Goal: Task Accomplishment & Management: Manage account settings

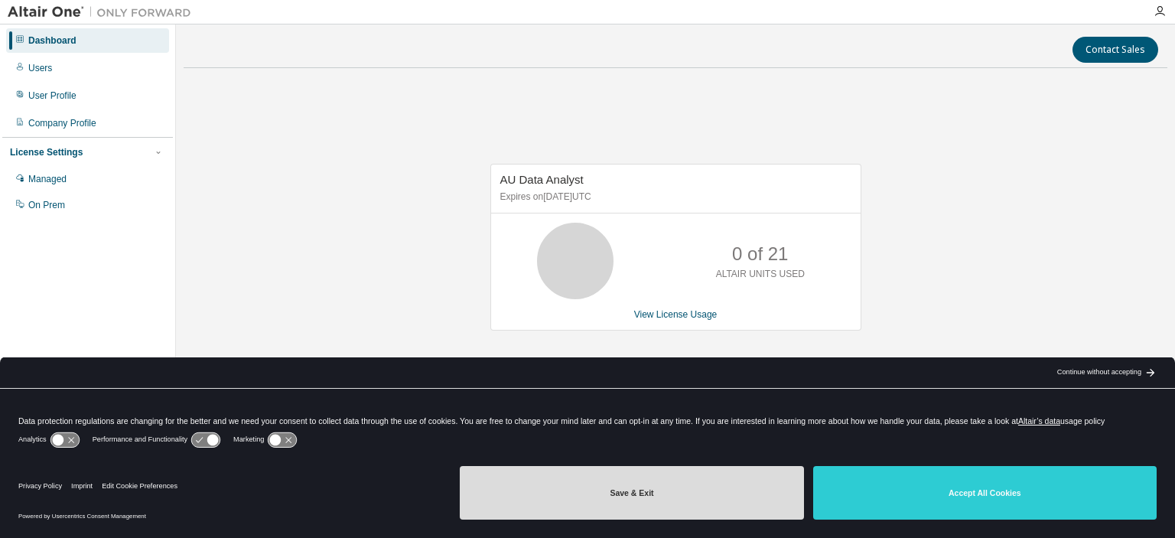
click at [630, 487] on button "Save & Exit" at bounding box center [632, 493] width 344 height 54
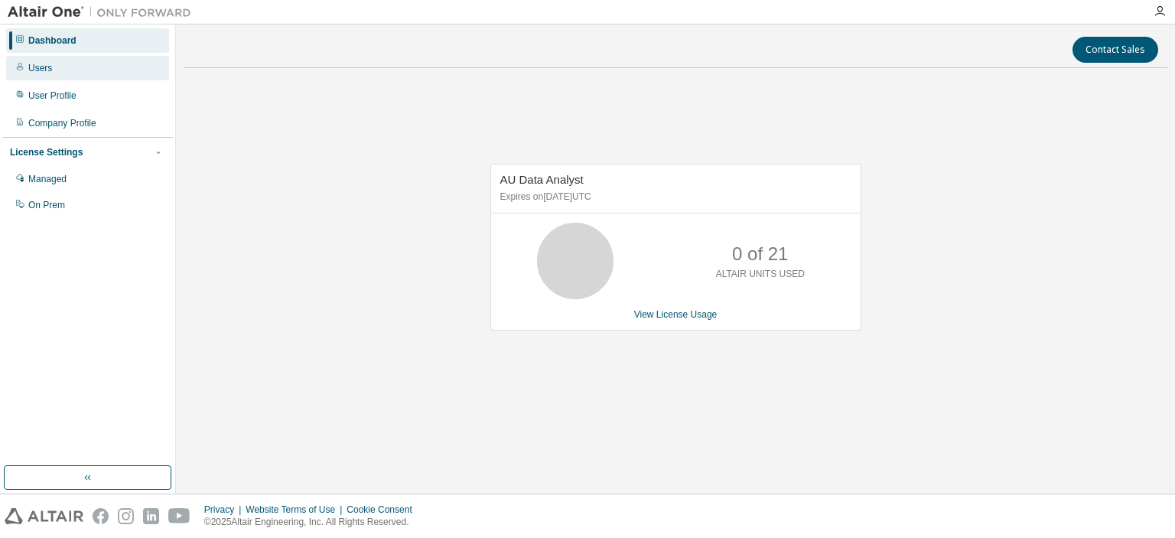
click at [55, 74] on div "Users" at bounding box center [87, 68] width 163 height 24
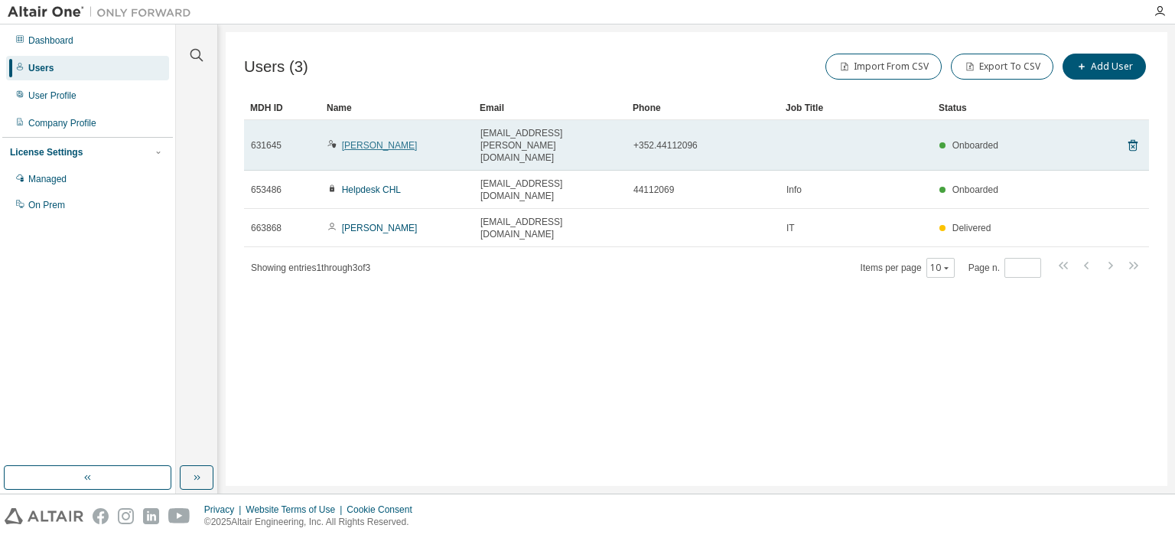
click at [376, 140] on link "[PERSON_NAME]" at bounding box center [380, 145] width 76 height 11
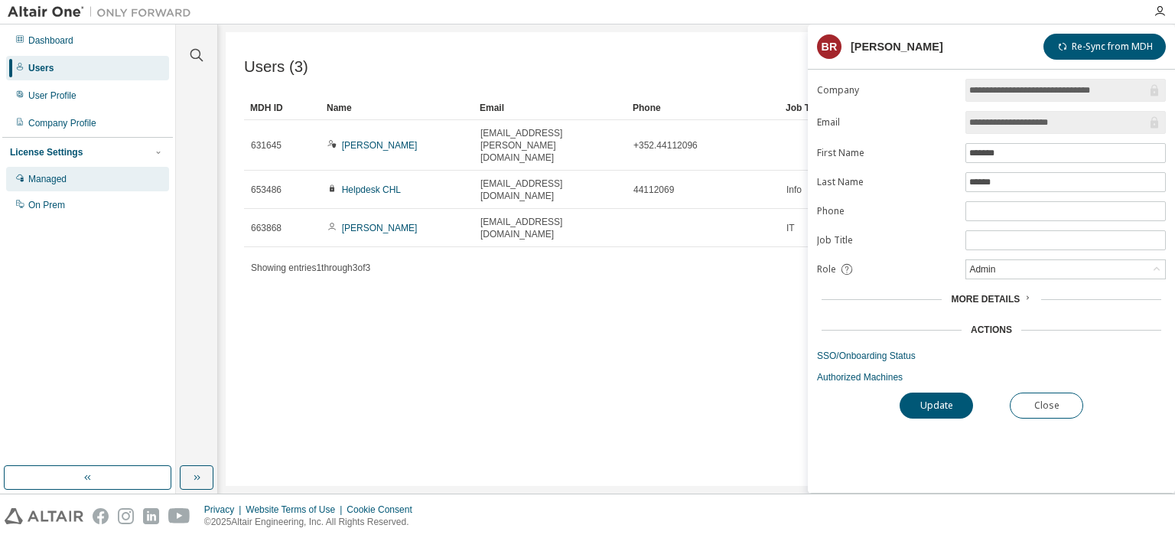
click at [37, 174] on div "Managed" at bounding box center [47, 179] width 38 height 12
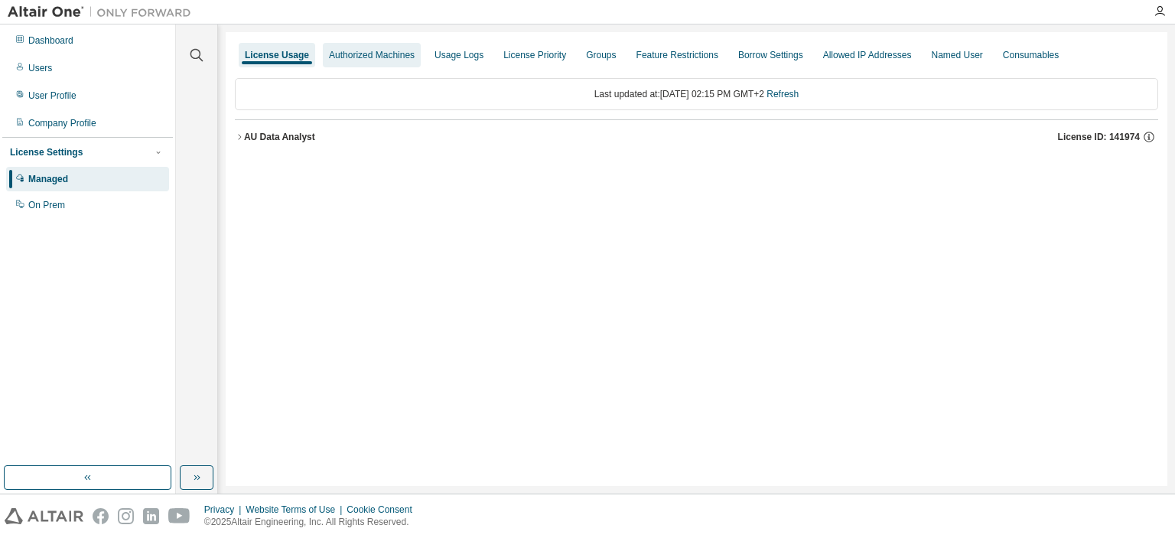
click at [389, 52] on div "Authorized Machines" at bounding box center [372, 55] width 86 height 12
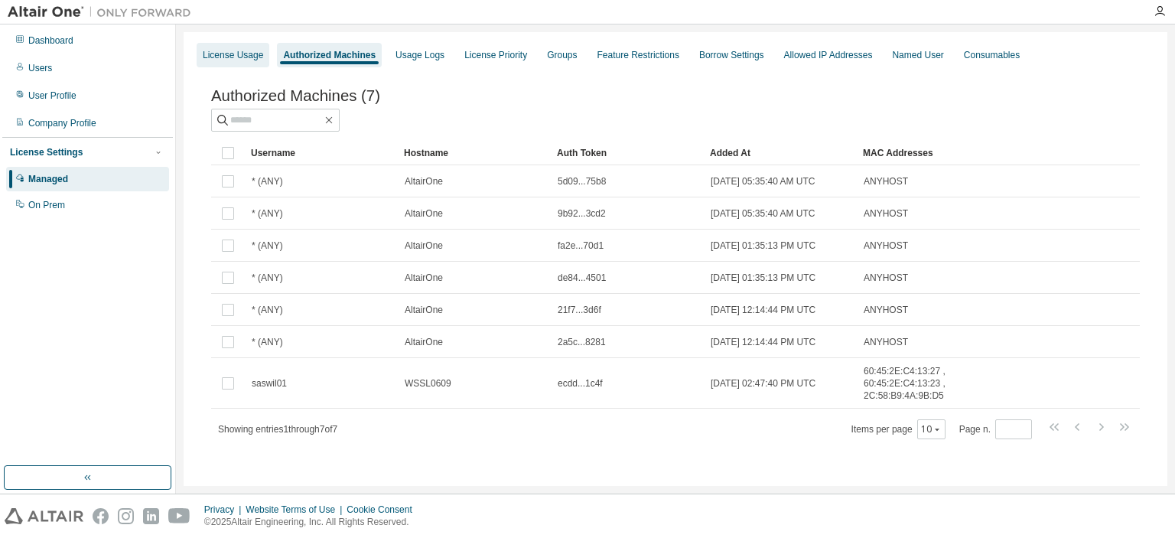
click at [223, 51] on div "License Usage" at bounding box center [233, 55] width 60 height 12
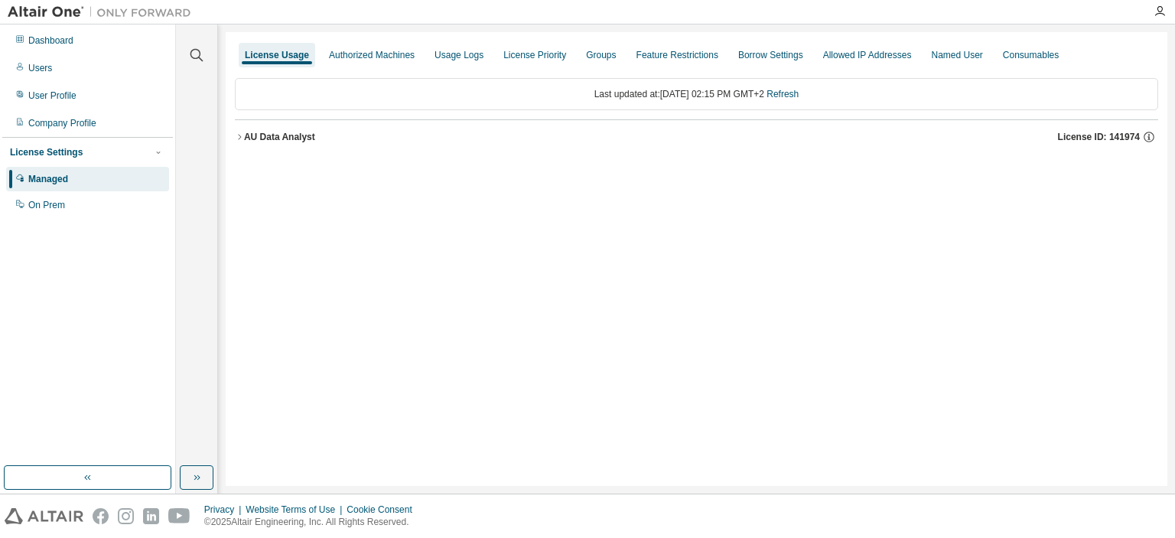
click at [257, 133] on div "AU Data Analyst" at bounding box center [279, 137] width 71 height 12
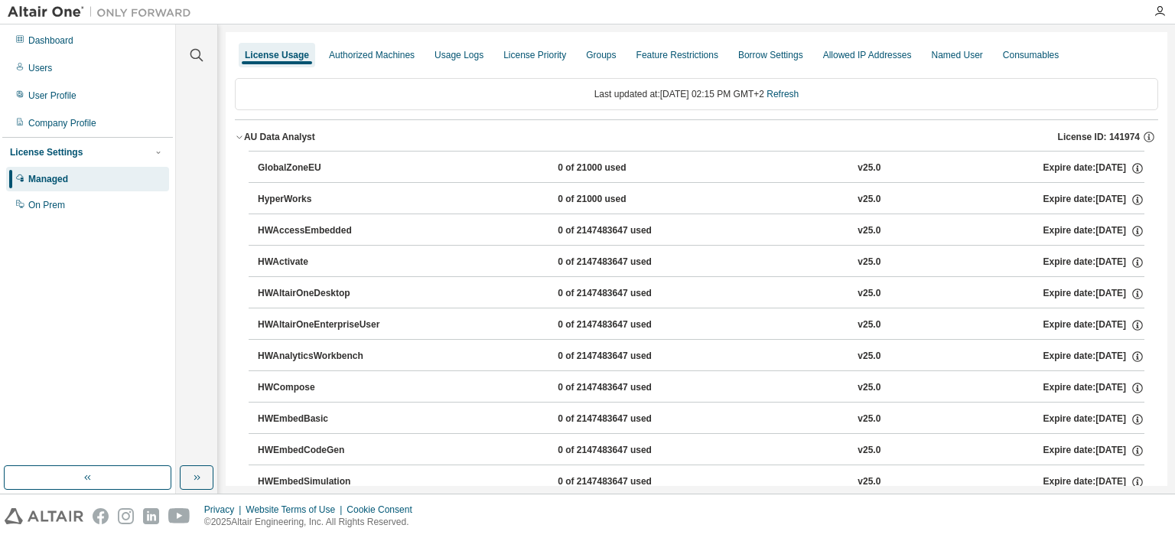
click at [281, 132] on div "AU Data Analyst" at bounding box center [279, 137] width 71 height 12
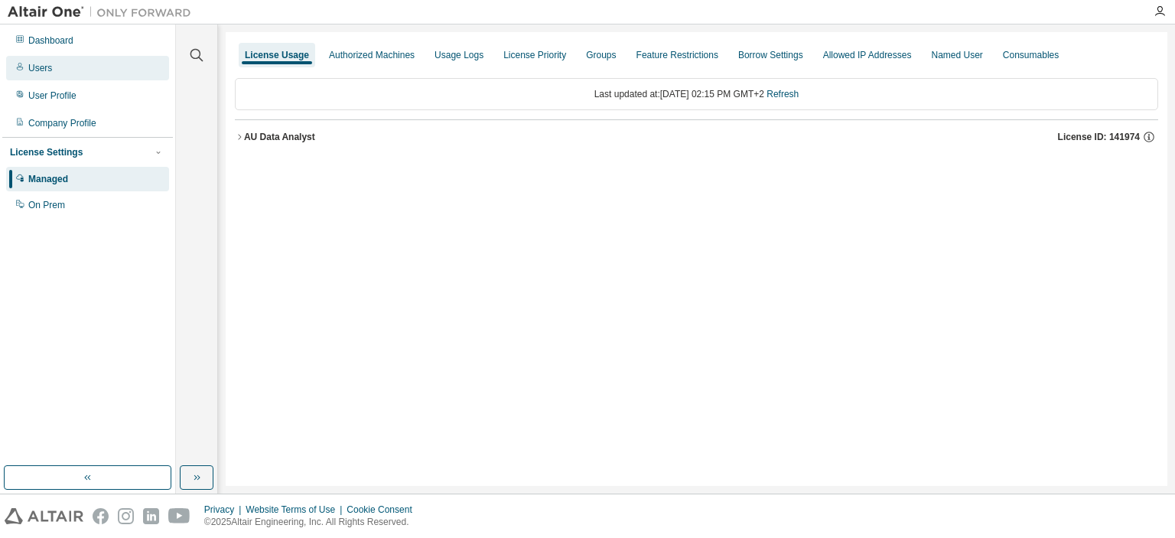
click at [76, 72] on div "Users" at bounding box center [87, 68] width 163 height 24
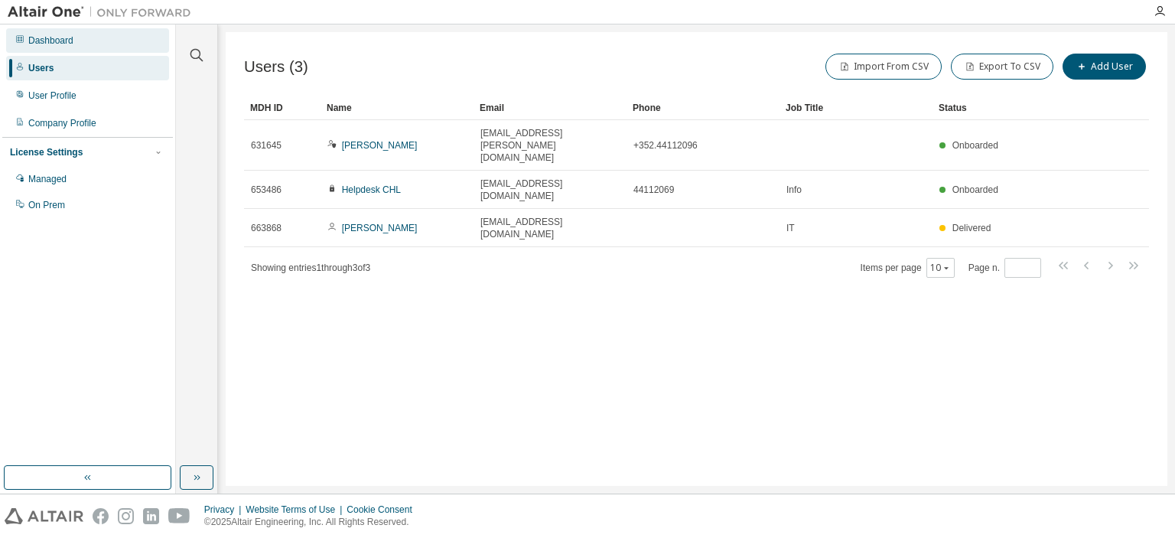
click at [73, 42] on div "Dashboard" at bounding box center [87, 40] width 163 height 24
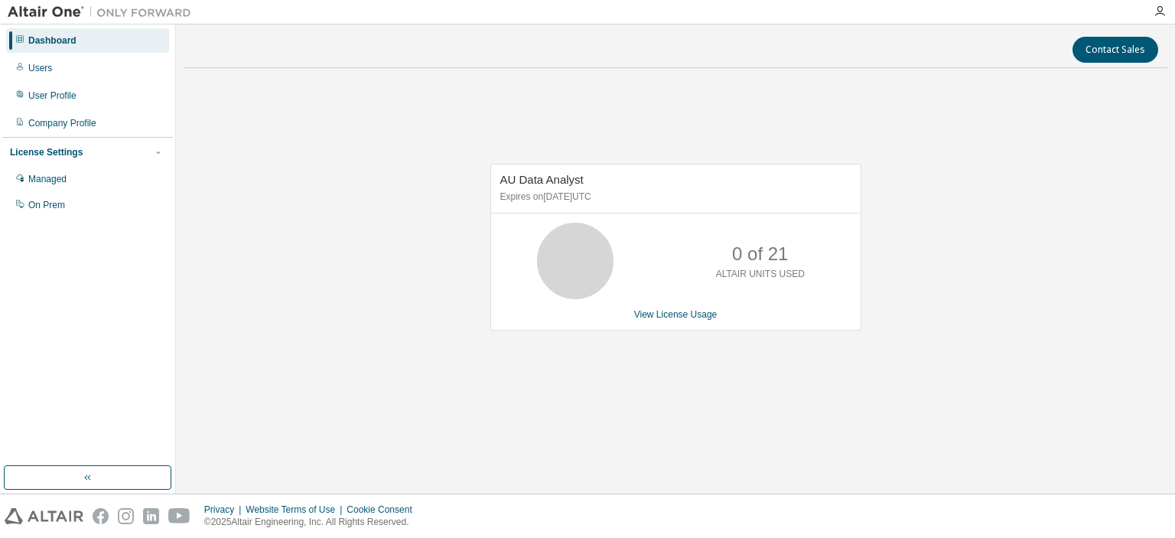
click at [684, 281] on div "0 of 21 ALTAIR UNITS USED" at bounding box center [676, 261] width 370 height 77
click at [663, 314] on link "View License Usage" at bounding box center [675, 314] width 83 height 11
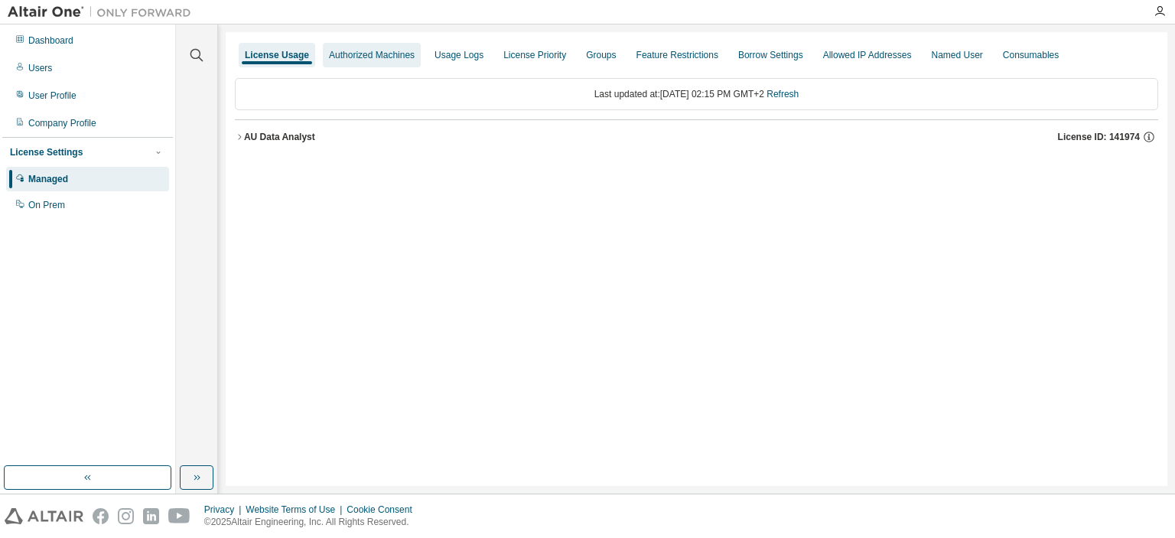
click at [383, 52] on div "Authorized Machines" at bounding box center [372, 55] width 86 height 12
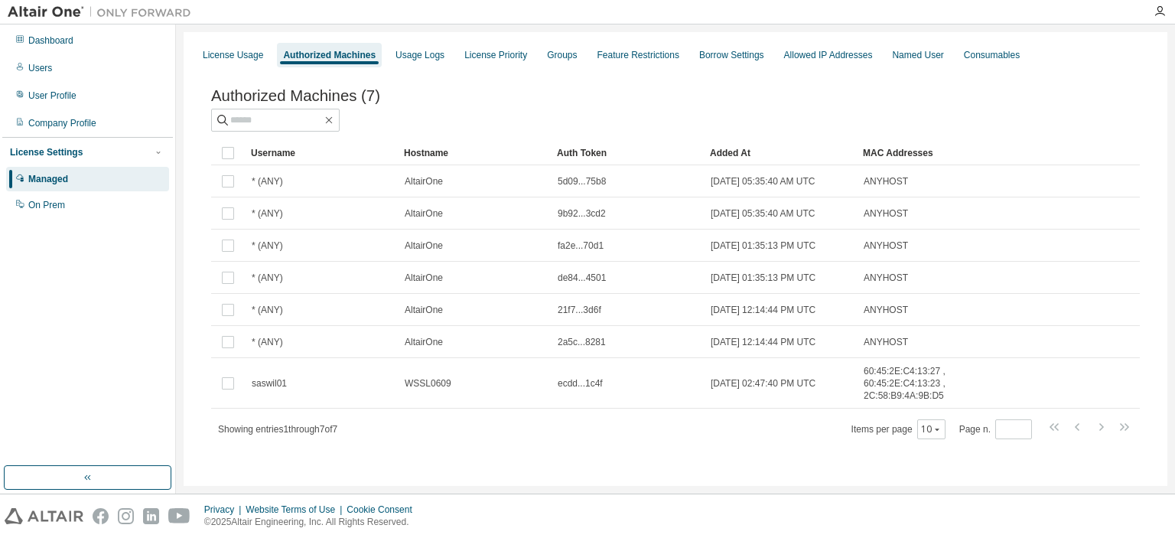
click at [765, 443] on div "Authorized Machines (7) Clear Load Save Save As Field Operator Value Select fil…" at bounding box center [676, 274] width 966 height 411
click at [555, 57] on div "Groups" at bounding box center [562, 55] width 30 height 12
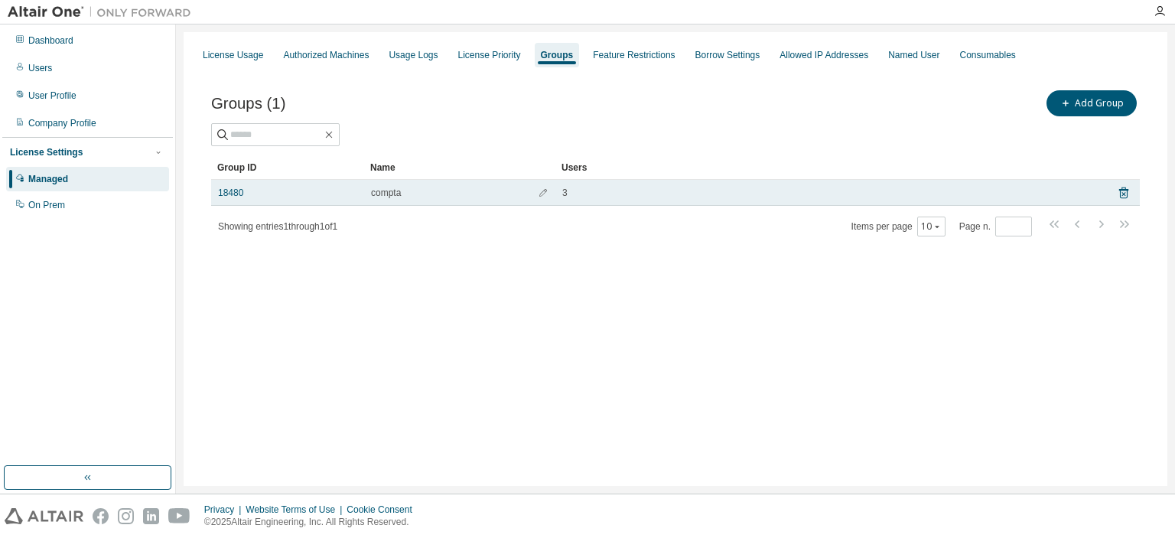
click at [376, 197] on span "compta" at bounding box center [386, 193] width 30 height 12
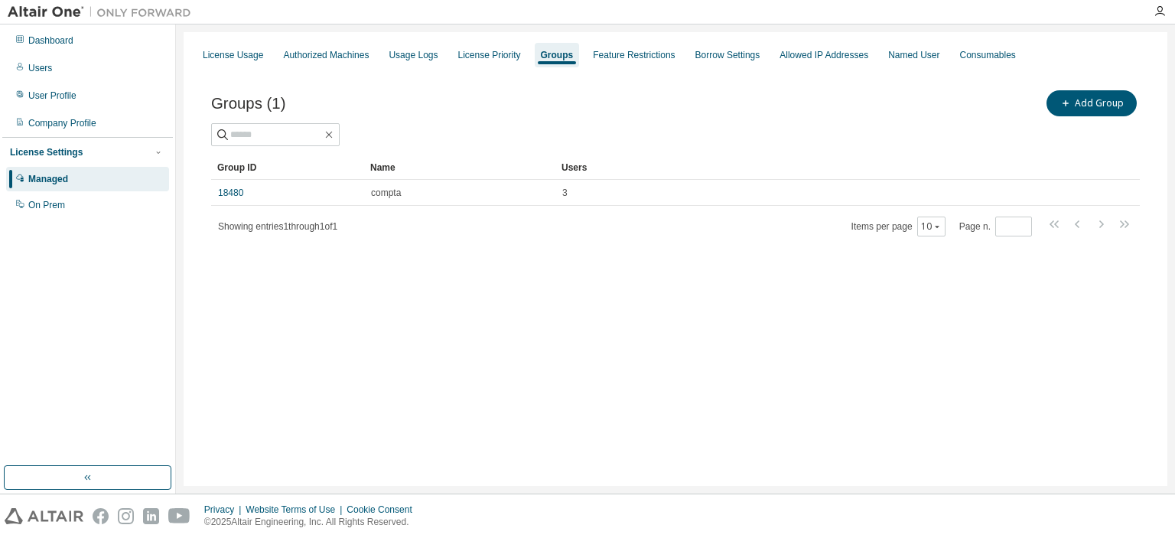
click at [288, 207] on div "Group ID Name Users 18480 compta 3 Showing entries 1 through 1 of 1 Items per p…" at bounding box center [675, 196] width 929 height 82
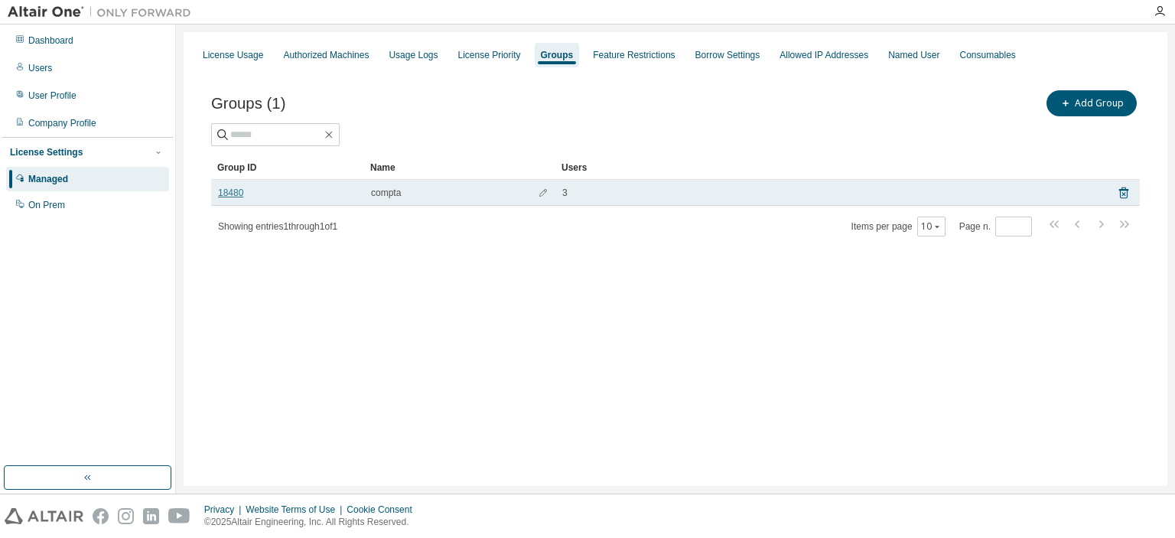
click at [223, 194] on link "18480" at bounding box center [230, 193] width 25 height 12
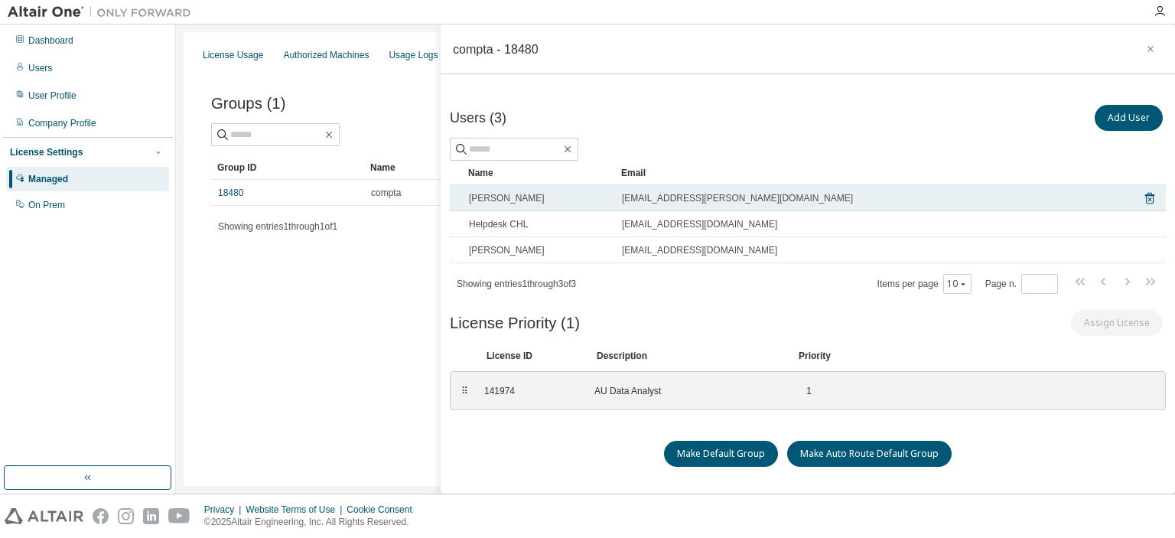
click at [515, 198] on span "[PERSON_NAME]" at bounding box center [507, 198] width 76 height 12
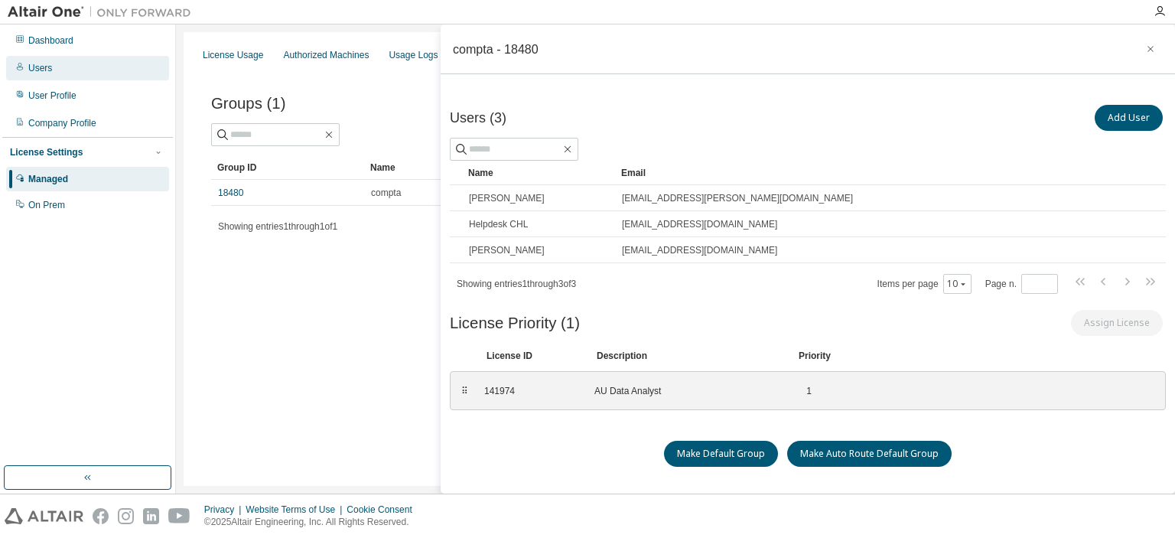
click at [26, 73] on div "Users" at bounding box center [87, 68] width 163 height 24
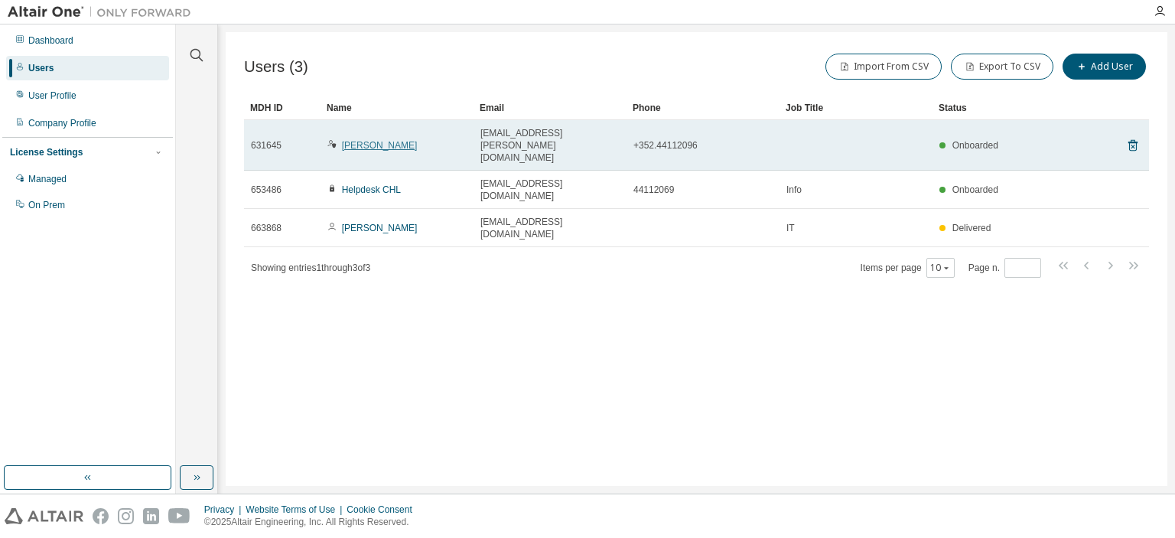
click at [374, 140] on link "[PERSON_NAME]" at bounding box center [380, 145] width 76 height 11
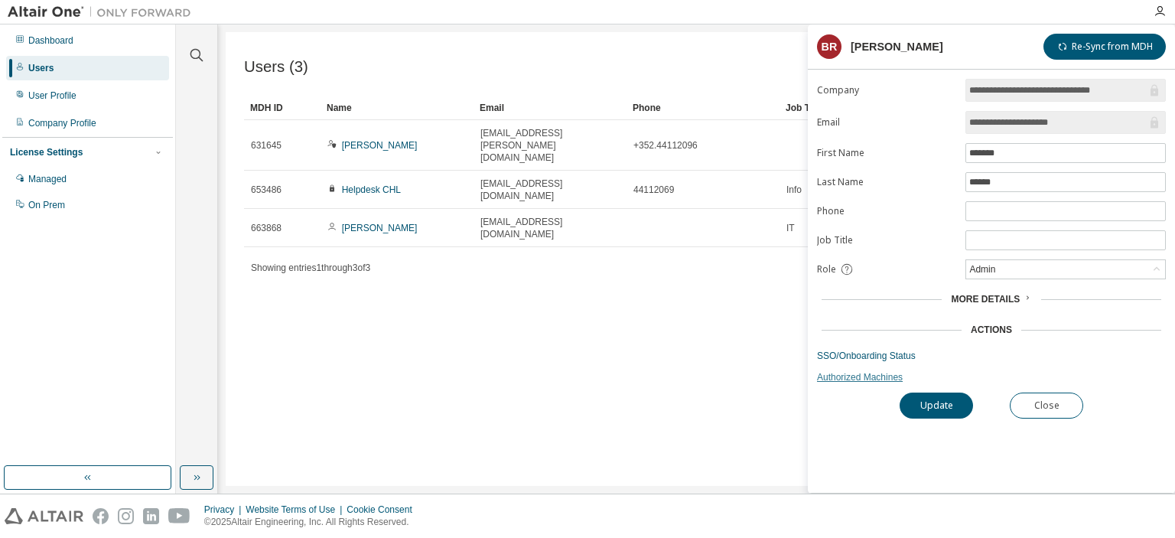
click at [853, 377] on link "Authorized Machines" at bounding box center [991, 377] width 349 height 12
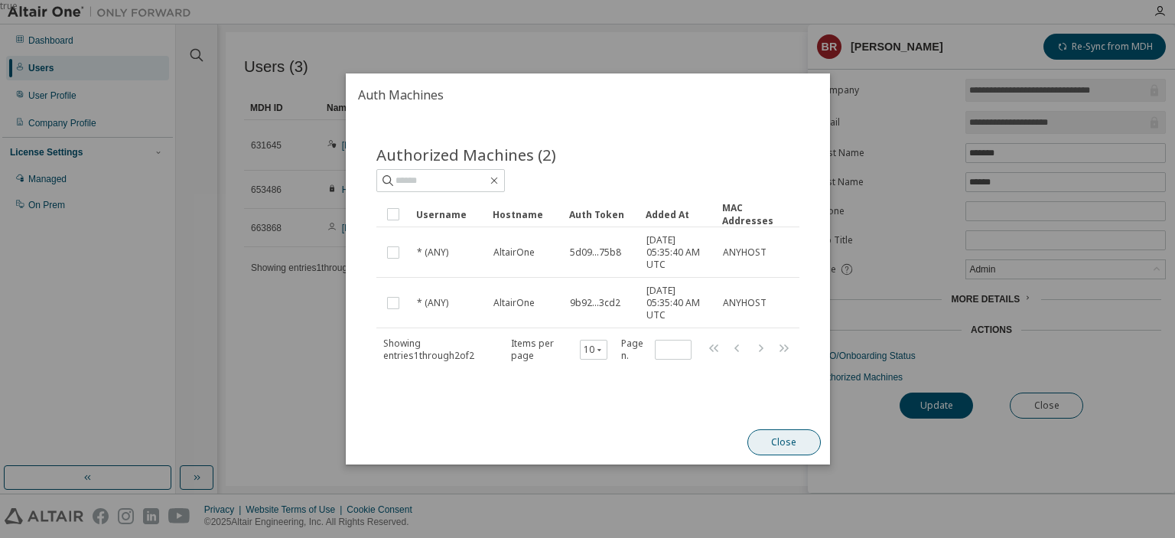
click at [805, 449] on button "Close" at bounding box center [783, 442] width 73 height 26
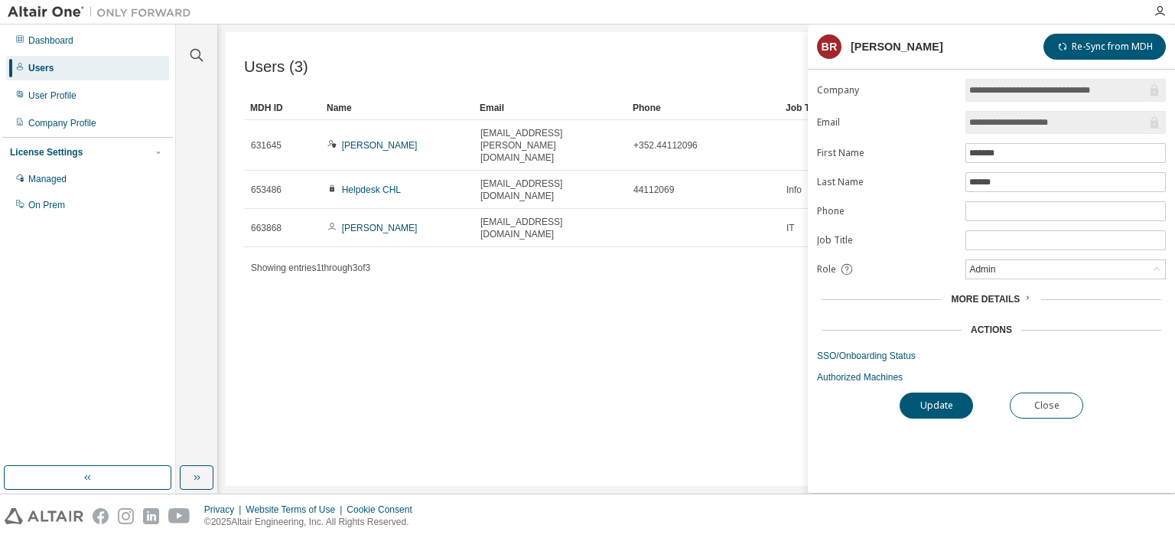
click at [987, 298] on span "More Details" at bounding box center [985, 299] width 69 height 11
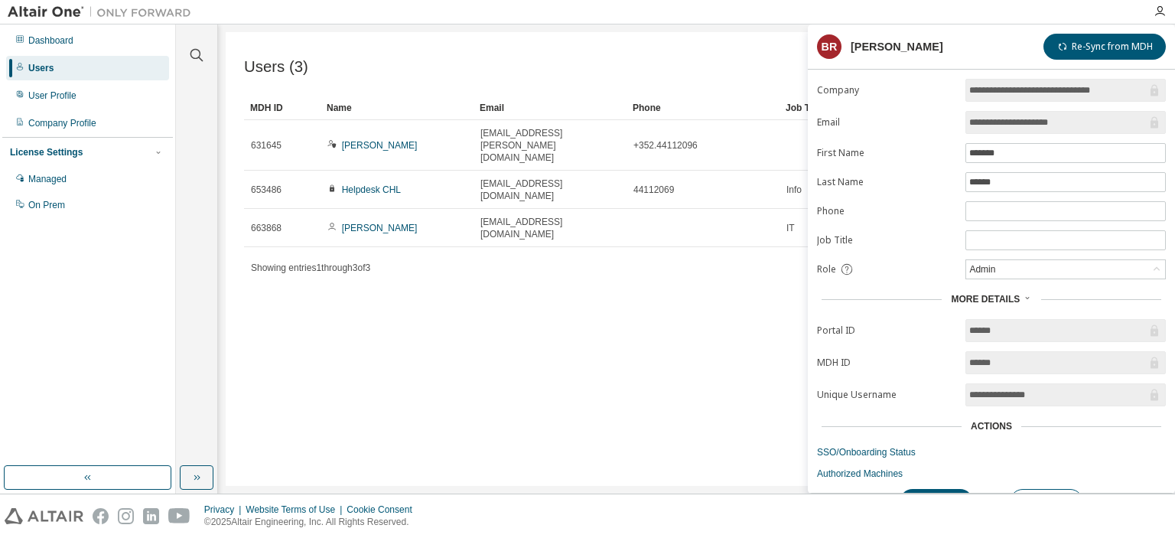
click at [987, 298] on span "More Details" at bounding box center [985, 299] width 69 height 11
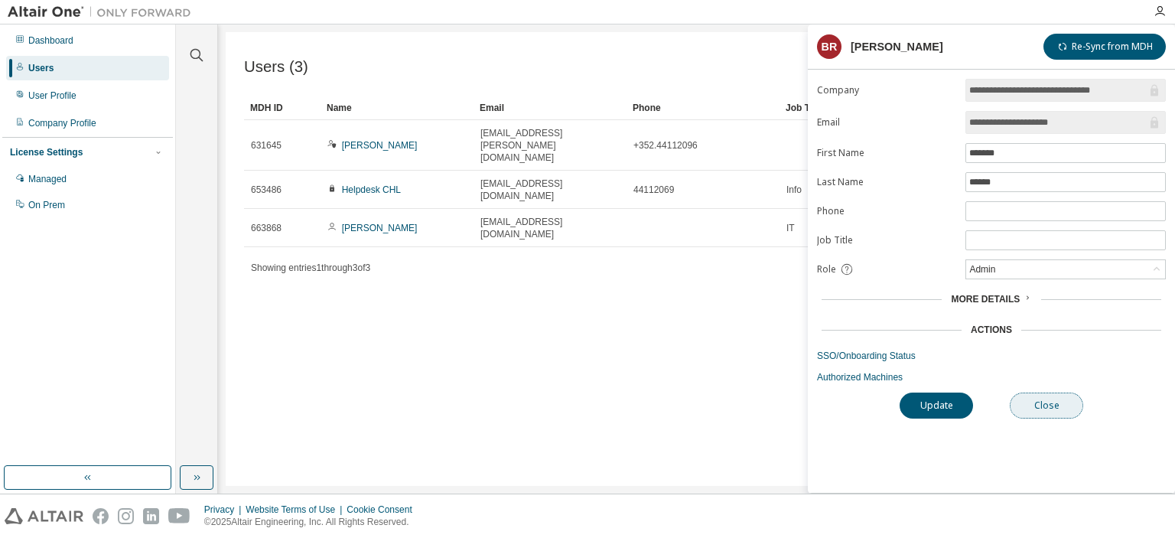
click at [1034, 398] on button "Close" at bounding box center [1046, 405] width 73 height 26
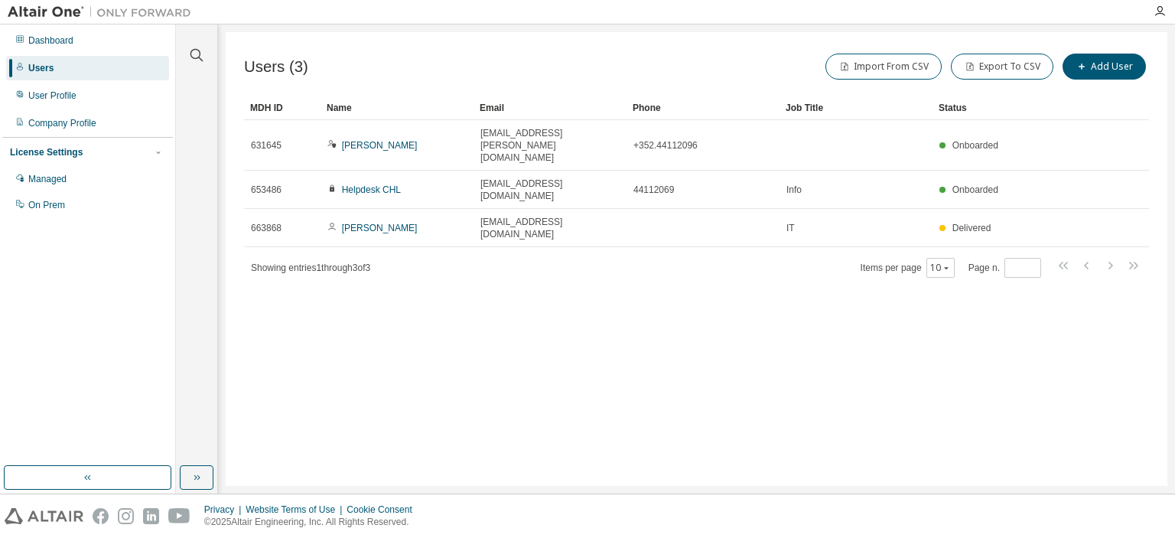
click at [599, 270] on div "Users (3) Import From CSV Export To CSV Add User Clear Load Save Save As Field …" at bounding box center [697, 259] width 942 height 454
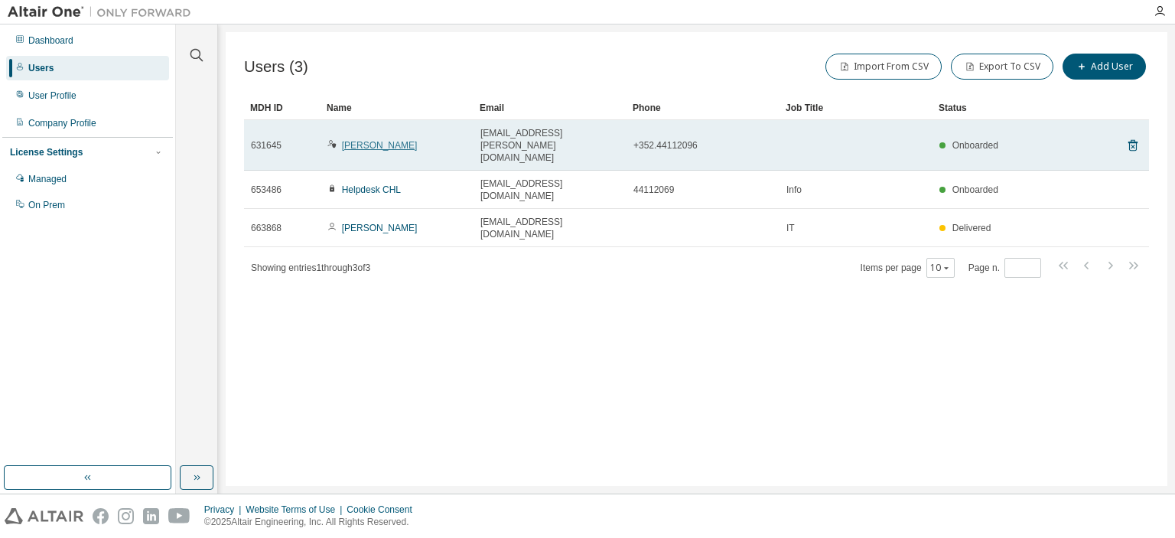
click at [357, 140] on link "[PERSON_NAME]" at bounding box center [380, 145] width 76 height 11
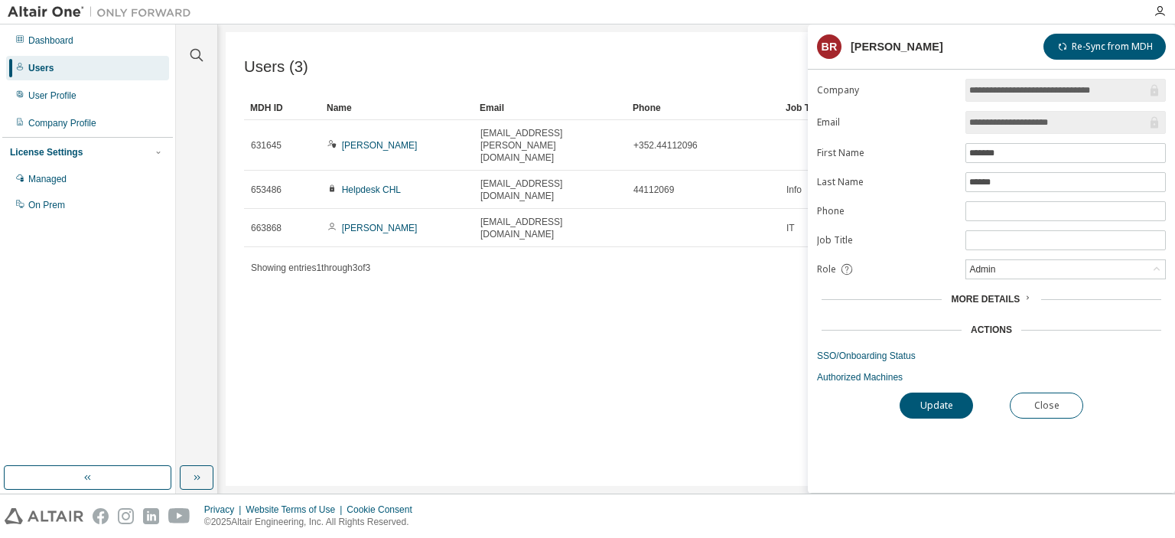
click at [982, 298] on span "More Details" at bounding box center [985, 299] width 69 height 11
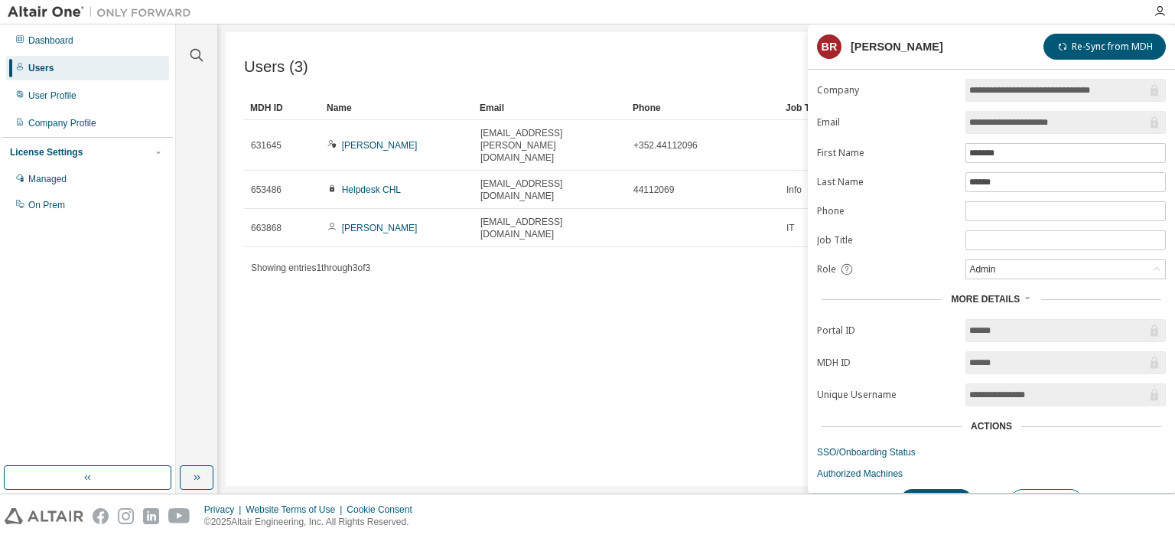
click at [480, 320] on div "Users (3) Import From CSV Export To CSV Add User Clear Load Save Save As Field …" at bounding box center [697, 259] width 942 height 454
click at [89, 106] on div "User Profile" at bounding box center [87, 95] width 163 height 24
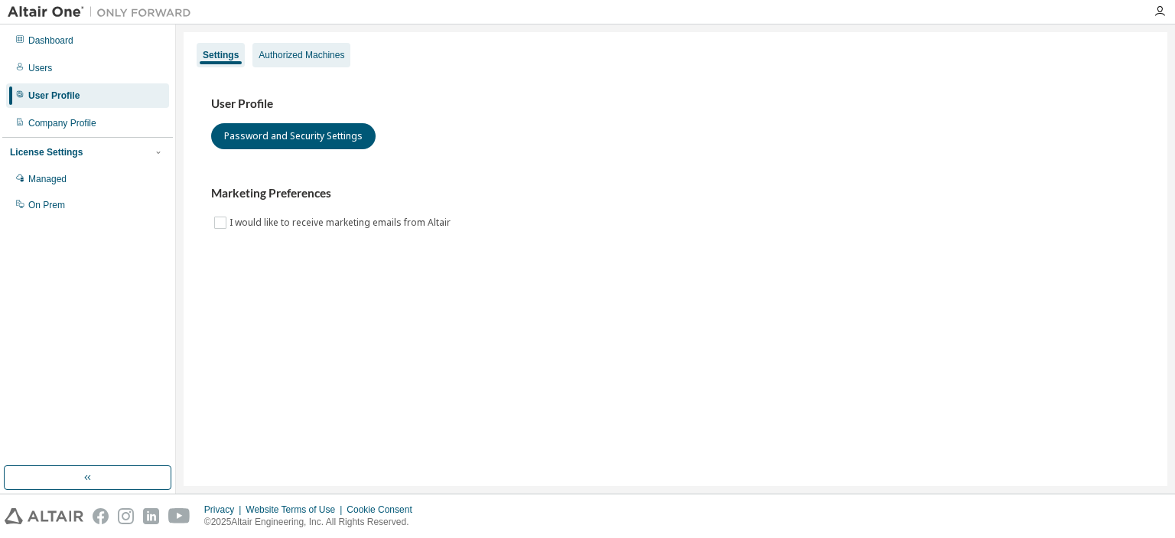
click at [330, 62] on div "Authorized Machines" at bounding box center [301, 55] width 98 height 24
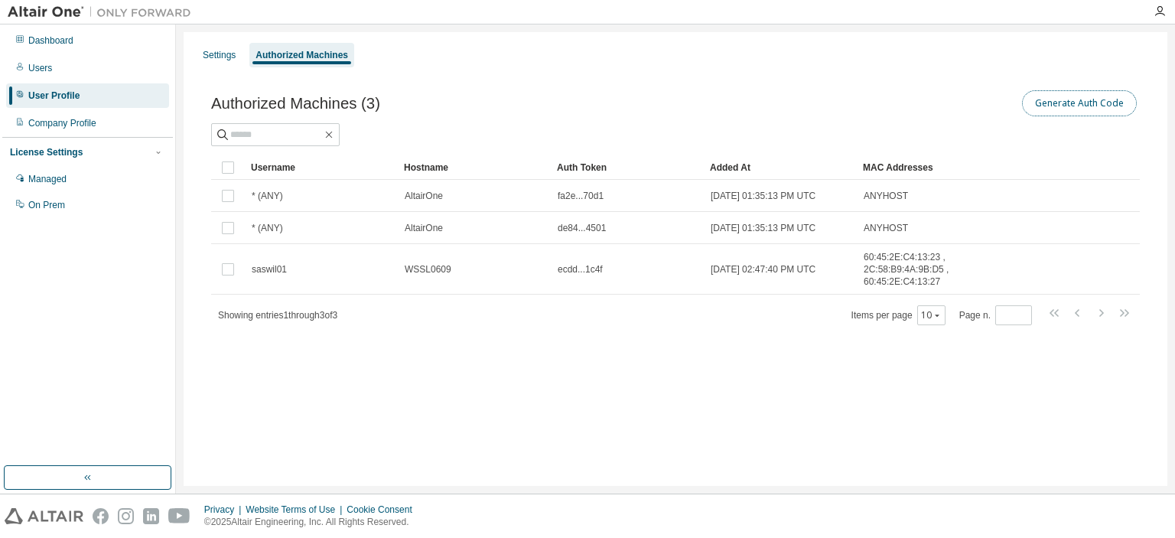
click at [1091, 103] on button "Generate Auth Code" at bounding box center [1079, 103] width 115 height 26
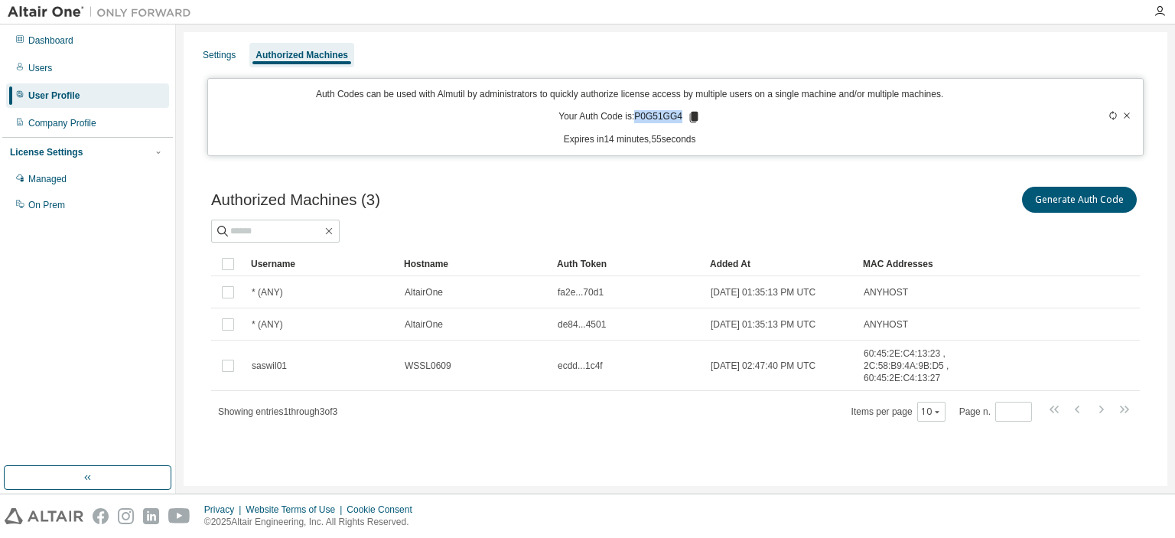
drag, startPoint x: 637, startPoint y: 117, endPoint x: 682, endPoint y: 119, distance: 45.9
click at [682, 119] on p "Your Auth Code is: P0G51GG4" at bounding box center [630, 117] width 142 height 14
copy p "P0G51GG4"
click at [788, 184] on div "Generate Auth Code" at bounding box center [908, 200] width 464 height 32
click at [676, 200] on div "Generate Auth Code" at bounding box center [908, 200] width 464 height 32
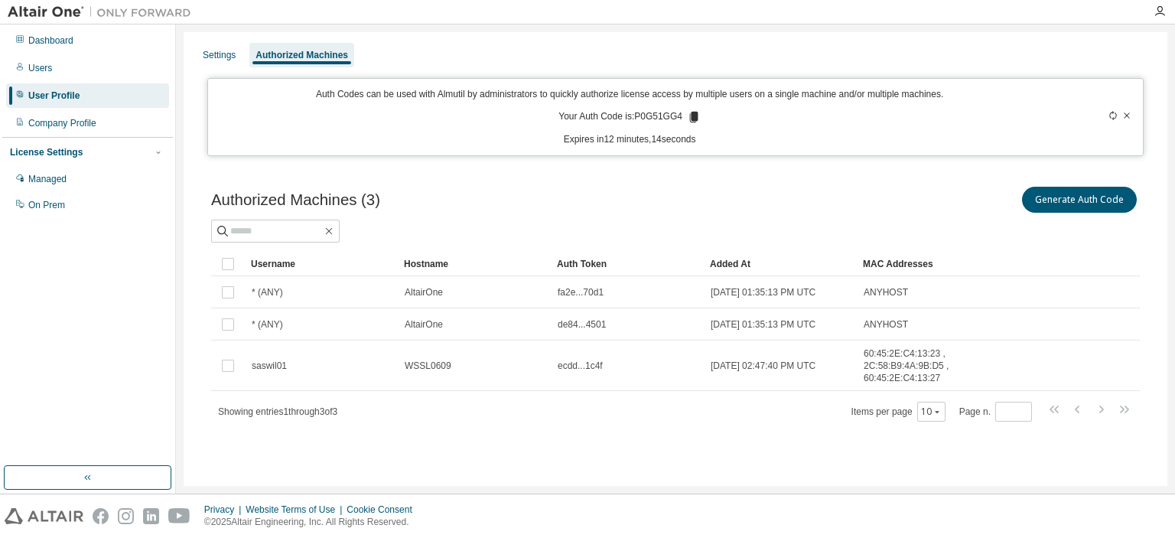
click at [630, 204] on div "Authorized Machines (3) Generate Auth Code" at bounding box center [675, 200] width 929 height 32
click at [560, 181] on div "Authorized Machines (3) Generate Auth Code Clear Load Save Save As Field Operat…" at bounding box center [676, 313] width 966 height 297
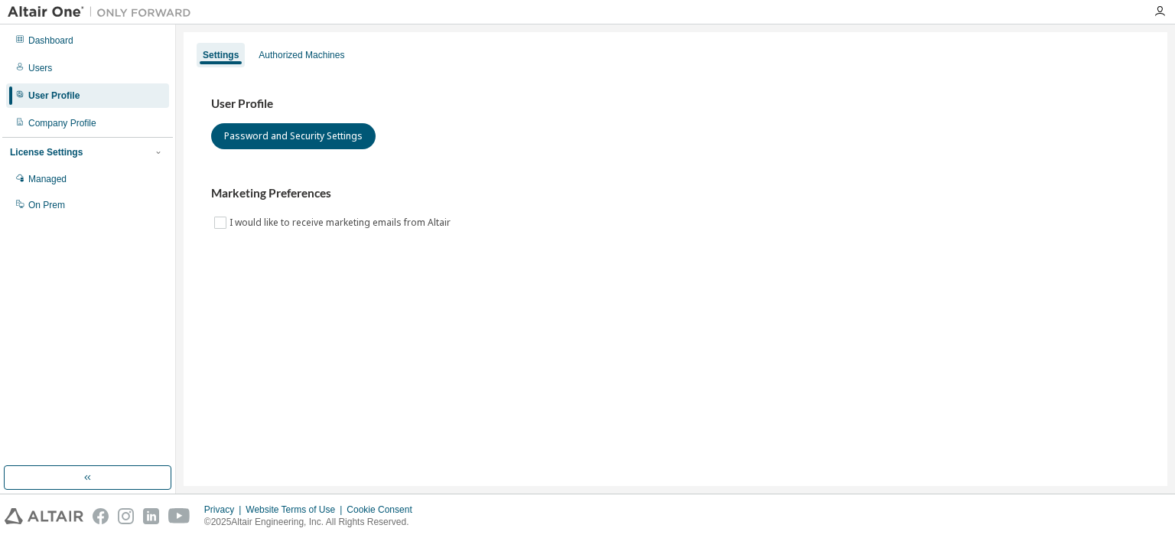
click at [66, 96] on div "User Profile" at bounding box center [53, 96] width 51 height 12
click at [32, 77] on div "Users" at bounding box center [87, 68] width 163 height 24
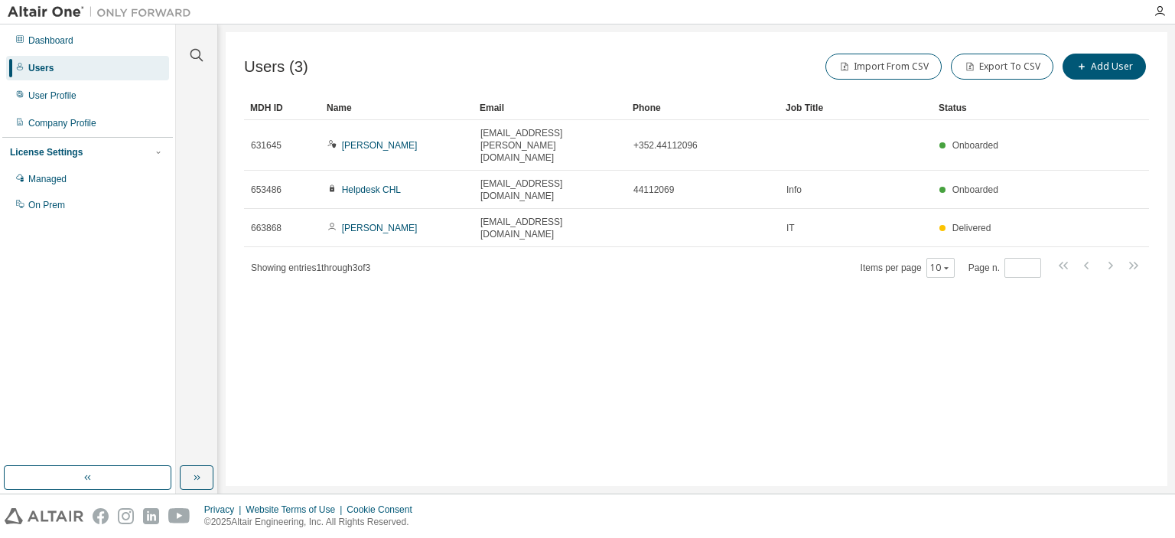
click at [586, 17] on div at bounding box center [672, 12] width 946 height 24
click at [526, 34] on div "Users (3) Import From CSV Export To CSV Add User Clear Load Save Save As Field …" at bounding box center [697, 259] width 942 height 454
click at [129, 76] on div "Users" at bounding box center [87, 68] width 163 height 24
click at [453, 301] on div "Users (3) Import From CSV Export To CSV Add User Clear Load Save Save As Field …" at bounding box center [697, 259] width 942 height 454
click at [83, 92] on div "User Profile" at bounding box center [87, 95] width 163 height 24
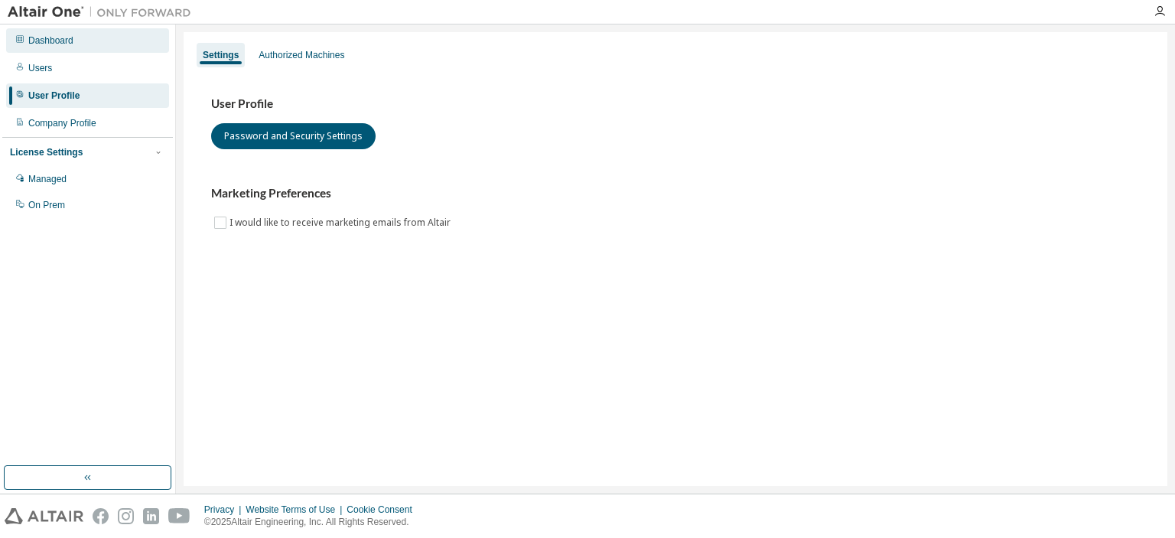
click at [34, 39] on div "Dashboard" at bounding box center [50, 40] width 45 height 12
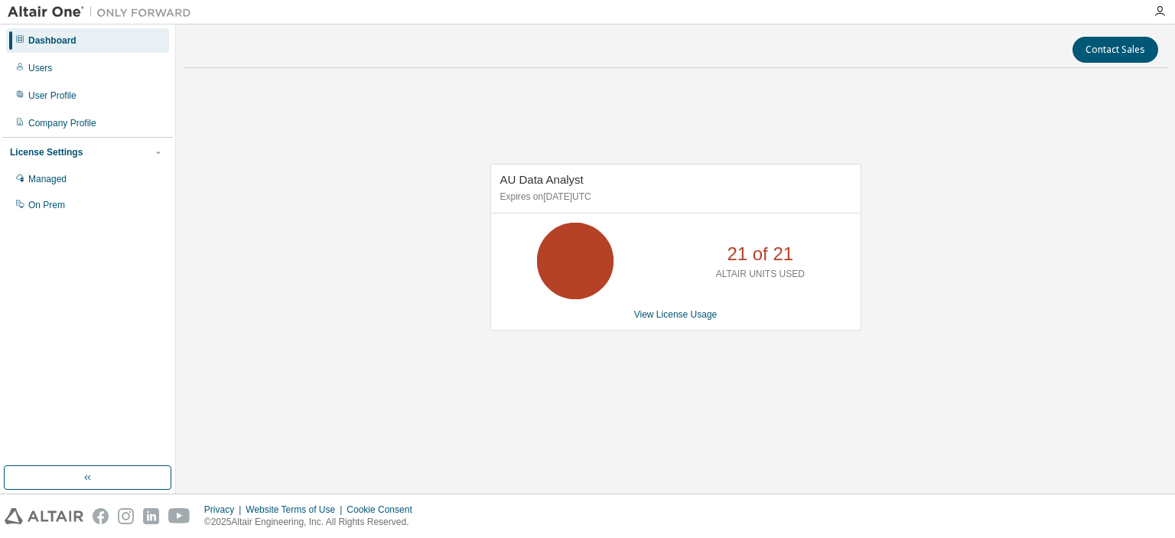
click at [734, 268] on p "ALTAIR UNITS USED" at bounding box center [760, 274] width 89 height 13
click at [569, 259] on icon at bounding box center [575, 261] width 38 height 38
click at [664, 309] on link "View License Usage" at bounding box center [675, 314] width 83 height 11
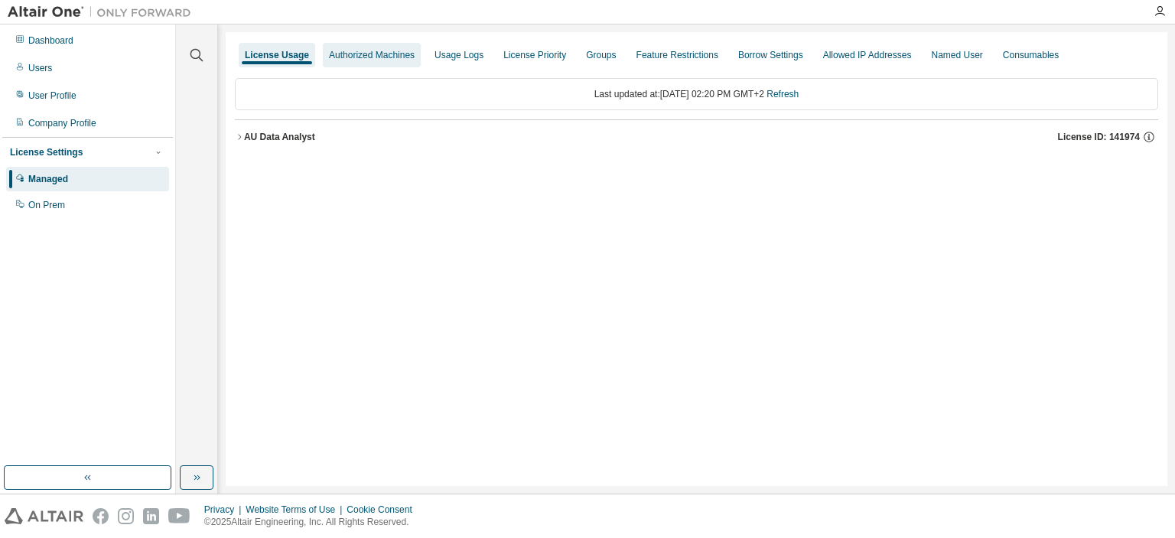
click at [392, 51] on div "Authorized Machines" at bounding box center [372, 55] width 86 height 12
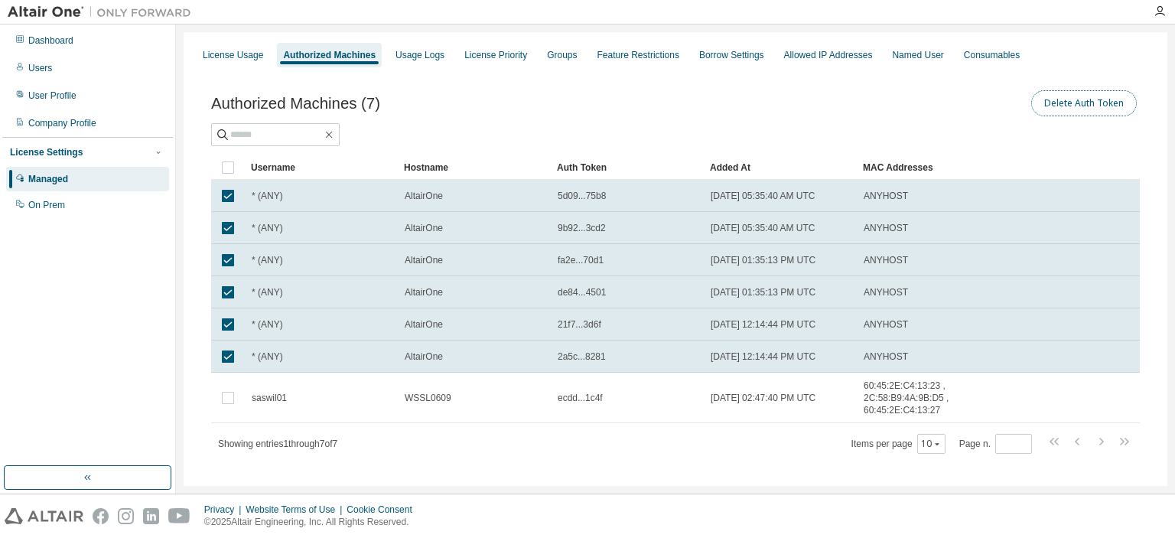
click at [1062, 100] on button "Delete Auth Token" at bounding box center [1084, 103] width 106 height 26
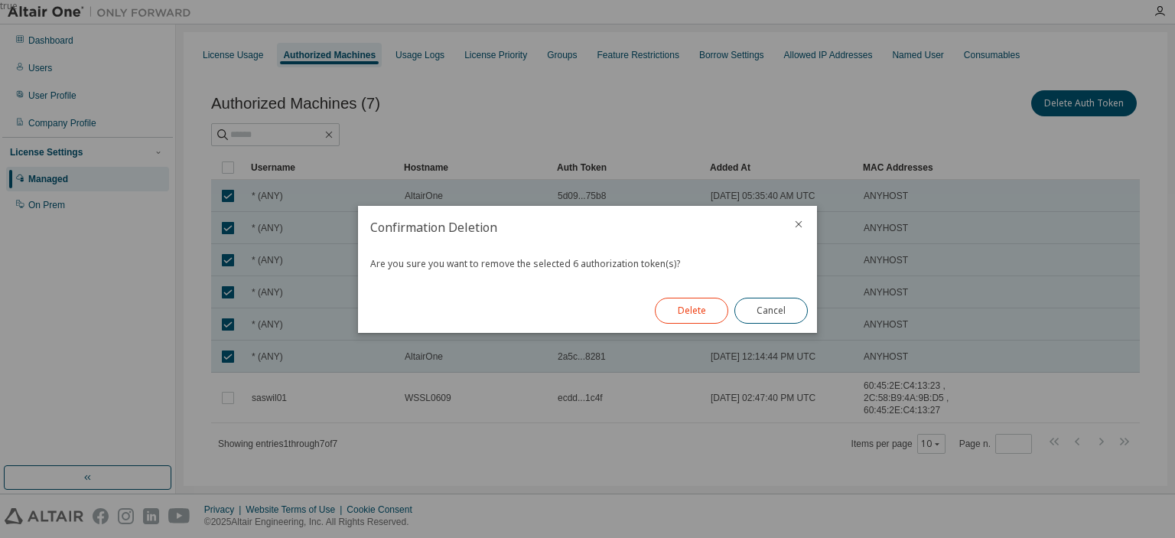
click at [688, 299] on button "Delete" at bounding box center [691, 311] width 73 height 26
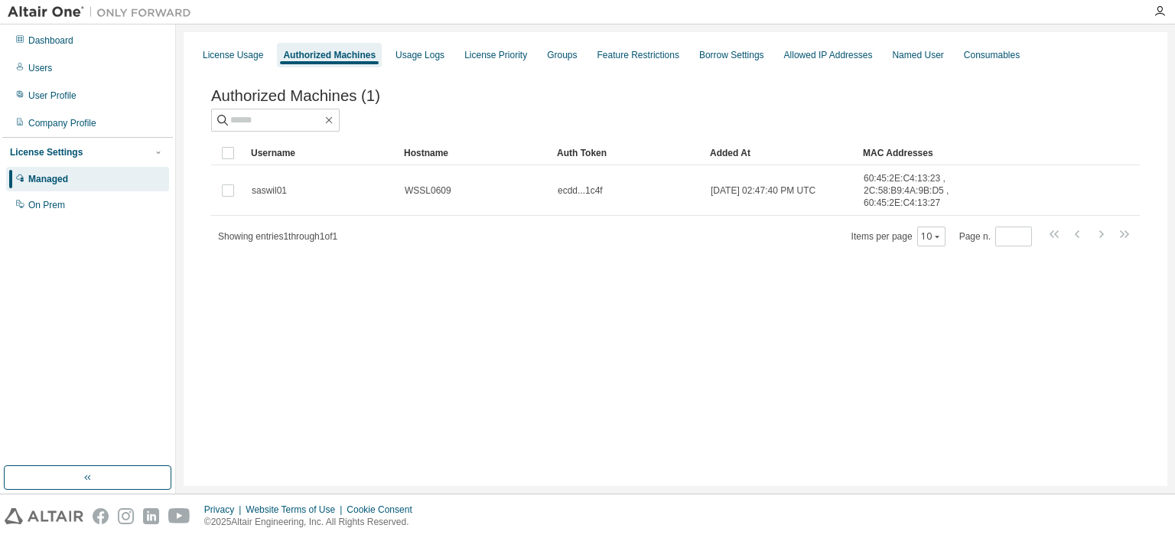
click at [392, 335] on div "License Usage Authorized Machines Usage Logs License Priority Groups Feature Re…" at bounding box center [676, 259] width 984 height 454
click at [407, 60] on div "Usage Logs" at bounding box center [420, 55] width 49 height 12
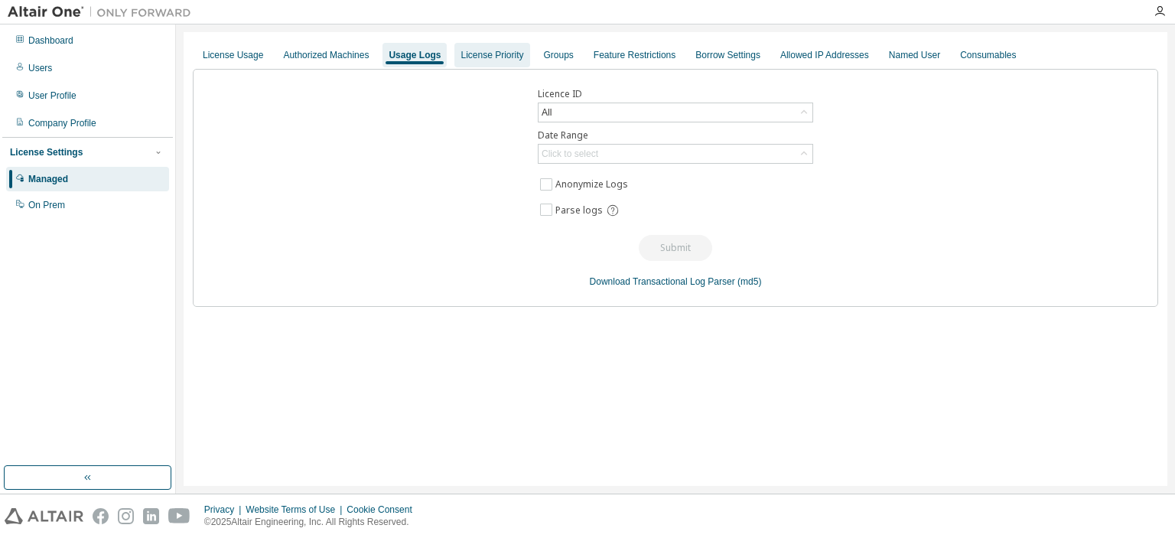
click at [471, 53] on div "License Priority" at bounding box center [492, 55] width 63 height 12
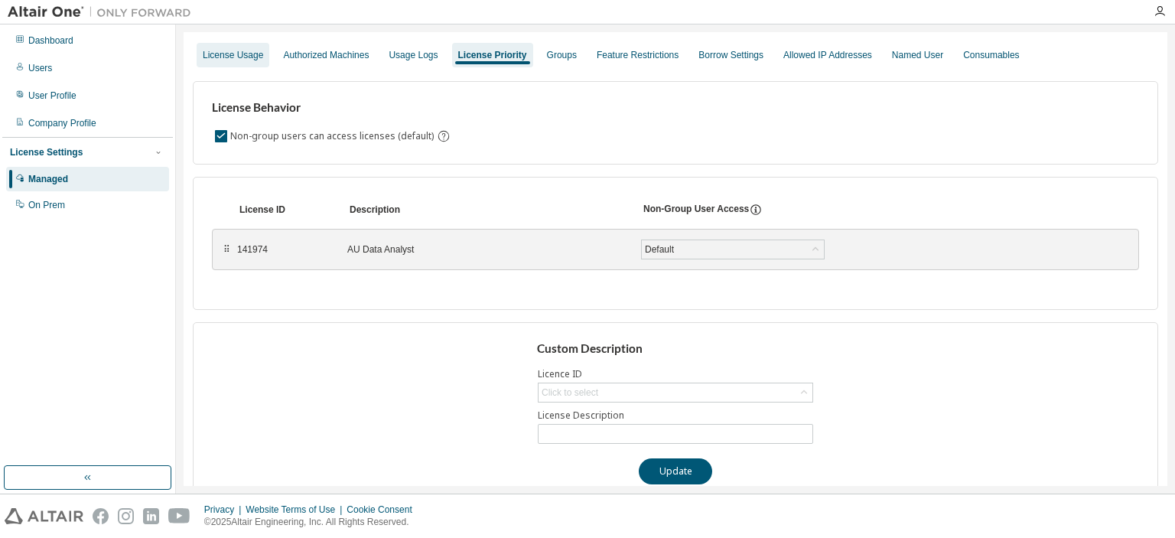
click at [239, 54] on div "License Usage" at bounding box center [233, 55] width 60 height 12
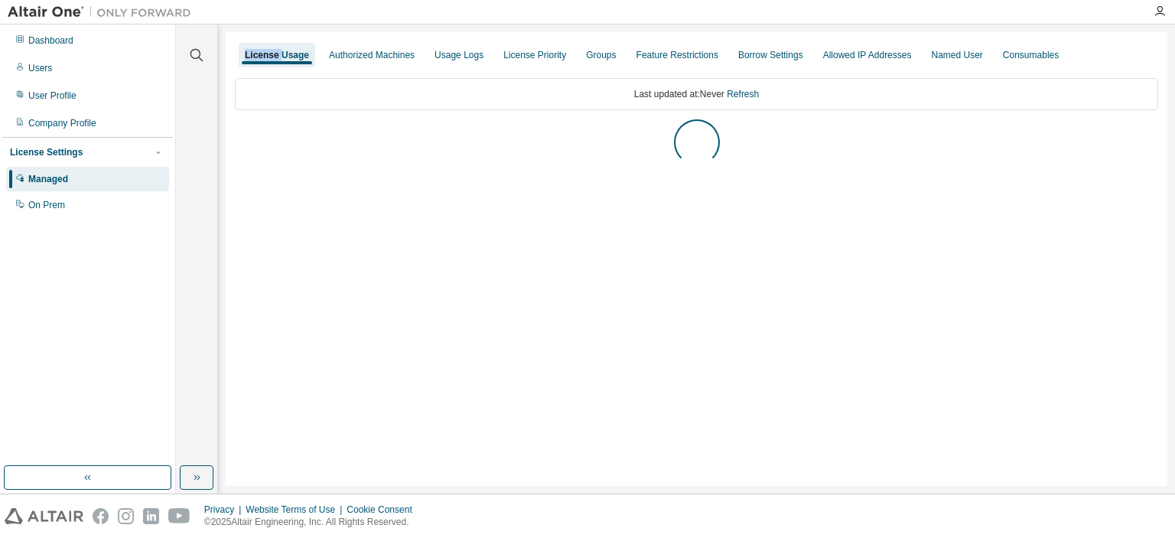
click at [239, 54] on div "License Usage" at bounding box center [277, 55] width 77 height 24
click at [283, 146] on button "AU Data Analyst License ID: 141974" at bounding box center [696, 137] width 923 height 34
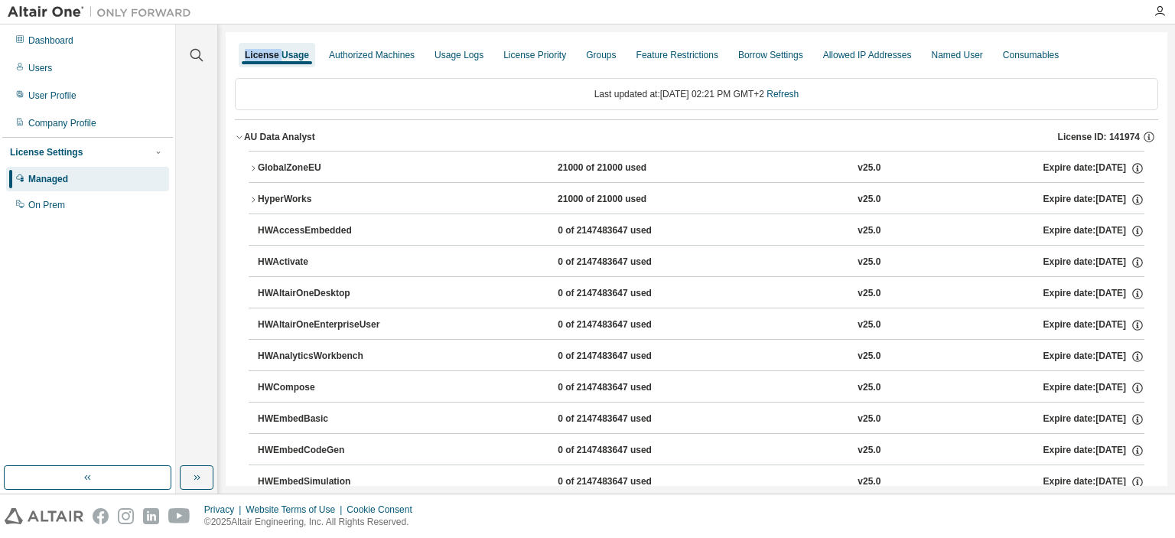
click at [282, 142] on div "AU Data Analyst" at bounding box center [279, 137] width 71 height 12
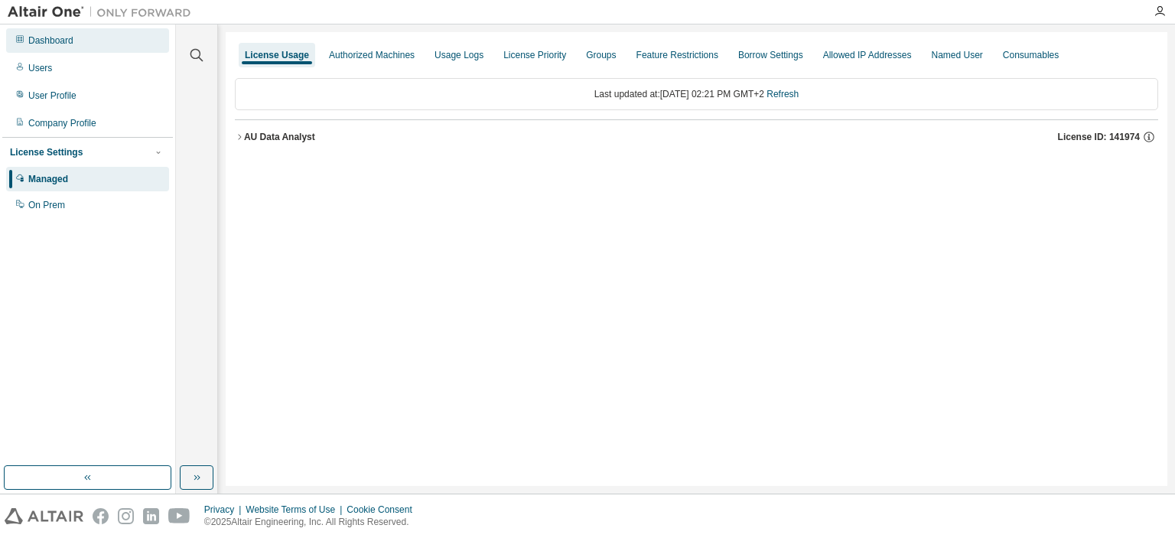
click at [114, 45] on div "Dashboard" at bounding box center [87, 40] width 163 height 24
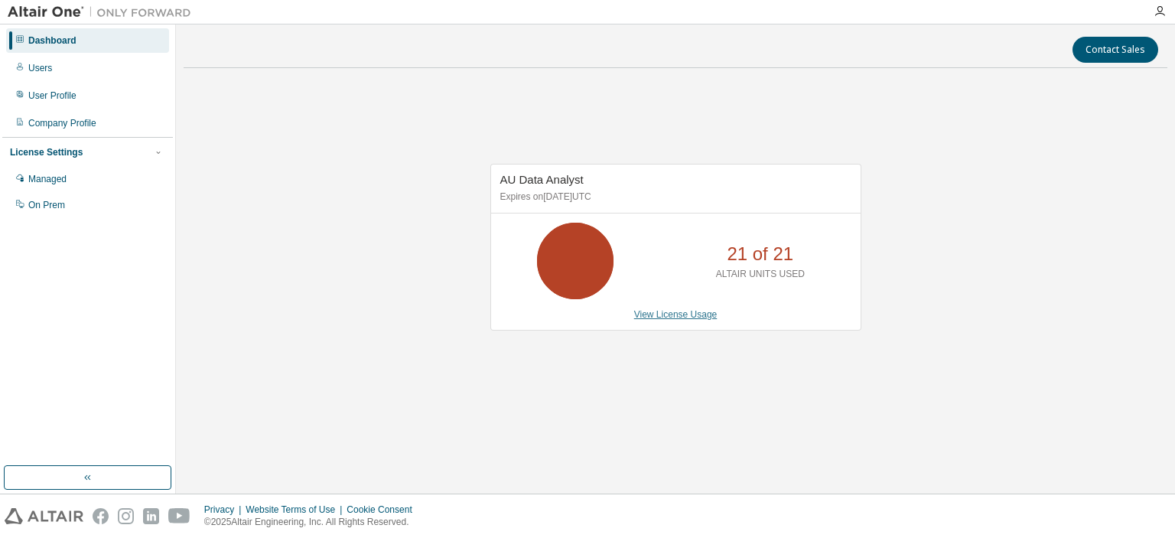
click at [670, 311] on link "View License Usage" at bounding box center [675, 314] width 83 height 11
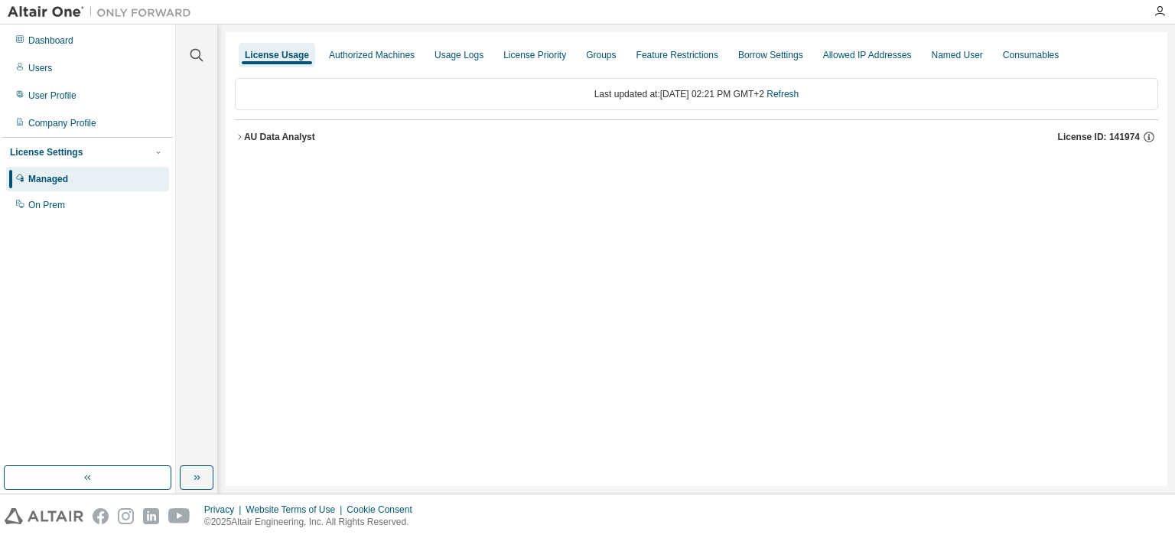
click at [334, 131] on div "AU Data Analyst License ID: 141974" at bounding box center [701, 137] width 914 height 14
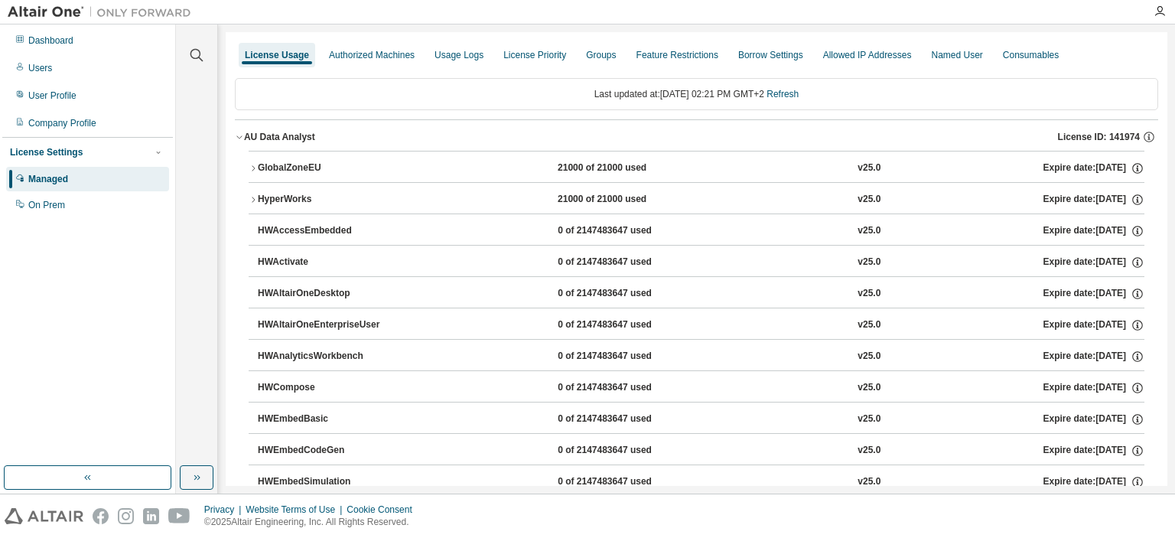
click at [334, 163] on div "GlobalZoneEU" at bounding box center [327, 168] width 138 height 14
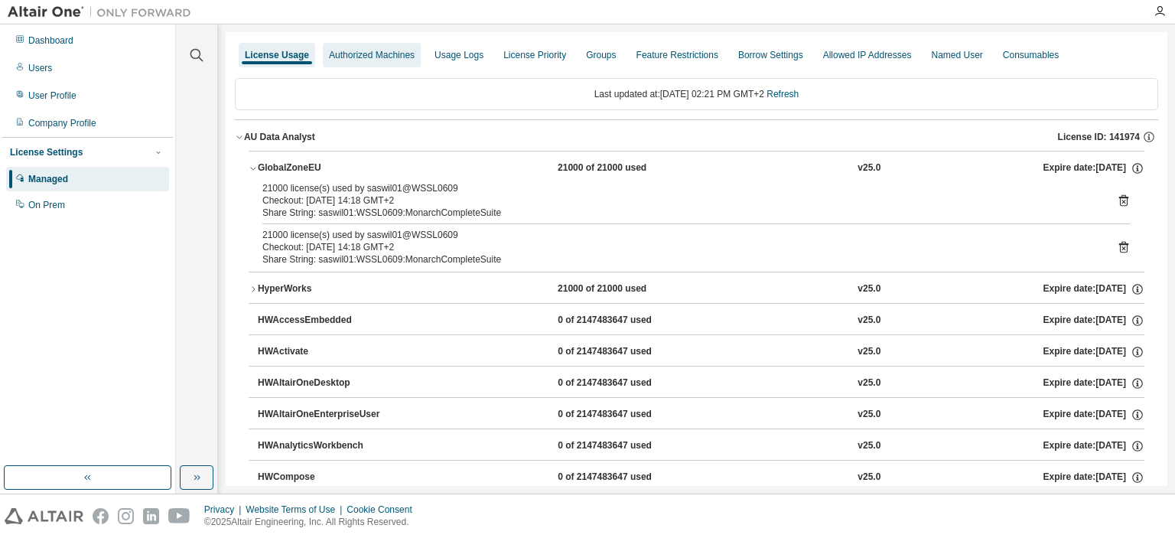
click at [379, 47] on div "Authorized Machines" at bounding box center [372, 55] width 98 height 24
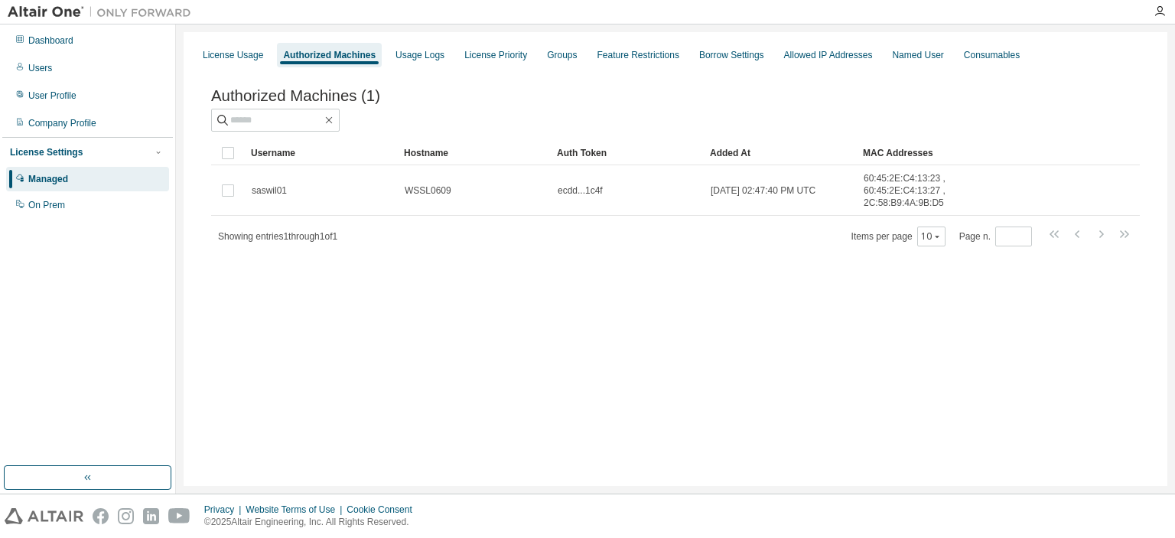
click at [727, 423] on div "License Usage Authorized Machines Usage Logs License Priority Groups Feature Re…" at bounding box center [676, 259] width 984 height 454
click at [422, 57] on div "Usage Logs" at bounding box center [420, 55] width 49 height 12
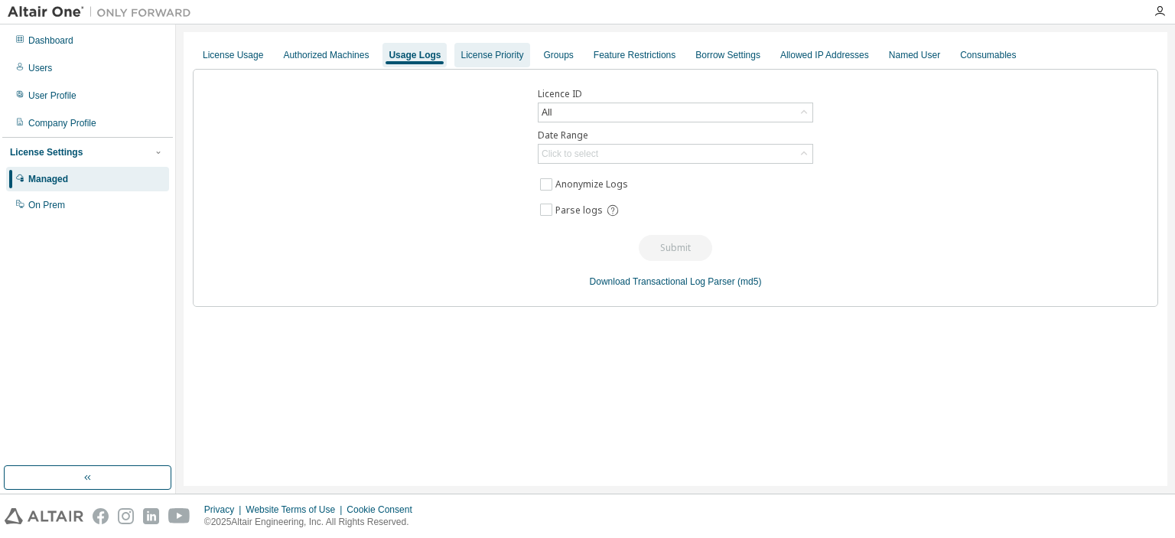
click at [472, 60] on div "License Priority" at bounding box center [492, 55] width 63 height 12
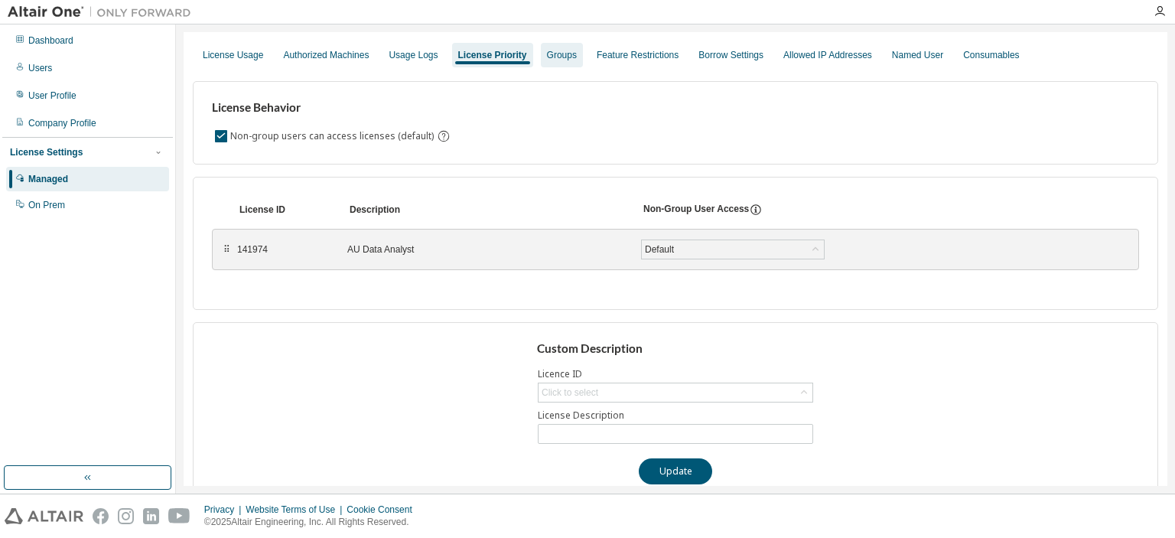
click at [550, 49] on div "Groups" at bounding box center [562, 55] width 30 height 12
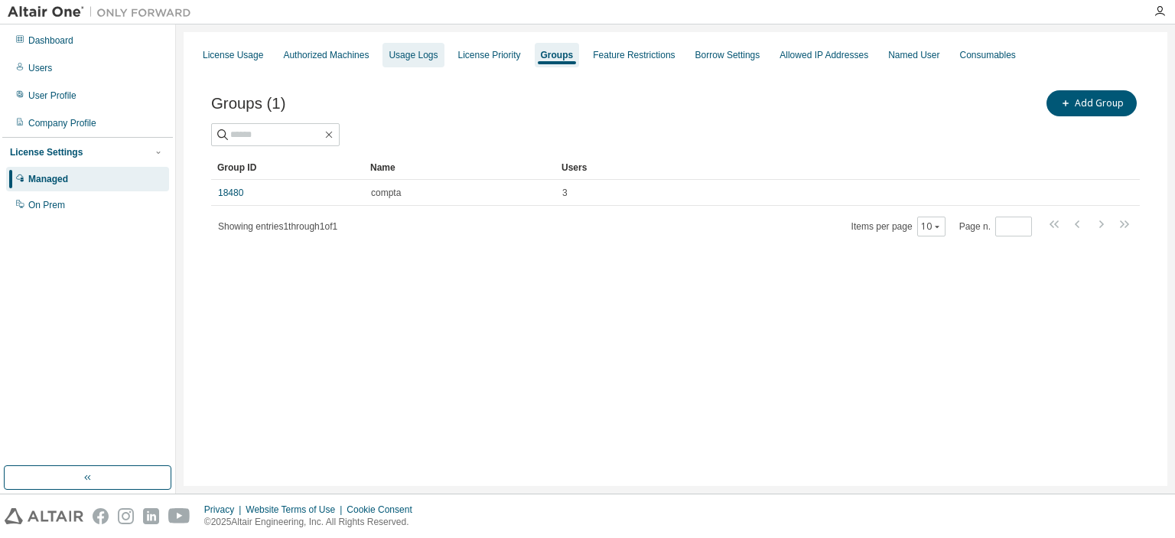
click at [395, 58] on div "Usage Logs" at bounding box center [413, 55] width 49 height 12
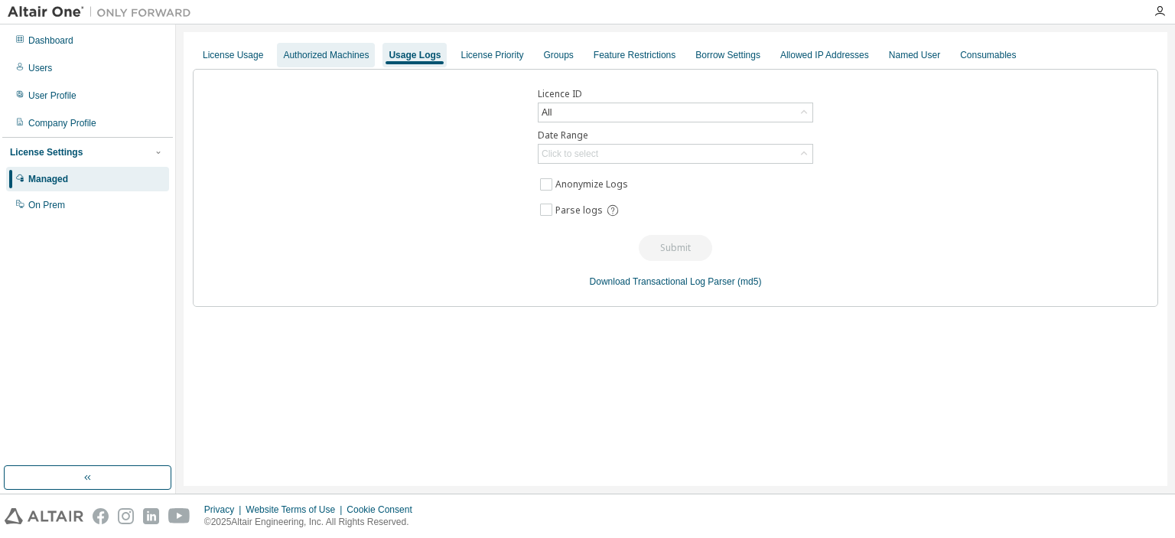
click at [336, 51] on div "Authorized Machines" at bounding box center [326, 55] width 86 height 12
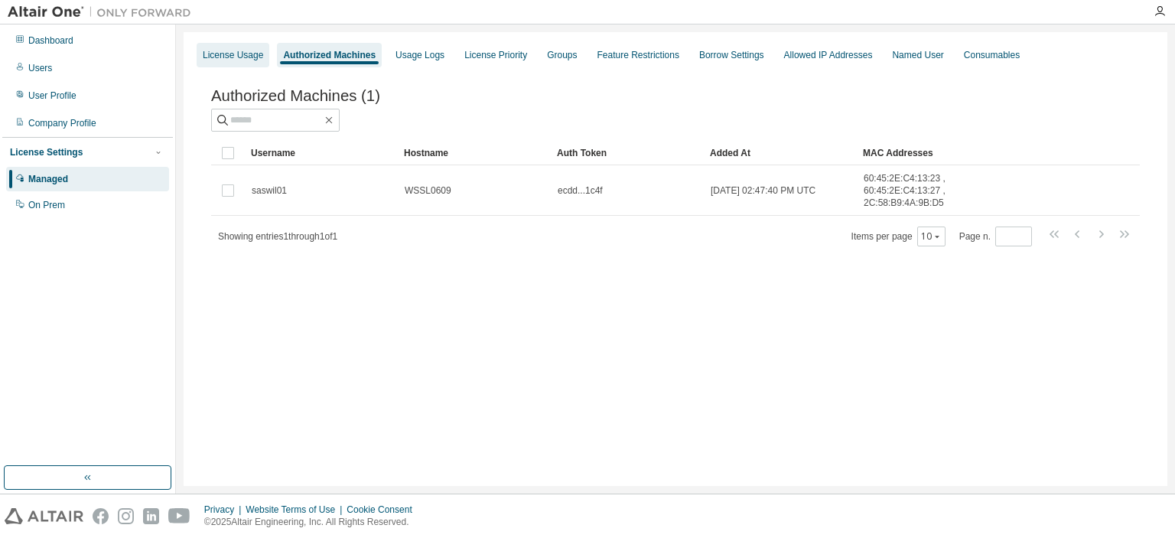
click at [234, 51] on div "License Usage" at bounding box center [233, 55] width 60 height 12
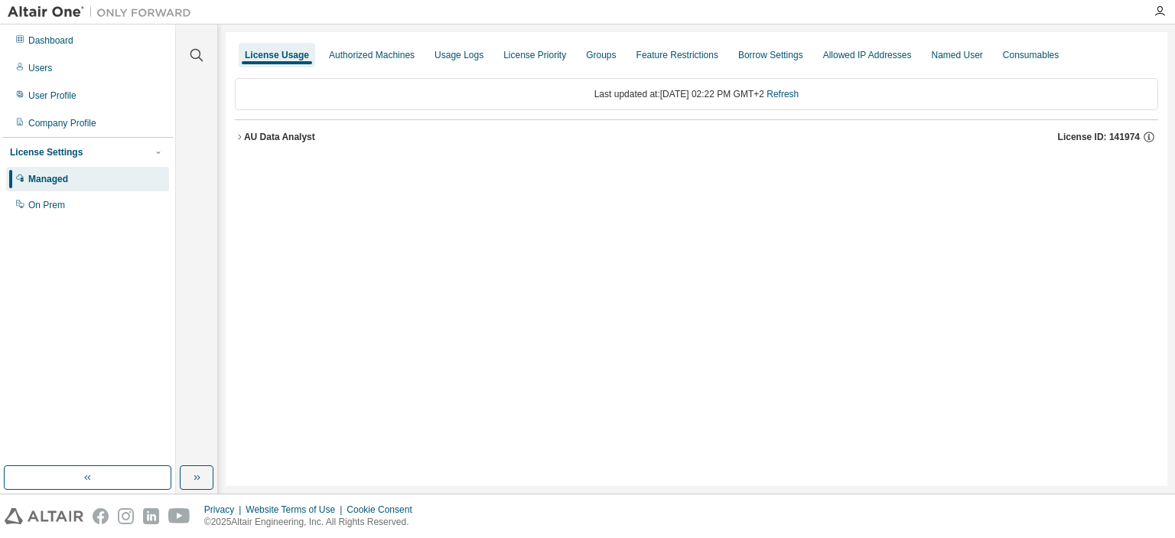
click at [243, 132] on icon "button" at bounding box center [239, 136] width 9 height 9
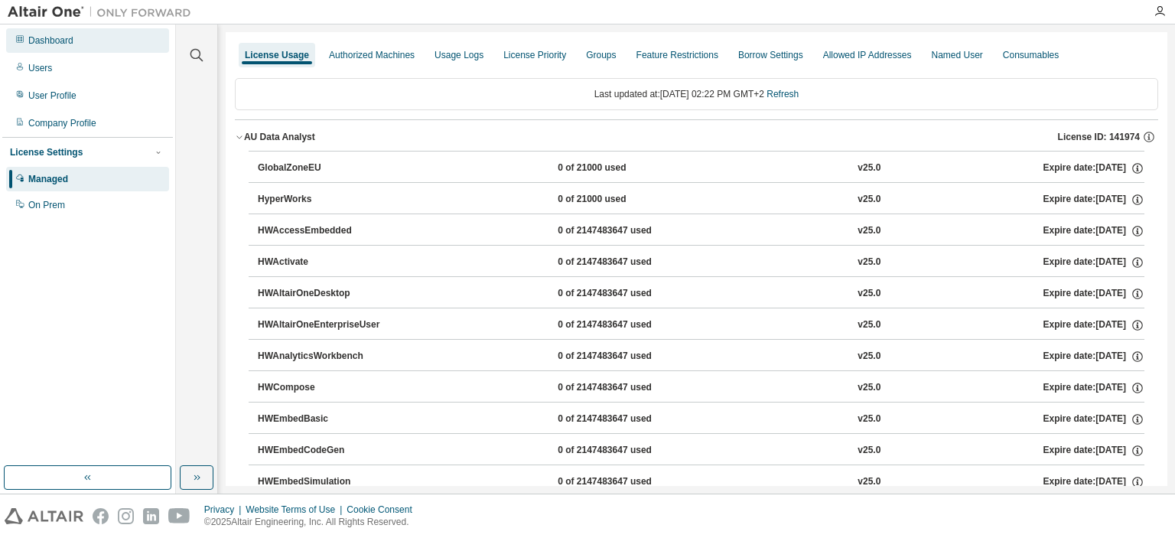
click at [124, 48] on div "Dashboard" at bounding box center [87, 40] width 163 height 24
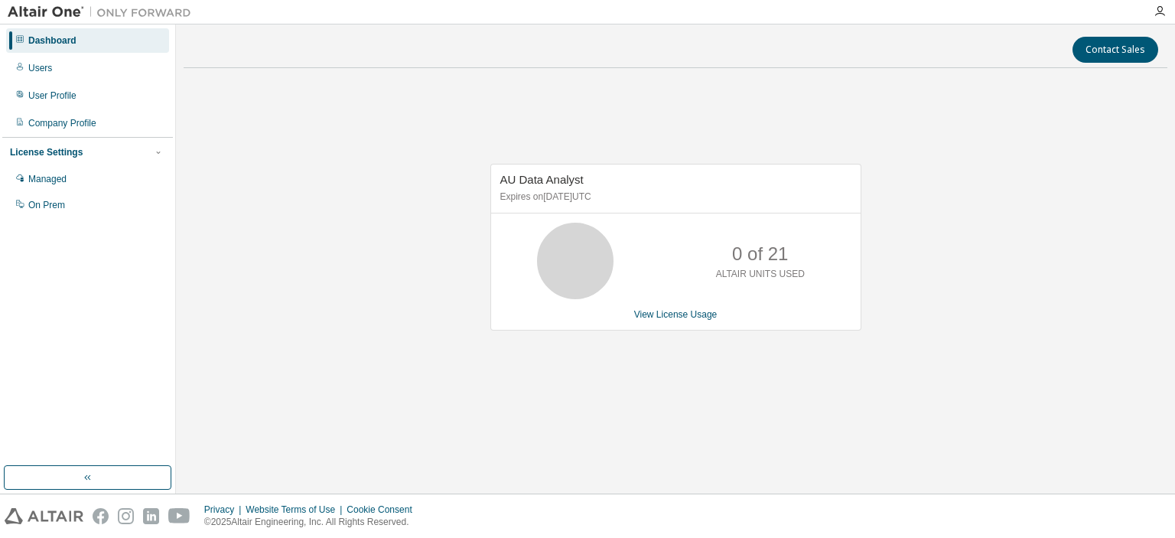
click at [55, 41] on div "Dashboard" at bounding box center [52, 40] width 48 height 12
click at [71, 71] on div "Users" at bounding box center [87, 68] width 163 height 24
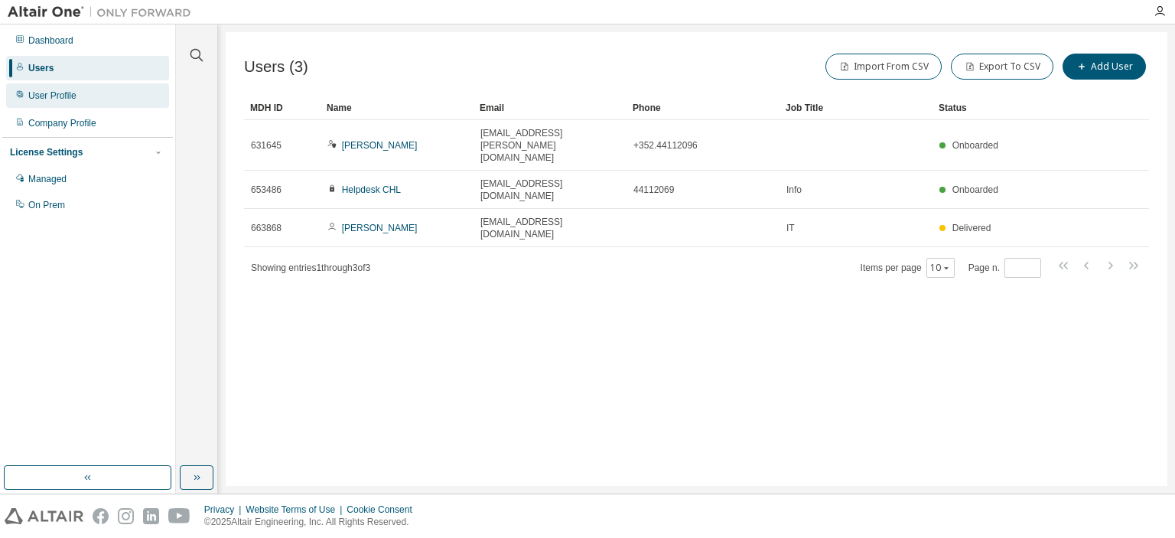
click at [90, 85] on div "User Profile" at bounding box center [87, 95] width 163 height 24
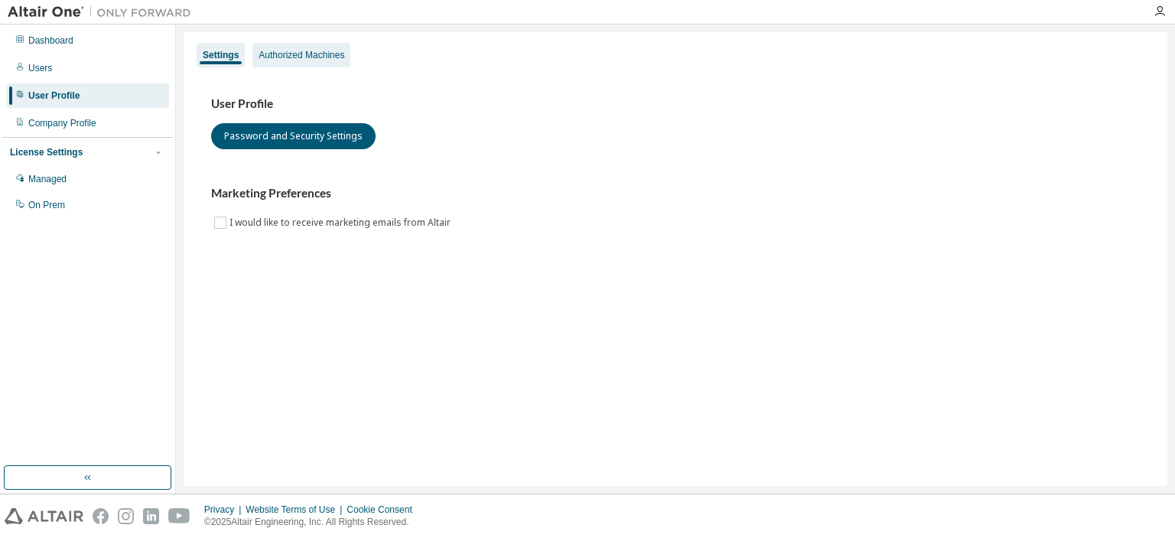
click at [259, 59] on div "Authorized Machines" at bounding box center [302, 55] width 86 height 12
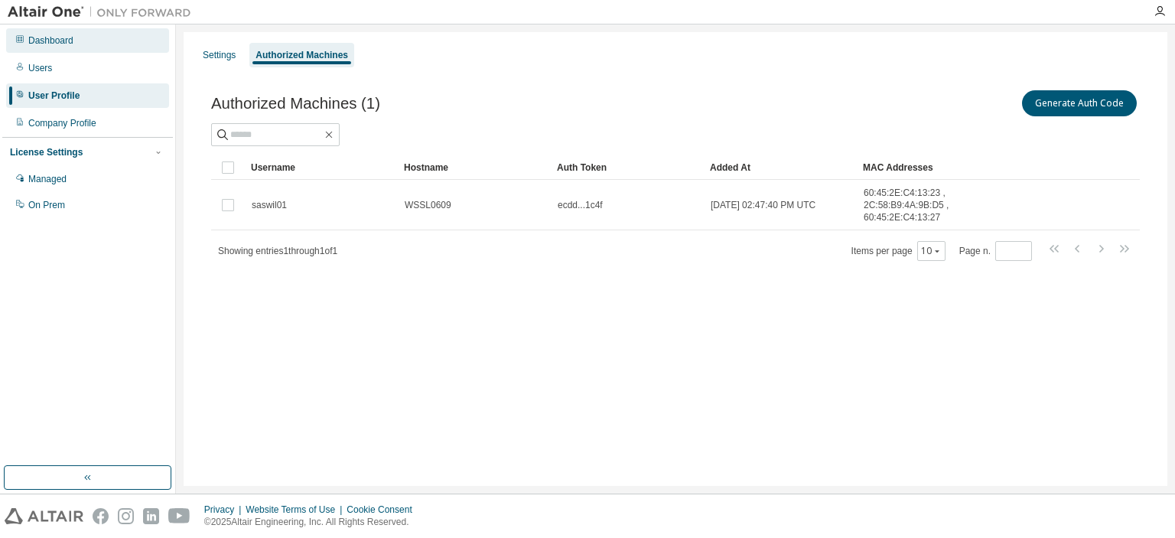
click at [64, 34] on div "Dashboard" at bounding box center [50, 40] width 45 height 12
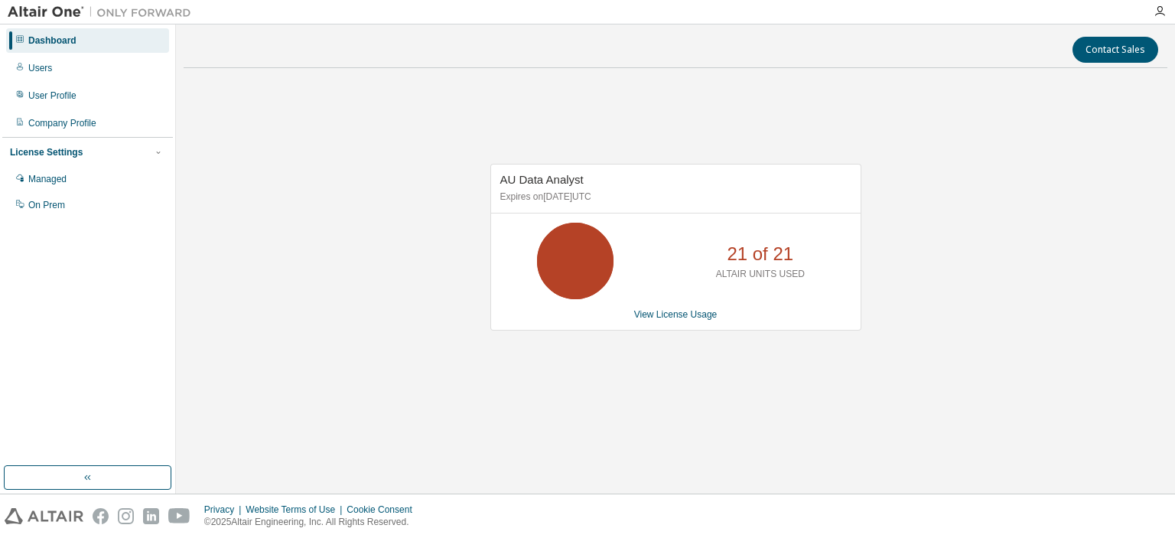
click at [594, 250] on icon at bounding box center [575, 261] width 38 height 38
click at [763, 265] on p "21 of 21" at bounding box center [760, 254] width 67 height 26
click at [661, 317] on link "View License Usage" at bounding box center [675, 314] width 83 height 11
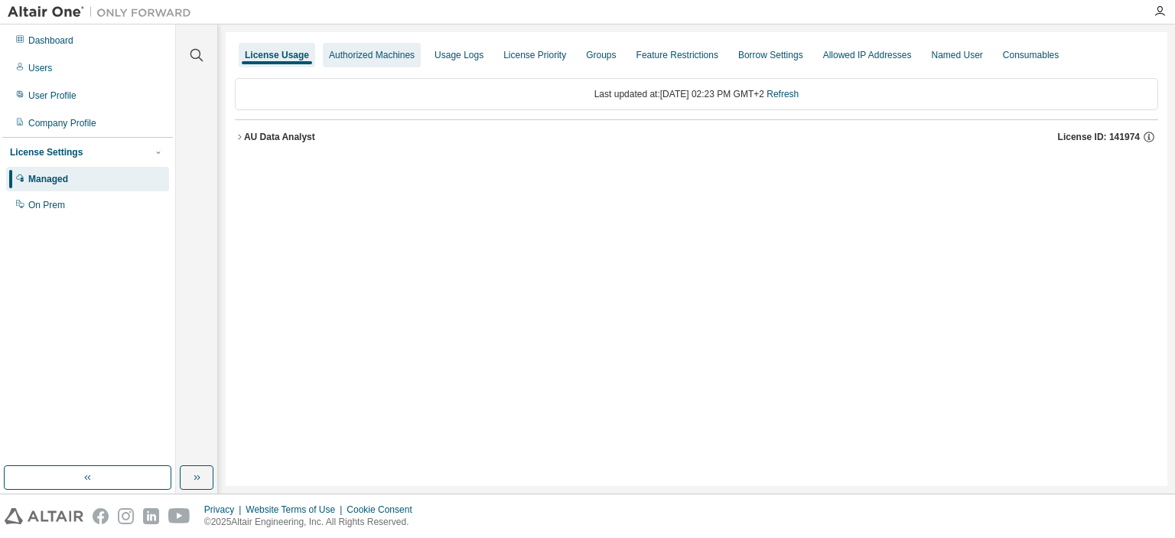
click at [375, 46] on div "Authorized Machines" at bounding box center [372, 55] width 98 height 24
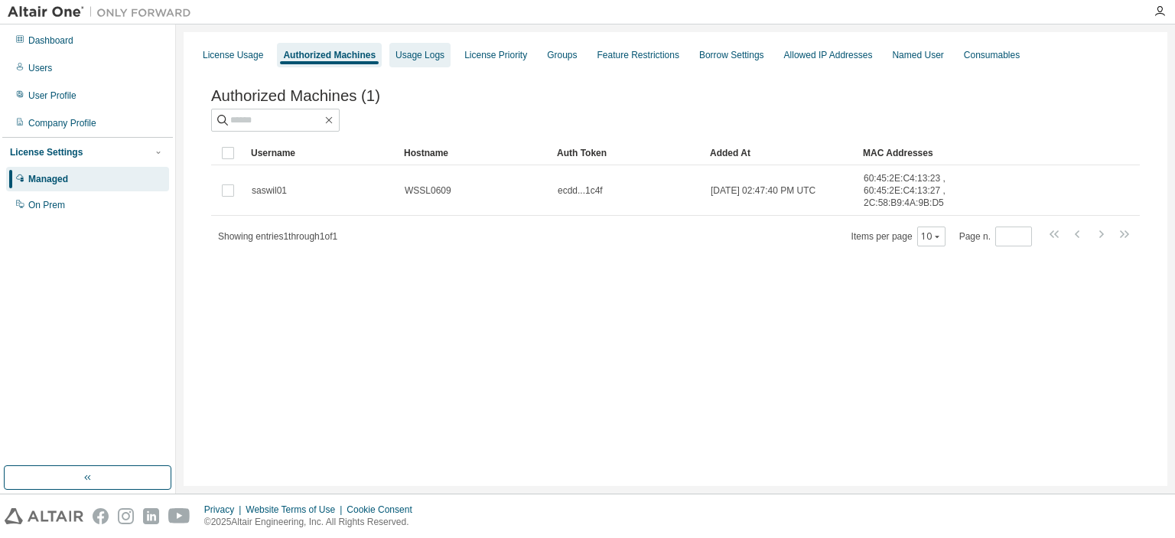
click at [443, 45] on div "Usage Logs" at bounding box center [419, 55] width 61 height 24
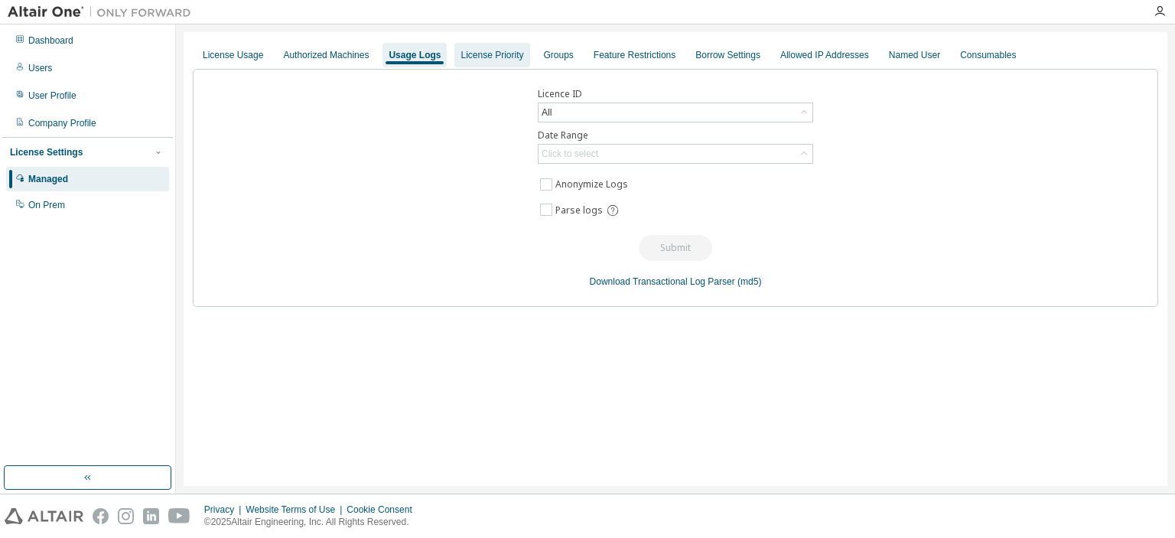
click at [480, 46] on div "License Priority" at bounding box center [491, 55] width 75 height 24
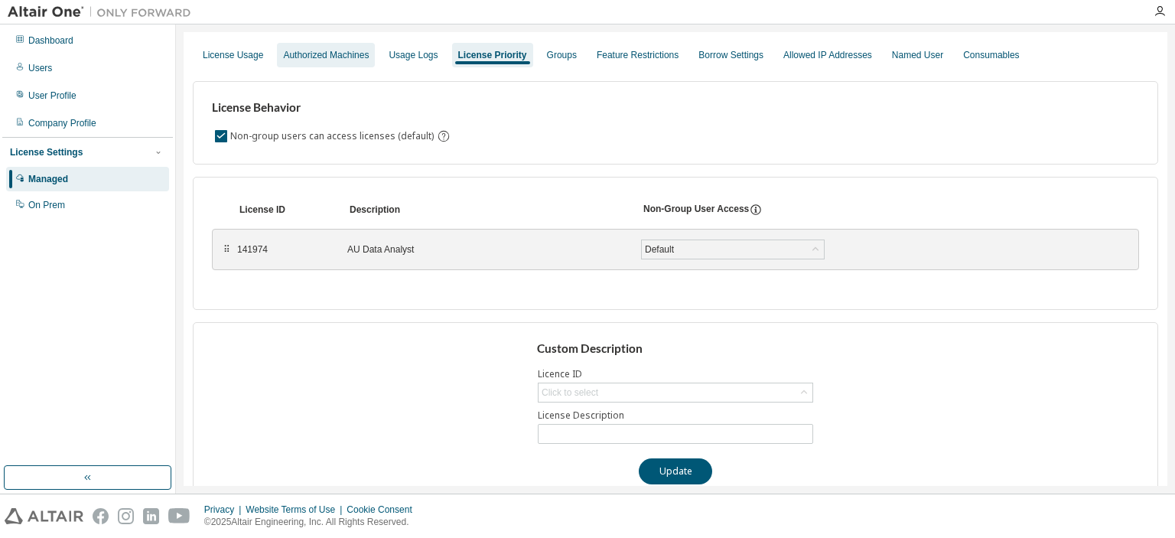
click at [330, 48] on div "Authorized Machines" at bounding box center [326, 55] width 98 height 24
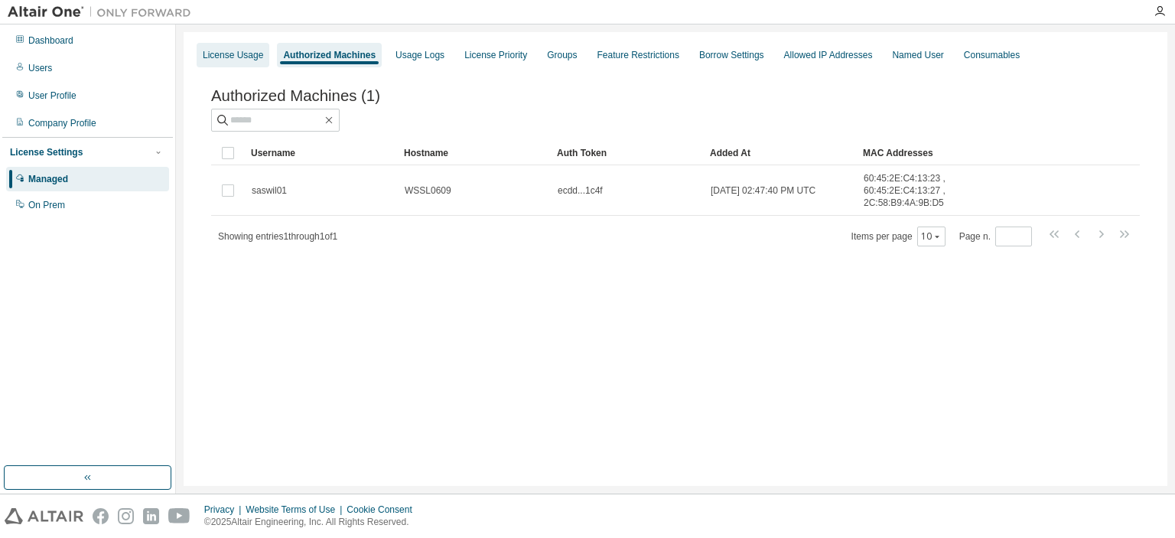
click at [210, 60] on div "License Usage" at bounding box center [233, 55] width 60 height 12
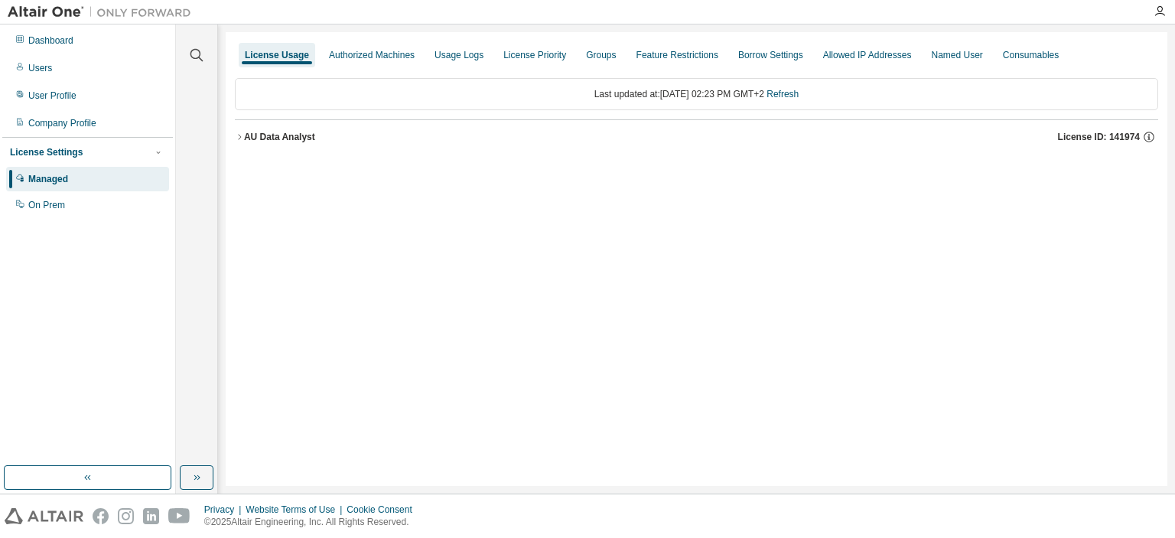
click at [334, 142] on div "AU Data Analyst License ID: 141974" at bounding box center [701, 137] width 914 height 14
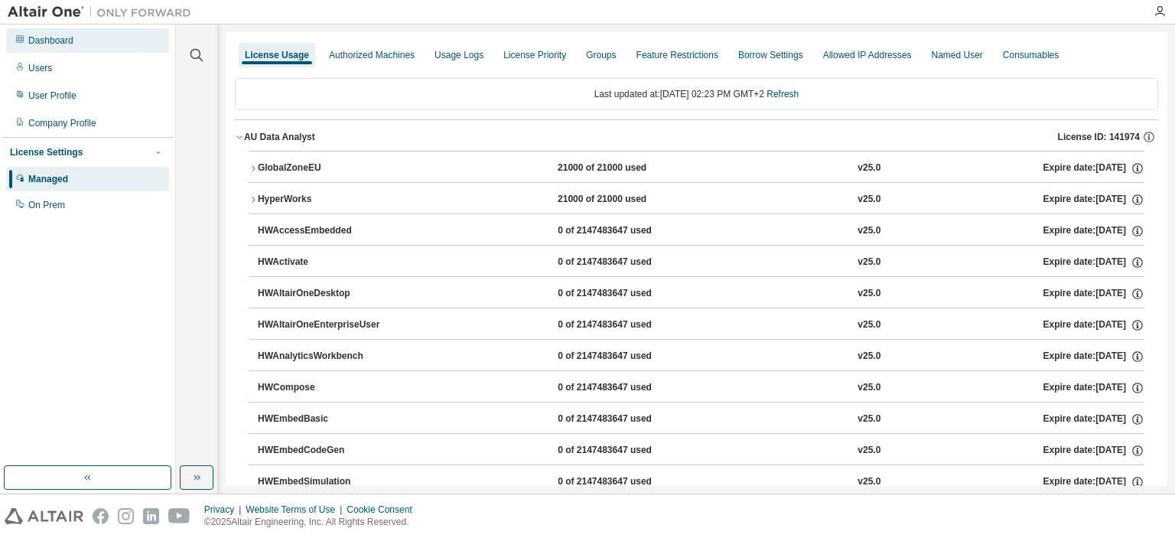
click at [46, 49] on div "Dashboard" at bounding box center [87, 40] width 163 height 24
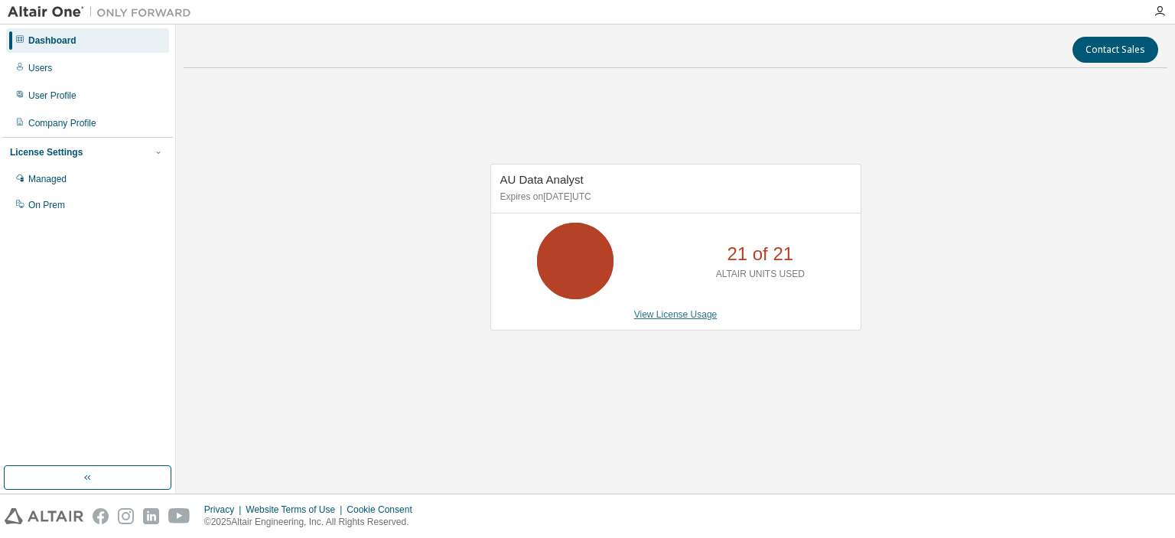
click at [655, 320] on link "View License Usage" at bounding box center [675, 314] width 83 height 11
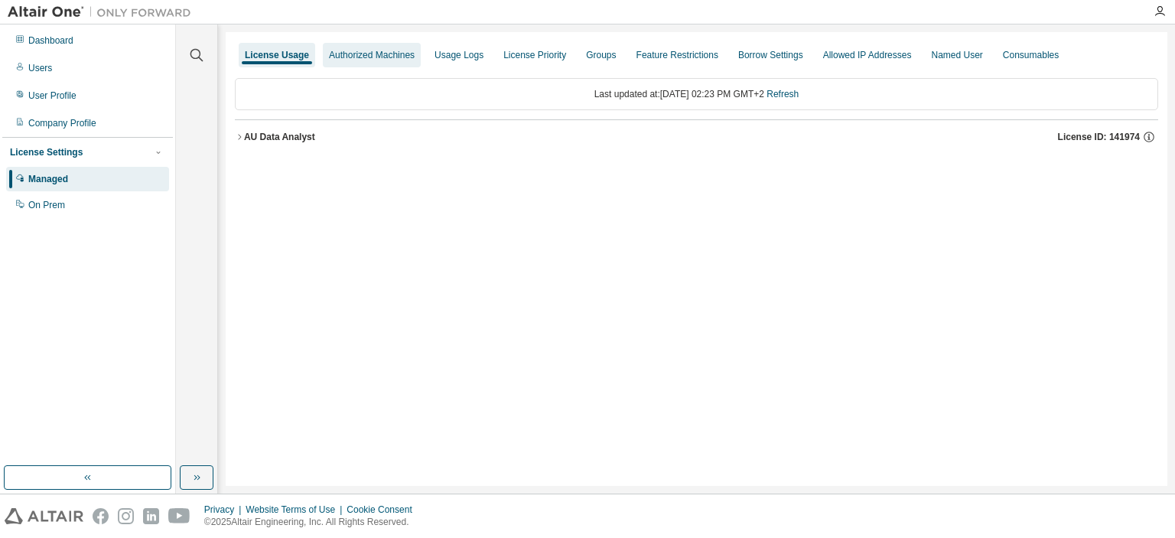
click at [394, 50] on div "Authorized Machines" at bounding box center [372, 55] width 86 height 12
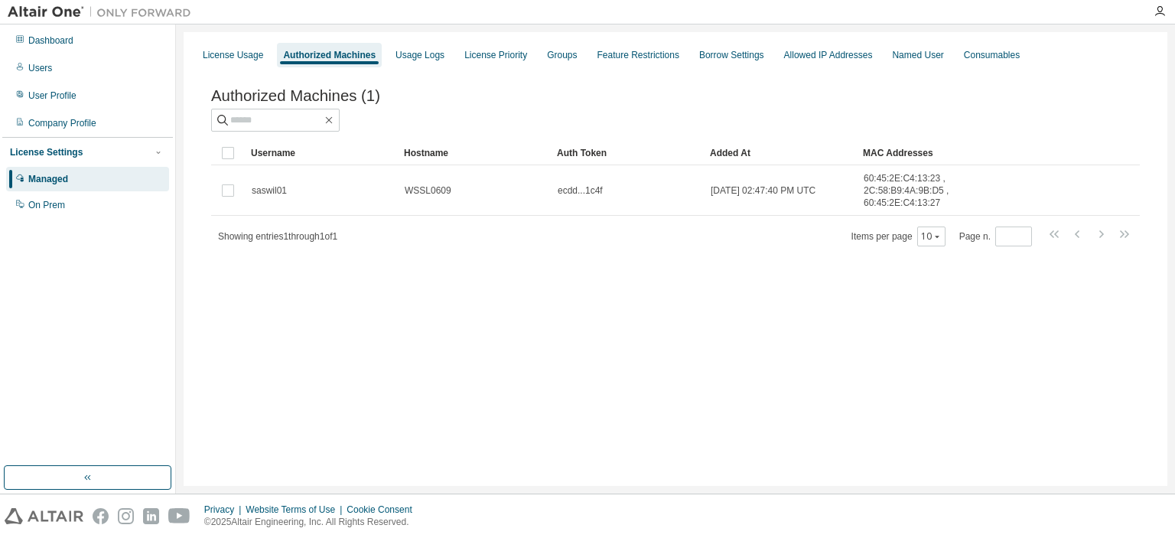
click at [445, 65] on div "License Usage Authorized Machines Usage Logs License Priority Groups Feature Re…" at bounding box center [676, 55] width 966 height 28
click at [425, 57] on div "Usage Logs" at bounding box center [420, 55] width 49 height 12
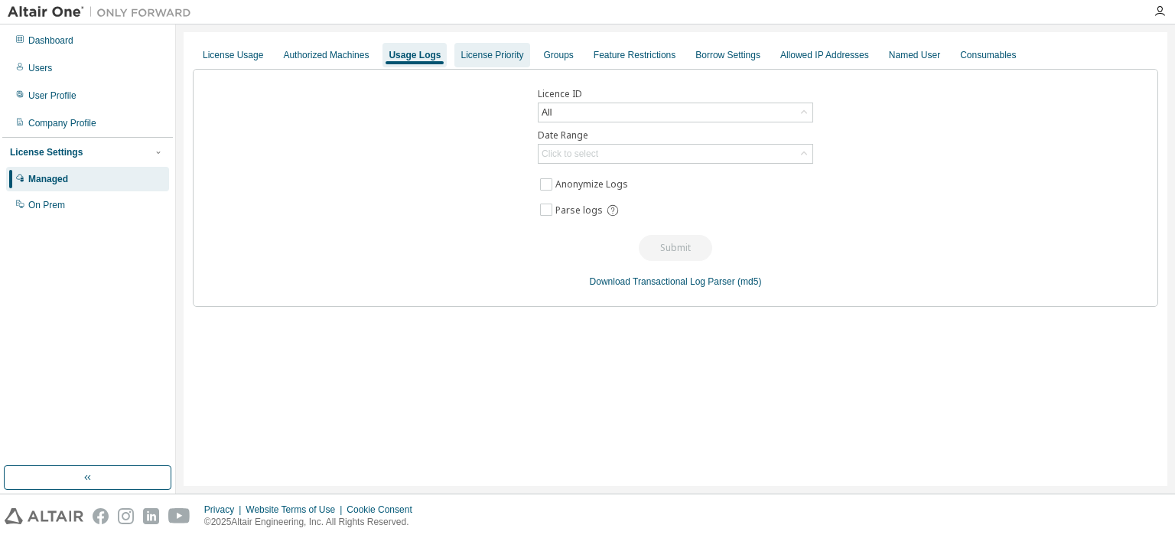
click at [472, 50] on div "License Priority" at bounding box center [492, 55] width 63 height 12
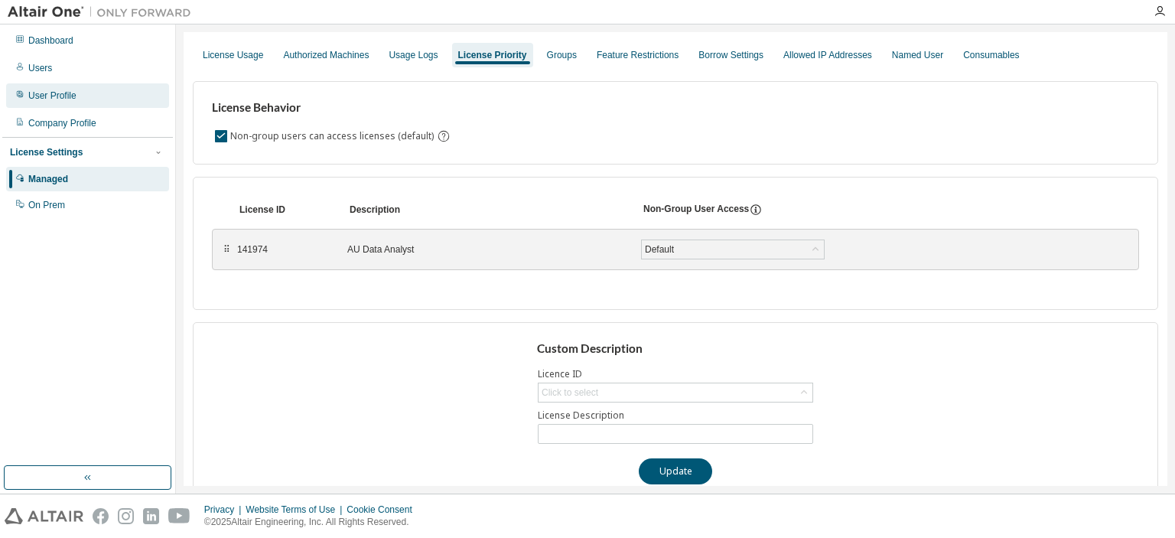
click at [70, 93] on div "User Profile" at bounding box center [52, 96] width 48 height 12
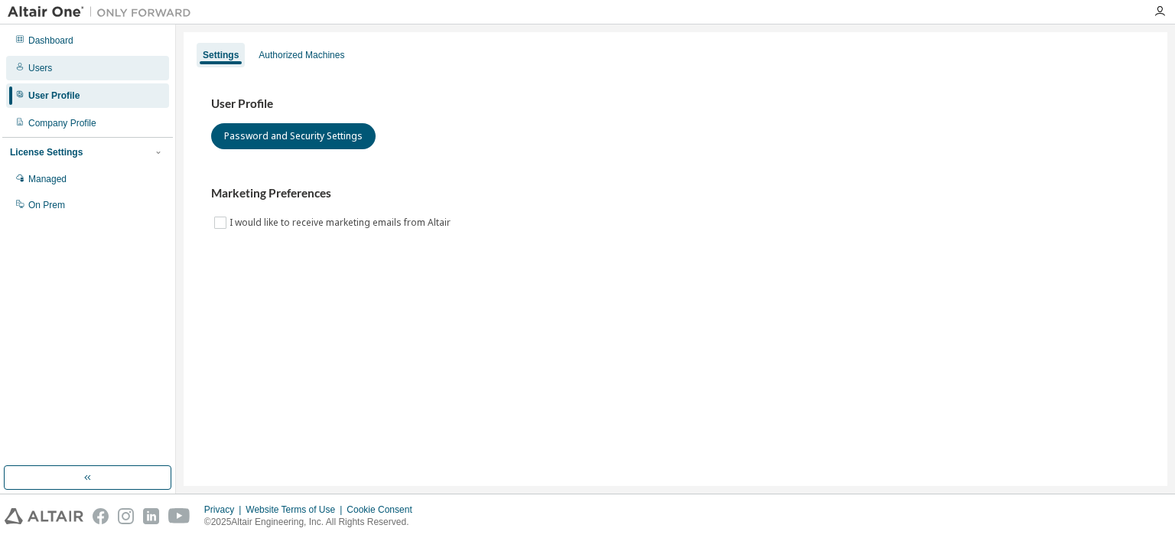
click at [85, 73] on div "Users" at bounding box center [87, 68] width 163 height 24
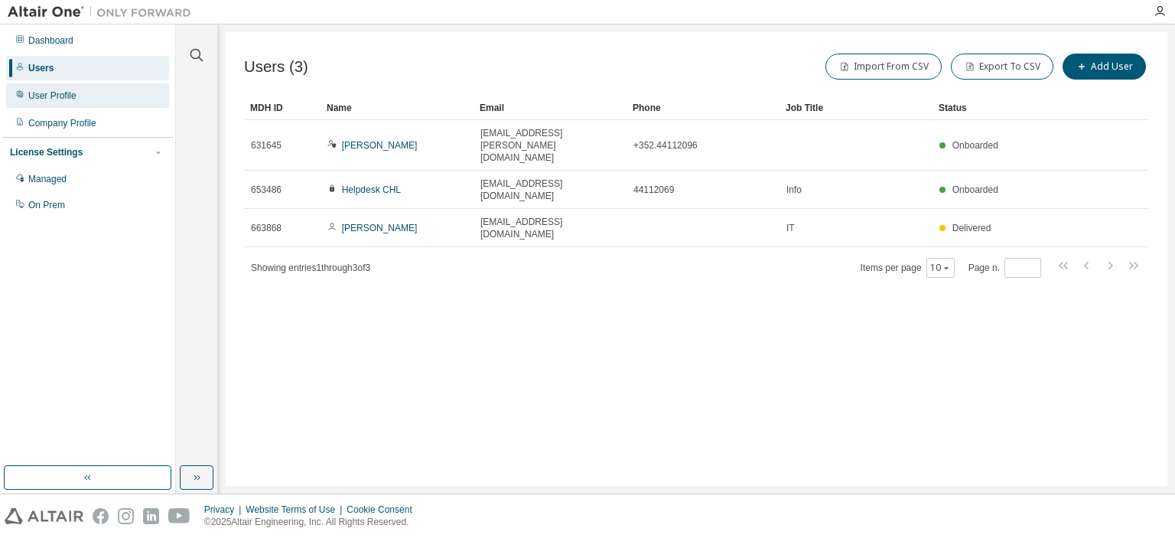
click at [54, 94] on div "User Profile" at bounding box center [52, 96] width 48 height 12
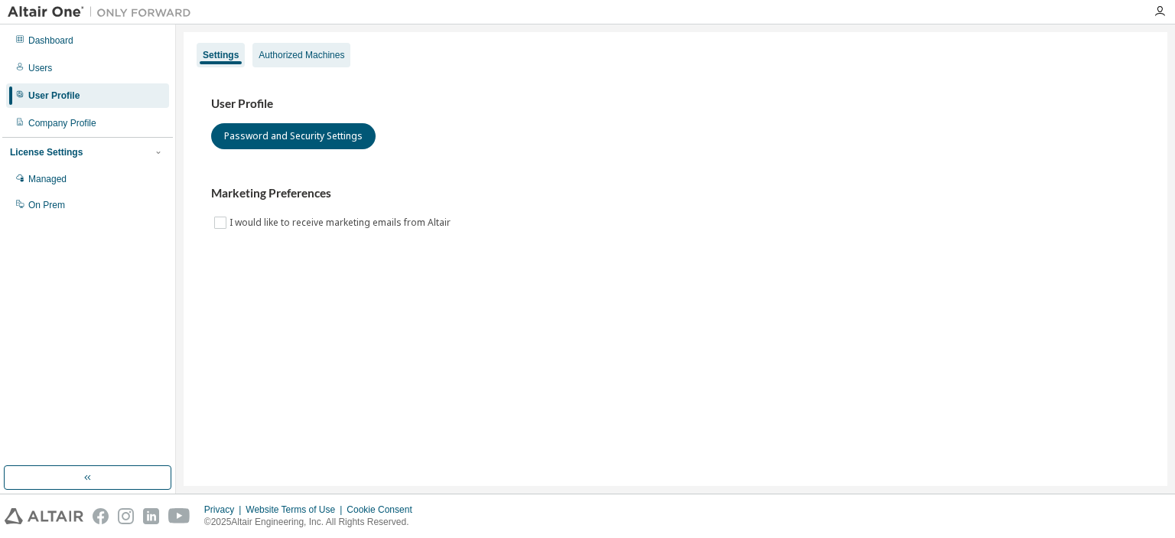
click at [263, 62] on div "Authorized Machines" at bounding box center [301, 55] width 98 height 24
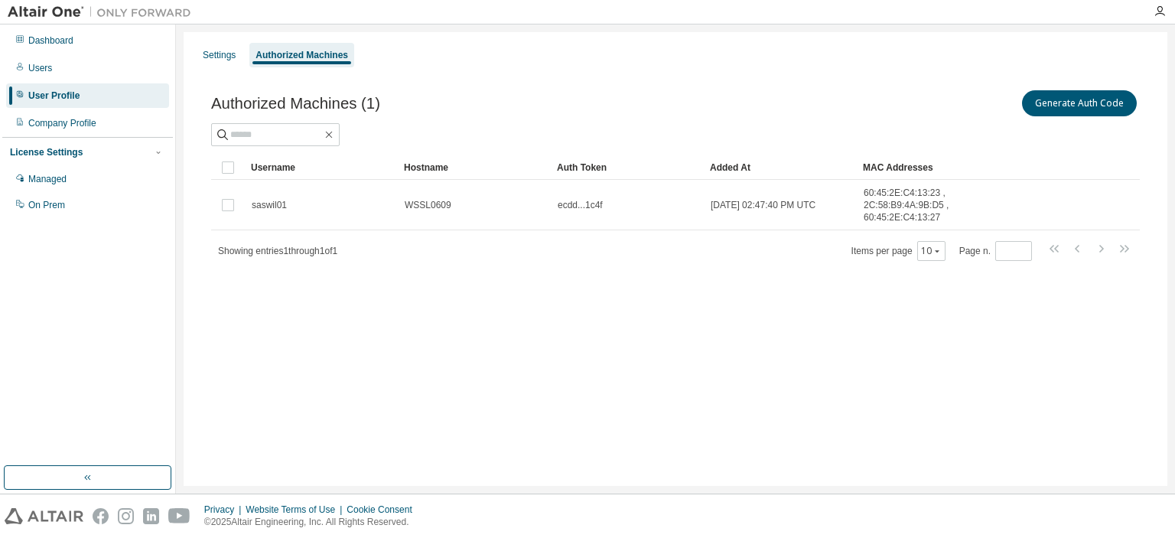
click at [667, 332] on div "Settings Authorized Machines Authorized Machines (1) Generate Auth Code Clear L…" at bounding box center [676, 259] width 984 height 454
click at [223, 51] on div "Settings" at bounding box center [219, 55] width 33 height 12
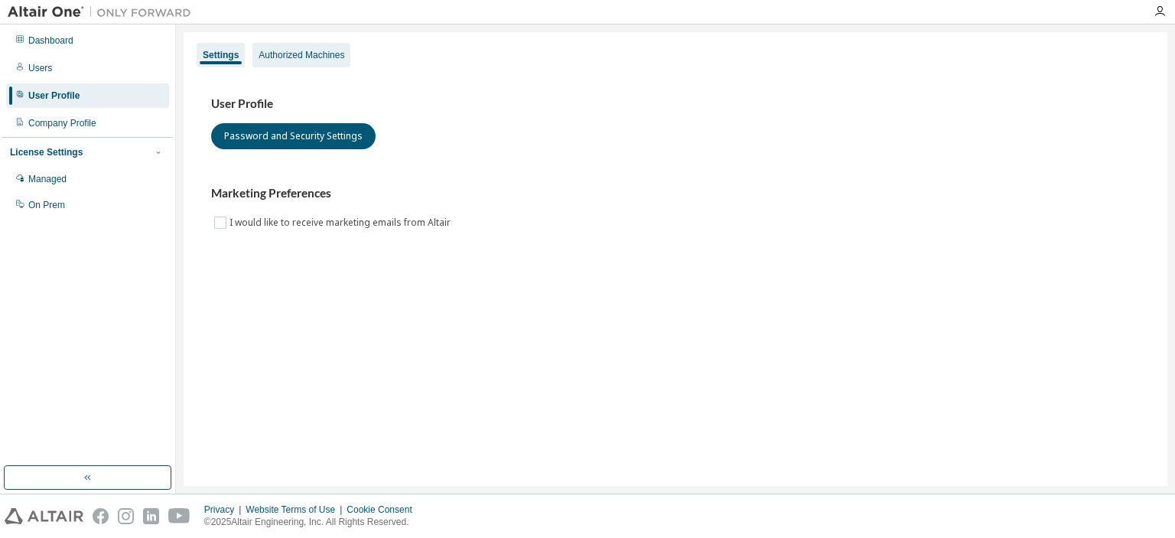
click at [290, 51] on div "Authorized Machines" at bounding box center [302, 55] width 86 height 12
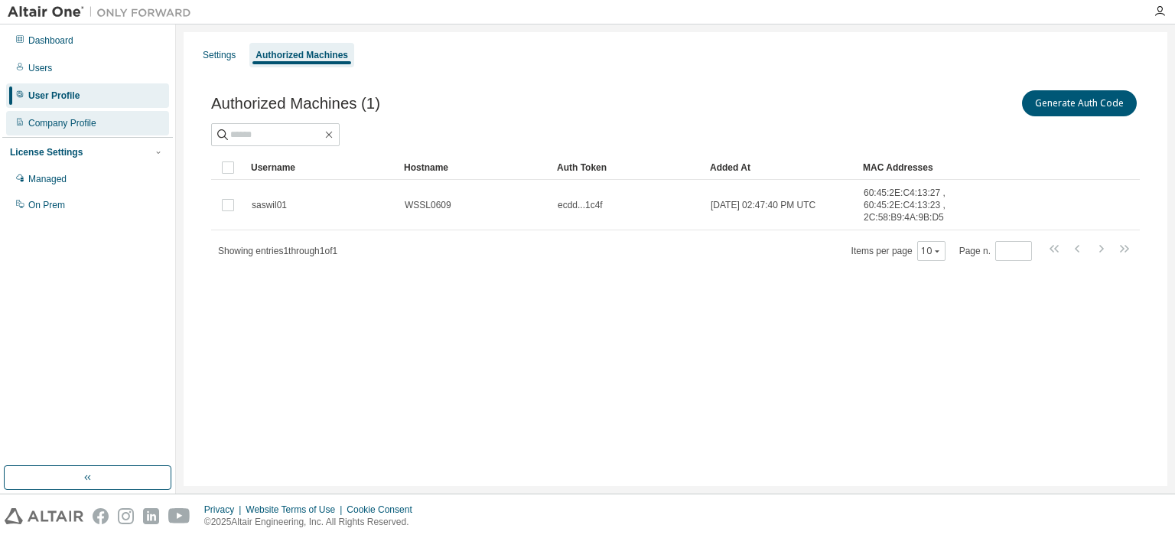
click at [73, 128] on div "Company Profile" at bounding box center [62, 123] width 68 height 12
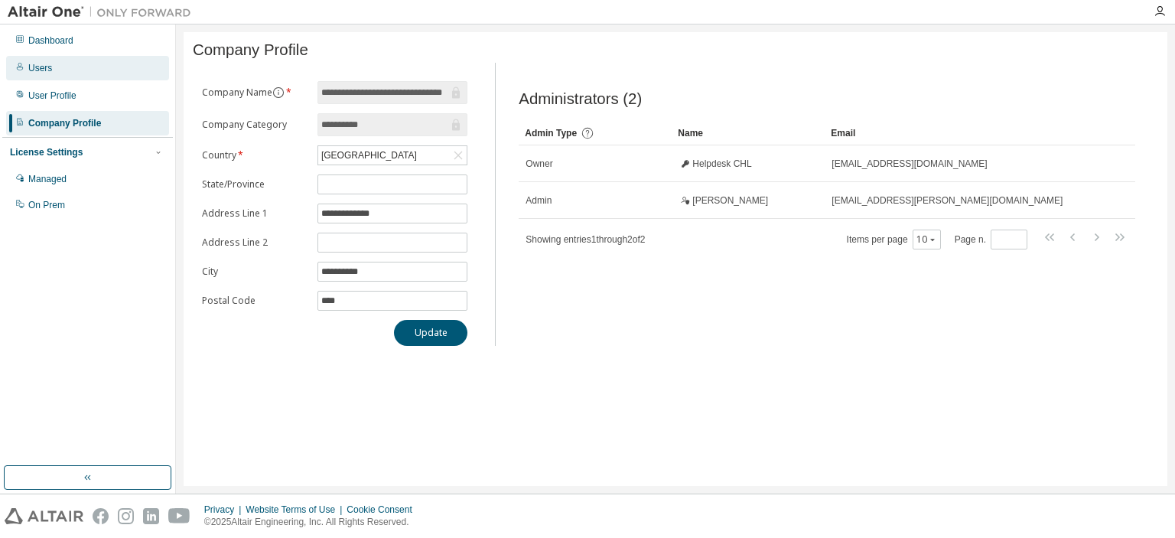
click at [49, 70] on div "Users" at bounding box center [40, 68] width 24 height 12
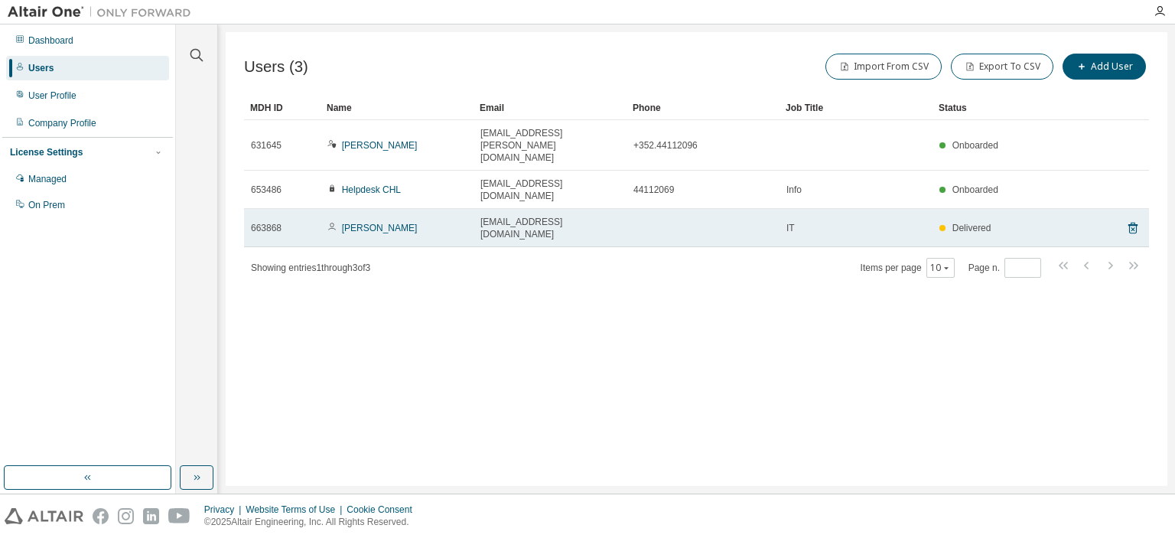
click at [436, 209] on td "Willy Sasset" at bounding box center [397, 228] width 153 height 38
click at [273, 222] on span "663868" at bounding box center [266, 228] width 31 height 12
click at [376, 223] on link "Willy Sasset" at bounding box center [380, 228] width 76 height 11
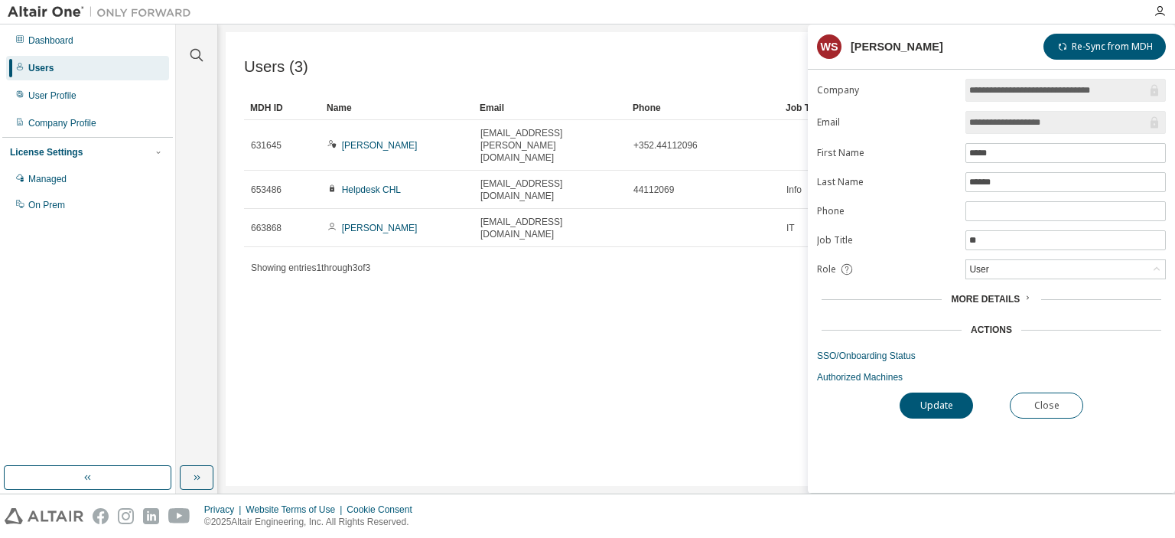
click at [1014, 299] on span "More Details" at bounding box center [985, 299] width 69 height 11
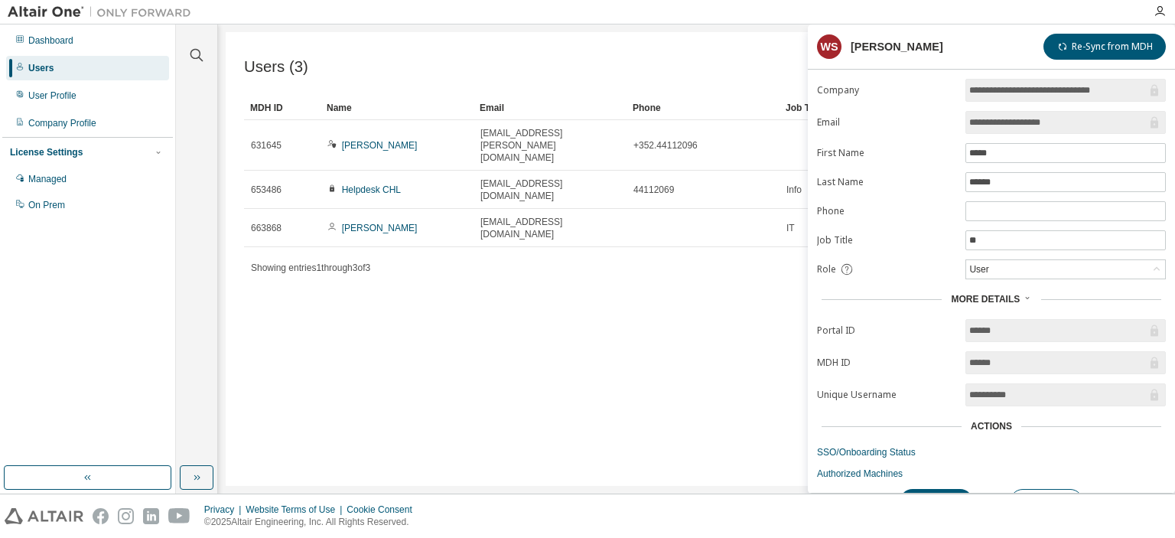
click at [1014, 299] on span "More Details" at bounding box center [985, 299] width 69 height 11
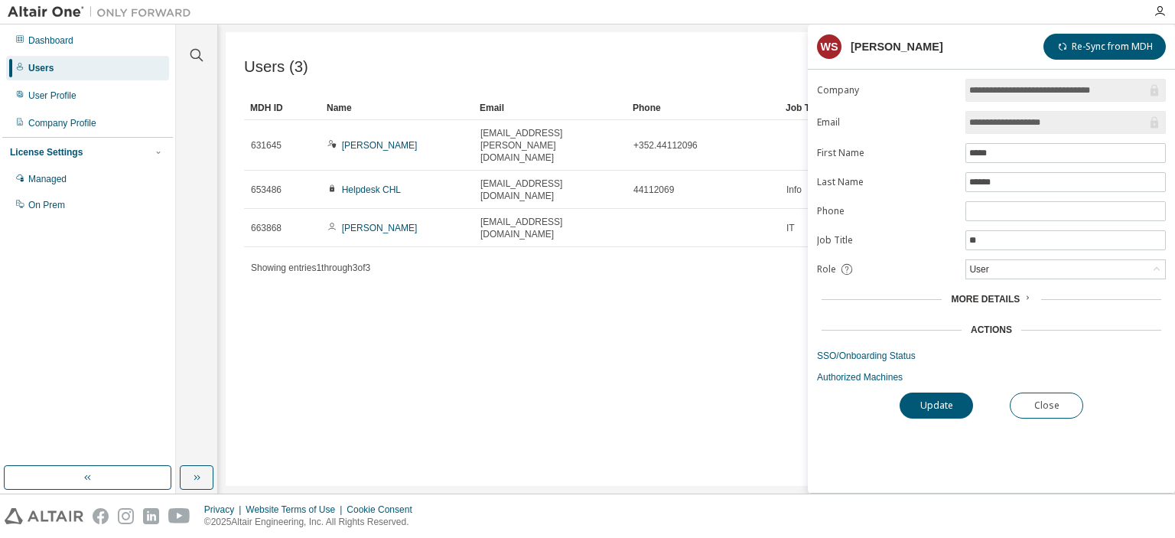
click at [1005, 325] on div "Actions" at bounding box center [991, 330] width 41 height 12
click at [867, 375] on link "Authorized Machines" at bounding box center [991, 377] width 349 height 12
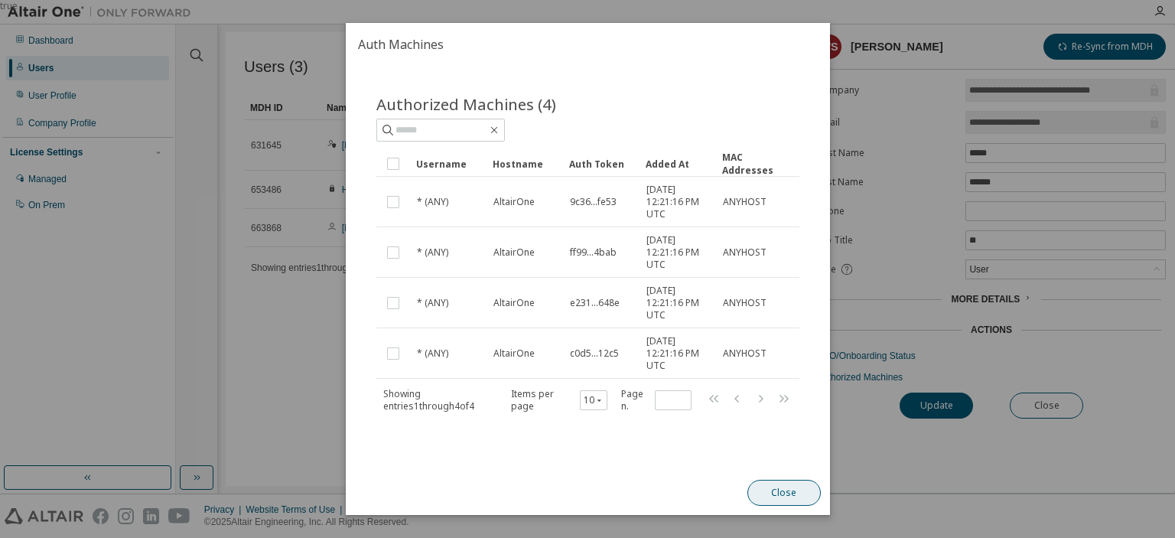
click at [755, 490] on button "Close" at bounding box center [783, 493] width 73 height 26
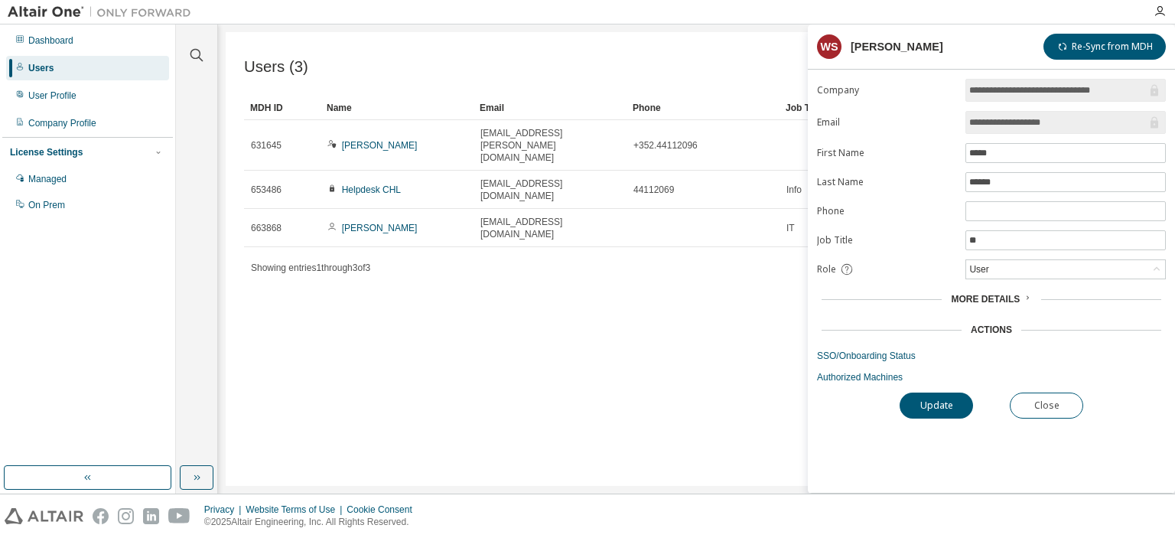
click at [846, 345] on form "**********" at bounding box center [991, 231] width 349 height 304
click at [846, 350] on link "SSO/Onboarding Status" at bounding box center [991, 356] width 349 height 12
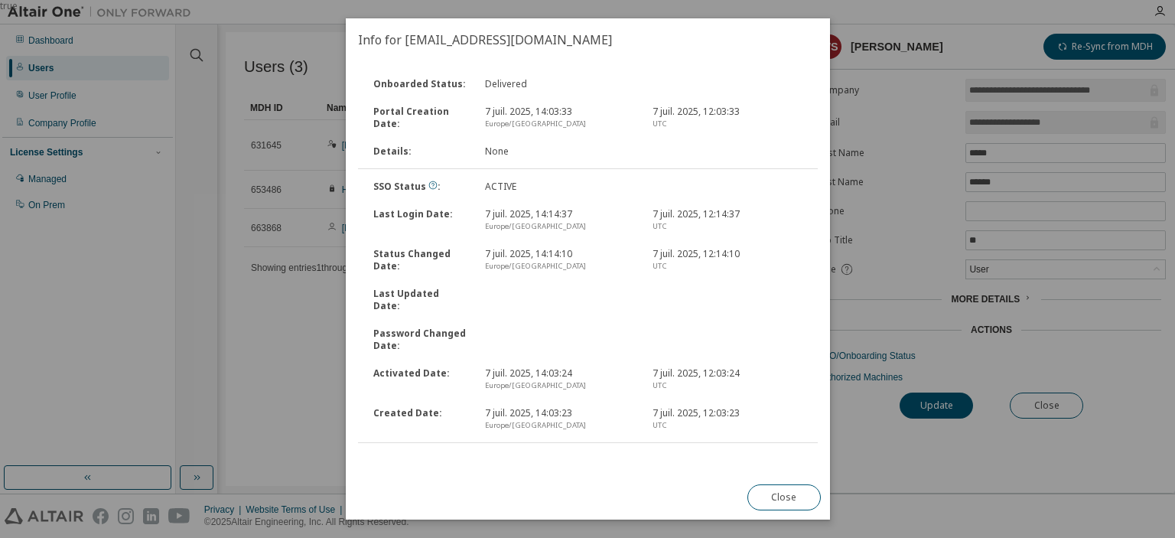
drag, startPoint x: 795, startPoint y: 482, endPoint x: 692, endPoint y: 471, distance: 103.1
click at [692, 471] on div "Onboarded Status : Delivered Portal Creation Date : 7 juil. 2025, 14:03:33 Euro…" at bounding box center [588, 268] width 484 height 414
click at [774, 493] on button "Close" at bounding box center [783, 497] width 73 height 26
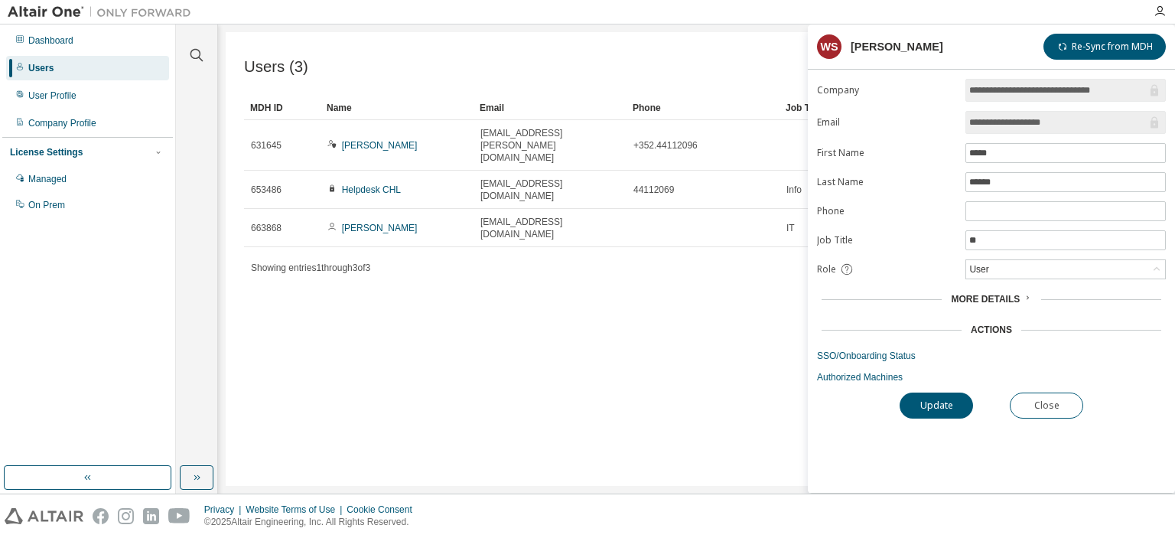
click at [774, 494] on div "Privacy Website Terms of Use Cookie Consent © 2025 Altair Engineering, Inc. All…" at bounding box center [587, 516] width 1175 height 44
click at [563, 334] on div "Users (3) Import From CSV Export To CSV Add User Clear Load Save Save As Field …" at bounding box center [697, 259] width 942 height 454
click at [572, 284] on div "Users (3) Import From CSV Export To CSV Add User Clear Load Save Save As Field …" at bounding box center [697, 259] width 942 height 454
click at [315, 265] on div "Users (3) Import From CSV Export To CSV Add User Clear Load Save Save As Field …" at bounding box center [697, 259] width 942 height 454
click at [86, 44] on div "Dashboard" at bounding box center [87, 40] width 163 height 24
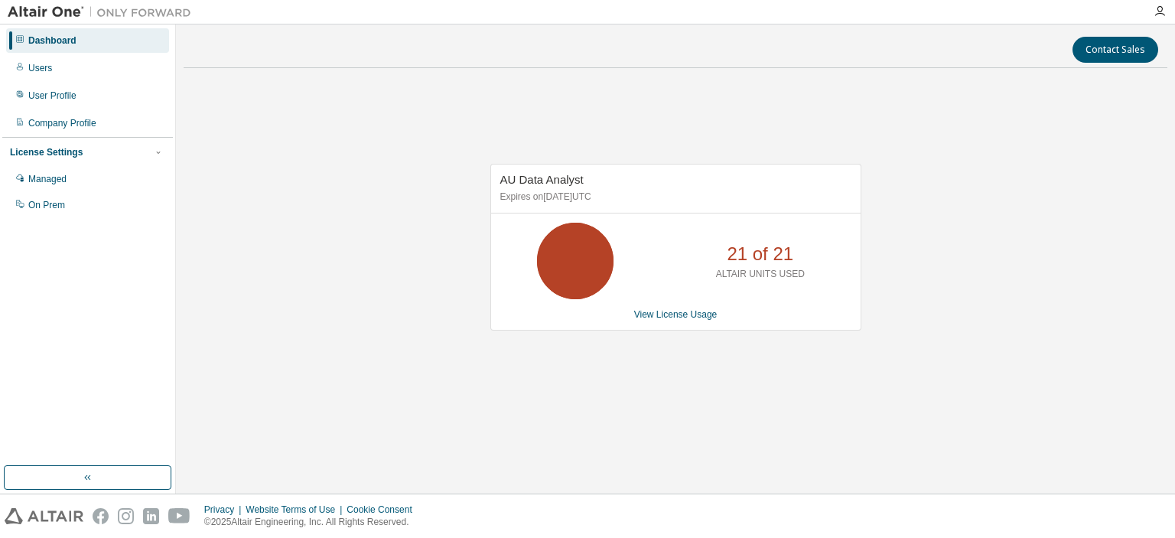
click at [517, 385] on div "AU Data Analyst Expires on April 24, 2026 UTC 21 of 21 ALTAIR UNITS USED View L…" at bounding box center [676, 255] width 984 height 350
click at [60, 33] on div "Dashboard" at bounding box center [87, 40] width 163 height 24
click at [54, 61] on div "Users" at bounding box center [87, 68] width 163 height 24
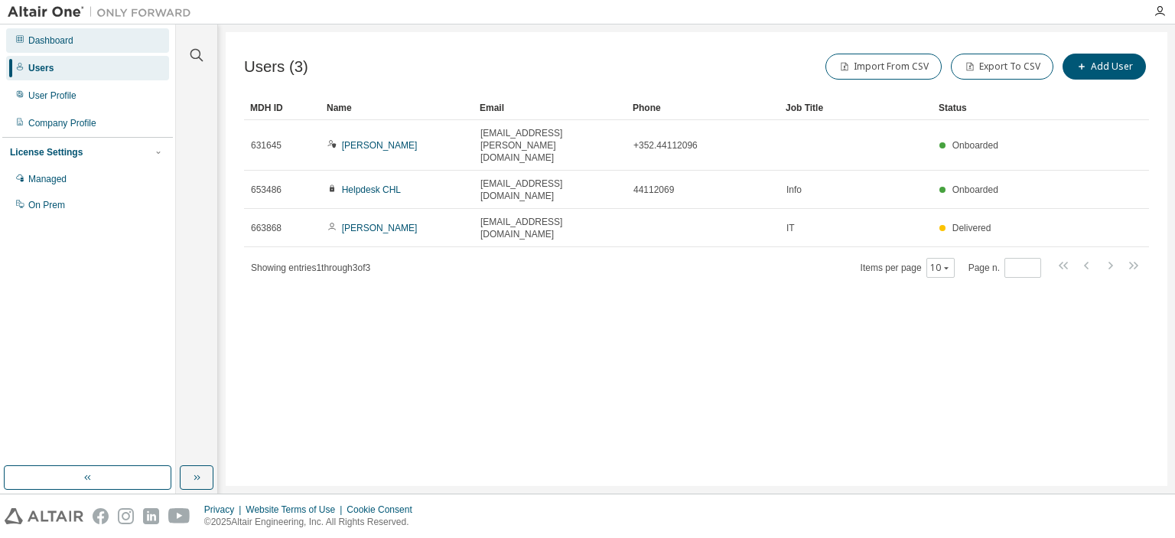
click at [52, 41] on div "Dashboard" at bounding box center [50, 40] width 45 height 12
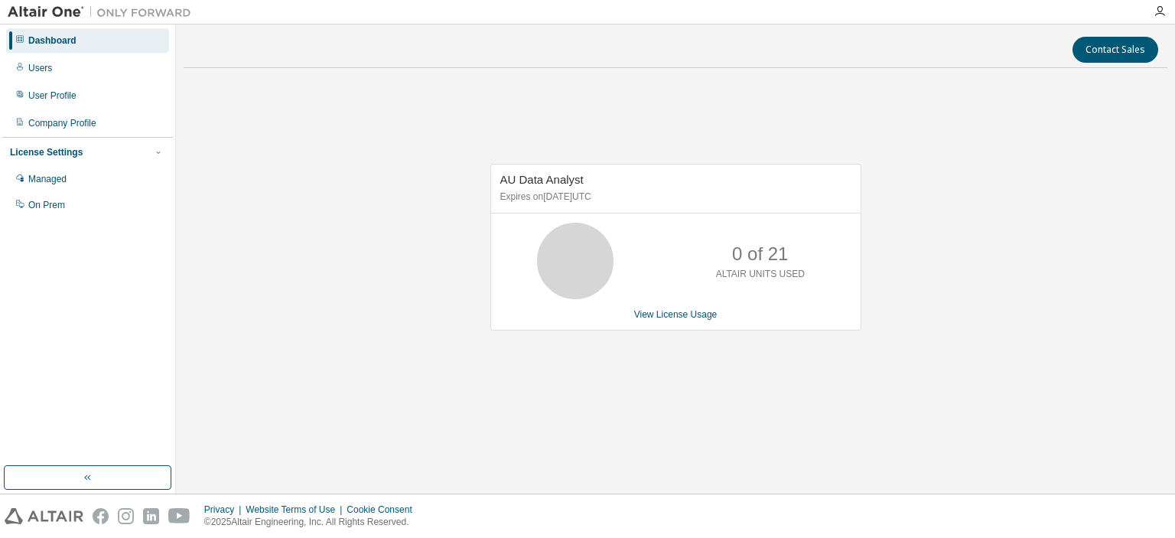
click at [52, 41] on div "Dashboard" at bounding box center [52, 40] width 48 height 12
click at [41, 77] on div "Users" at bounding box center [87, 68] width 163 height 24
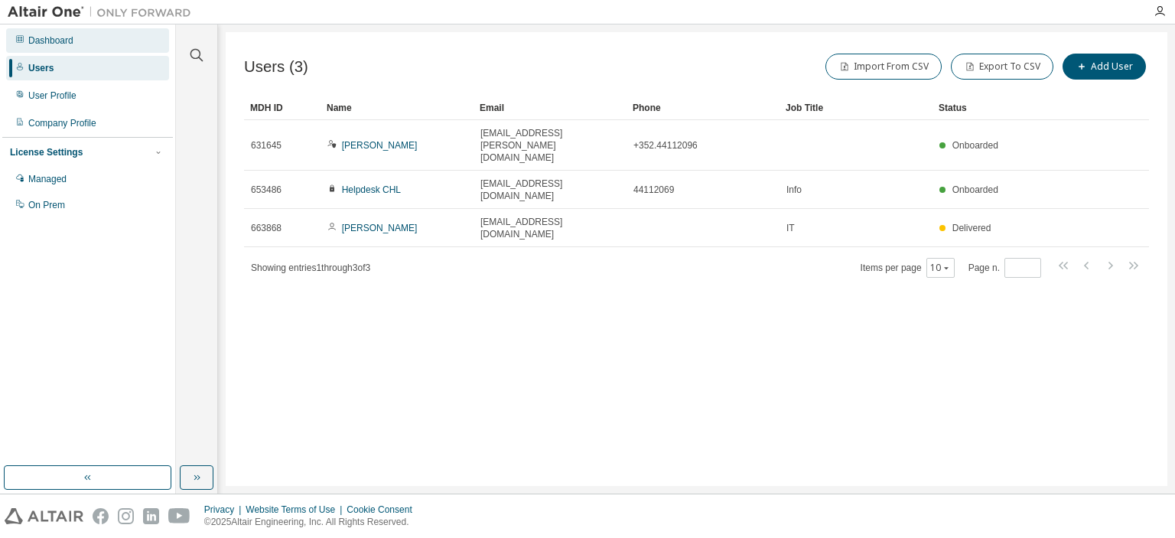
click at [47, 49] on div "Dashboard" at bounding box center [87, 40] width 163 height 24
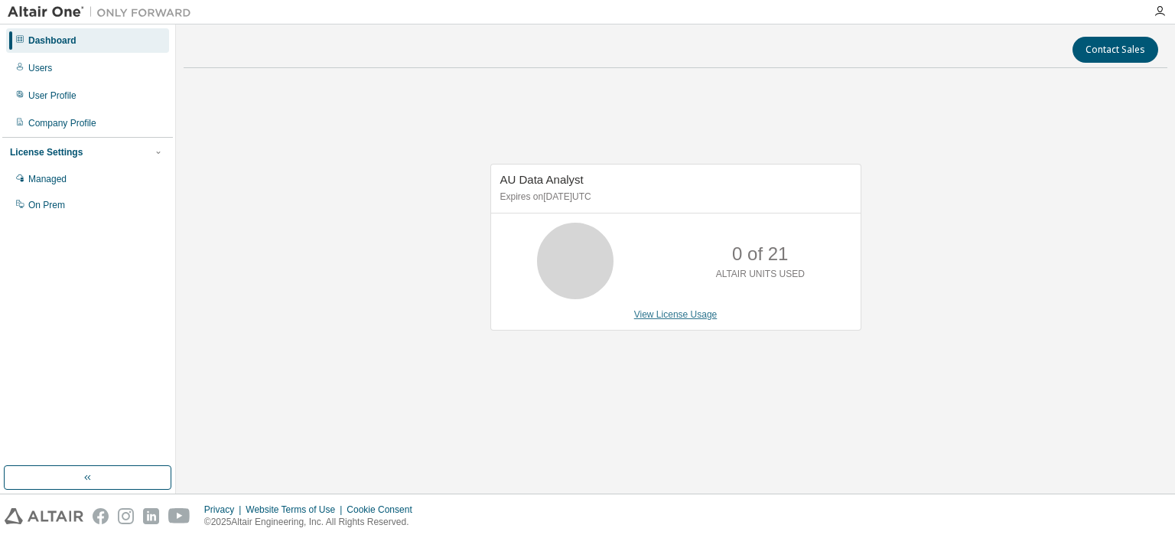
click at [679, 311] on link "View License Usage" at bounding box center [675, 314] width 83 height 11
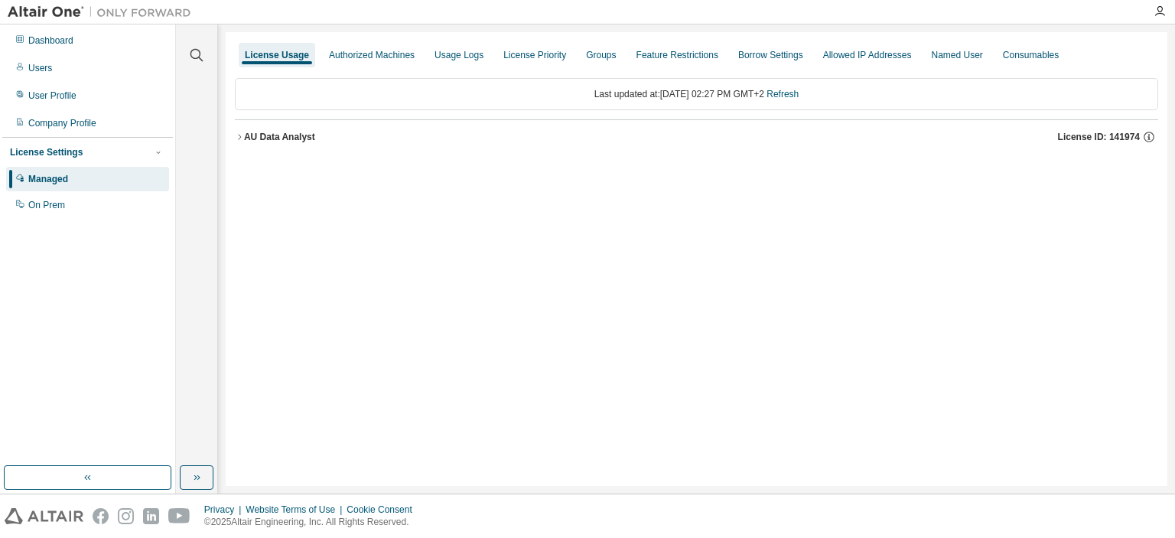
click at [286, 145] on button "AU Data Analyst License ID: 141974" at bounding box center [696, 137] width 923 height 34
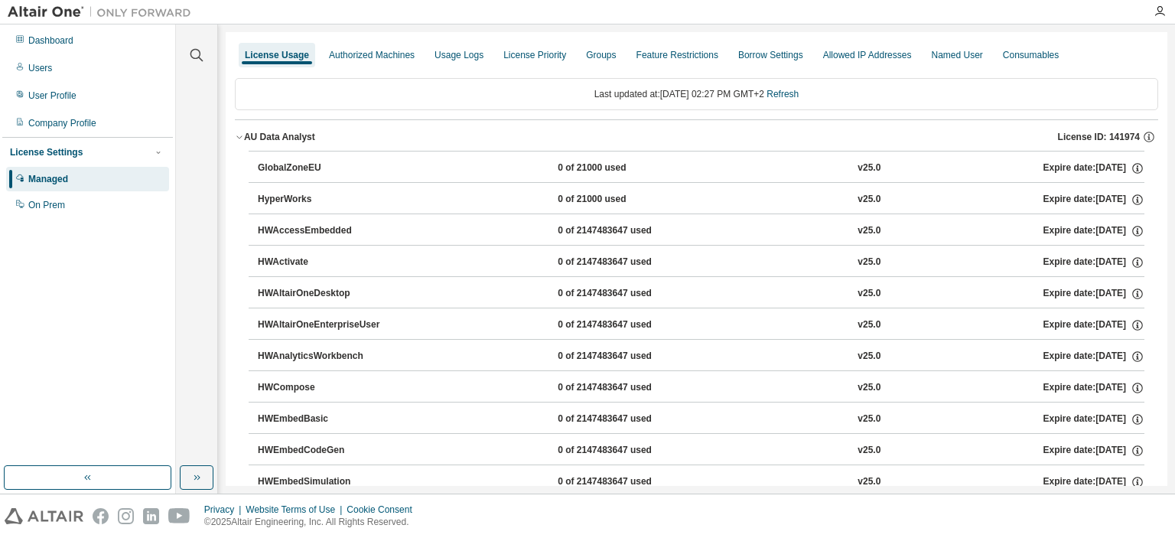
click at [286, 145] on button "AU Data Analyst License ID: 141974" at bounding box center [696, 137] width 923 height 34
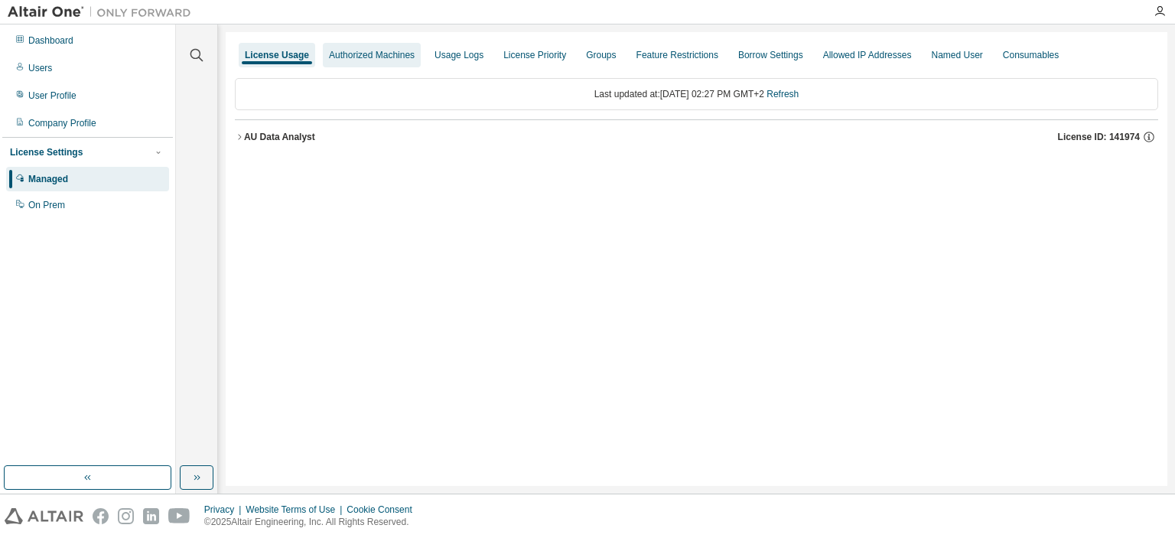
click at [394, 64] on div "Authorized Machines" at bounding box center [372, 55] width 98 height 24
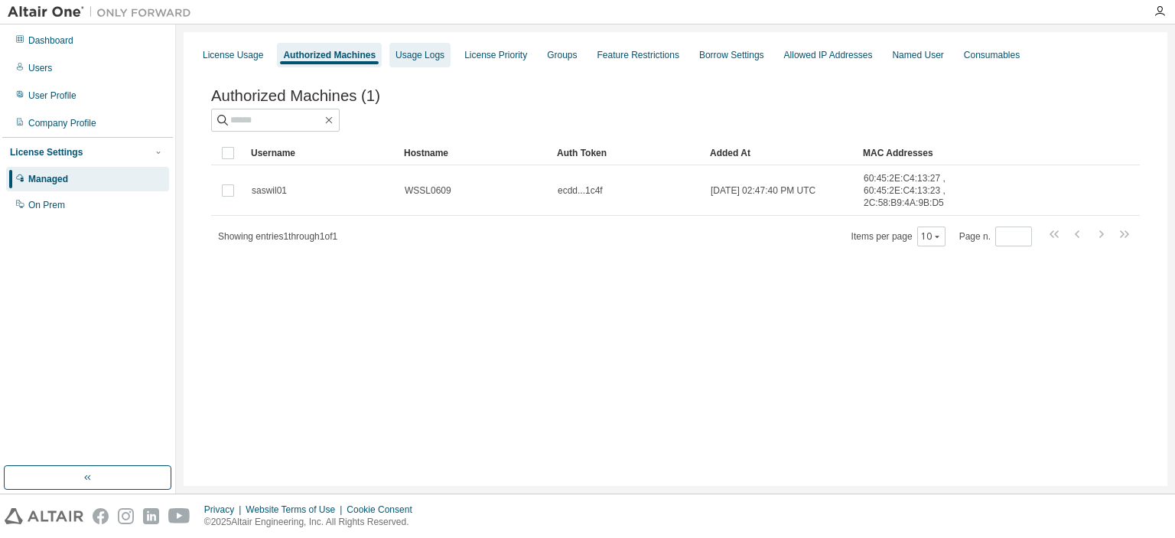
click at [434, 50] on div "Usage Logs" at bounding box center [420, 55] width 49 height 12
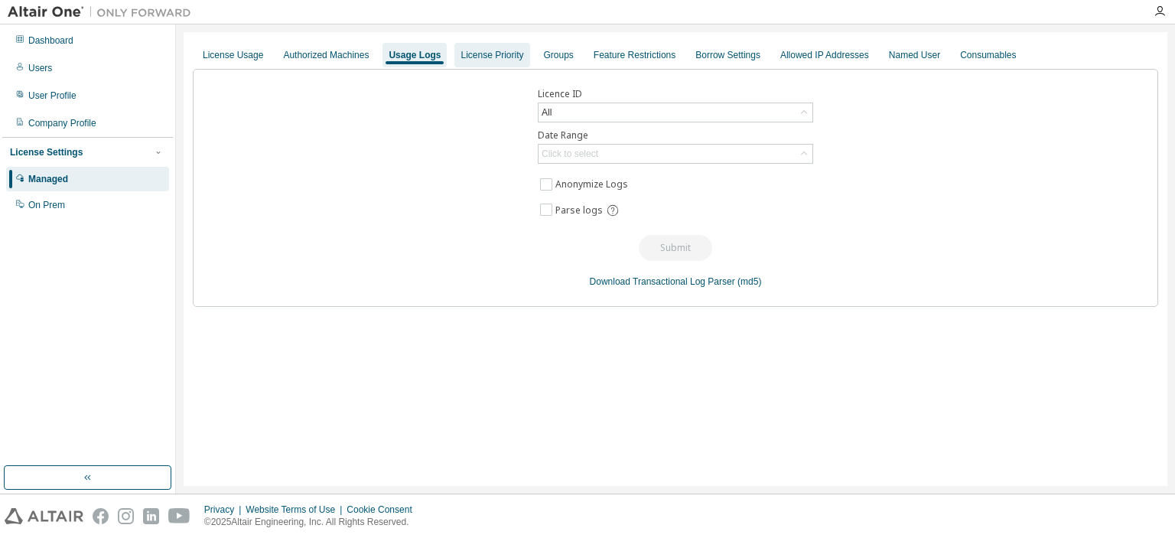
click at [480, 50] on div "License Priority" at bounding box center [492, 55] width 63 height 12
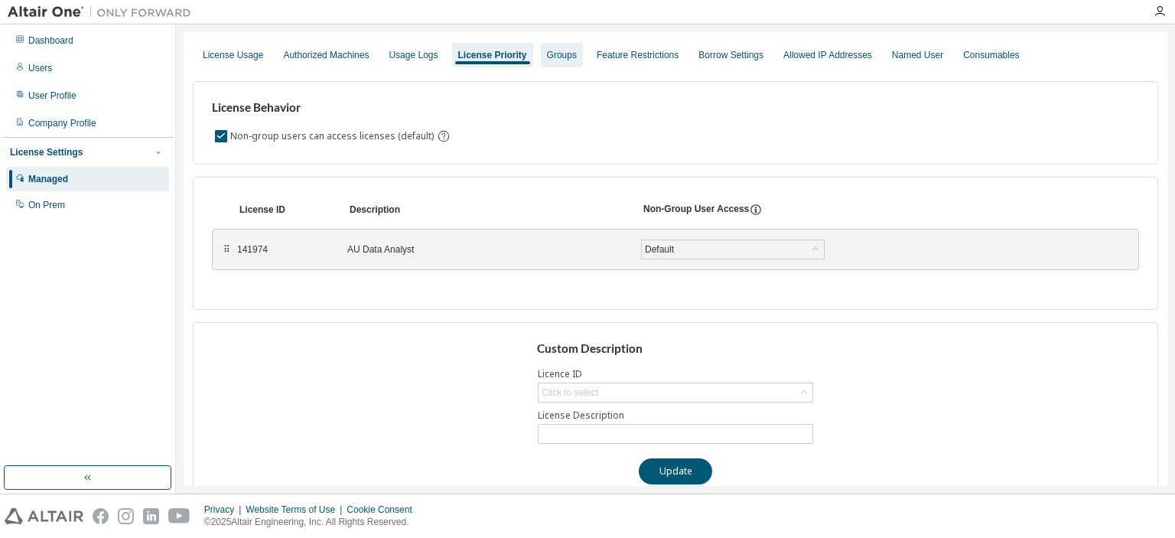
click at [548, 56] on div "Groups" at bounding box center [562, 55] width 30 height 12
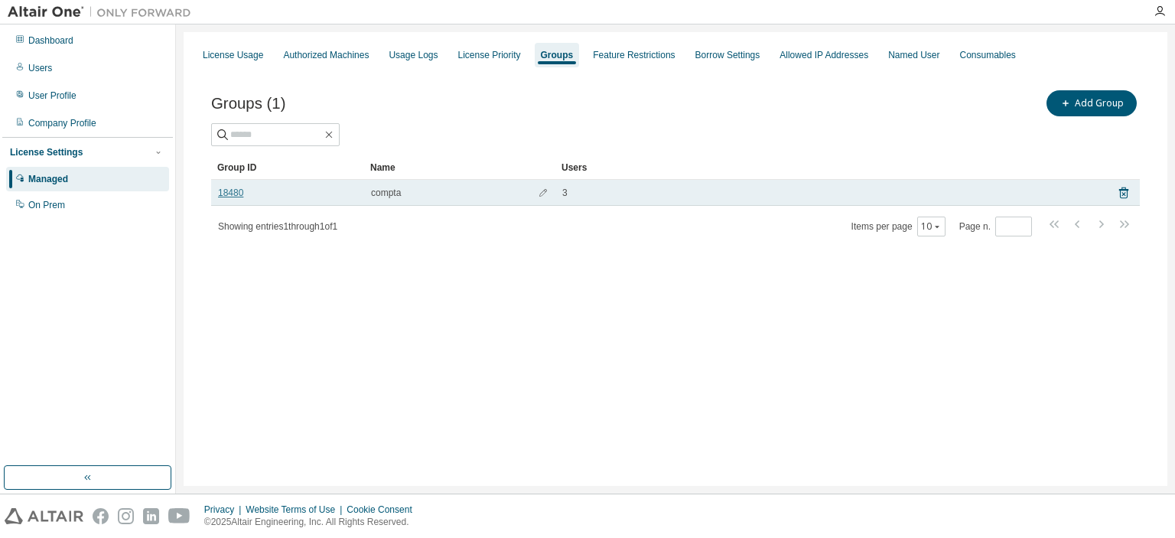
click at [236, 189] on link "18480" at bounding box center [230, 193] width 25 height 12
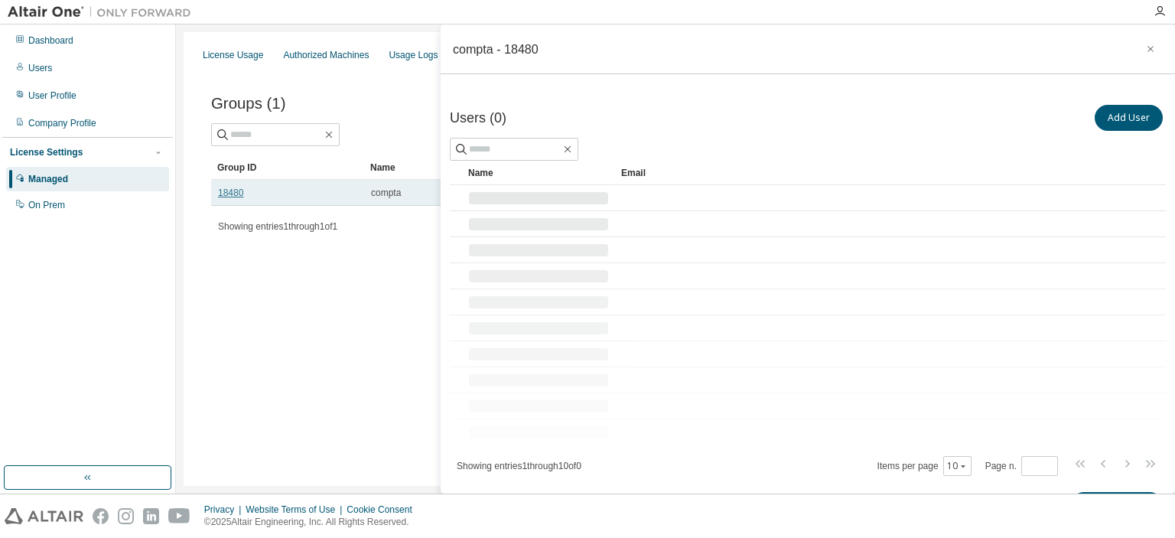
click at [236, 189] on link "18480" at bounding box center [230, 193] width 25 height 12
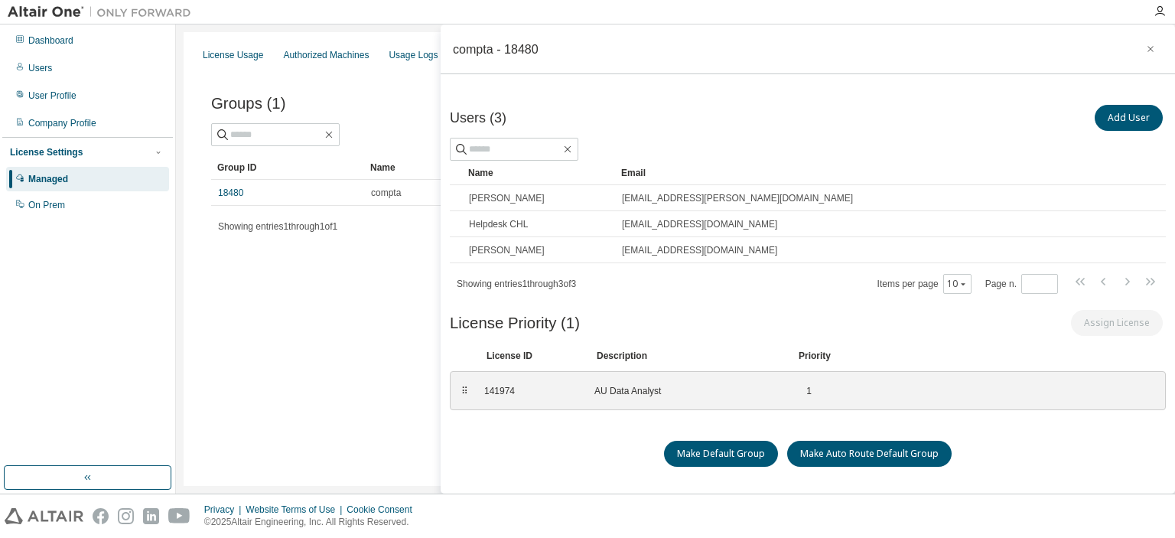
click at [298, 392] on div "License Usage Authorized Machines Usage Logs License Priority Groups Feature Re…" at bounding box center [676, 259] width 984 height 454
click at [343, 383] on div "License Usage Authorized Machines Usage Logs License Priority Groups Feature Re…" at bounding box center [676, 259] width 984 height 454
click at [102, 45] on div "Dashboard" at bounding box center [87, 40] width 163 height 24
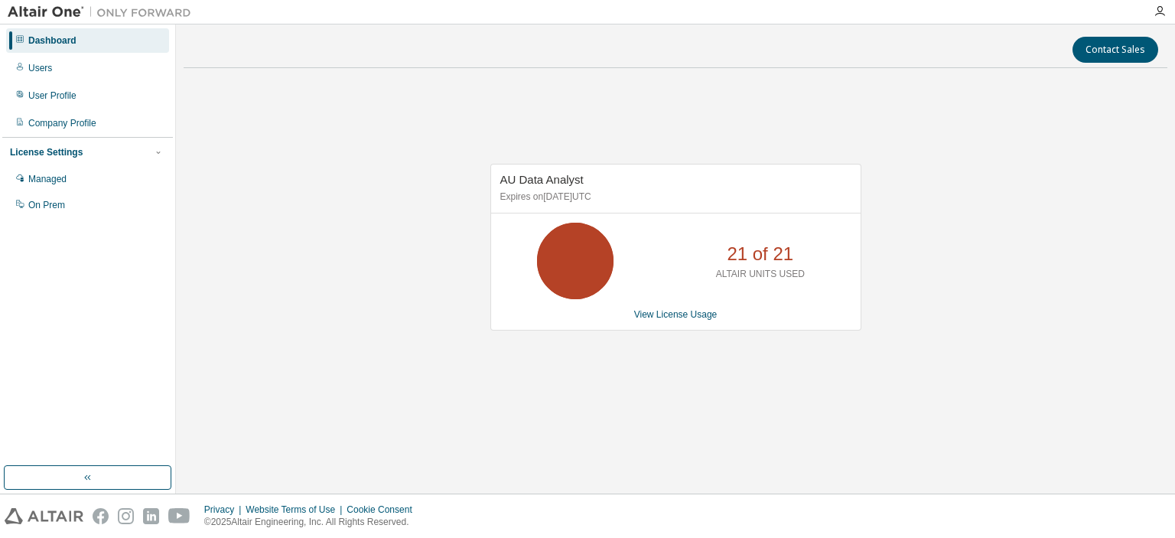
click at [306, 207] on div "AU Data Analyst Expires on April 24, 2026 UTC 21 of 21 ALTAIR UNITS USED View L…" at bounding box center [676, 255] width 984 height 350
click at [107, 484] on button "button" at bounding box center [88, 477] width 168 height 24
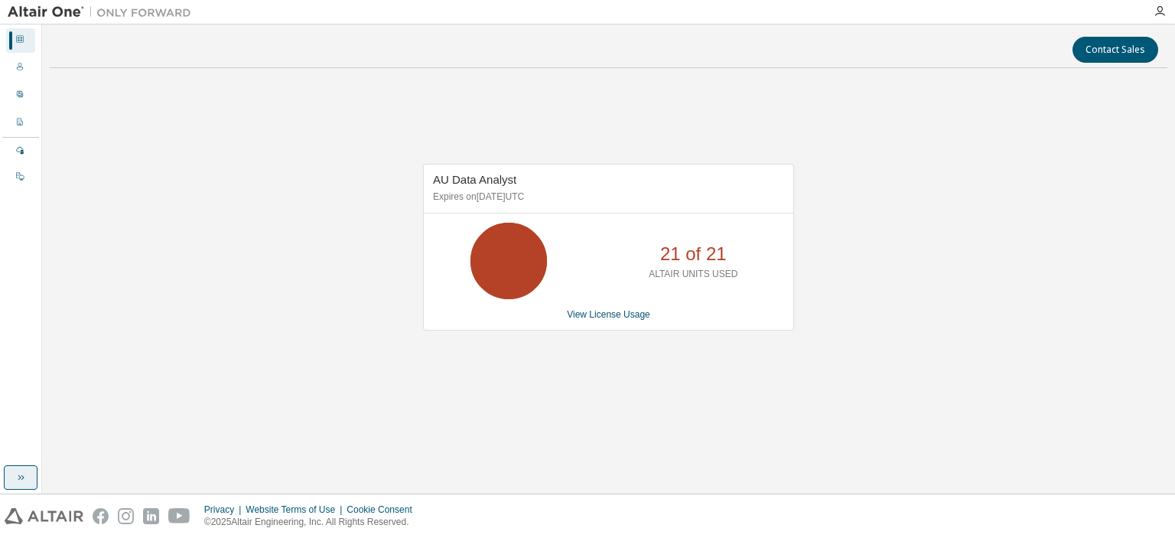
click at [31, 477] on button "button" at bounding box center [21, 477] width 34 height 24
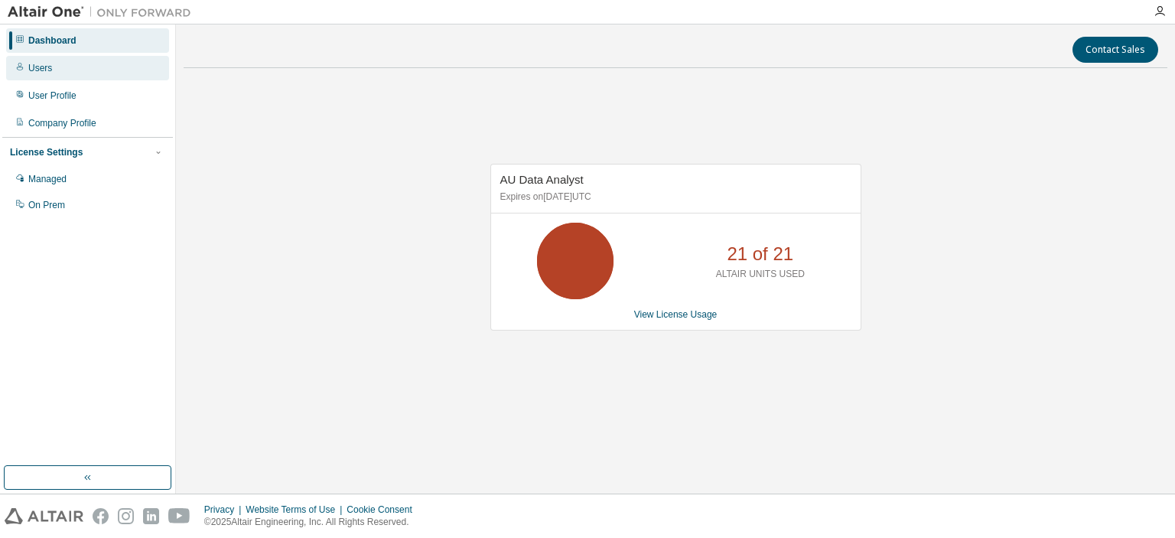
click at [168, 67] on div "Users" at bounding box center [87, 68] width 163 height 24
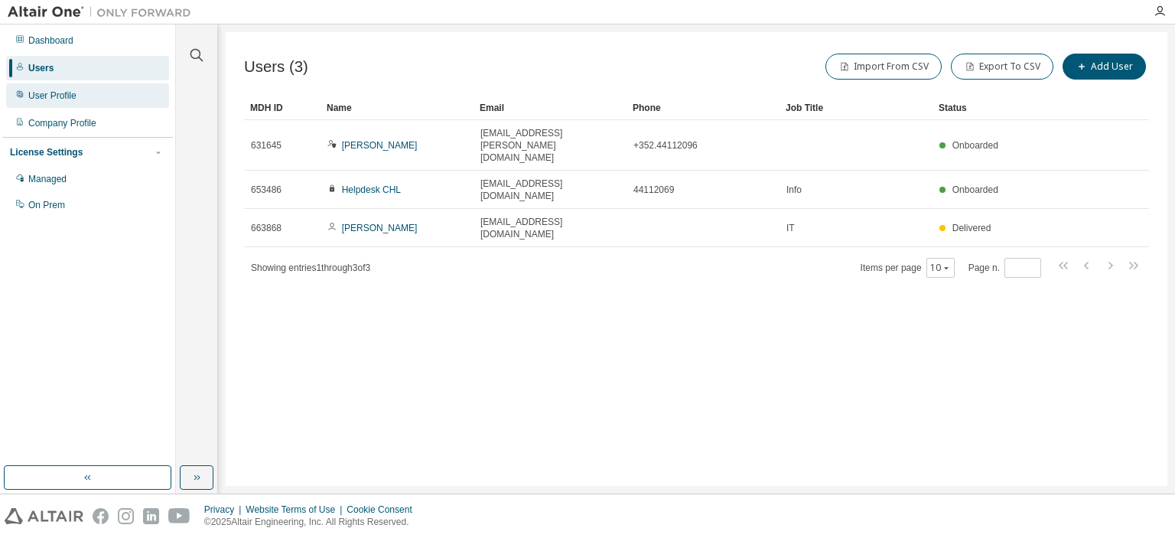
click at [28, 100] on div "User Profile" at bounding box center [52, 96] width 48 height 12
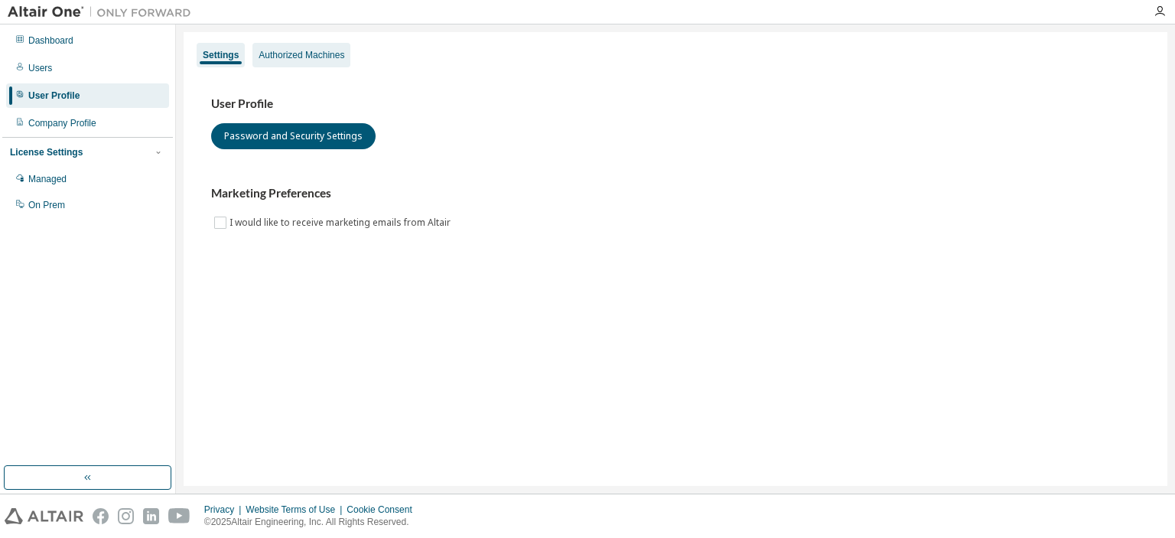
click at [285, 55] on div "Authorized Machines" at bounding box center [302, 55] width 86 height 12
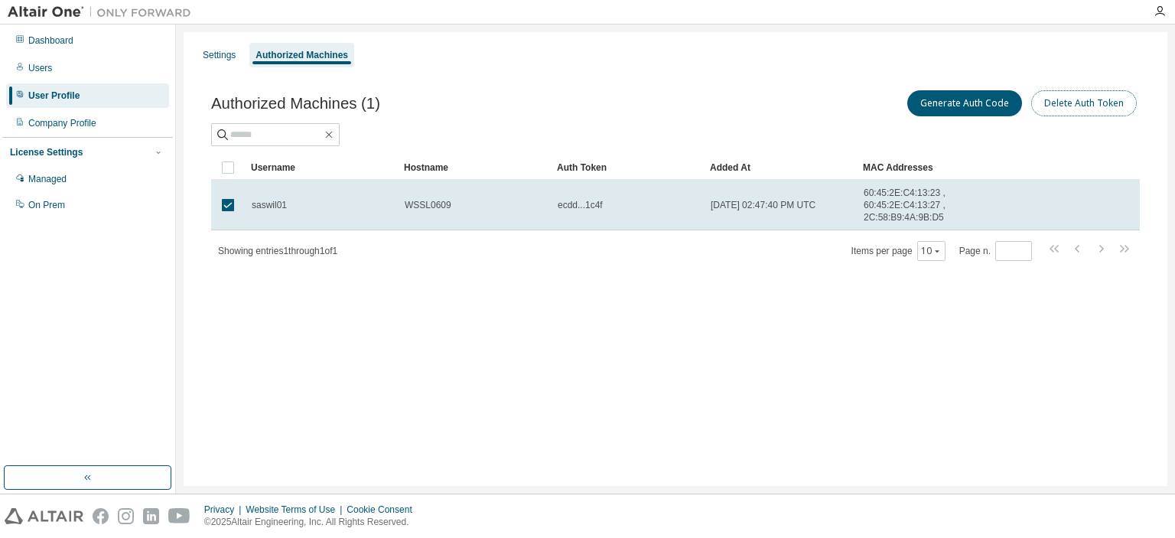
click at [1111, 109] on button "Delete Auth Token" at bounding box center [1084, 103] width 106 height 26
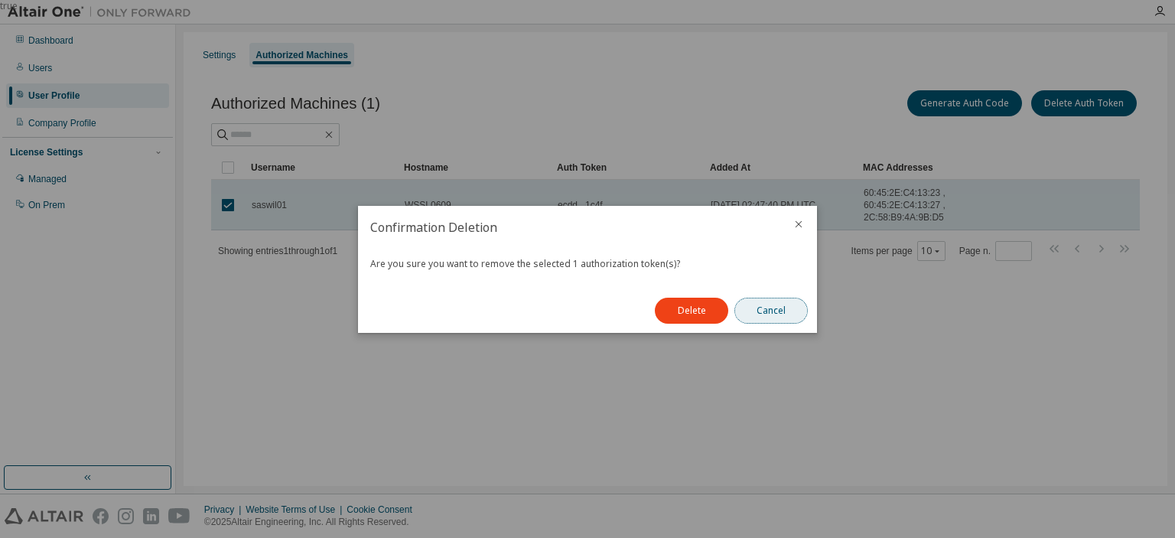
click at [756, 314] on button "Cancel" at bounding box center [770, 311] width 73 height 26
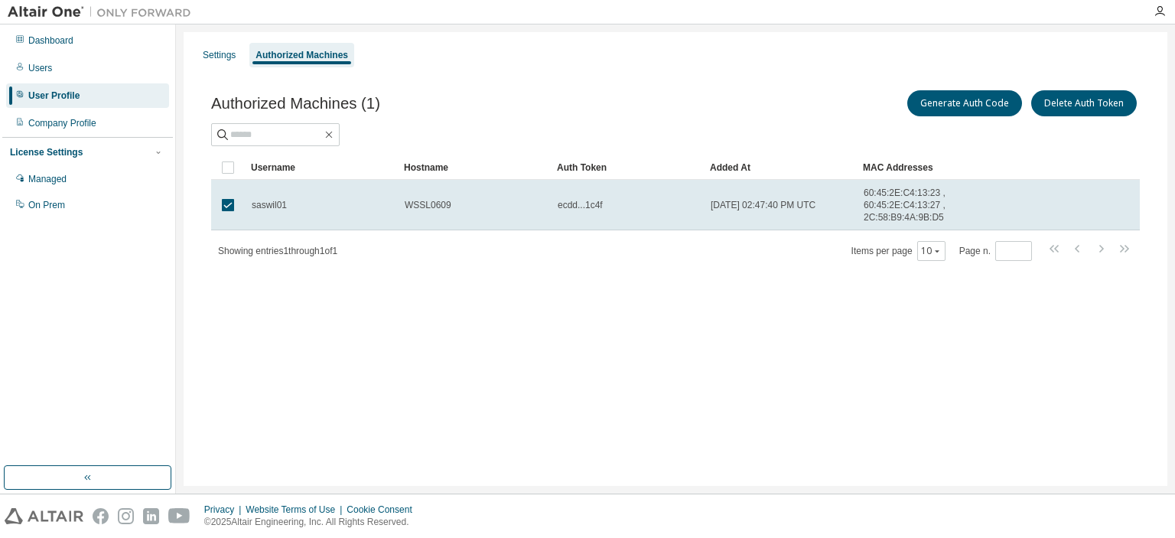
click at [600, 363] on div "Settings Authorized Machines Authorized Machines (1) Generate Auth Code Delete …" at bounding box center [676, 259] width 984 height 454
click at [101, 178] on div "Managed" at bounding box center [87, 179] width 163 height 24
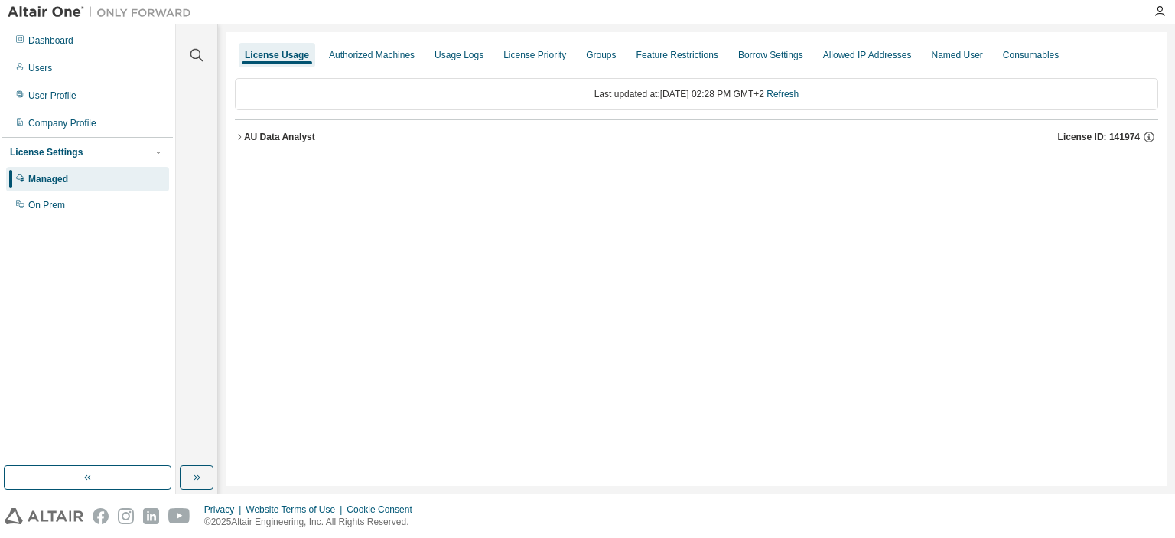
click at [304, 137] on div "AU Data Analyst" at bounding box center [279, 137] width 71 height 12
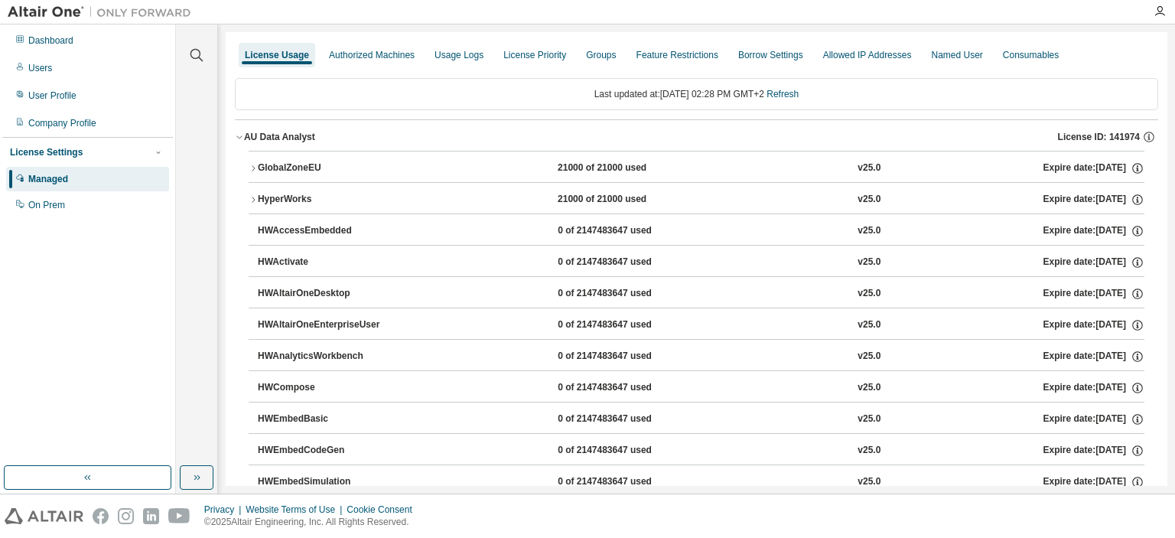
click at [300, 175] on button "GlobalZoneEU 21000 of 21000 used v25.0 Expire date: 2026-04-24" at bounding box center [697, 168] width 896 height 34
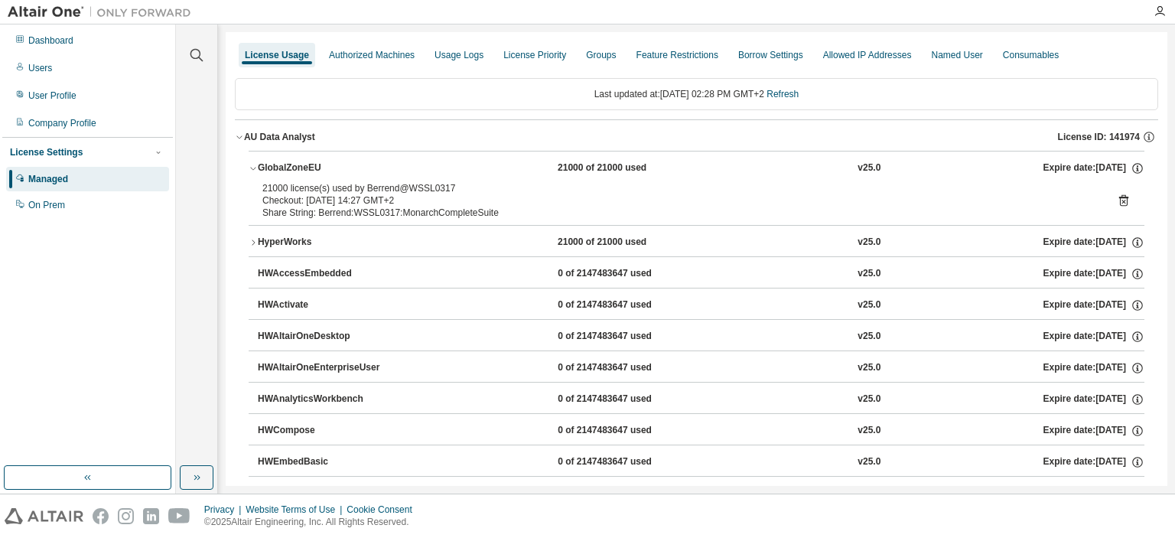
click at [304, 163] on div "GlobalZoneEU" at bounding box center [327, 168] width 138 height 14
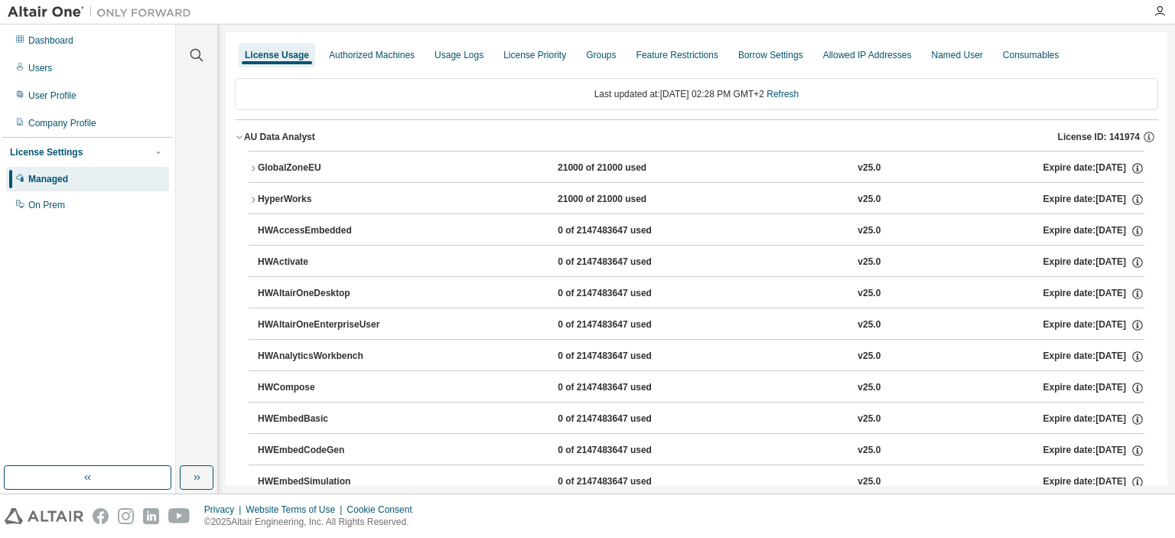
click at [292, 169] on div "GlobalZoneEU" at bounding box center [327, 168] width 138 height 14
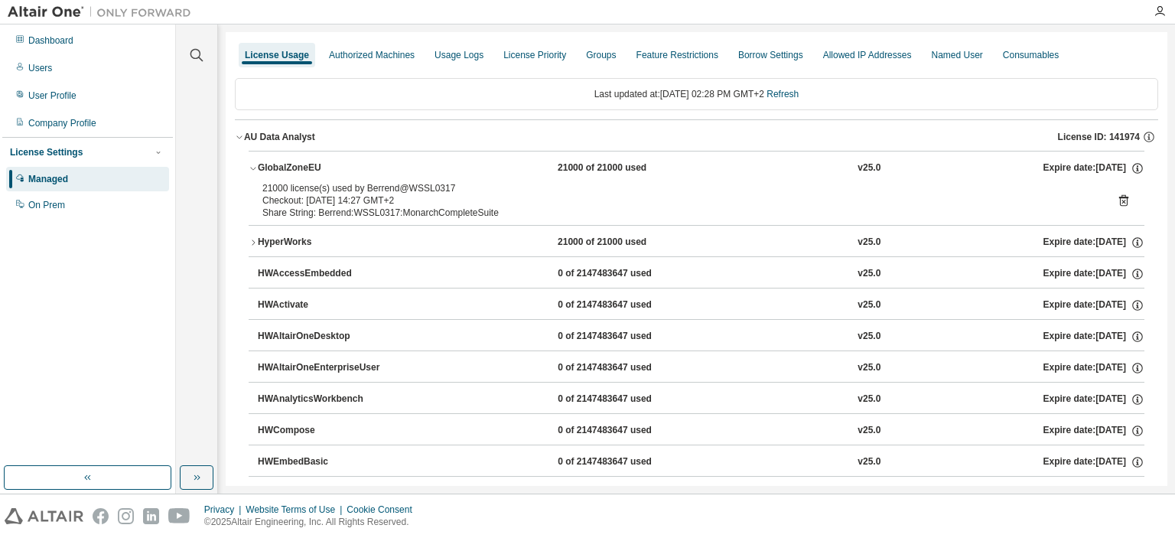
click at [291, 160] on button "GlobalZoneEU 21000 of 21000 used v25.0 Expire date: 2026-04-24" at bounding box center [697, 168] width 896 height 34
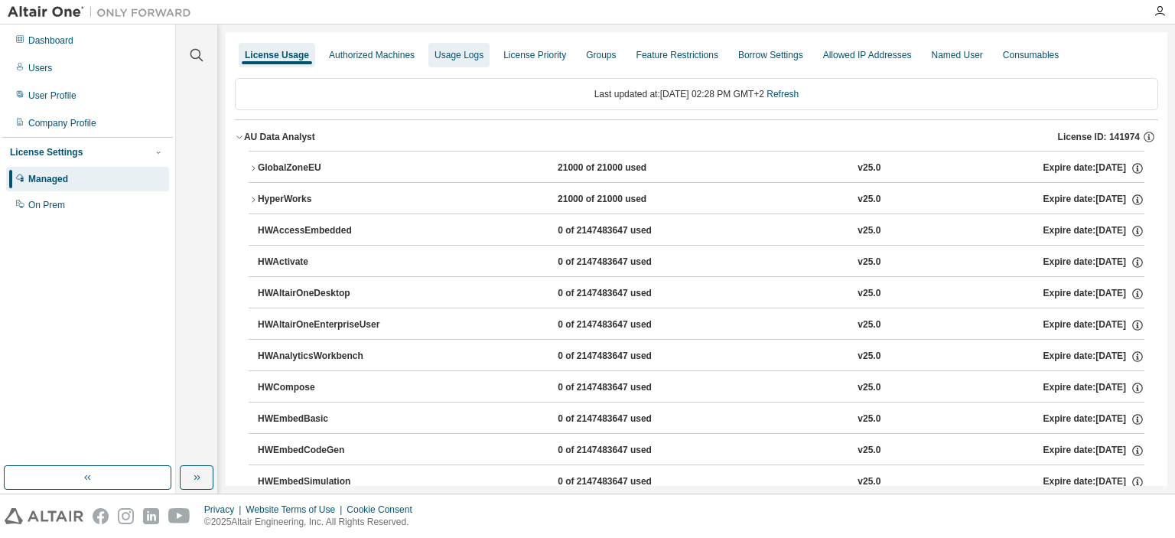
click at [435, 57] on div "Usage Logs" at bounding box center [459, 55] width 49 height 12
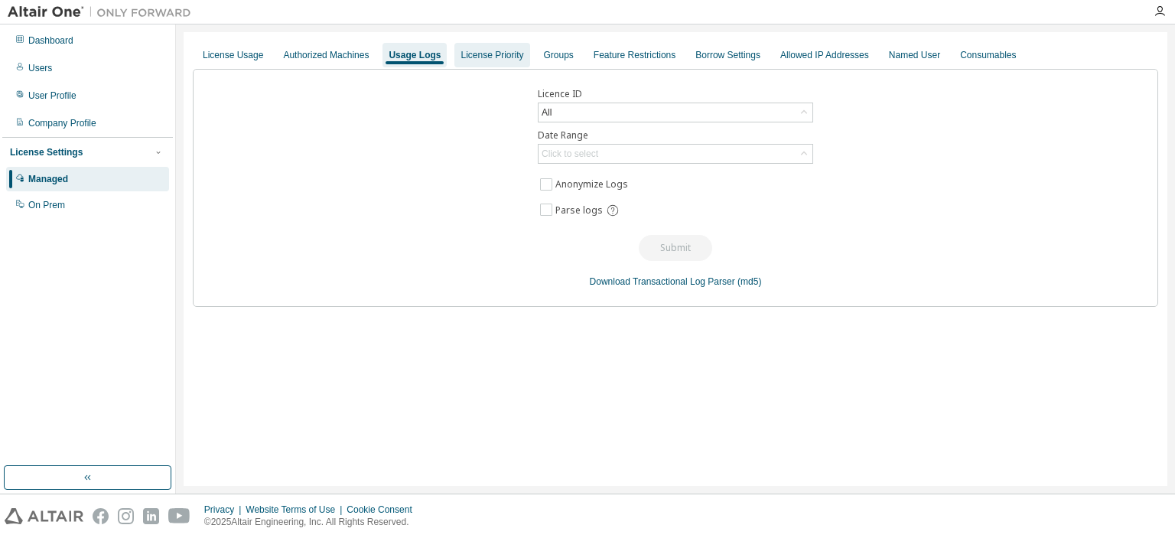
click at [472, 64] on div "License Priority" at bounding box center [491, 55] width 75 height 24
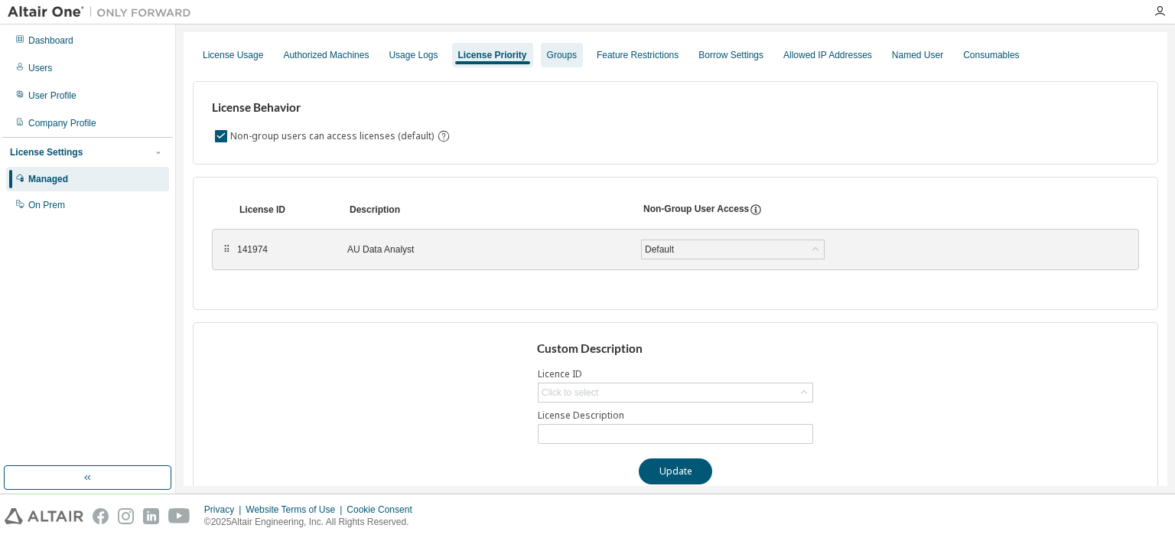
click at [563, 54] on div "Groups" at bounding box center [562, 55] width 30 height 12
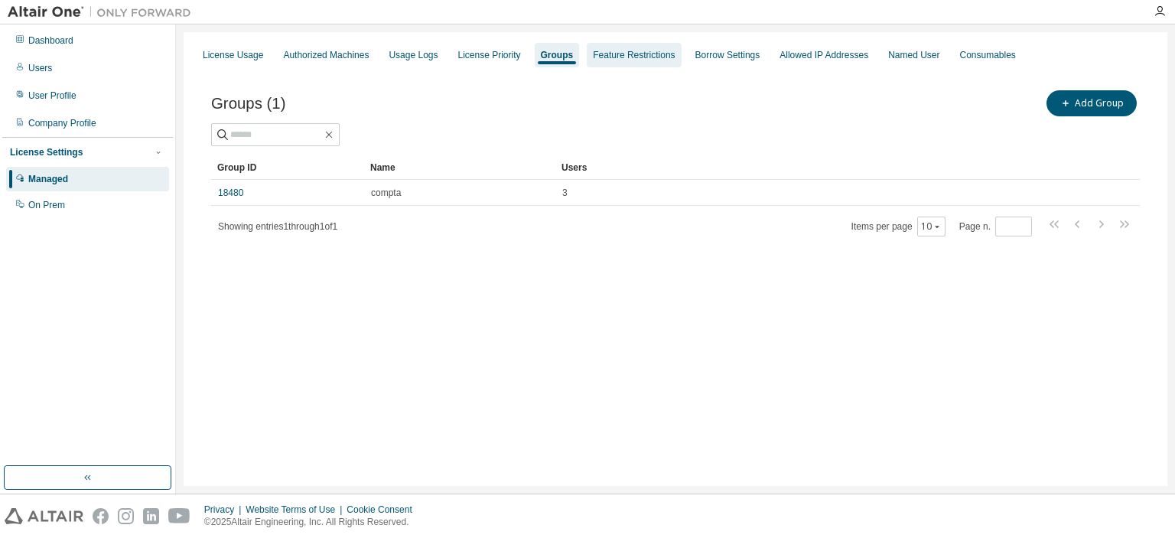
click at [611, 62] on div "Feature Restrictions" at bounding box center [634, 55] width 94 height 24
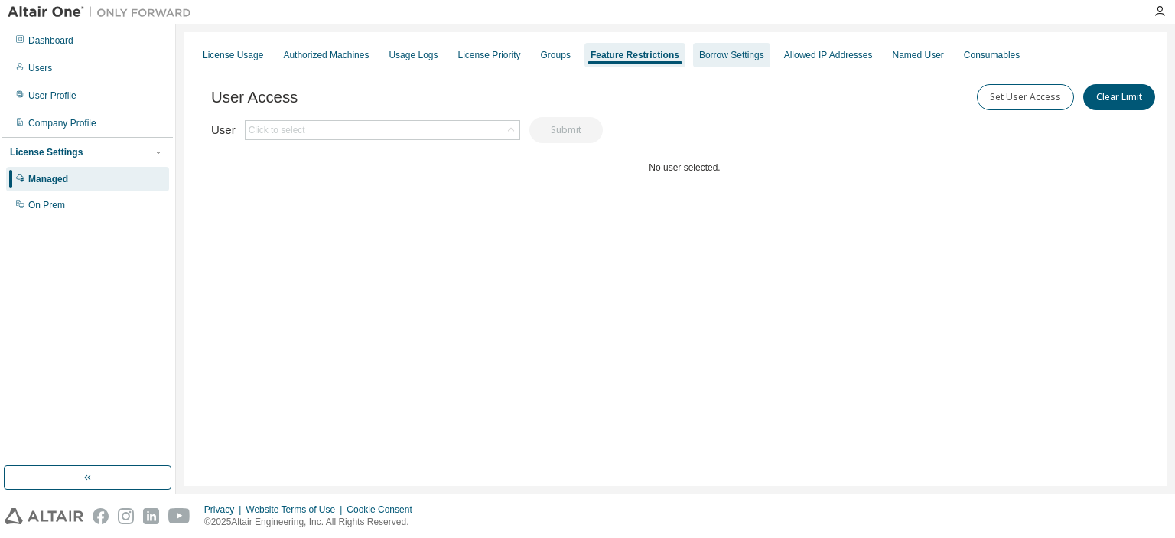
click at [707, 57] on div "Borrow Settings" at bounding box center [731, 55] width 65 height 12
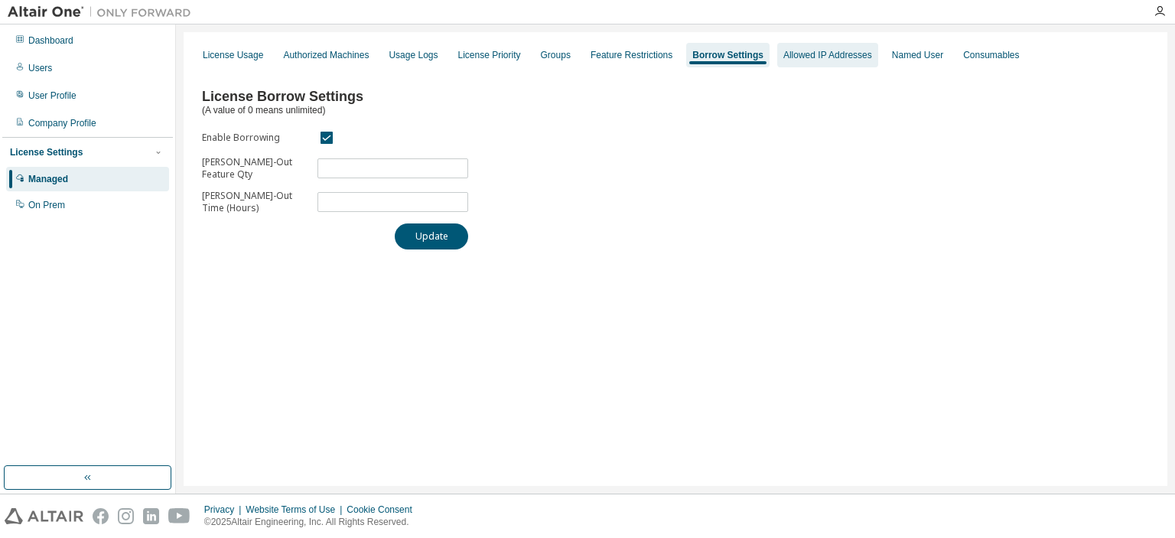
click at [835, 55] on div "Allowed IP Addresses" at bounding box center [827, 55] width 89 height 12
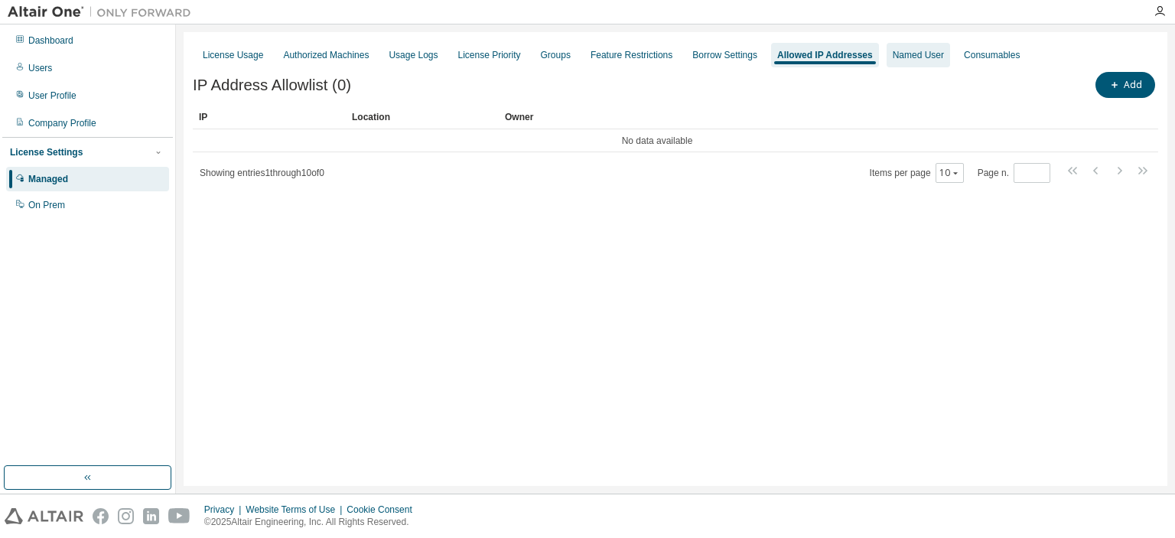
click at [897, 57] on div "Named User" at bounding box center [918, 55] width 51 height 12
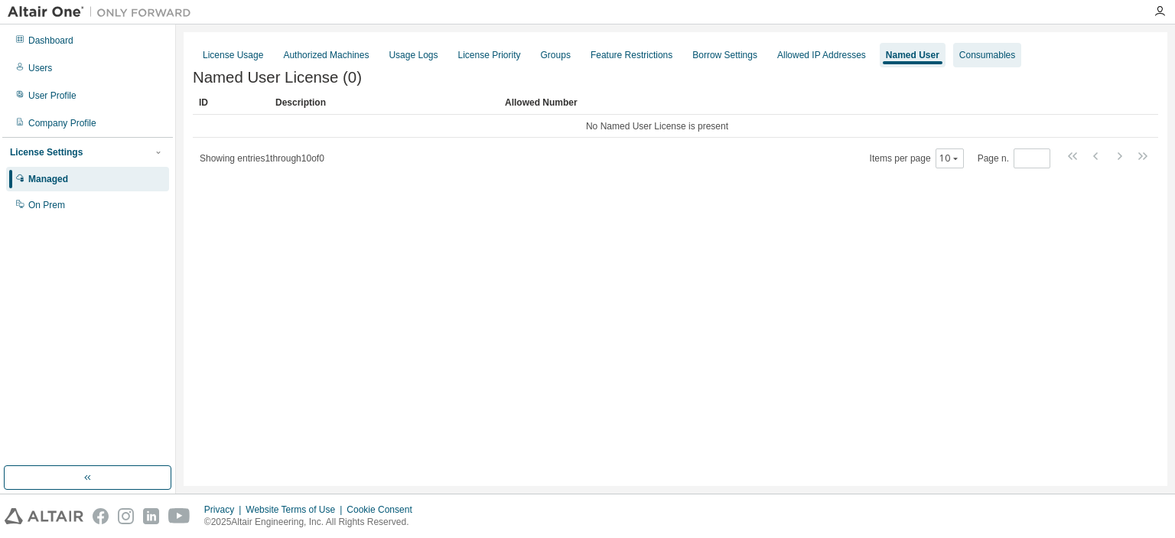
click at [959, 57] on div "Consumables" at bounding box center [987, 55] width 56 height 12
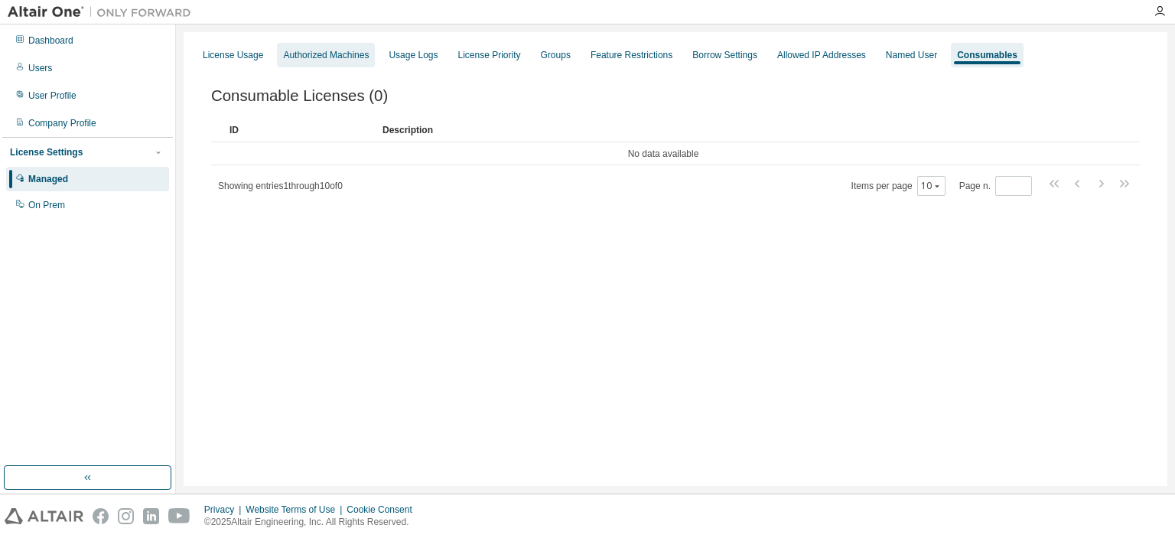
click at [334, 56] on div "Authorized Machines" at bounding box center [326, 55] width 86 height 12
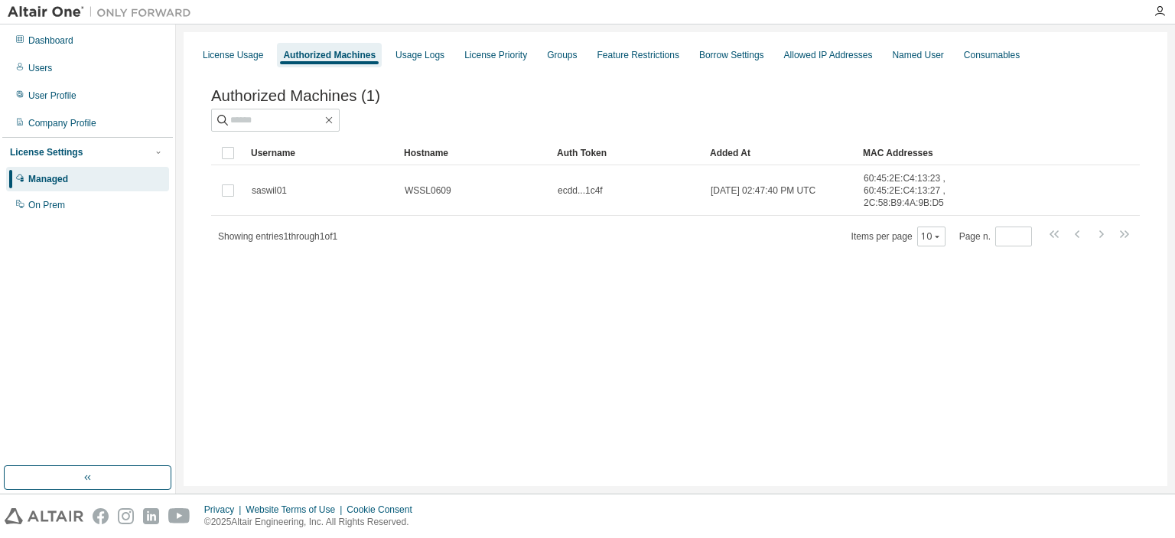
click at [431, 360] on div "License Usage Authorized Machines Usage Logs License Priority Groups Feature Re…" at bounding box center [676, 259] width 984 height 454
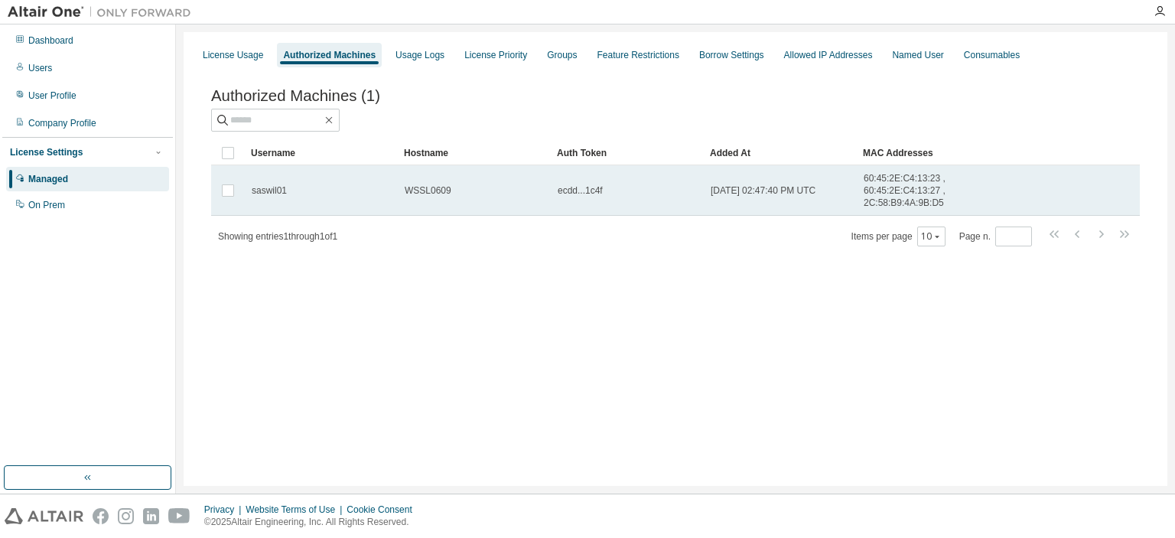
click at [312, 187] on div "saswil01" at bounding box center [321, 190] width 139 height 12
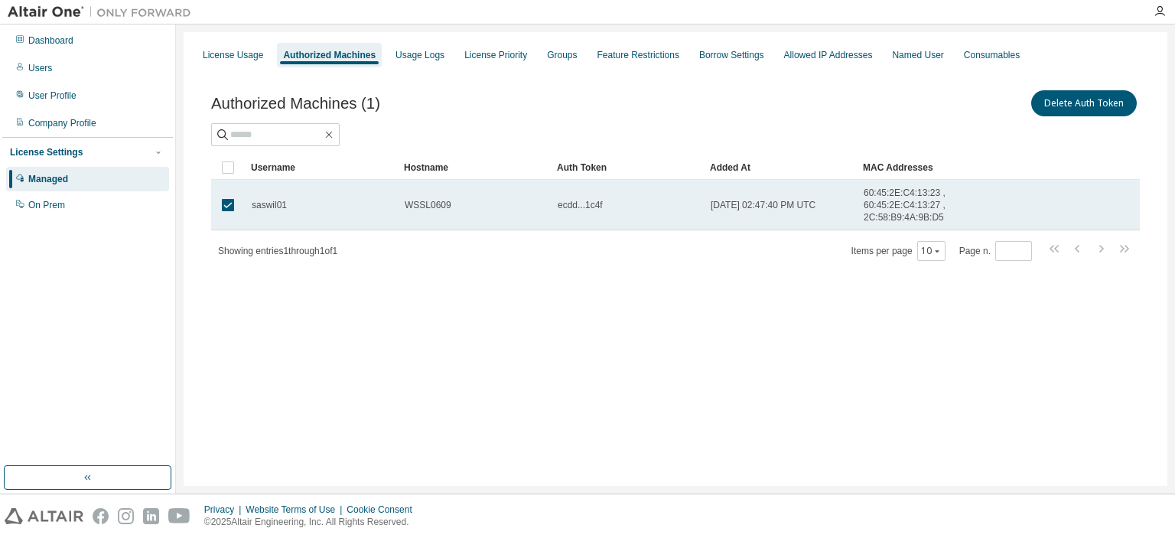
click at [298, 192] on td "saswil01" at bounding box center [321, 205] width 153 height 50
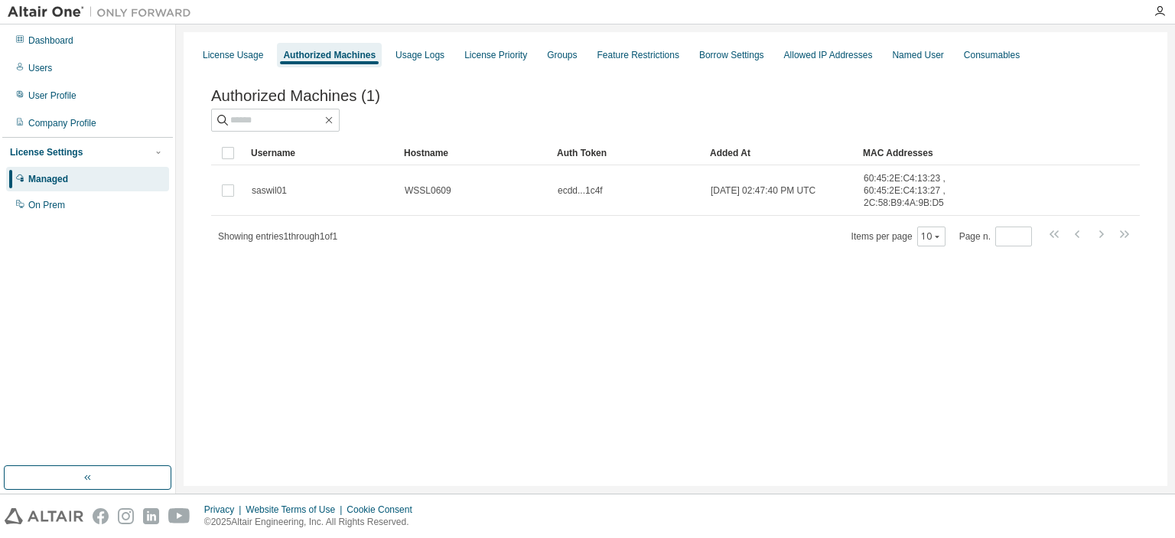
click at [500, 113] on div at bounding box center [675, 120] width 929 height 23
click at [72, 93] on div "User Profile" at bounding box center [52, 96] width 48 height 12
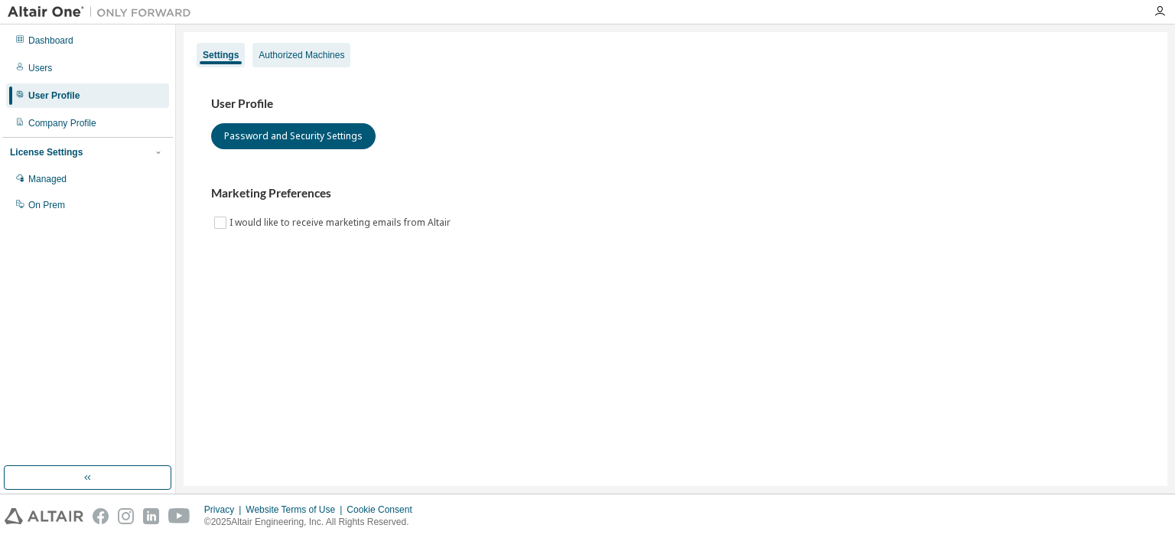
click at [257, 64] on div "Authorized Machines" at bounding box center [301, 55] width 98 height 24
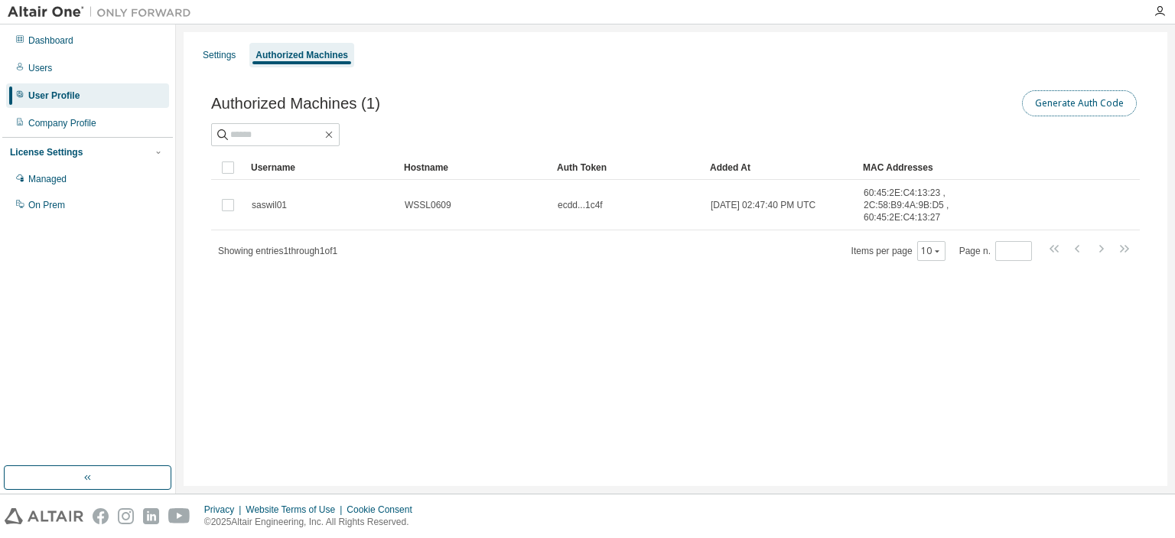
click at [1083, 109] on button "Generate Auth Code" at bounding box center [1079, 103] width 115 height 26
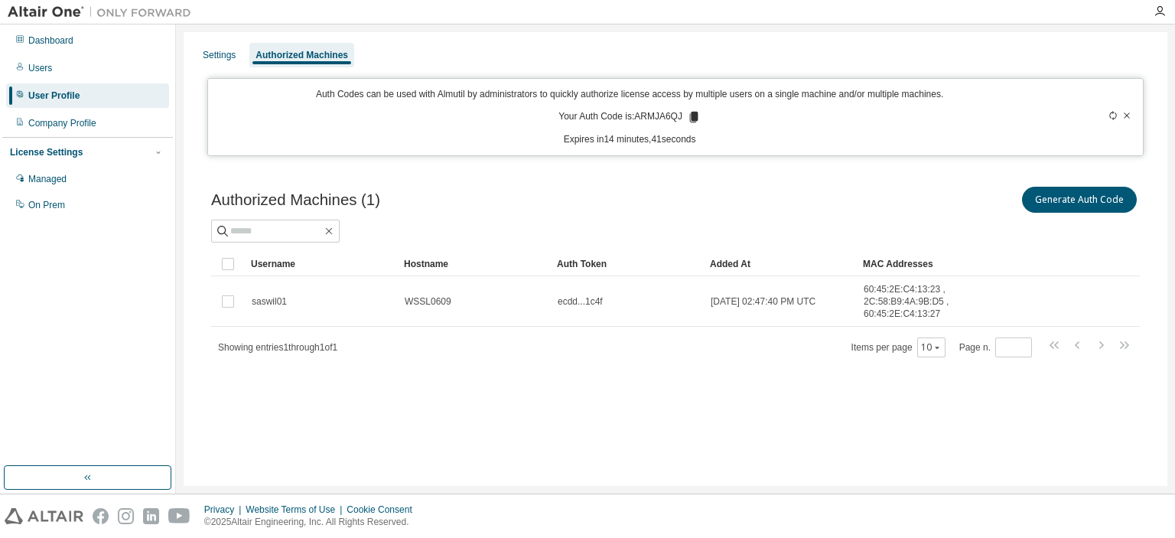
click at [1131, 115] on icon at bounding box center [1126, 115] width 9 height 9
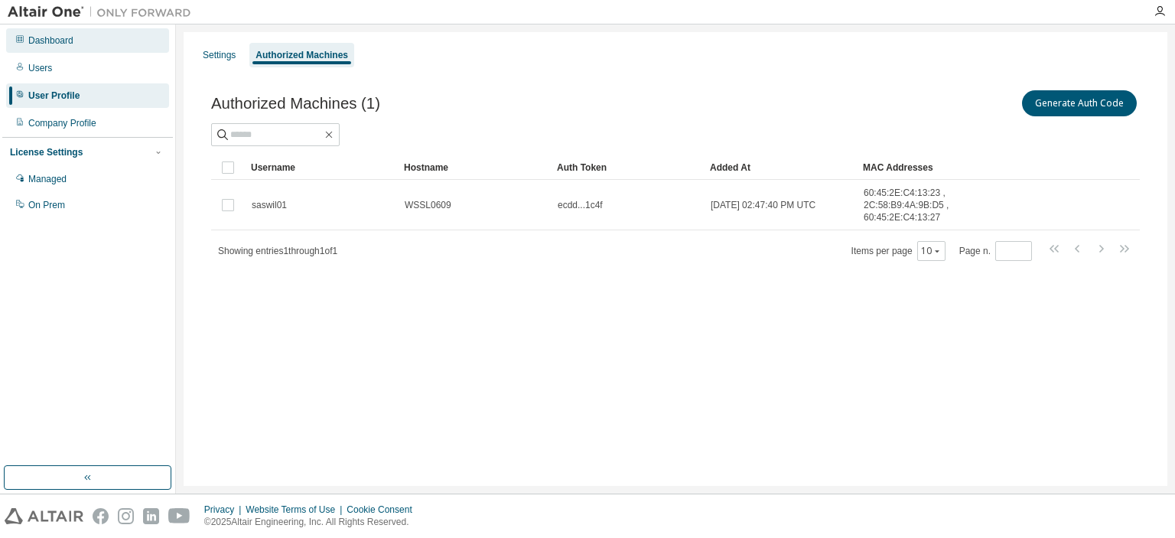
click at [119, 49] on div "Dashboard" at bounding box center [87, 40] width 163 height 24
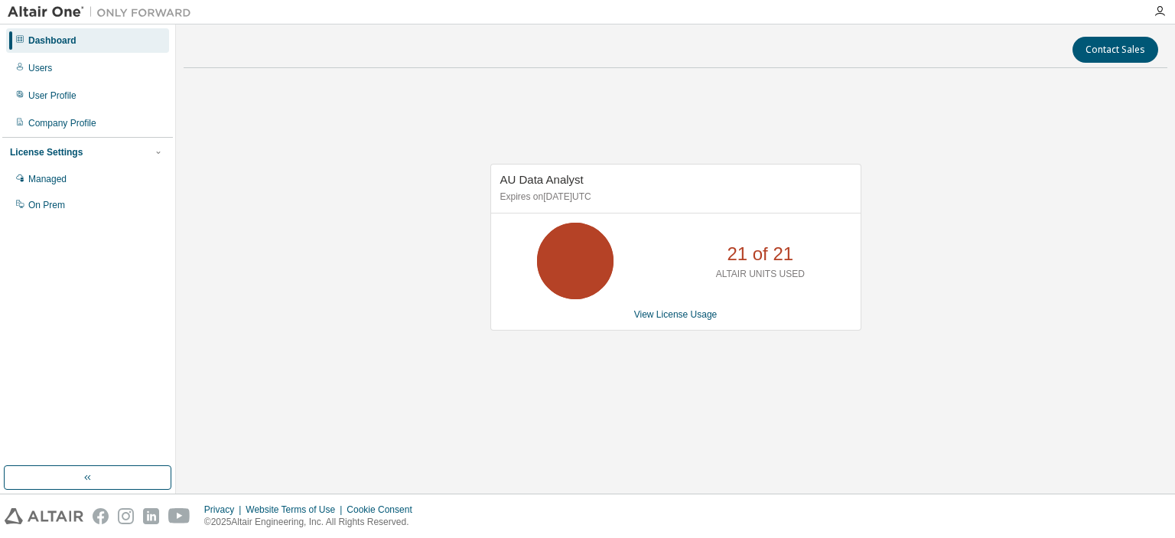
click at [572, 262] on icon at bounding box center [575, 261] width 38 height 38
click at [640, 307] on div "AU Data Analyst Expires on April 24, 2026 UTC 21 of 21 ALTAIR UNITS USED View L…" at bounding box center [675, 247] width 371 height 167
click at [653, 321] on div "AU Data Analyst Expires on April 24, 2026 UTC 21 of 21 ALTAIR UNITS USED View L…" at bounding box center [675, 247] width 371 height 167
click at [653, 319] on link "View License Usage" at bounding box center [675, 314] width 83 height 11
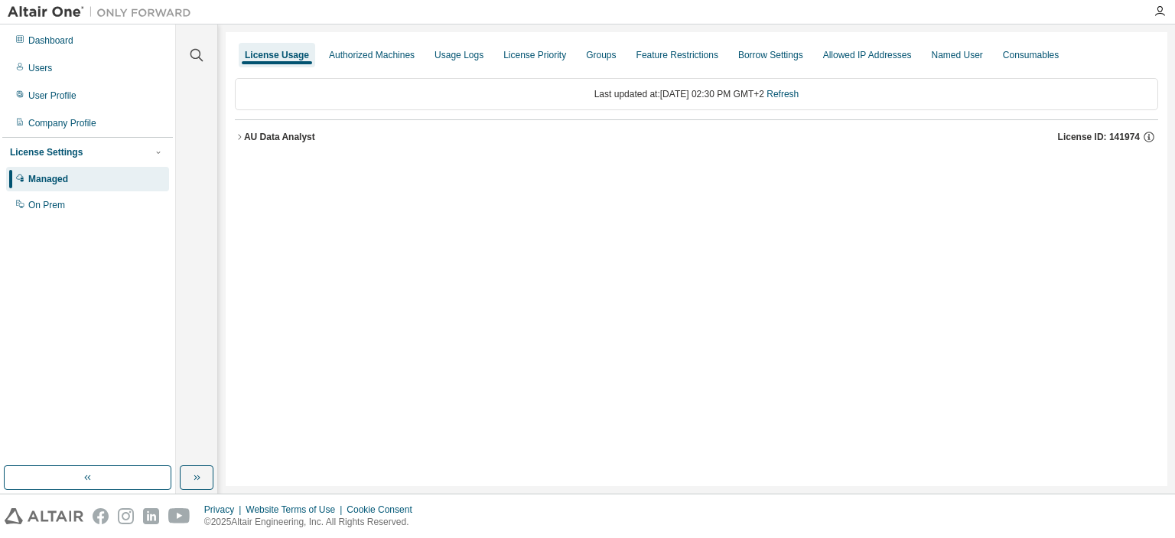
click at [285, 134] on div "AU Data Analyst" at bounding box center [279, 137] width 71 height 12
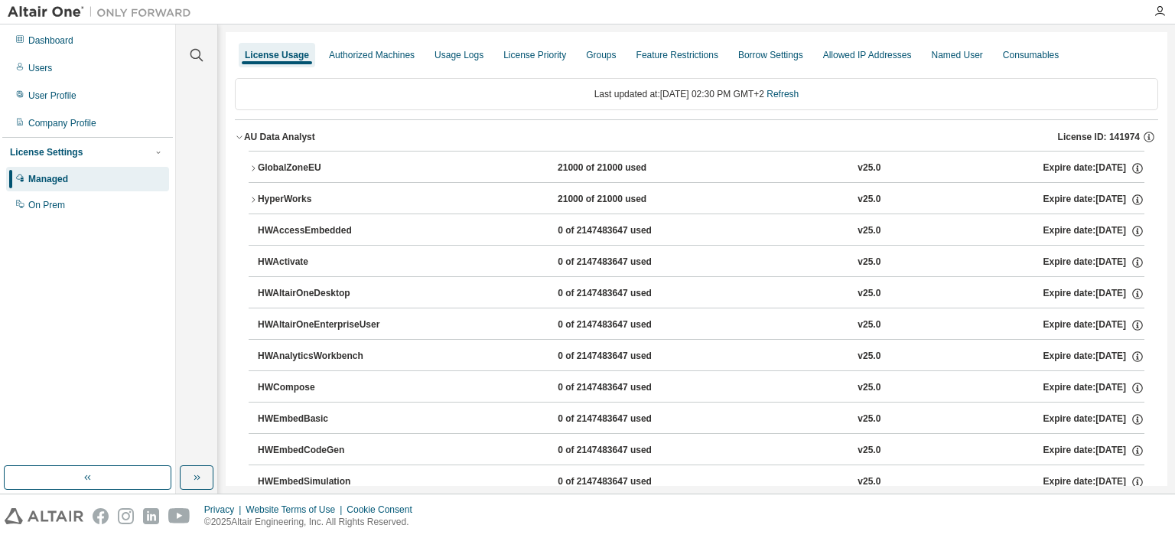
click at [280, 168] on div "GlobalZoneEU" at bounding box center [327, 168] width 138 height 14
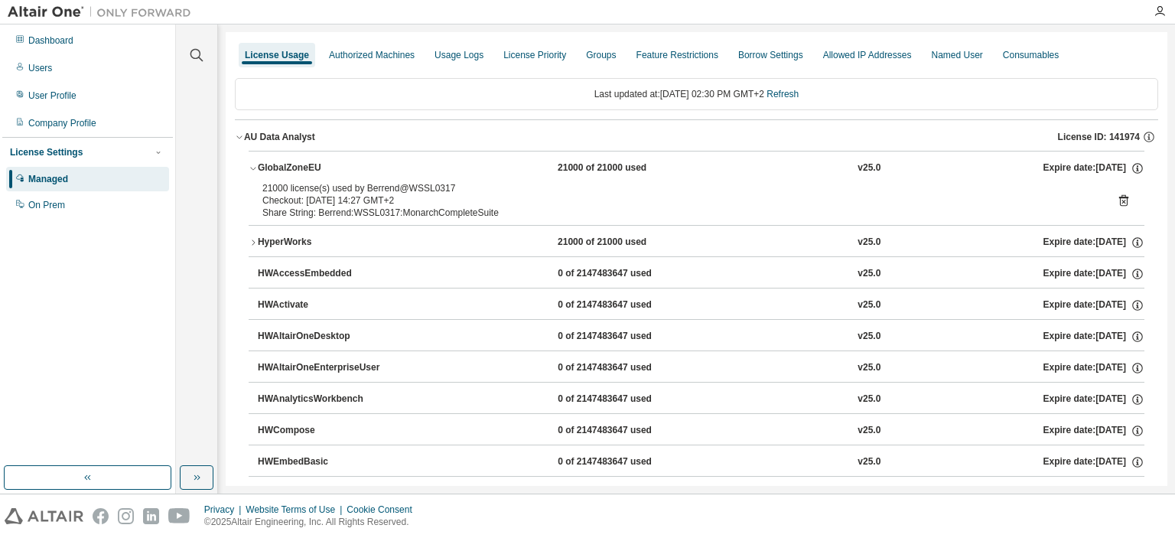
click at [588, 179] on button "GlobalZoneEU 21000 of 21000 used v25.0 Expire date: 2026-04-24" at bounding box center [697, 168] width 896 height 34
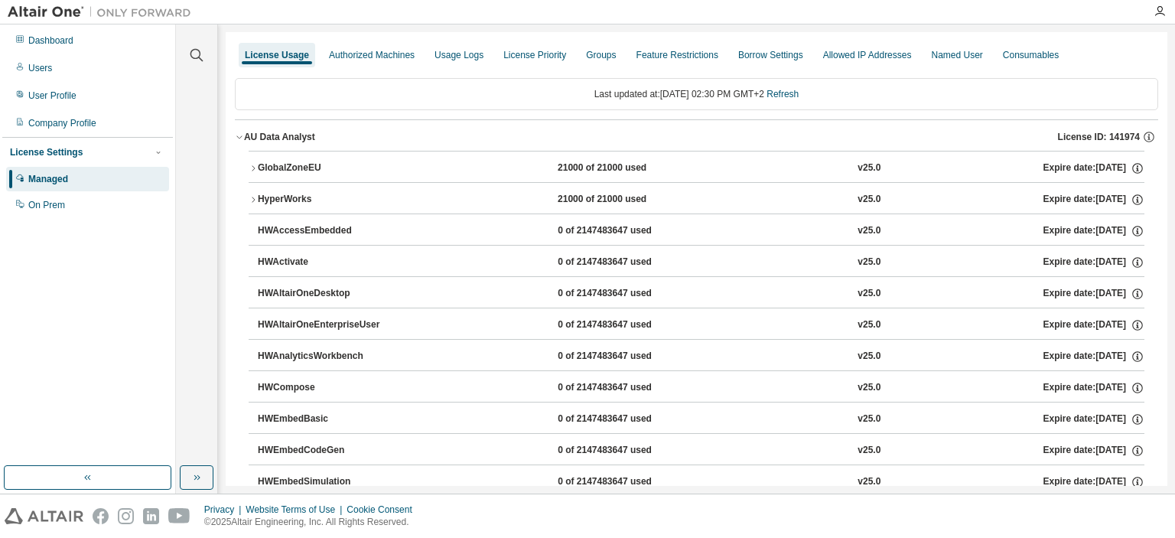
click at [589, 163] on div "21000 of 21000 used" at bounding box center [627, 168] width 138 height 14
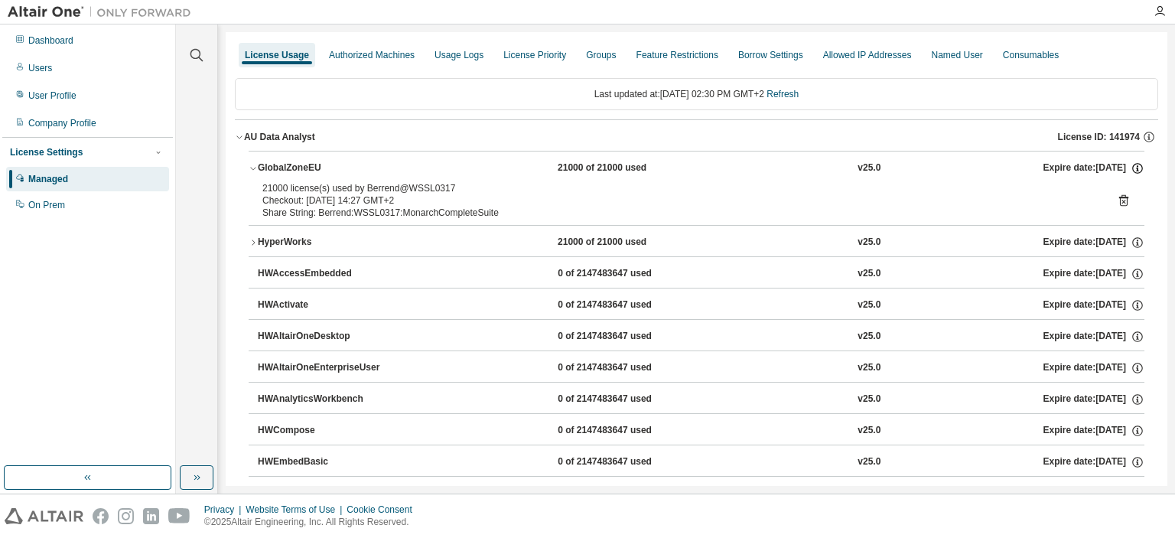
click at [1132, 164] on icon "button" at bounding box center [1137, 168] width 11 height 11
click at [1096, 213] on p "Borrow Limits: 336" at bounding box center [1095, 216] width 73 height 13
click at [936, 145] on button "AU Data Analyst License ID: 141974" at bounding box center [696, 137] width 923 height 34
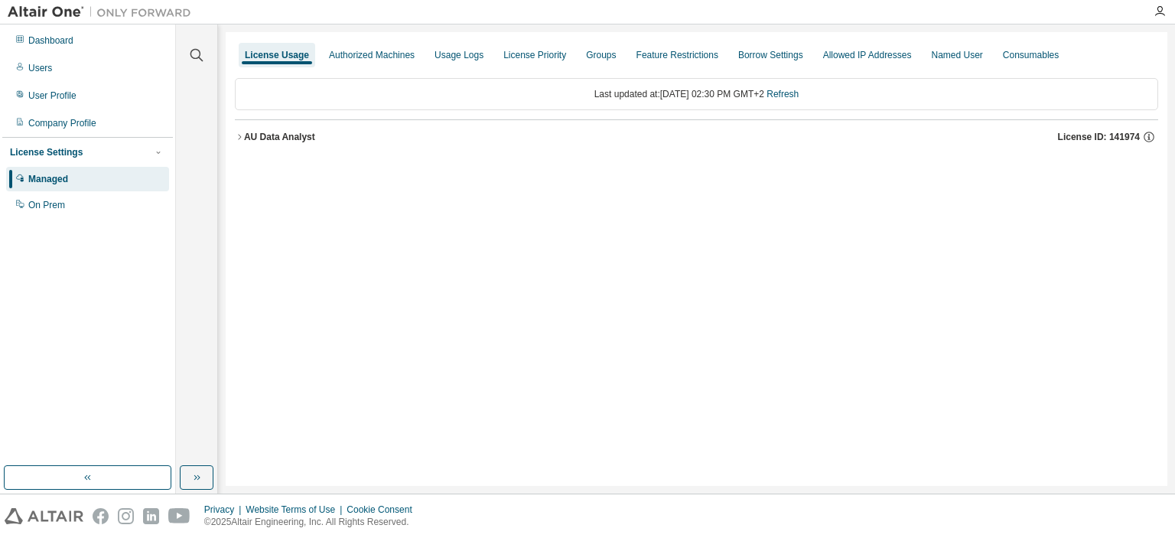
click at [645, 155] on div "Last updated at: Mon 2025-08-18 02:30 PM GMT+2 Refresh AU Data Analyst License …" at bounding box center [696, 116] width 923 height 94
click at [652, 142] on div "AU Data Analyst License ID: 141974" at bounding box center [701, 137] width 914 height 14
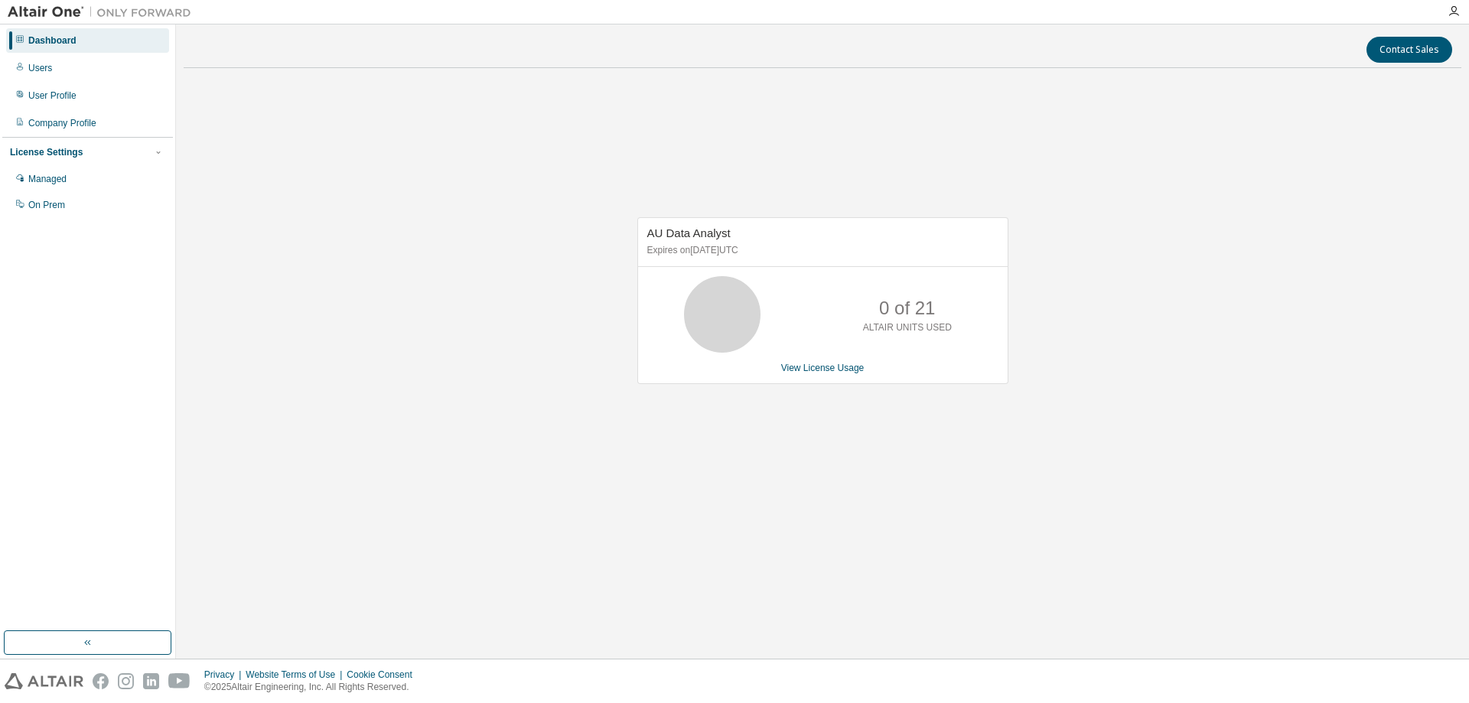
click at [523, 229] on div "AU Data Analyst Expires on [DATE] UTC 0 of 21 ALTAIR UNITS USED View License Us…" at bounding box center [823, 308] width 1278 height 457
click at [855, 373] on link "View License Usage" at bounding box center [822, 368] width 83 height 11
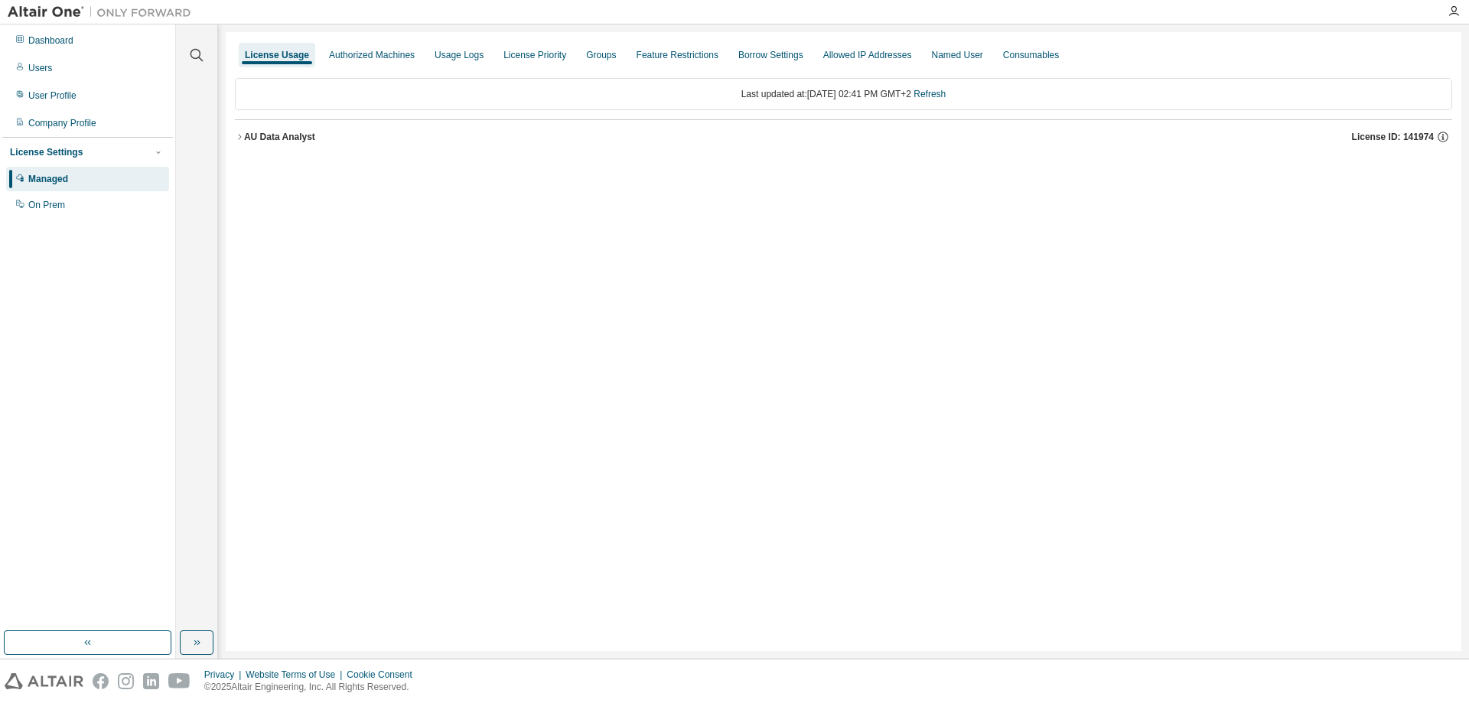
click at [304, 129] on button "AU Data Analyst License ID: 141974" at bounding box center [843, 137] width 1217 height 34
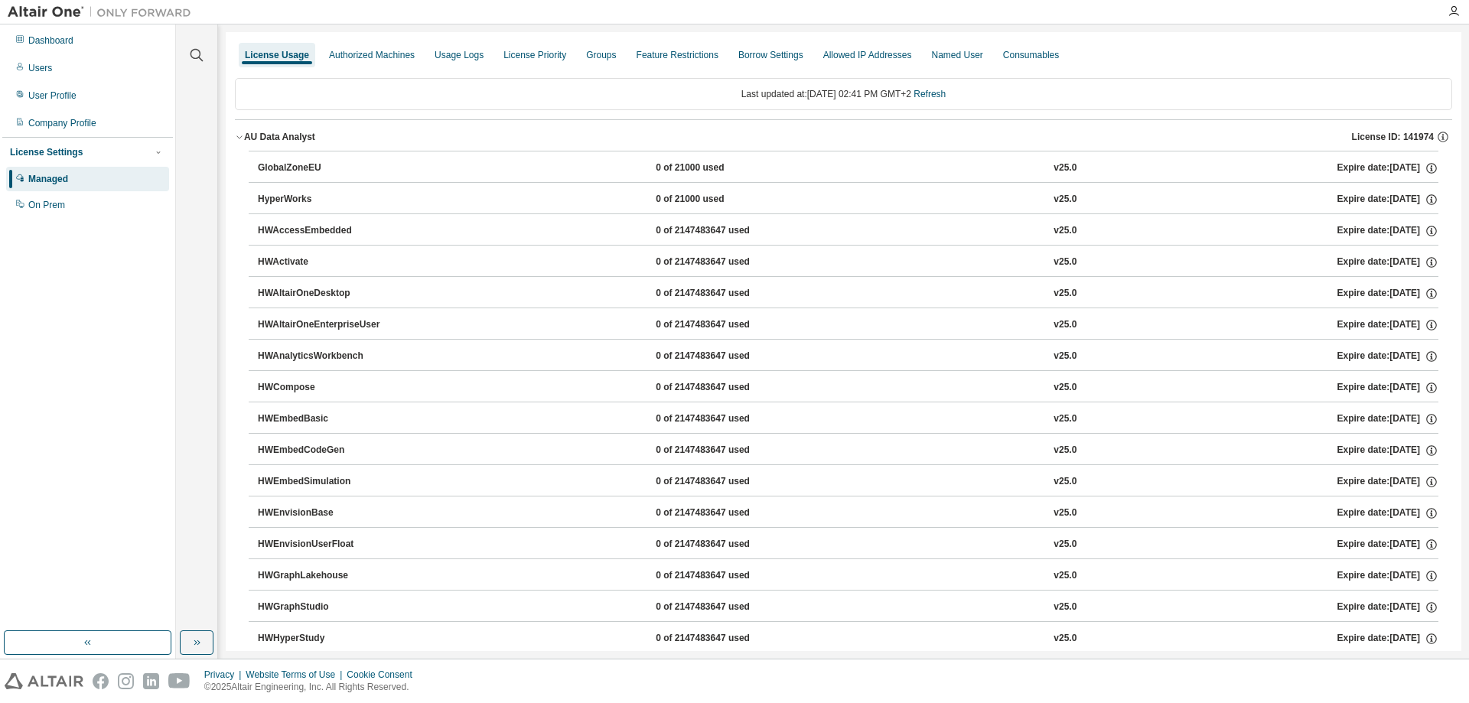
click at [343, 168] on div "GlobalZoneEU" at bounding box center [327, 168] width 138 height 14
click at [692, 158] on button "GlobalZoneEU 0 of 21000 used v25.0 Expire date: 2026-04-24" at bounding box center [848, 168] width 1181 height 34
click at [283, 165] on div "GlobalZoneEU" at bounding box center [327, 168] width 138 height 14
click at [282, 145] on button "AU Data Analyst License ID: 141974" at bounding box center [843, 137] width 1217 height 34
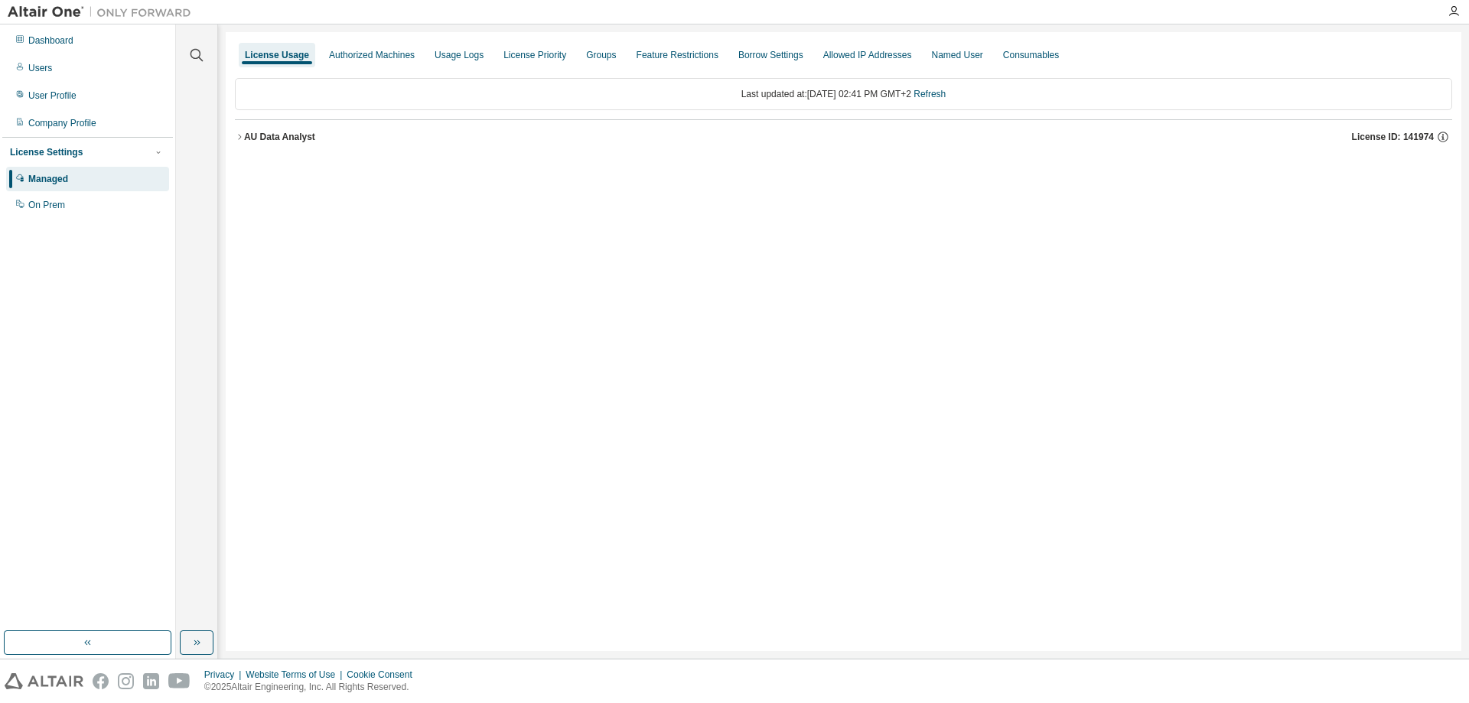
click at [327, 275] on div "License Usage Authorized Machines Usage Logs License Priority Groups Feature Re…" at bounding box center [844, 341] width 1236 height 619
click at [364, 44] on div "Authorized Machines" at bounding box center [372, 55] width 98 height 24
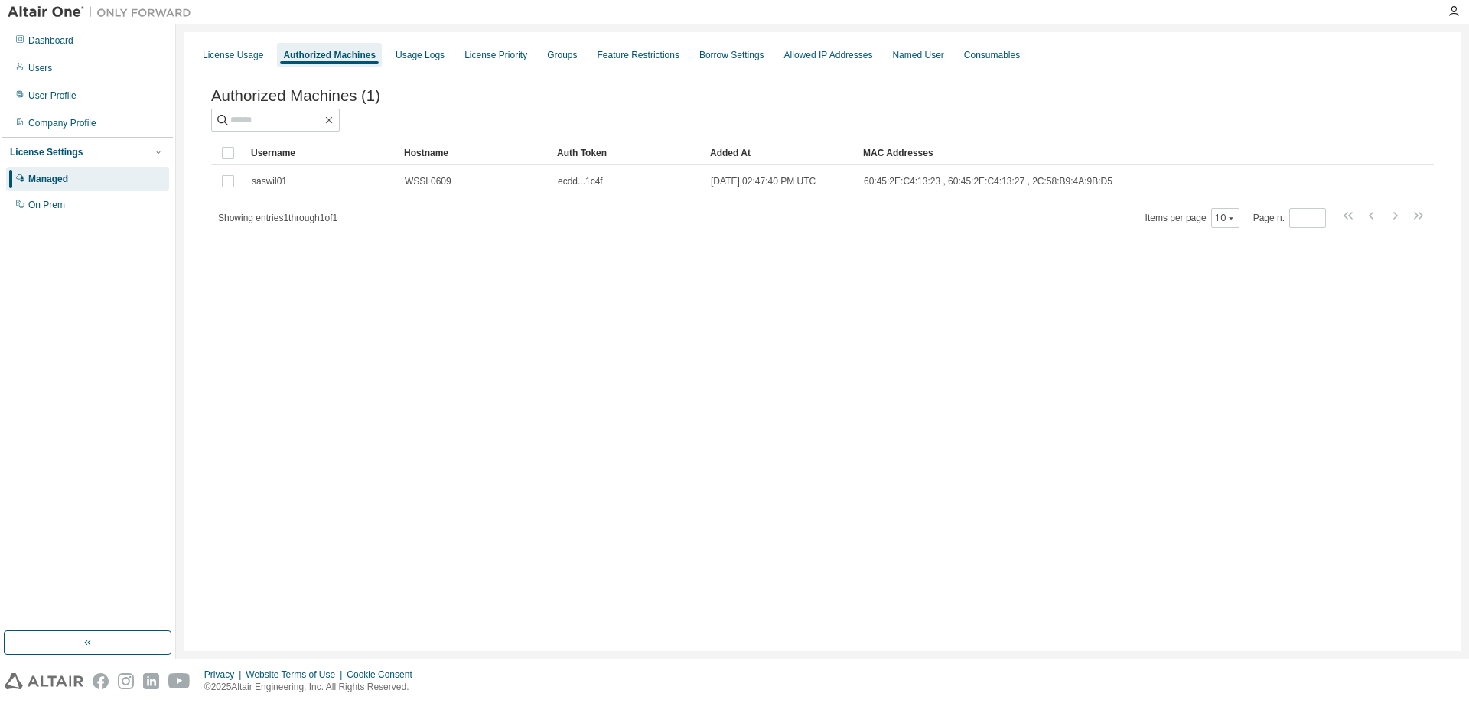
click at [386, 457] on div "License Usage Authorized Machines Usage Logs License Priority Groups Feature Re…" at bounding box center [823, 341] width 1278 height 619
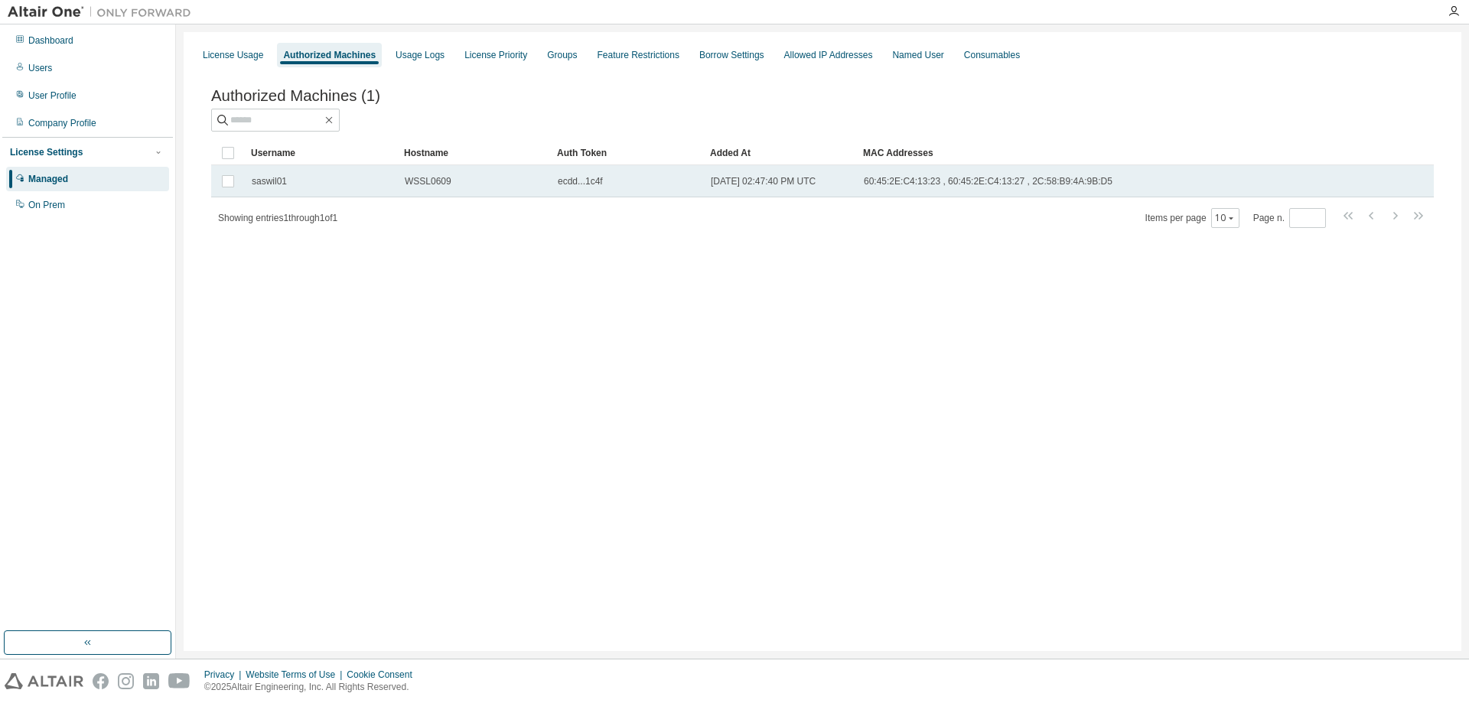
click at [282, 187] on span "saswil01" at bounding box center [269, 181] width 35 height 12
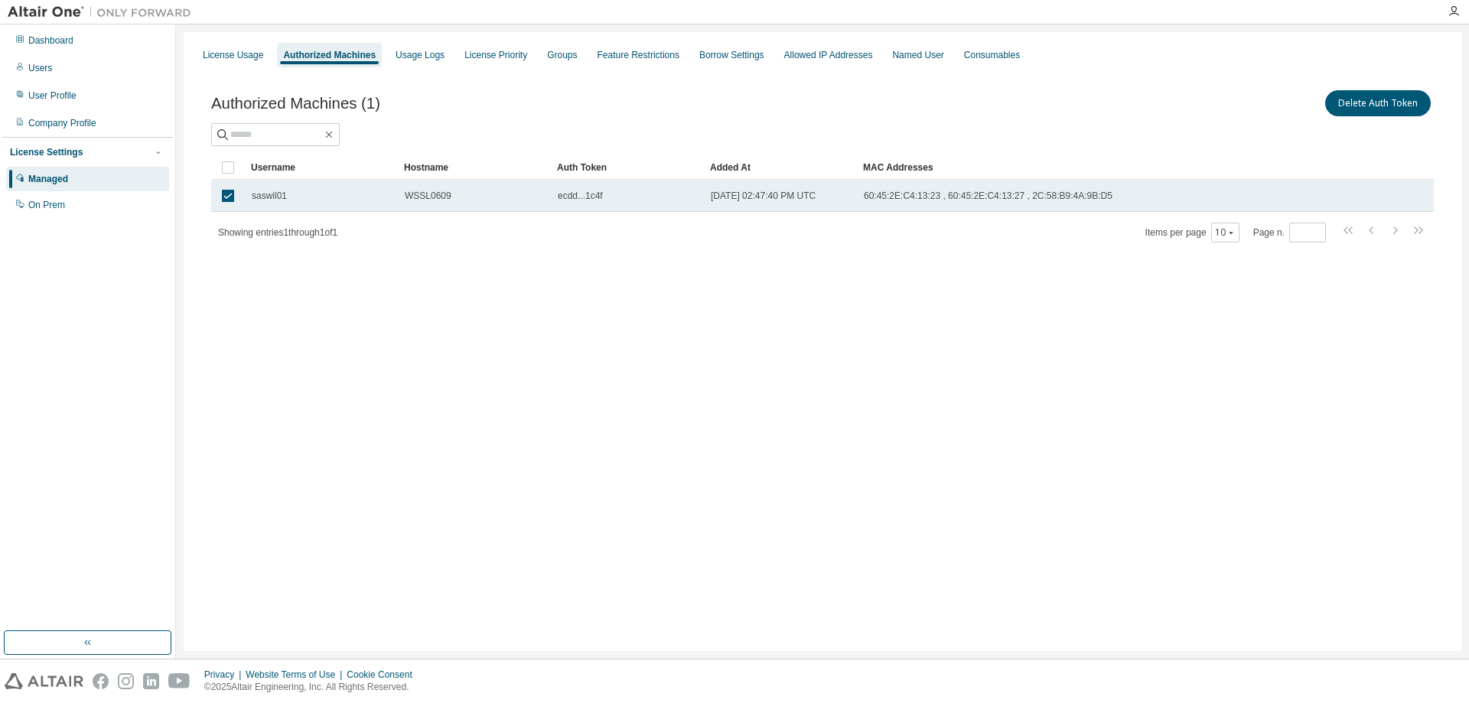
click at [281, 195] on span "saswil01" at bounding box center [269, 196] width 35 height 12
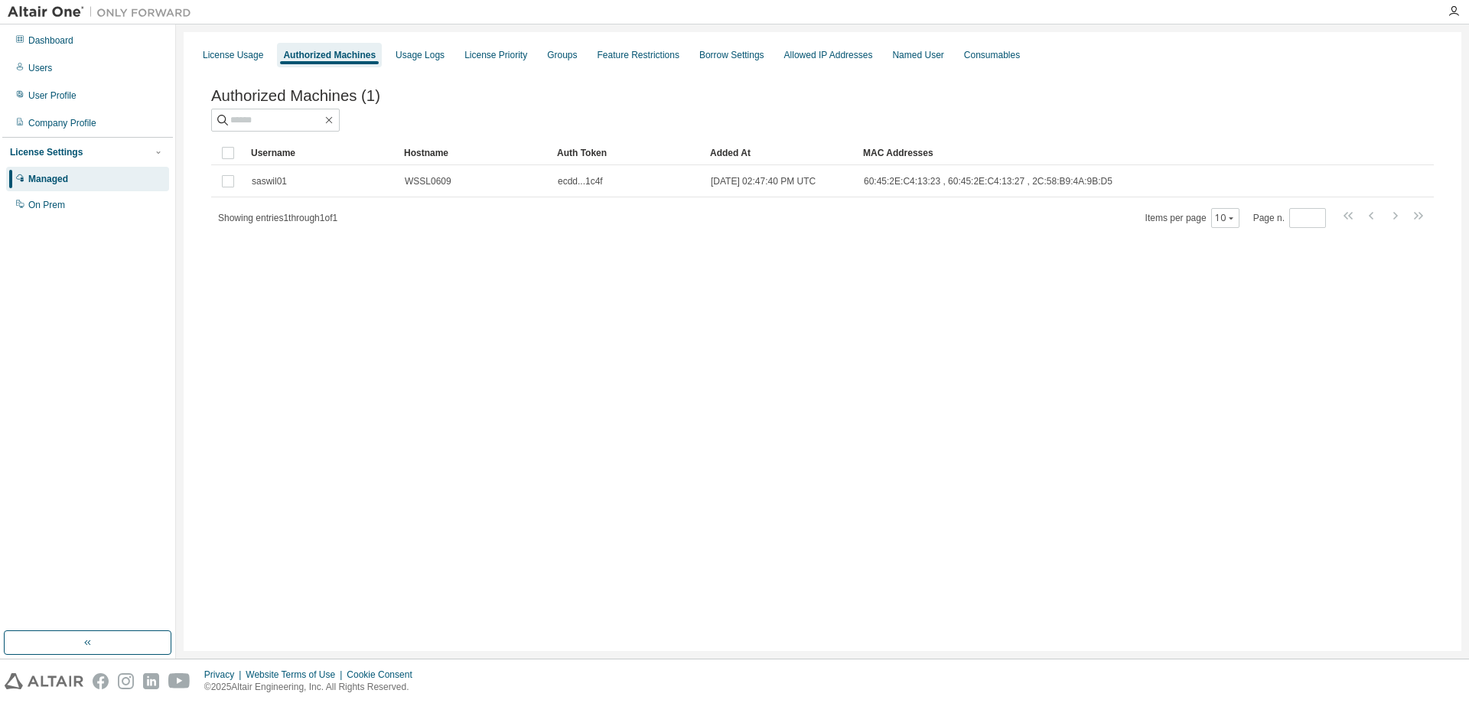
click at [347, 354] on div "License Usage Authorized Machines Usage Logs License Priority Groups Feature Re…" at bounding box center [823, 341] width 1278 height 619
click at [338, 464] on div "License Usage Authorized Machines Usage Logs License Priority Groups Feature Re…" at bounding box center [823, 341] width 1278 height 619
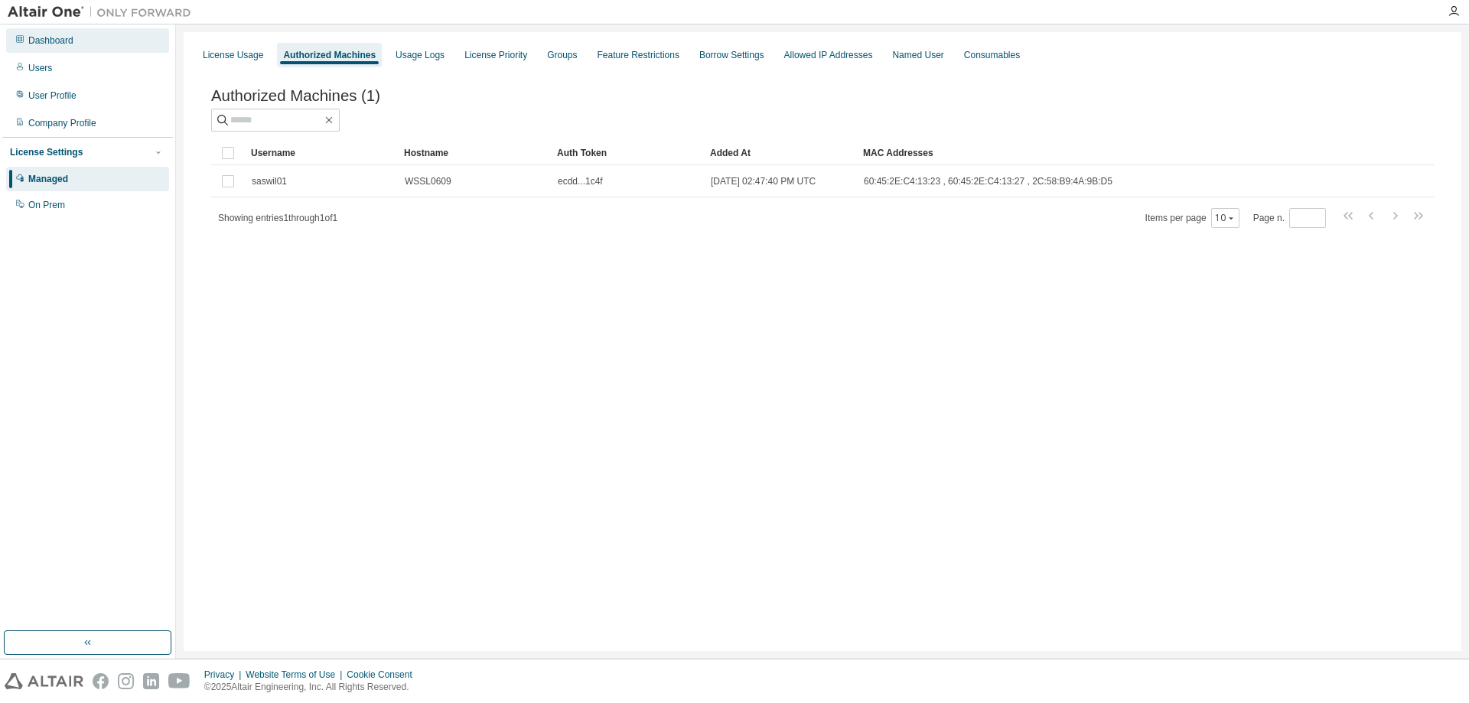
click at [37, 49] on div "Dashboard" at bounding box center [87, 40] width 163 height 24
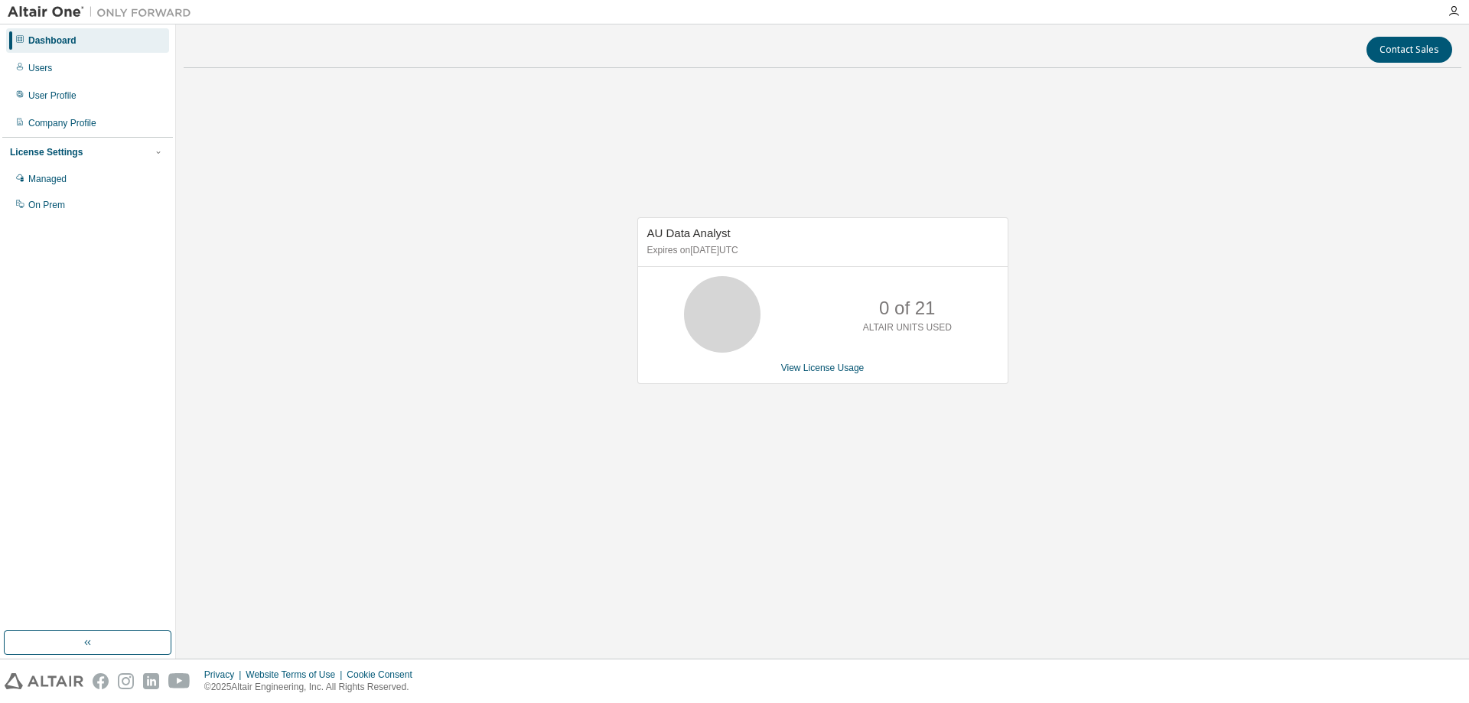
click at [708, 324] on icon at bounding box center [722, 314] width 38 height 38
click at [684, 239] on span "AU Data Analyst" at bounding box center [688, 232] width 83 height 13
click at [811, 368] on link "View License Usage" at bounding box center [822, 368] width 83 height 11
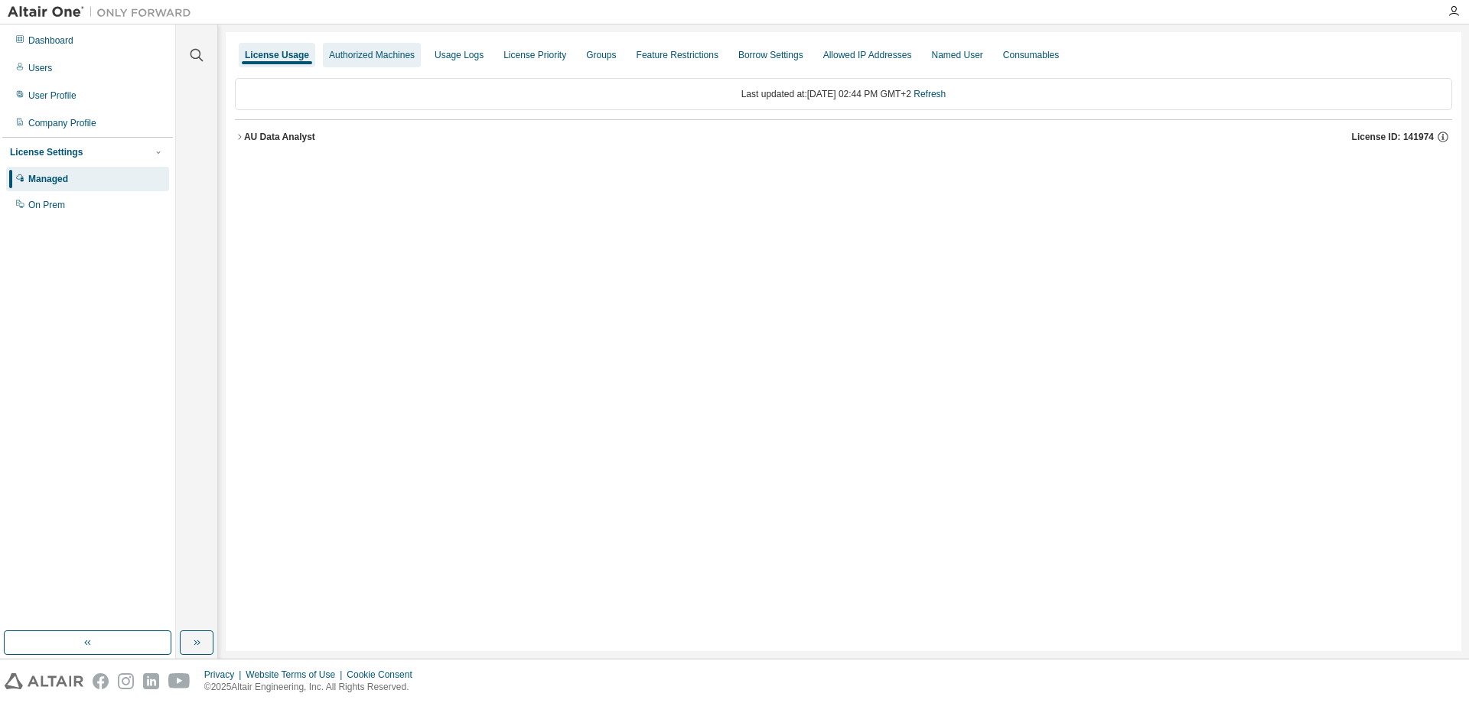
click at [371, 60] on div "Authorized Machines" at bounding box center [372, 55] width 86 height 12
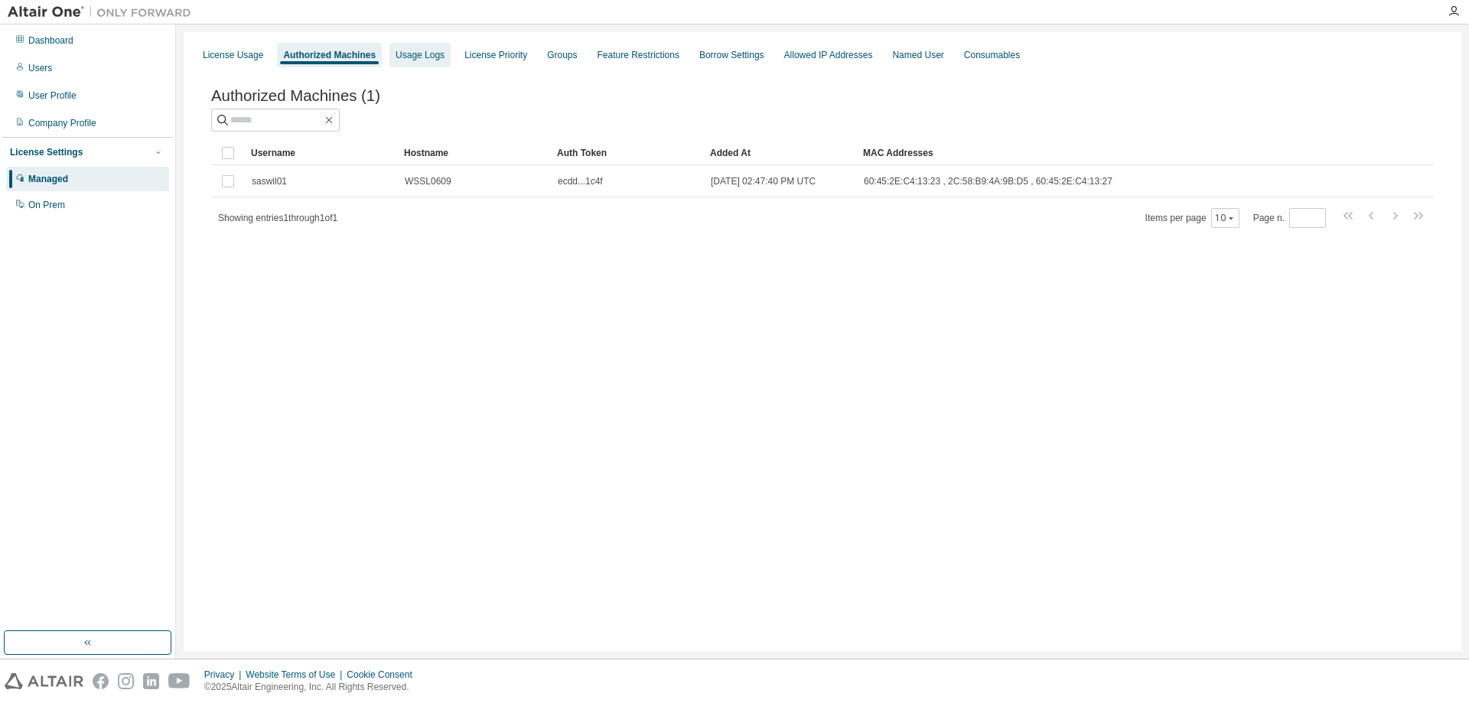
click at [411, 50] on div "Usage Logs" at bounding box center [420, 55] width 49 height 12
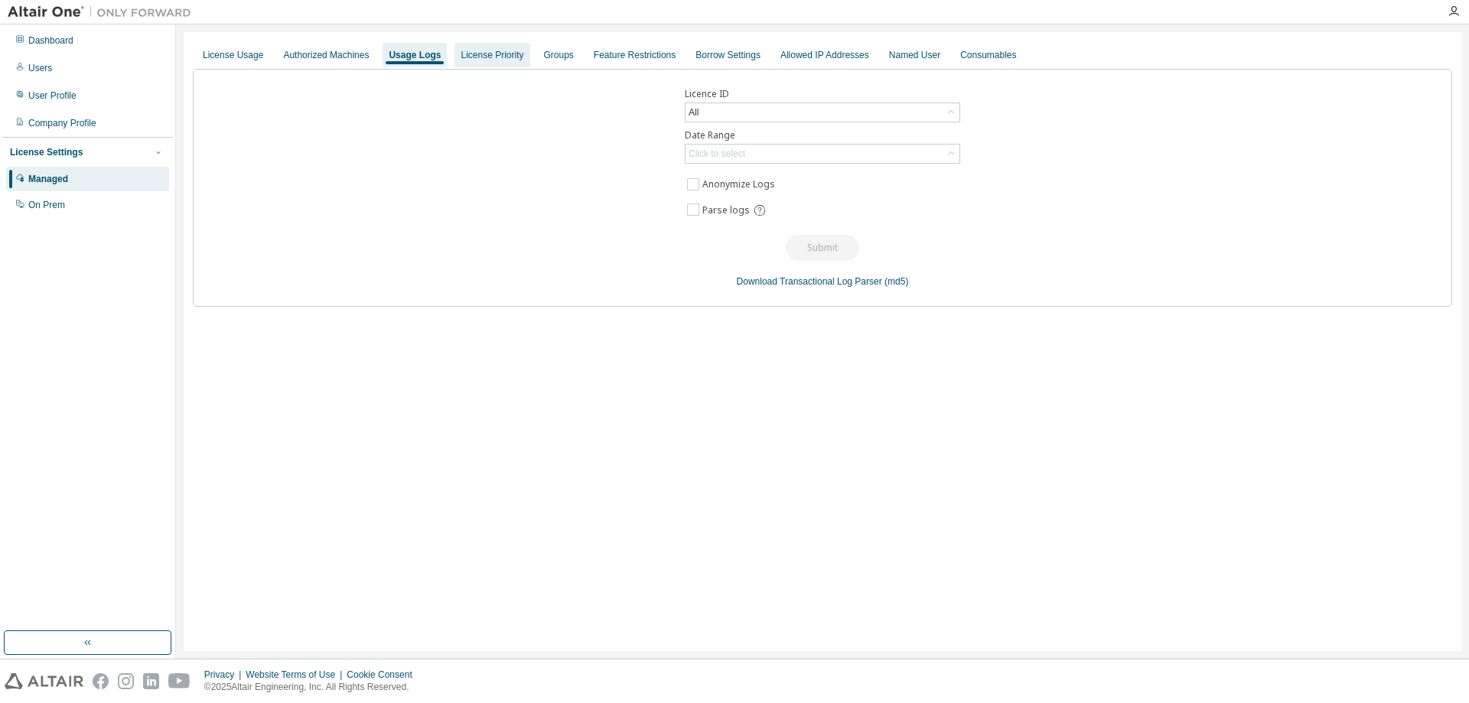
click at [474, 54] on div "License Priority" at bounding box center [492, 55] width 63 height 12
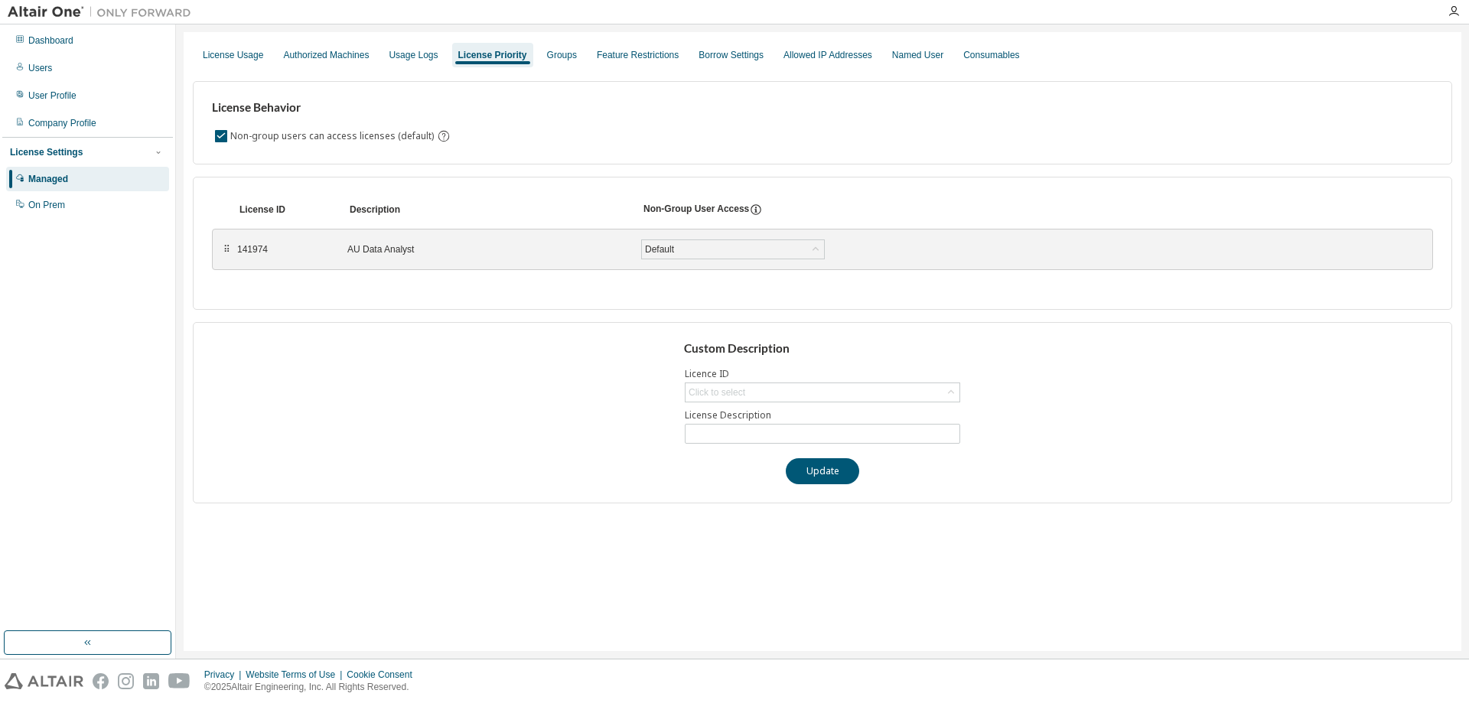
click at [252, 249] on div "141974" at bounding box center [283, 249] width 92 height 12
click at [223, 249] on div "⠿" at bounding box center [226, 249] width 9 height 12
click at [259, 132] on label "Non-group users can access licenses (default)" at bounding box center [333, 136] width 207 height 18
click at [262, 136] on label "Non-group users can access licenses (default)" at bounding box center [333, 136] width 207 height 18
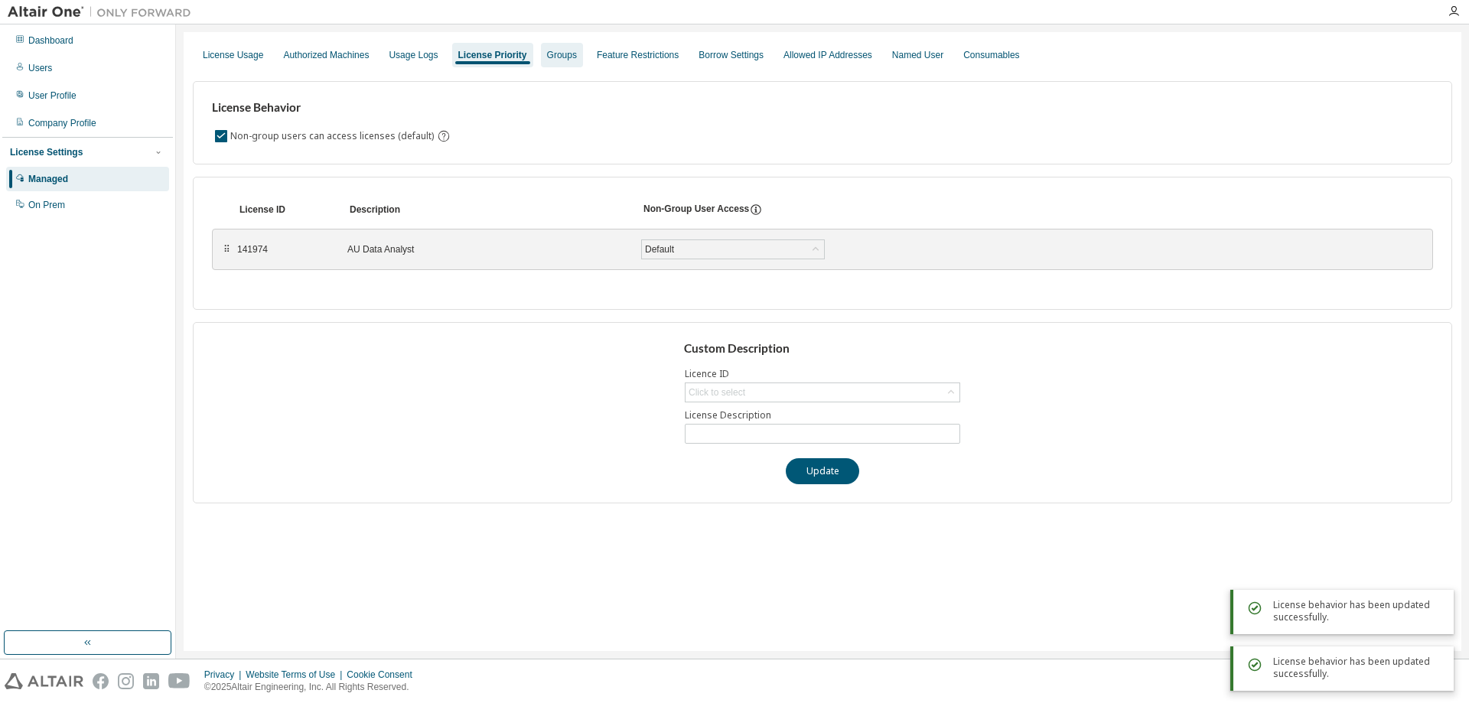
click at [561, 63] on div "Groups" at bounding box center [562, 55] width 42 height 24
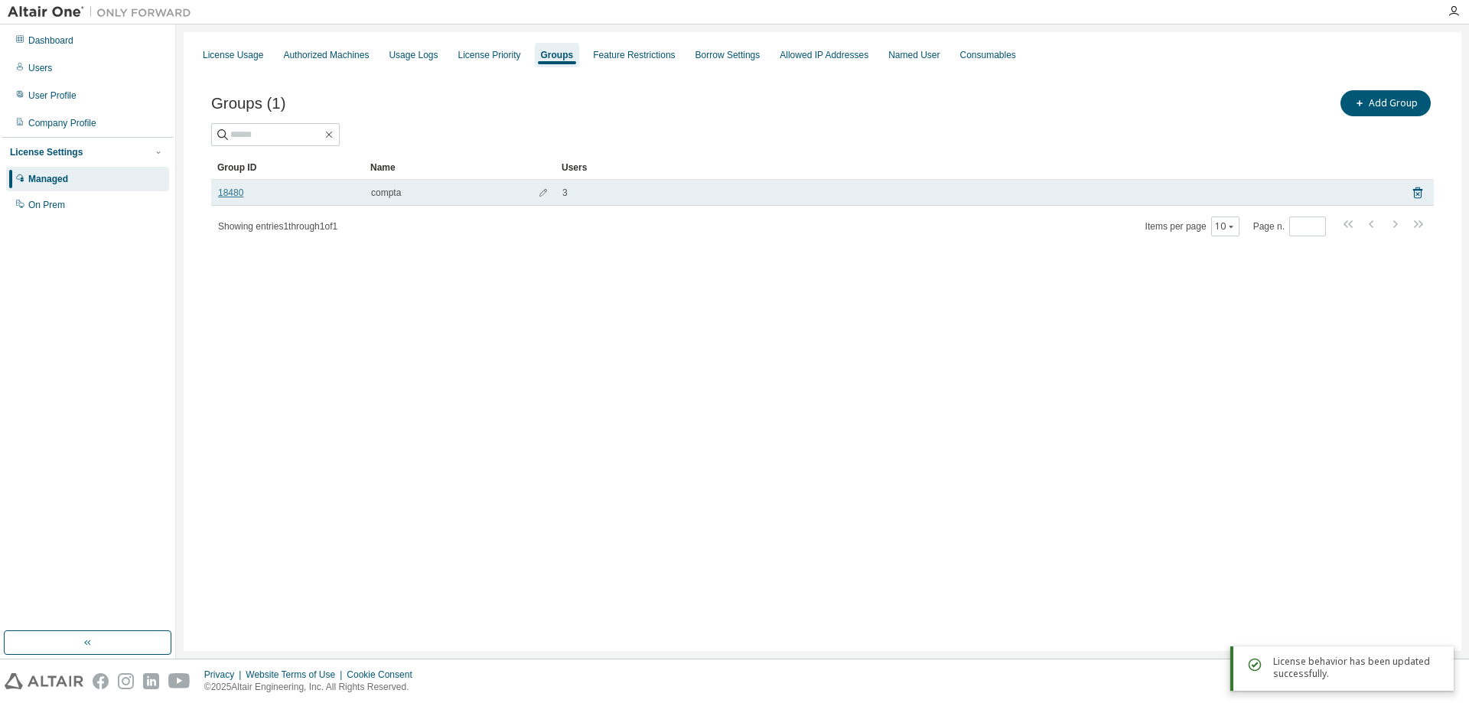
click at [233, 196] on link "18480" at bounding box center [230, 193] width 25 height 12
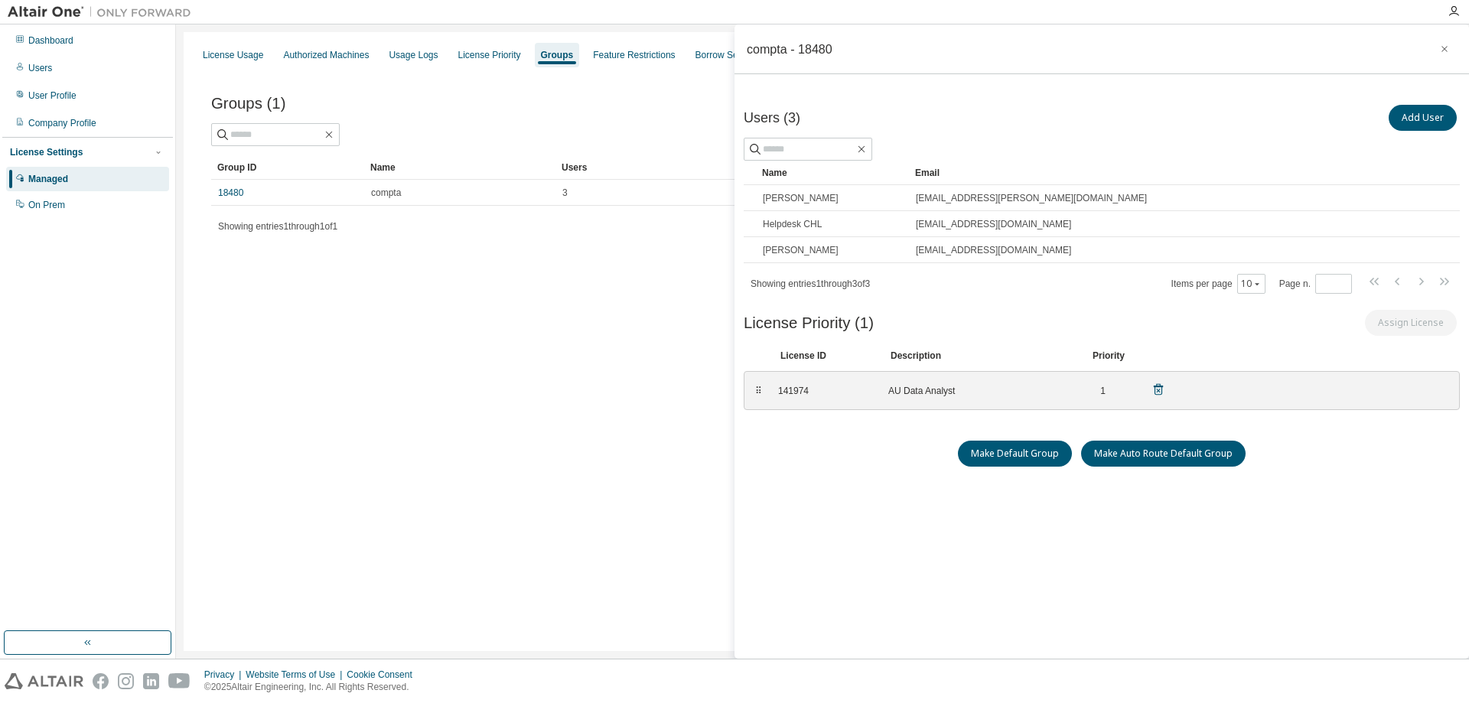
click at [813, 394] on div "141974" at bounding box center [824, 391] width 92 height 12
click at [852, 390] on div "141974" at bounding box center [824, 391] width 92 height 12
click at [600, 55] on div "Feature Restrictions" at bounding box center [634, 55] width 82 height 12
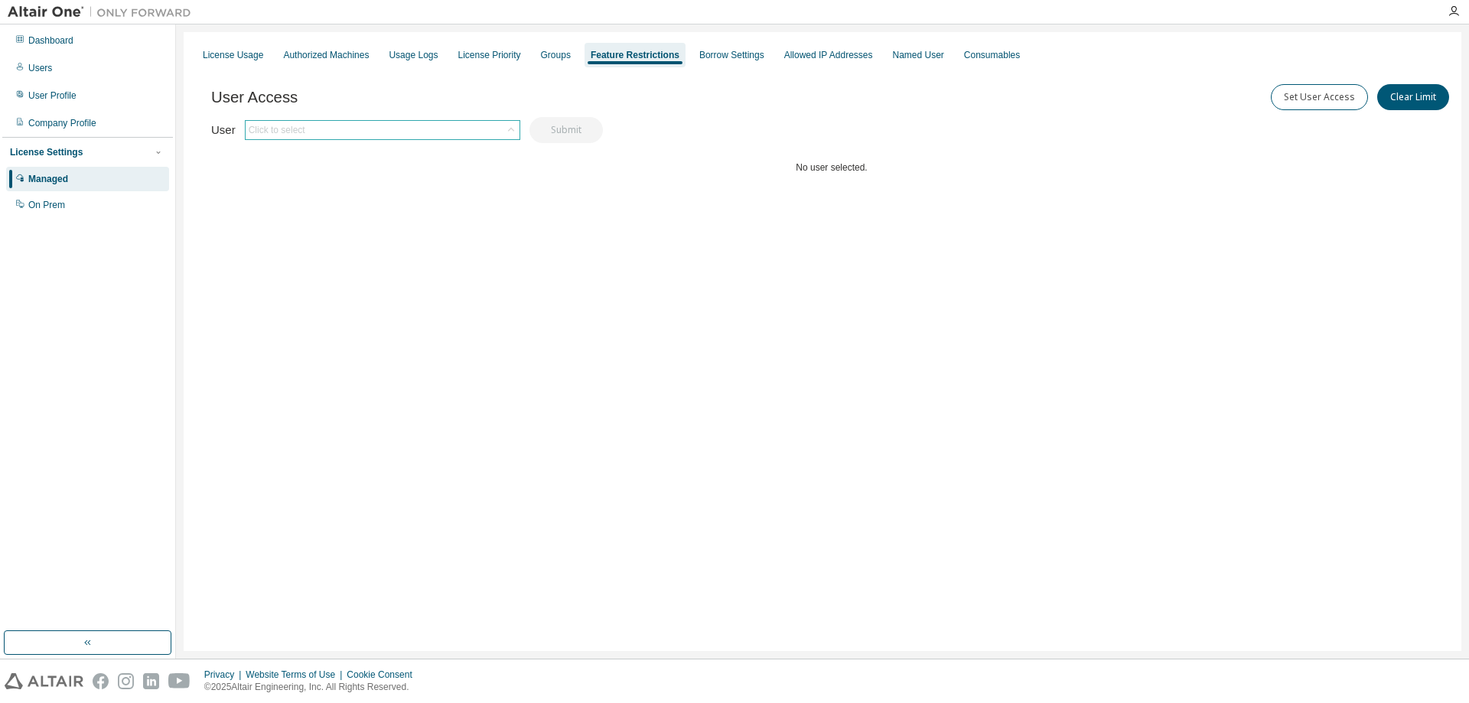
click at [449, 127] on div "Click to select" at bounding box center [383, 130] width 274 height 18
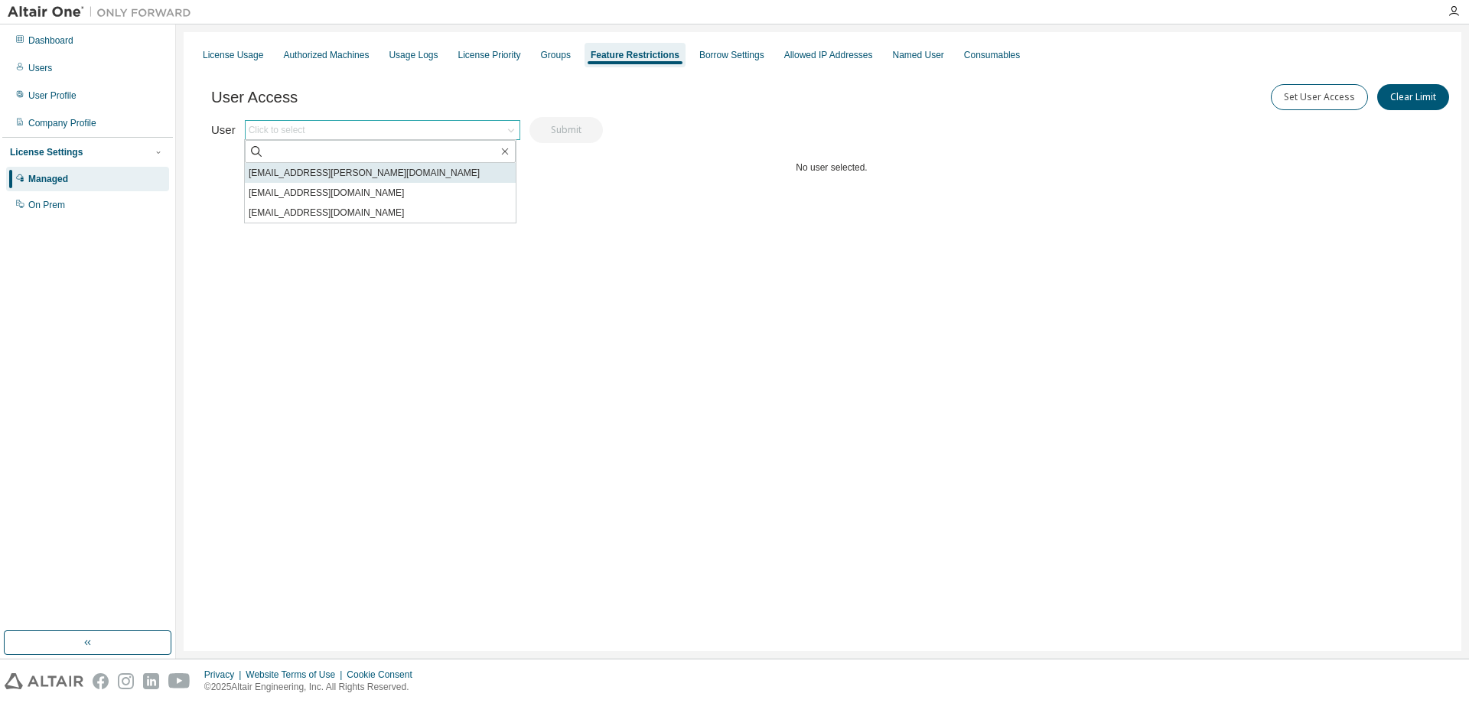
click at [282, 176] on li "berrend.roland@chl.lu" at bounding box center [380, 173] width 271 height 20
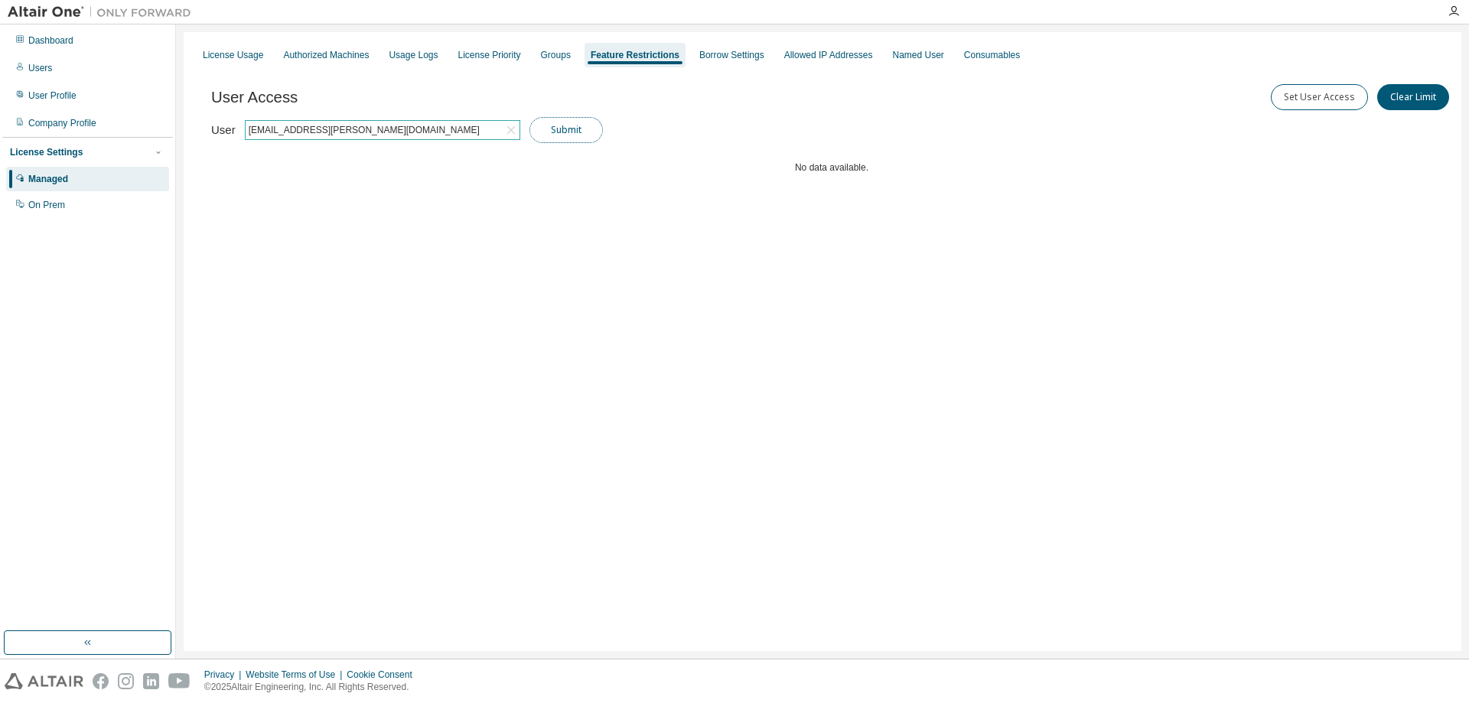
click at [567, 125] on button "Submit" at bounding box center [565, 130] width 73 height 26
click at [485, 191] on div "User Access Set User Access Clear Limit Clear Load Save Save As Field Operator …" at bounding box center [831, 161] width 1241 height 184
click at [697, 64] on div "Borrow Settings" at bounding box center [731, 55] width 77 height 24
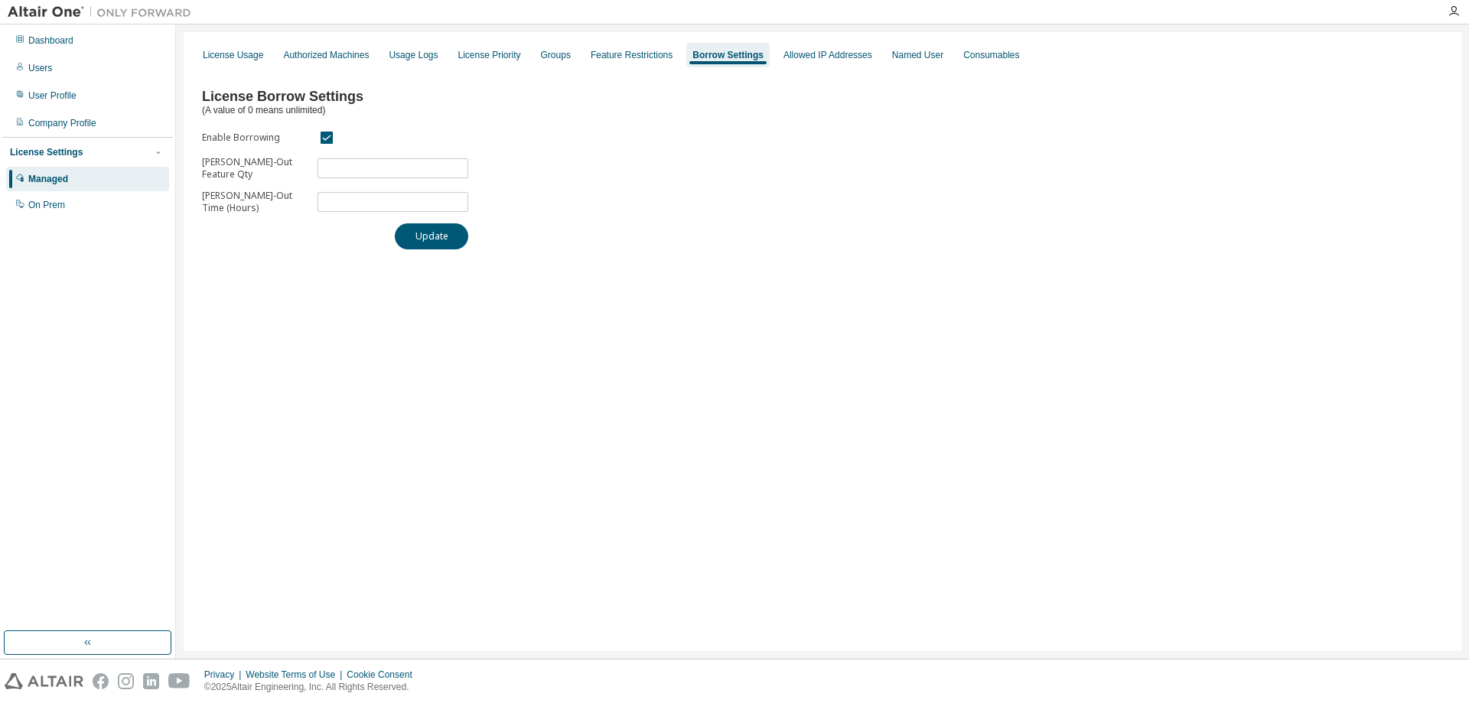
click at [811, 41] on div "License Usage Authorized Machines Usage Logs License Priority Groups Feature Re…" at bounding box center [822, 55] width 1259 height 28
click at [810, 50] on div "Allowed IP Addresses" at bounding box center [827, 55] width 89 height 12
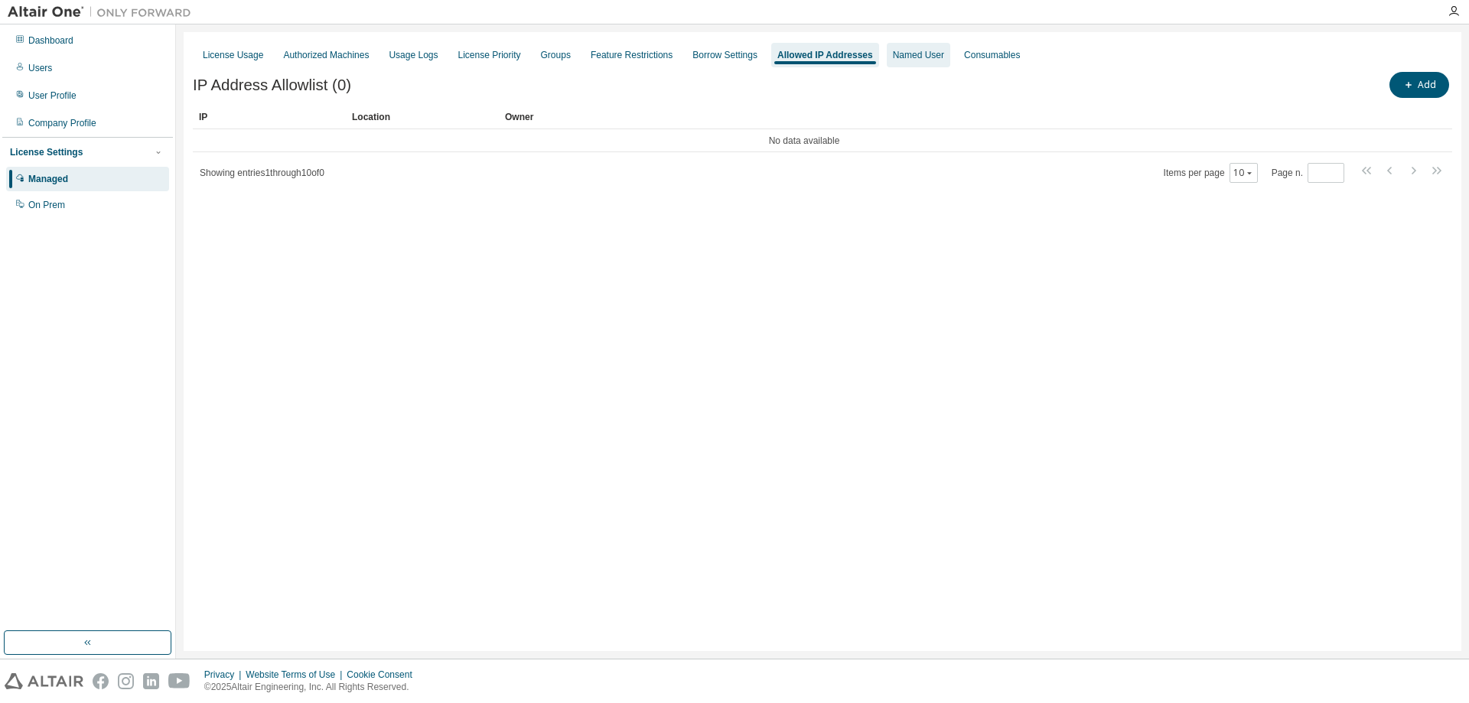
click at [893, 54] on div "Named User" at bounding box center [918, 55] width 51 height 12
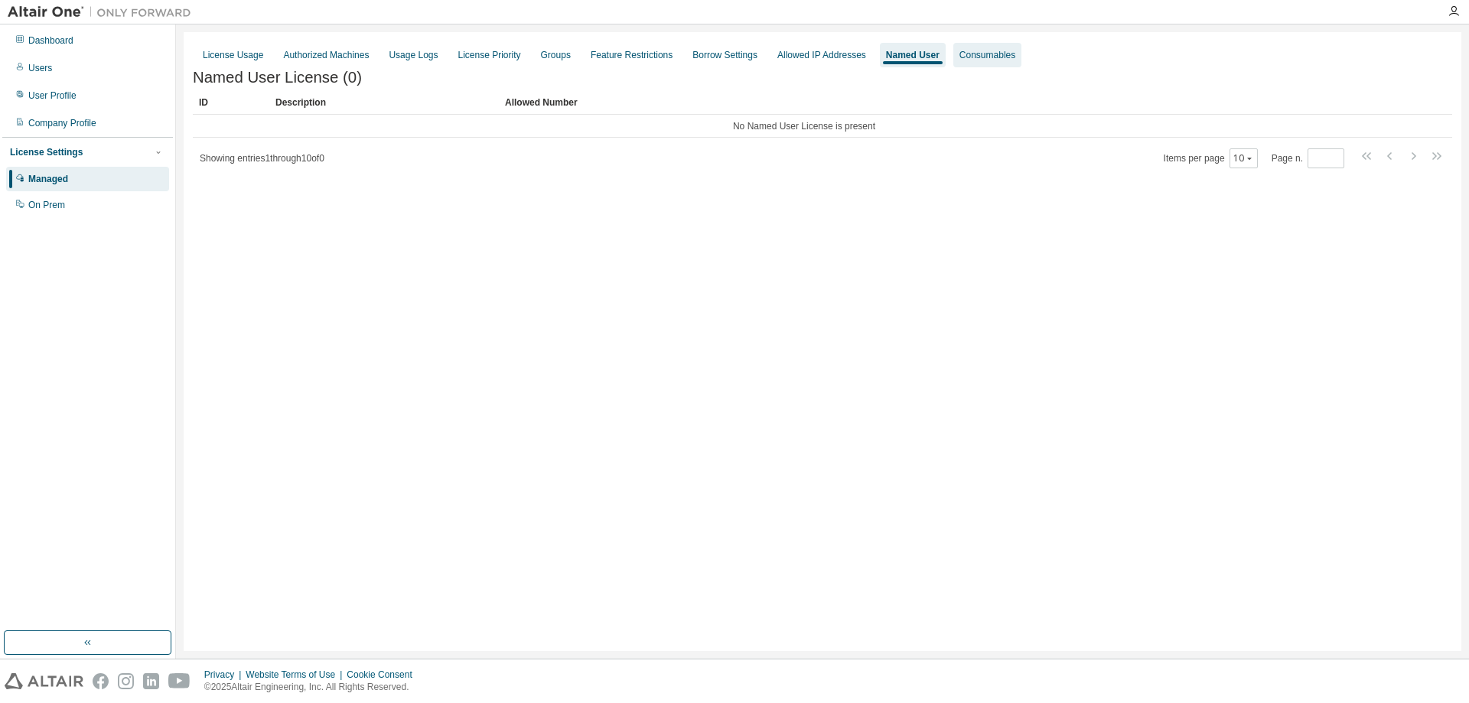
click at [959, 49] on div "Consumables" at bounding box center [987, 55] width 56 height 12
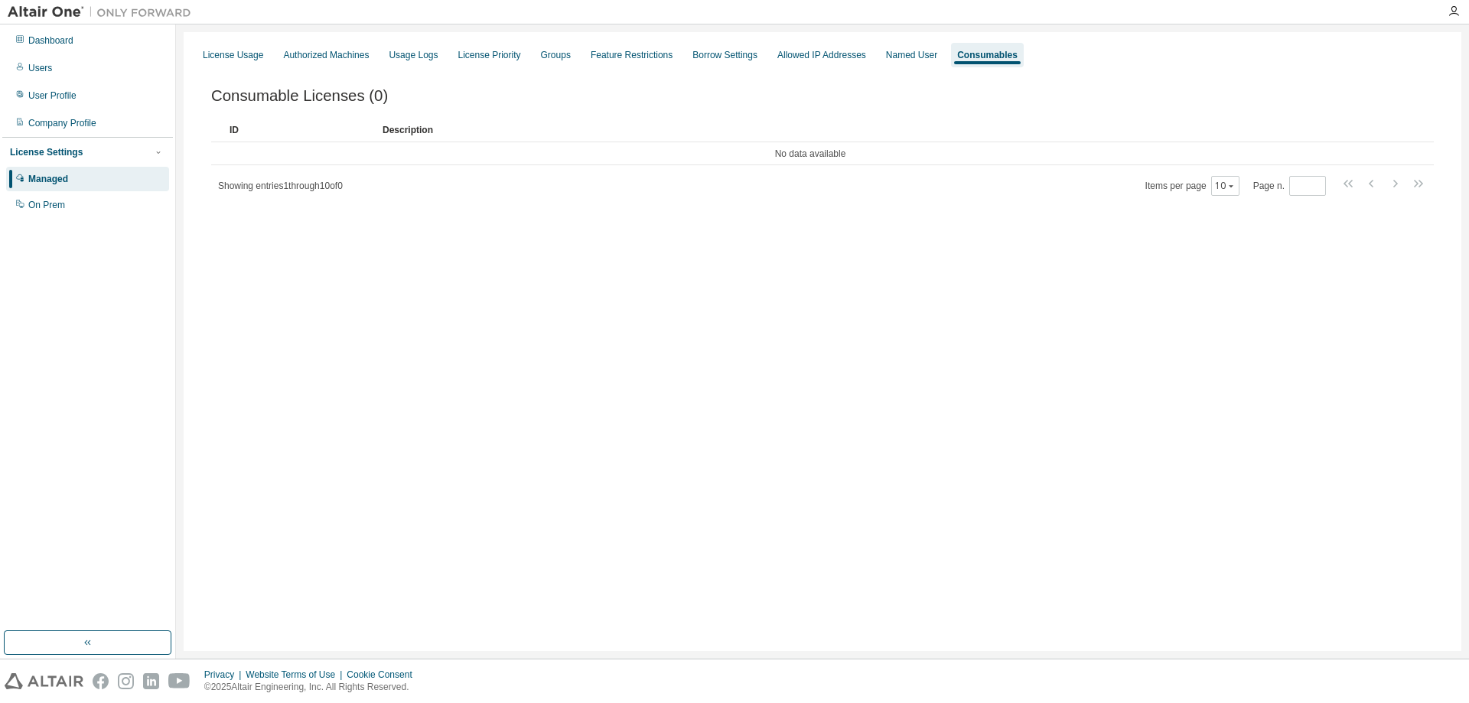
click at [331, 223] on div "Consumable Licenses (0) Clear Load Save Save As Field Operator Value Select fil…" at bounding box center [822, 153] width 1259 height 168
click at [252, 61] on div "License Usage" at bounding box center [233, 55] width 73 height 24
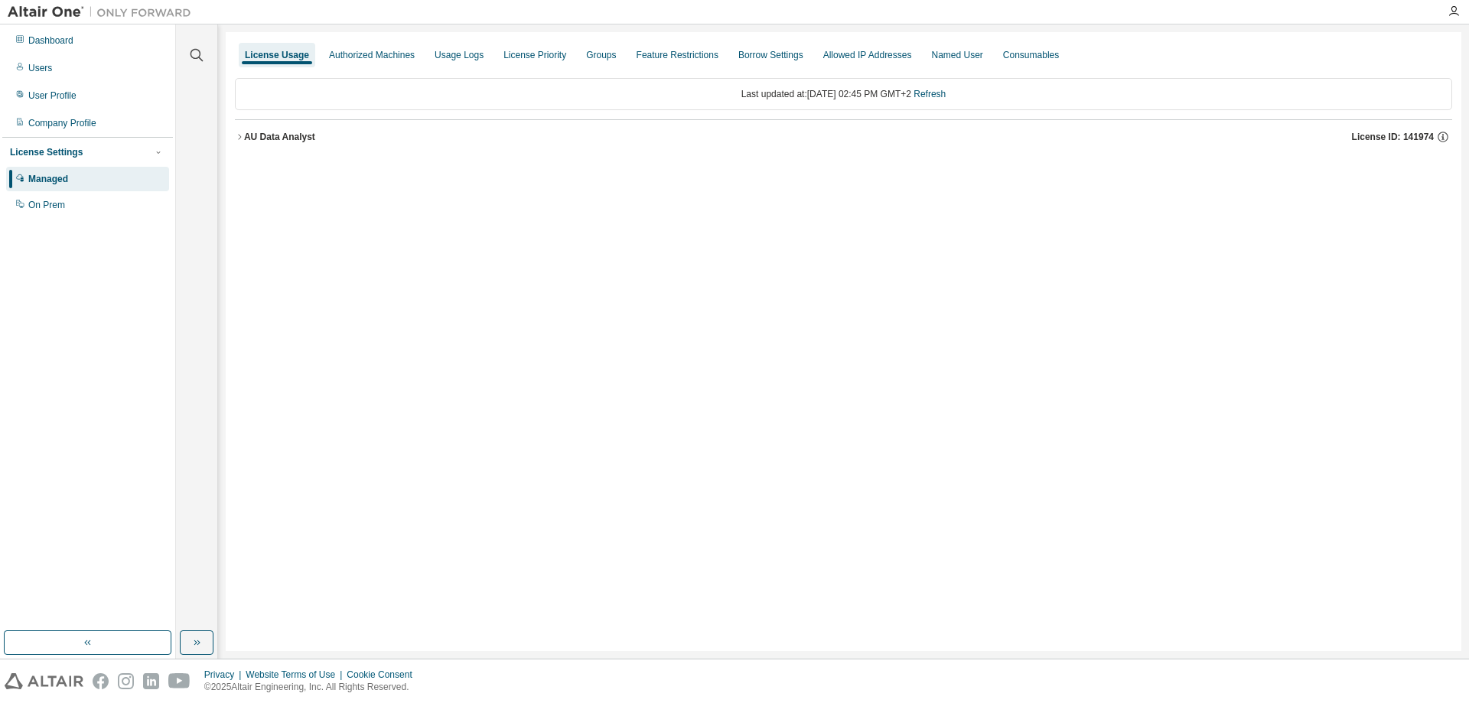
click at [281, 132] on div "AU Data Analyst" at bounding box center [279, 137] width 71 height 12
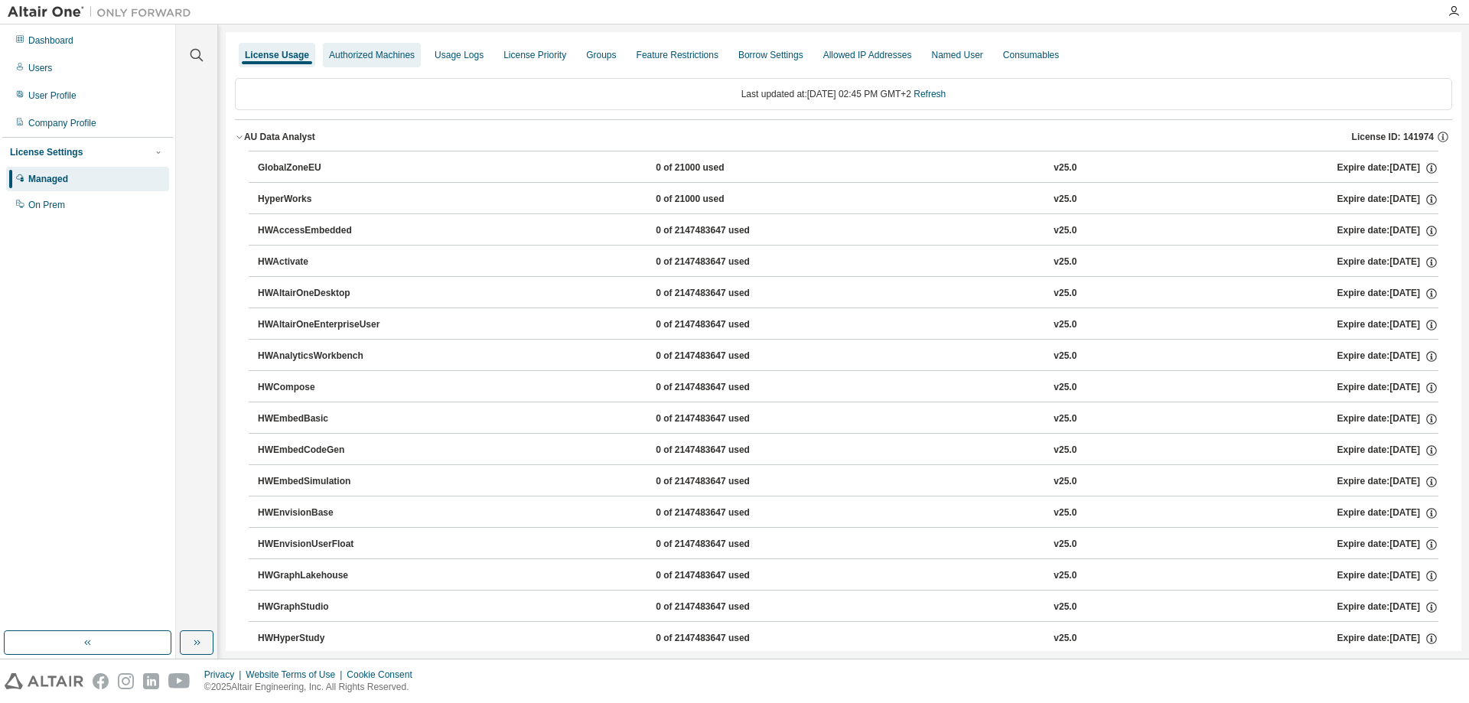
click at [373, 54] on div "Authorized Machines" at bounding box center [372, 55] width 86 height 12
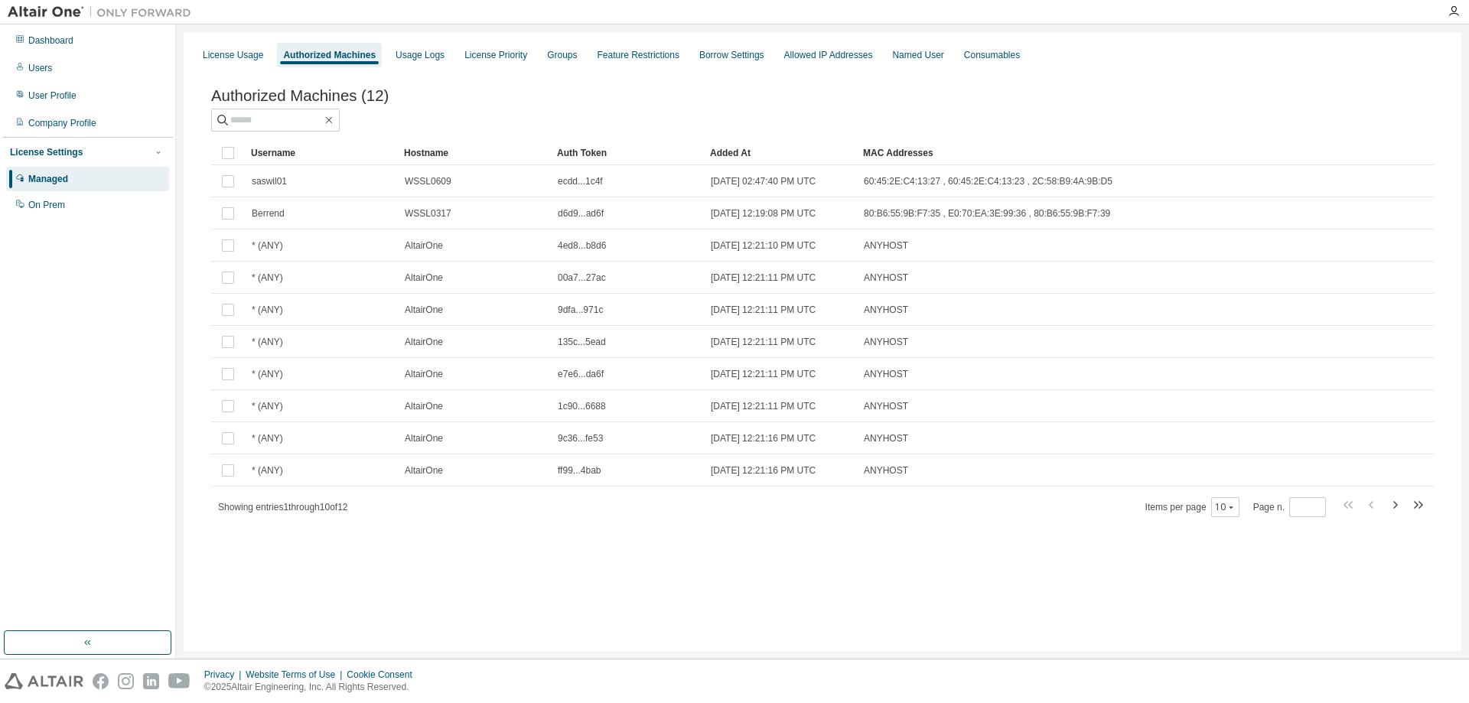
click at [472, 574] on div "License Usage Authorized Machines Usage Logs License Priority Groups Feature Re…" at bounding box center [823, 341] width 1278 height 619
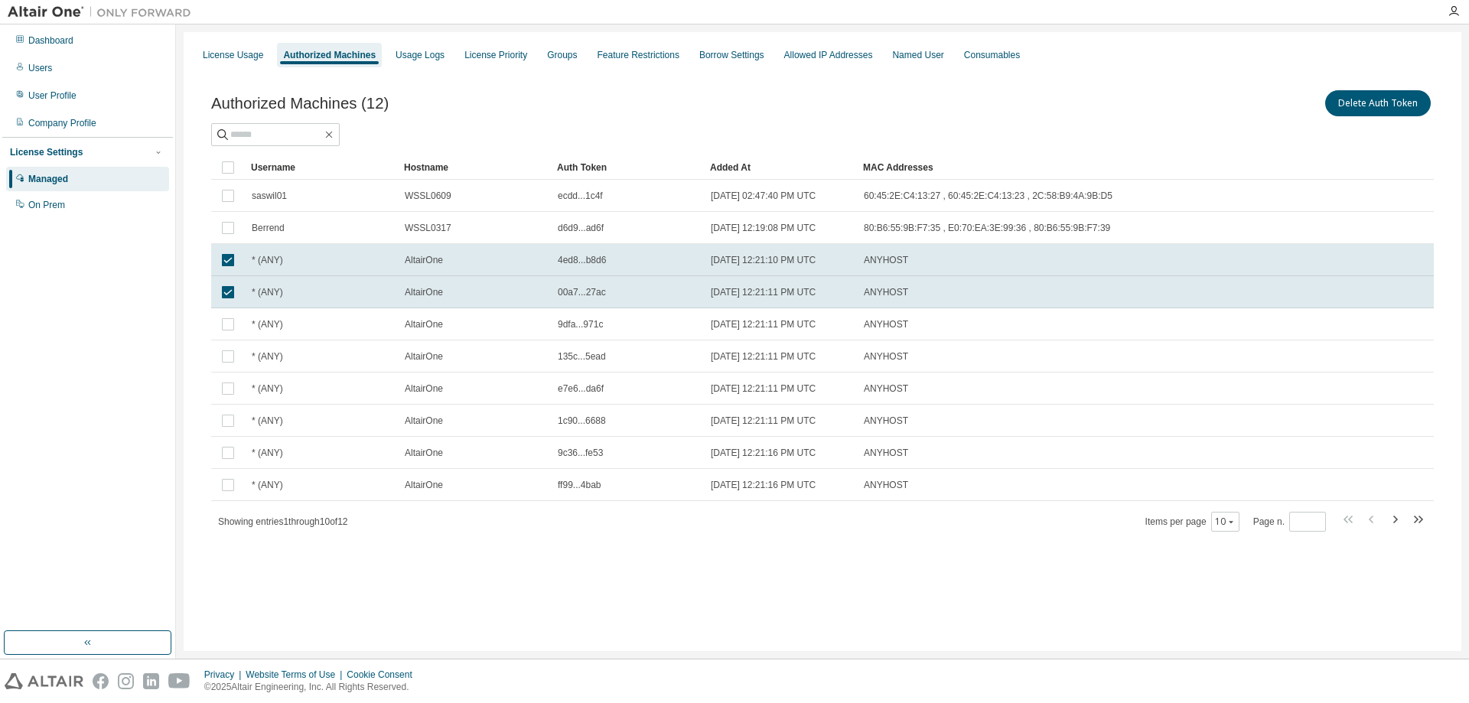
click at [227, 314] on td at bounding box center [228, 324] width 34 height 32
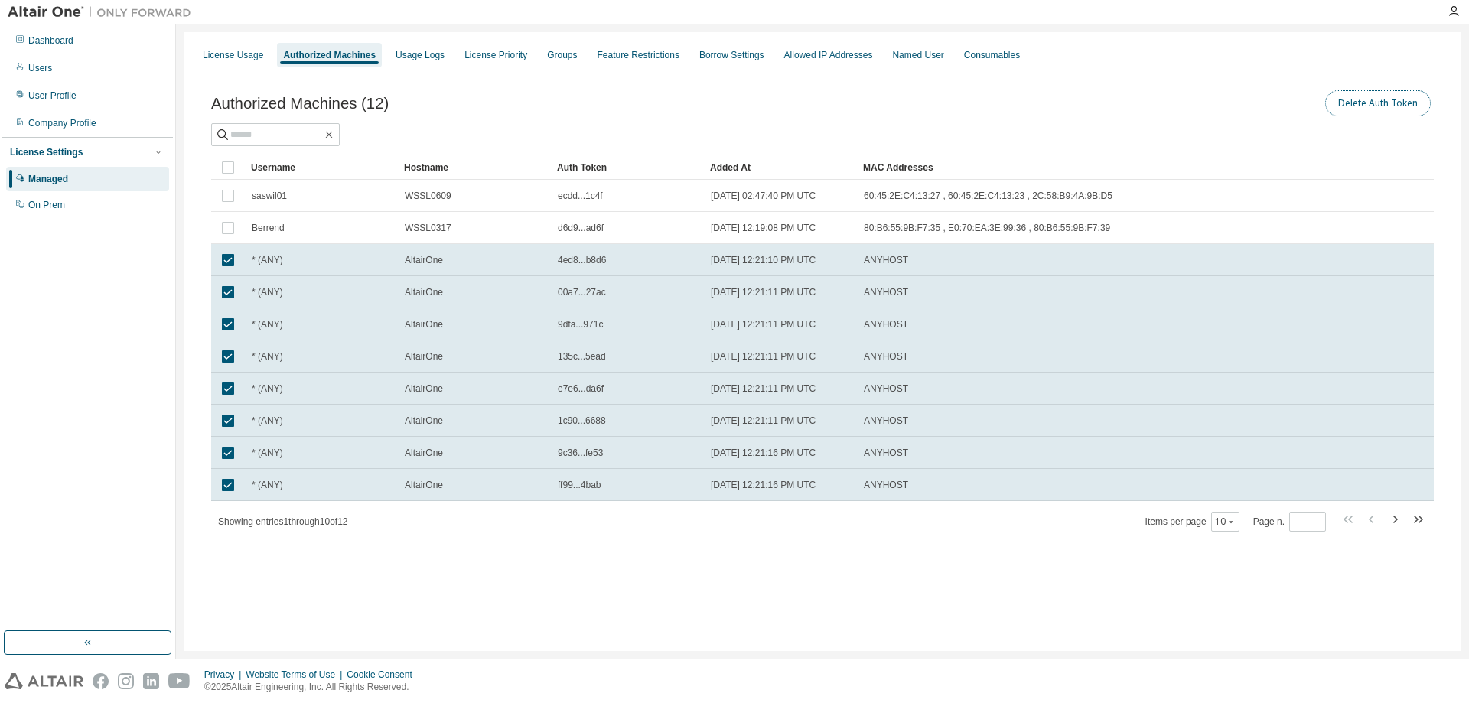
click at [1369, 104] on button "Delete Auth Token" at bounding box center [1378, 103] width 106 height 26
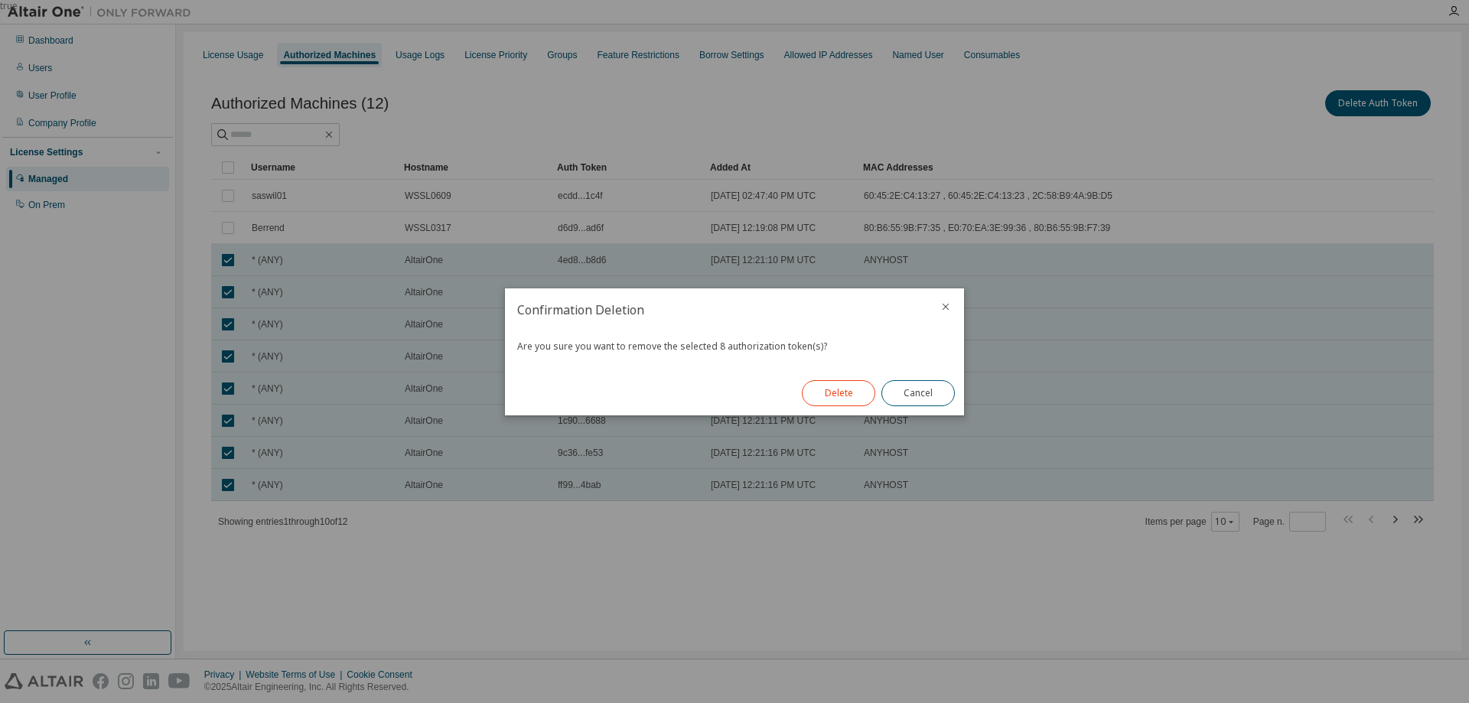
click at [835, 387] on button "Delete" at bounding box center [838, 393] width 73 height 26
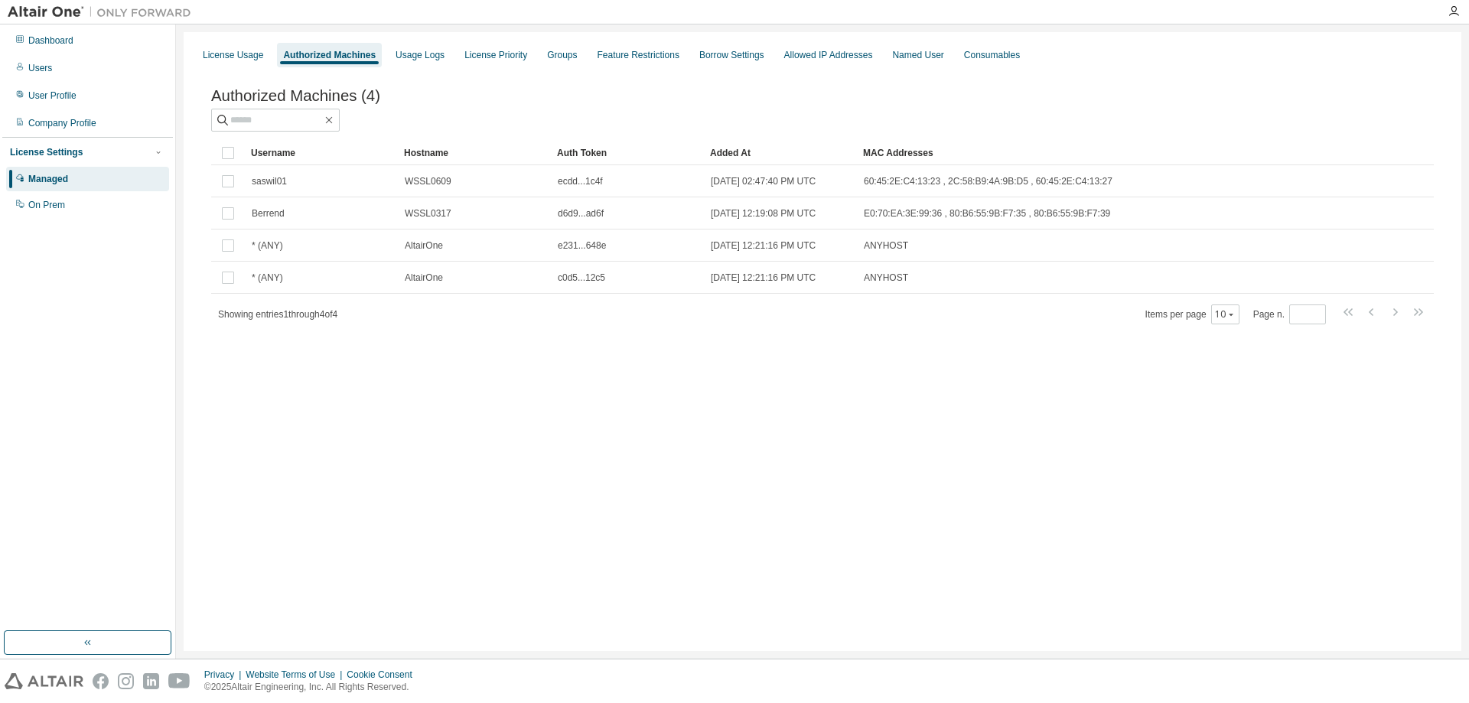
click at [415, 411] on div "License Usage Authorized Machines Usage Logs License Priority Groups Feature Re…" at bounding box center [823, 341] width 1278 height 619
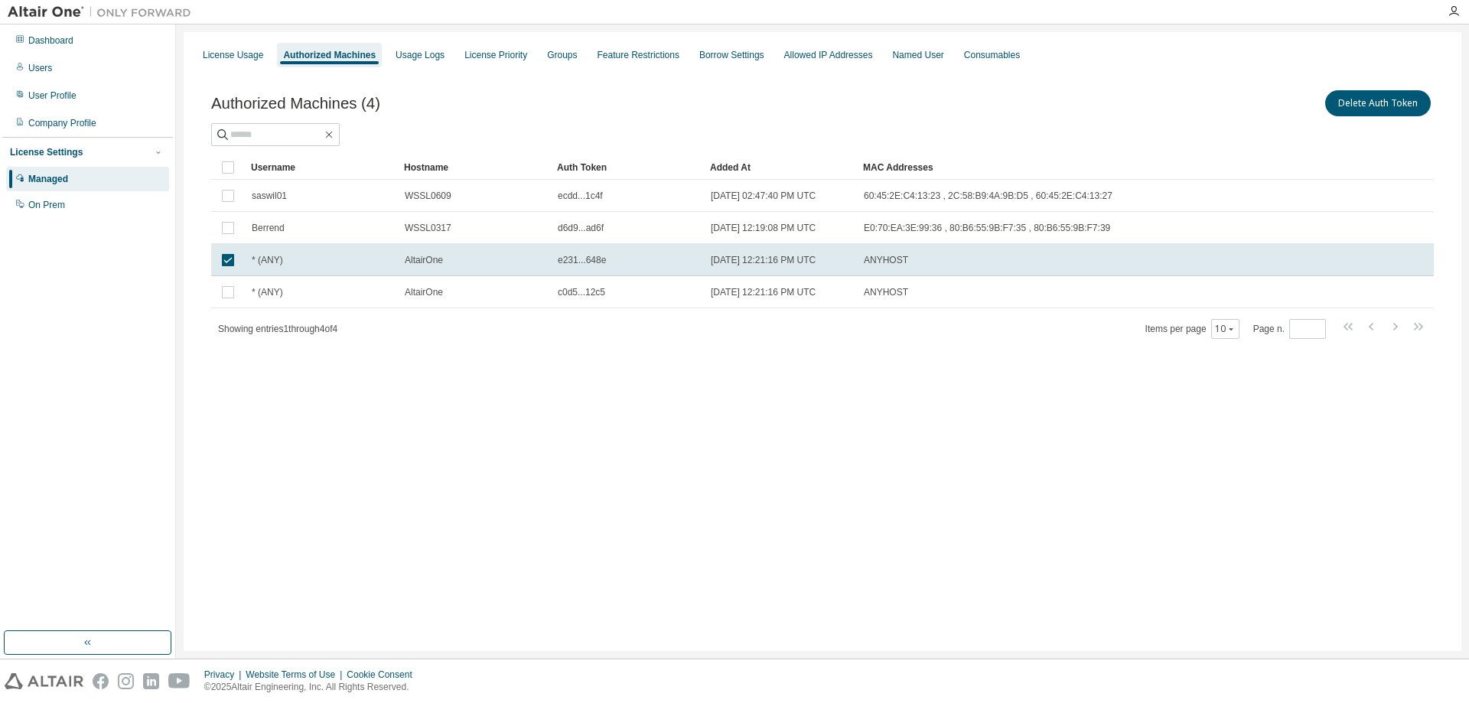
click at [212, 280] on td at bounding box center [228, 292] width 34 height 32
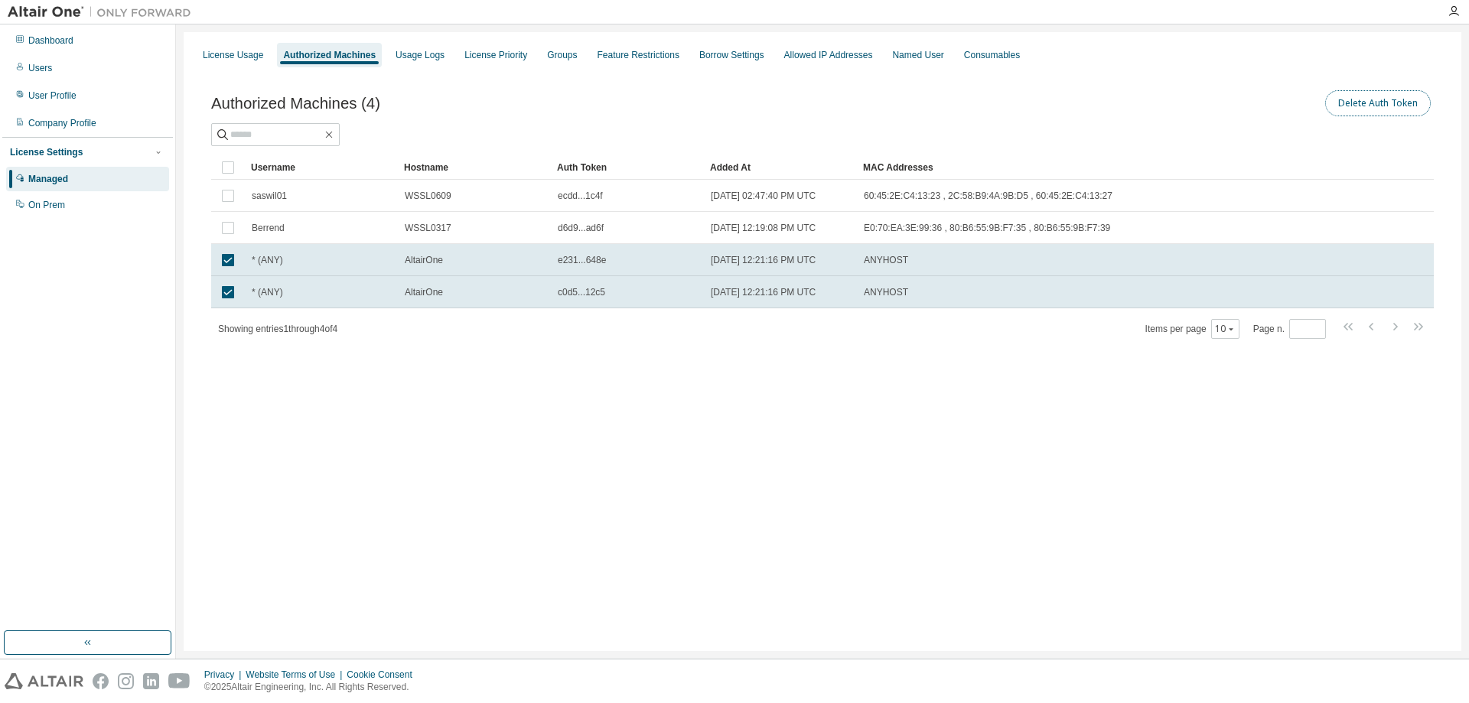
click at [1406, 99] on button "Delete Auth Token" at bounding box center [1378, 103] width 106 height 26
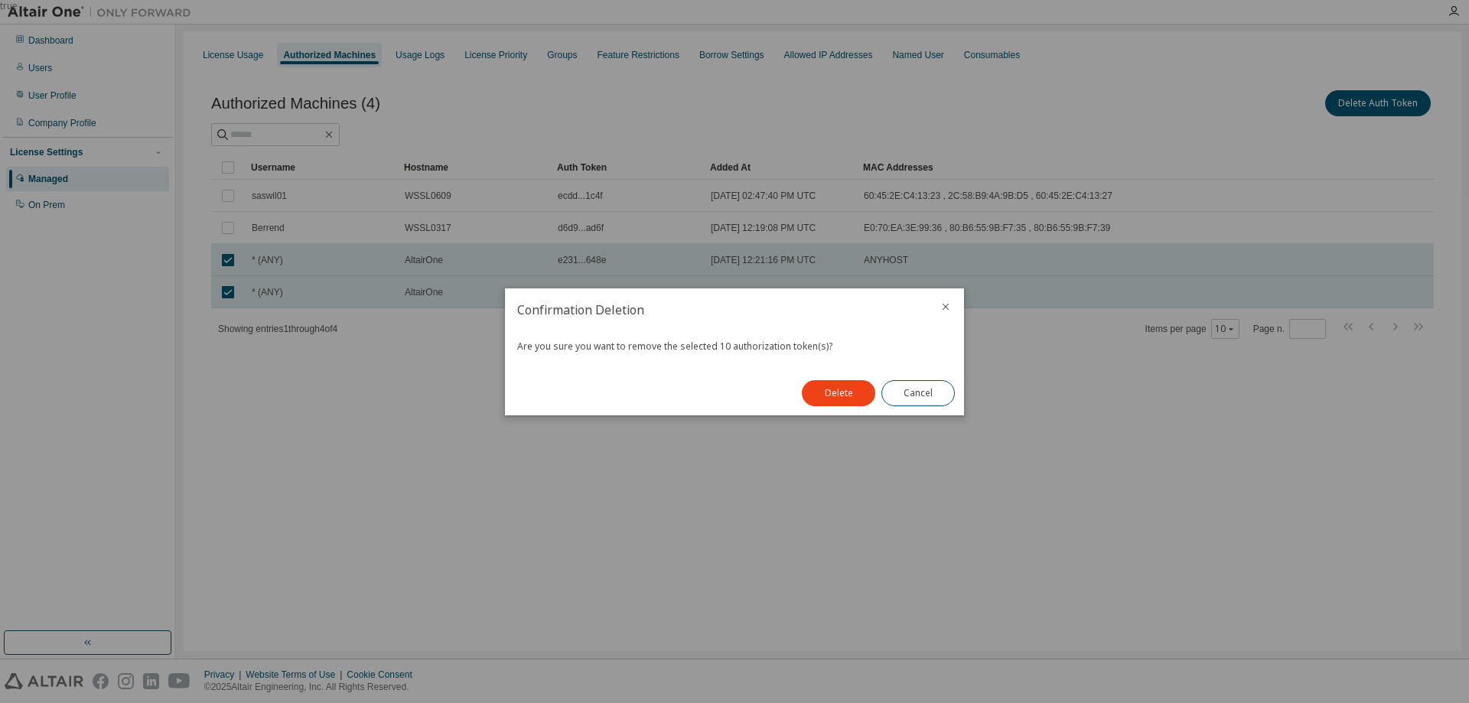
click at [826, 400] on button "Delete" at bounding box center [838, 393] width 73 height 26
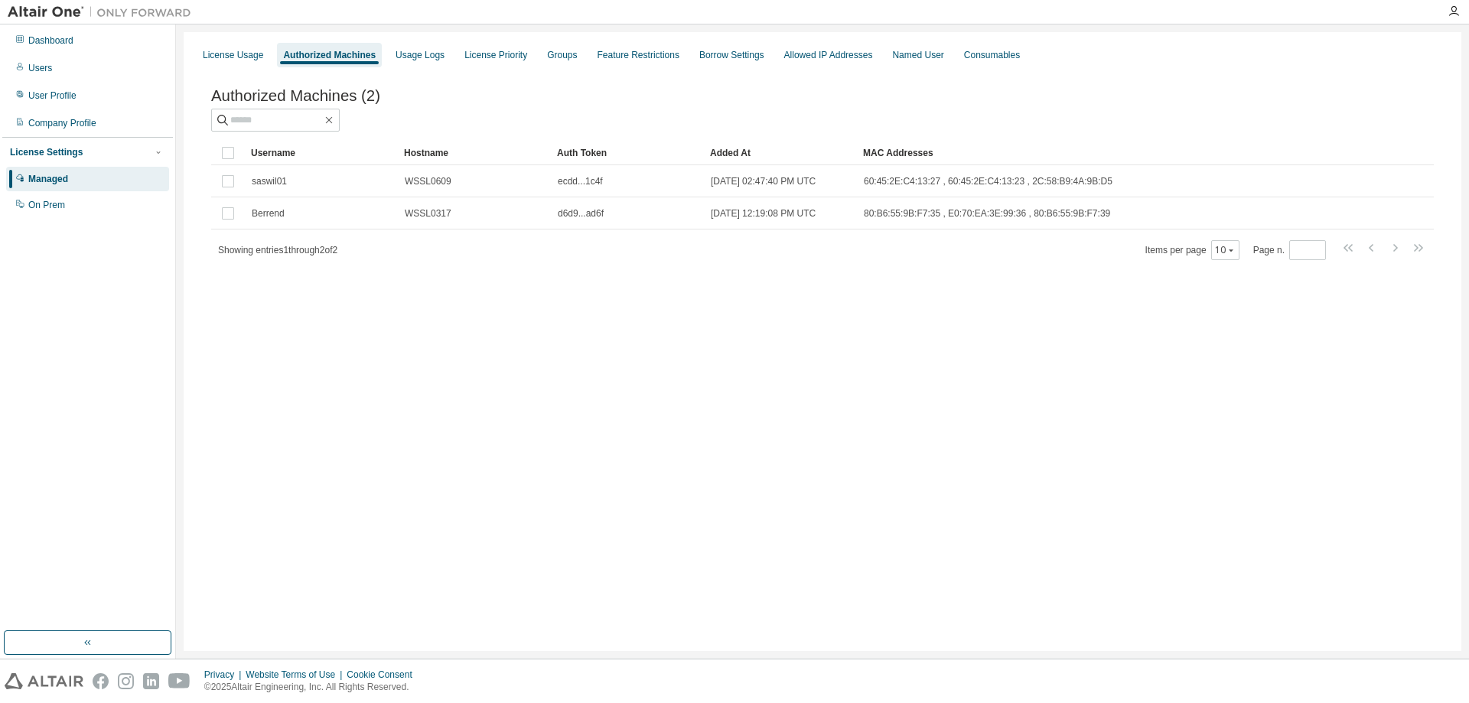
click at [400, 300] on div "Authorized Machines (2) Clear Load Save Save As Field Operator Value Select fil…" at bounding box center [822, 185] width 1259 height 232
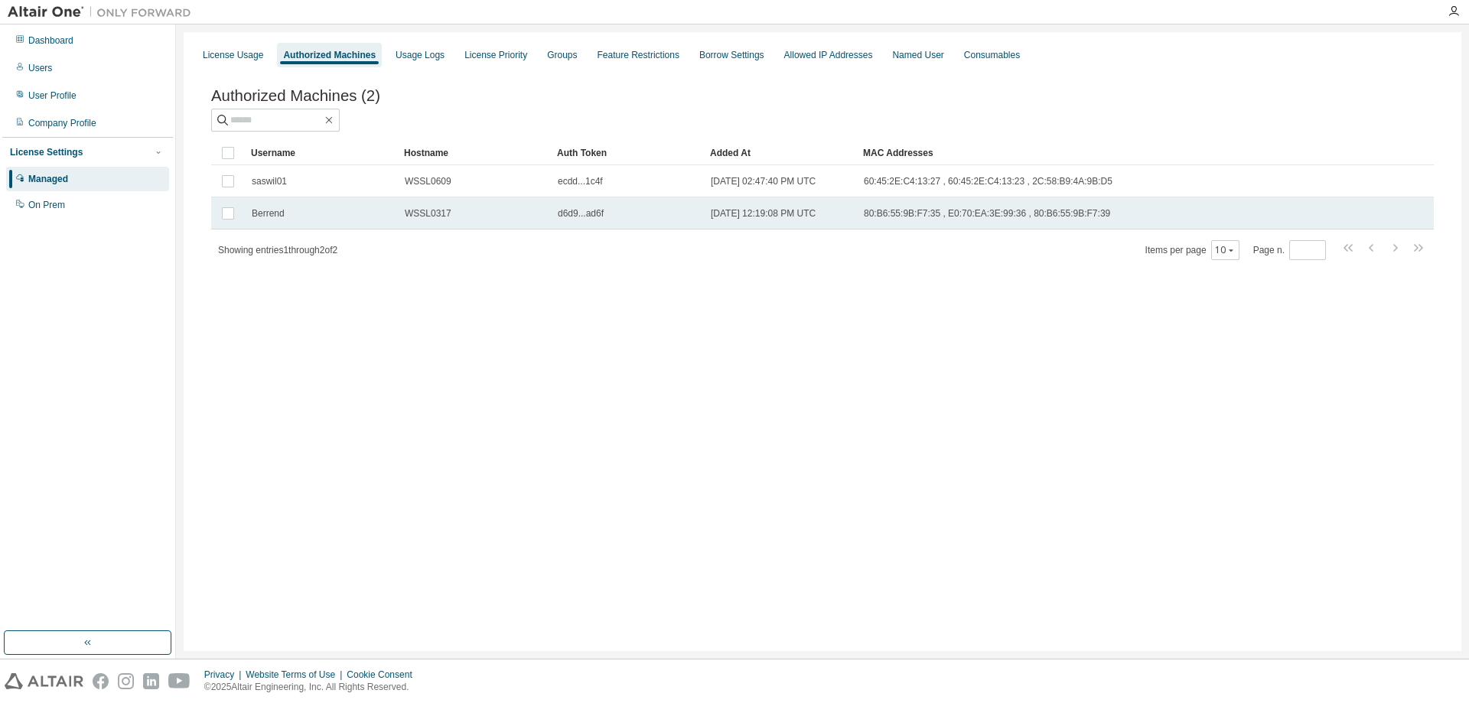
click at [266, 215] on span "Berrend" at bounding box center [268, 213] width 33 height 12
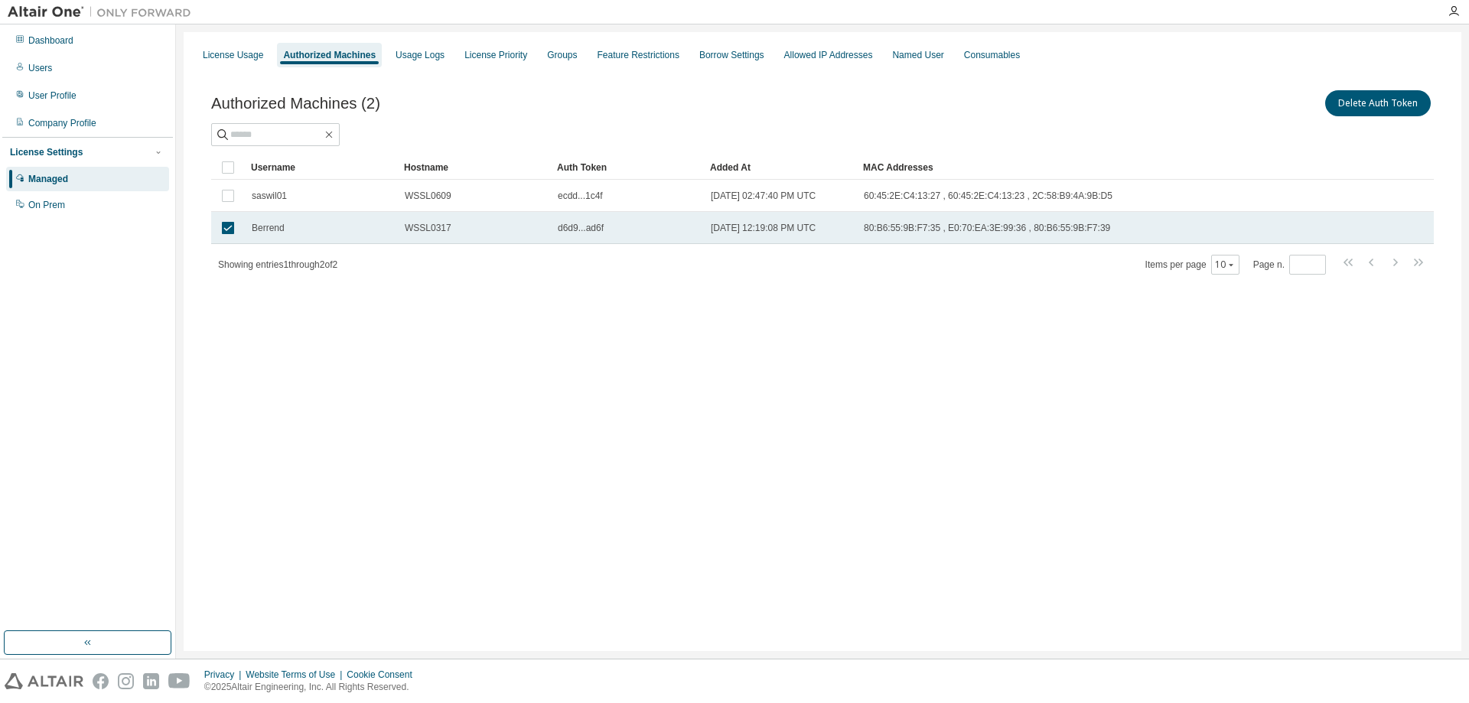
click at [318, 231] on div "Berrend" at bounding box center [321, 228] width 139 height 12
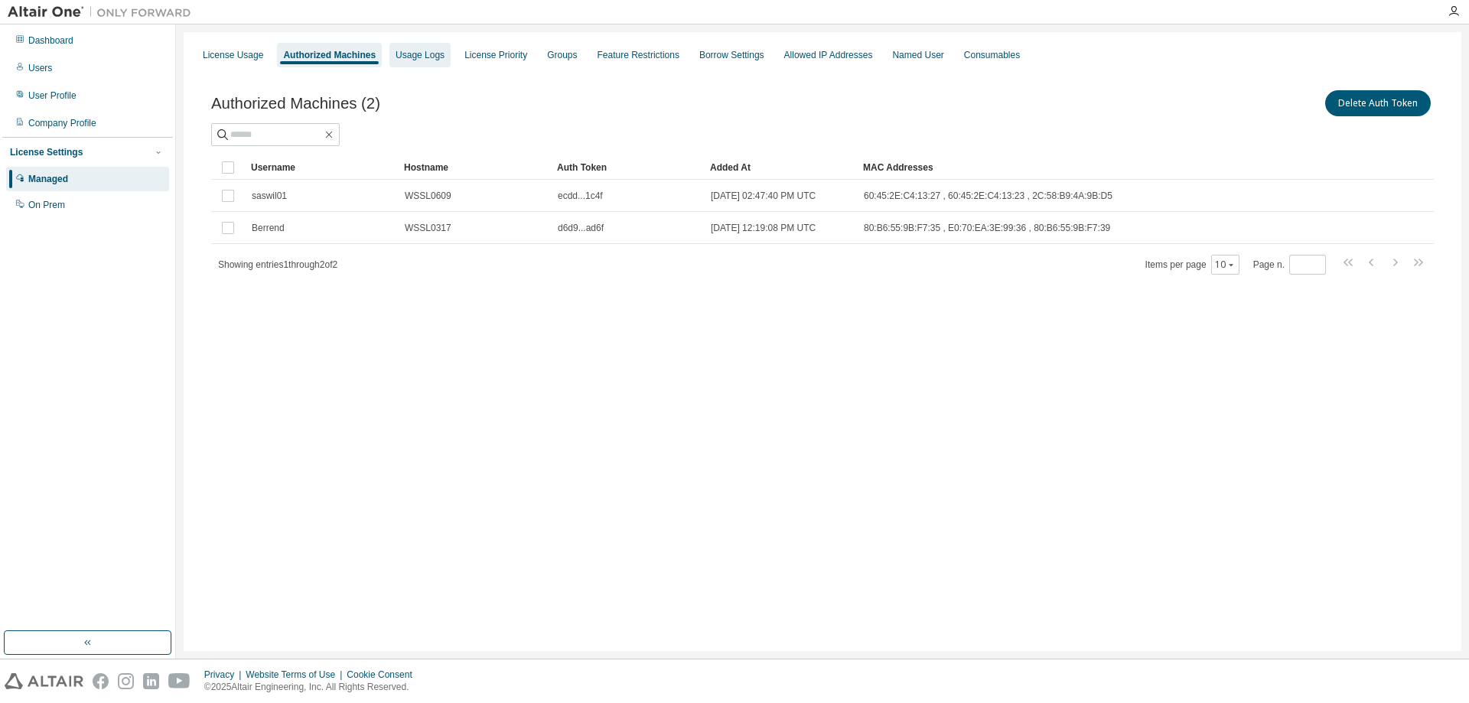
click at [389, 64] on div "Usage Logs" at bounding box center [419, 55] width 61 height 24
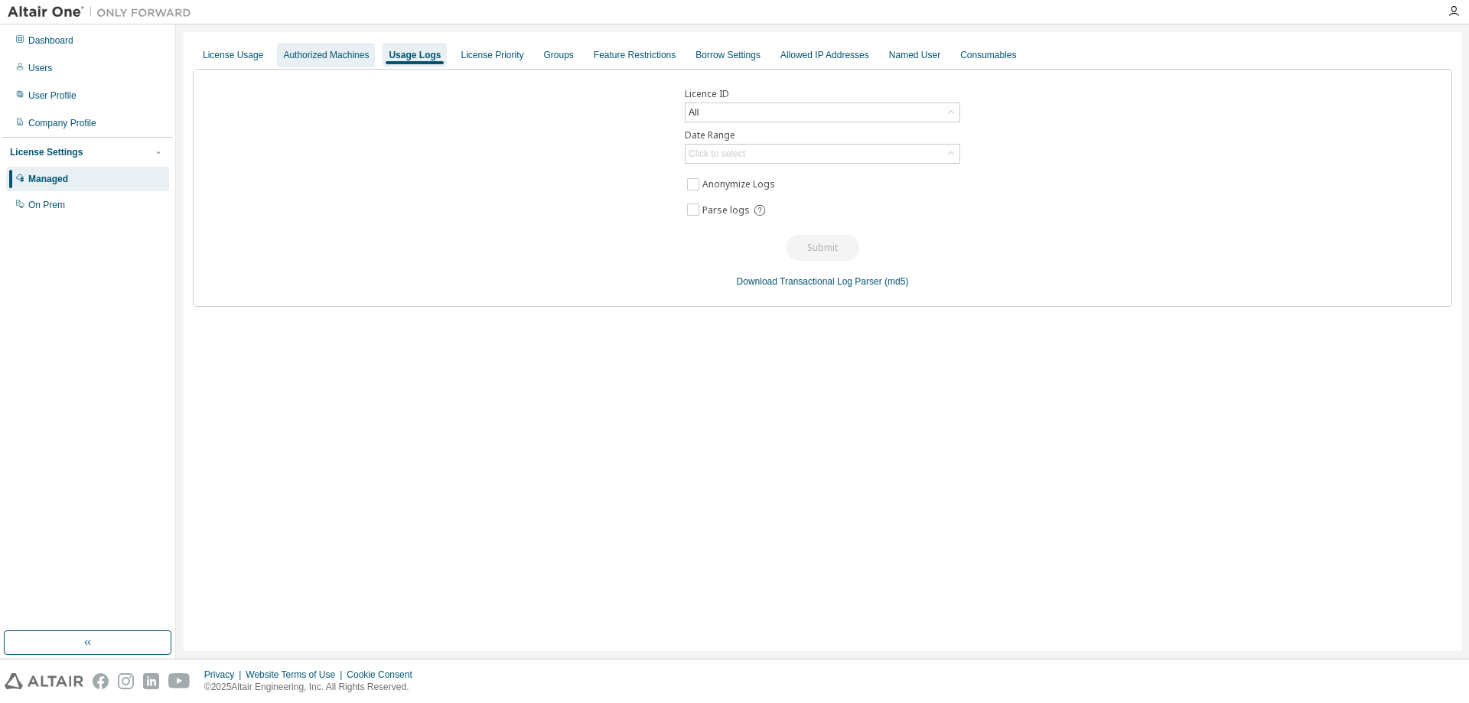
click at [291, 47] on div "Authorized Machines" at bounding box center [326, 55] width 98 height 24
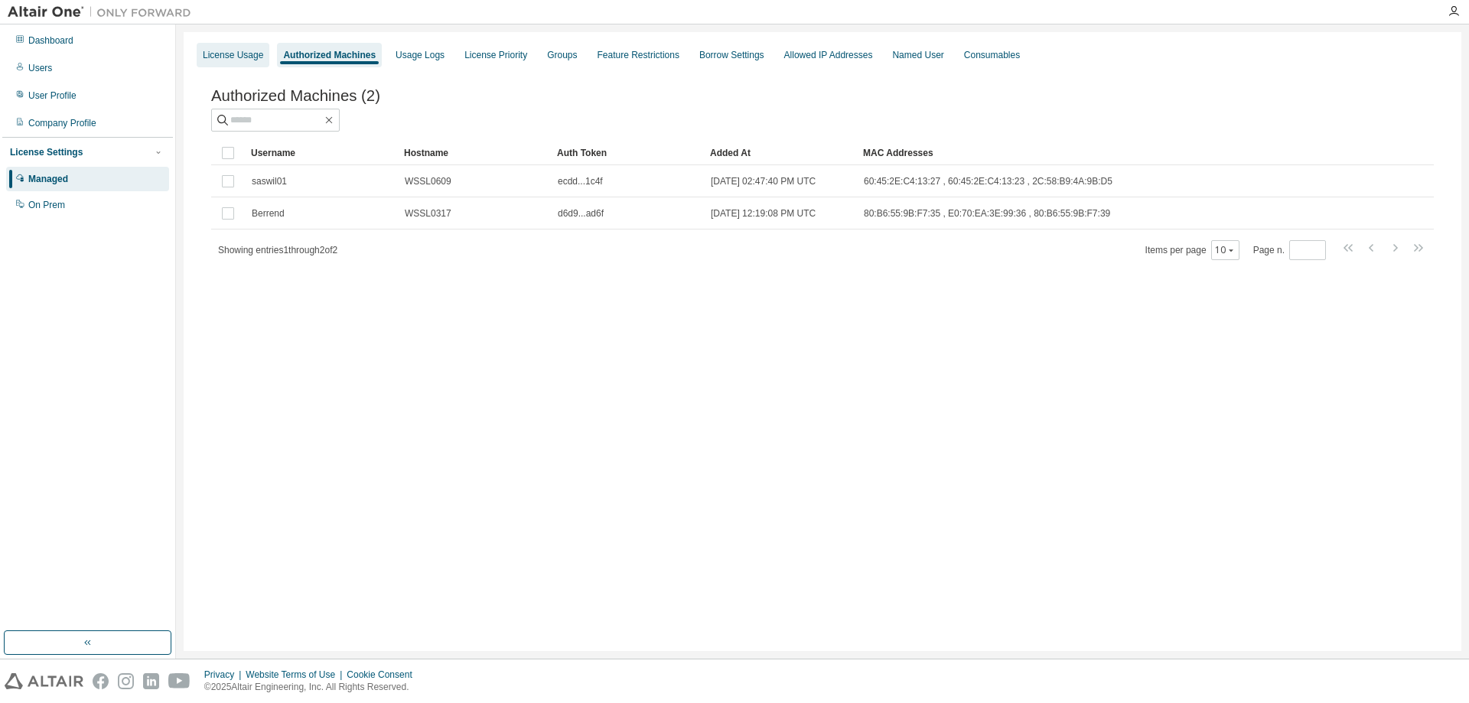
click at [239, 56] on div "License Usage" at bounding box center [233, 55] width 60 height 12
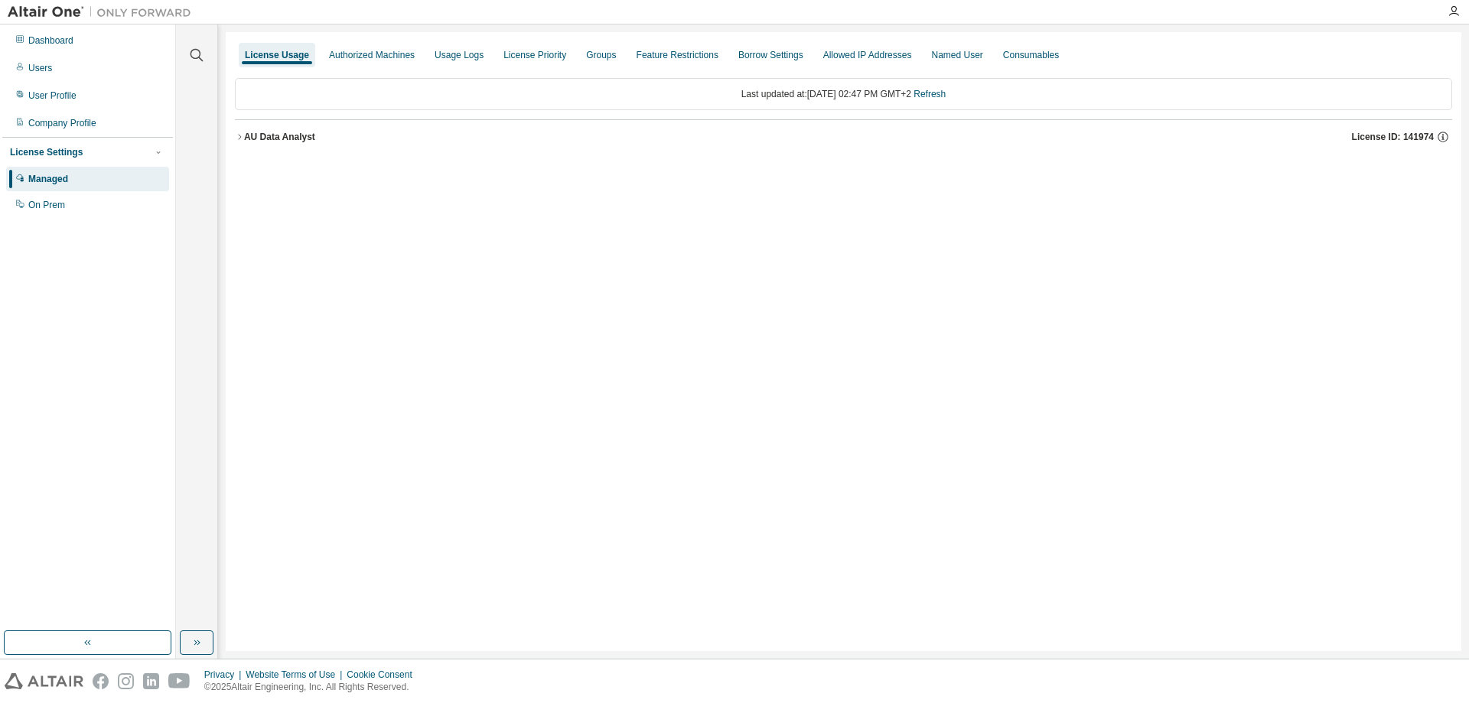
click at [284, 135] on div "AU Data Analyst" at bounding box center [279, 137] width 71 height 12
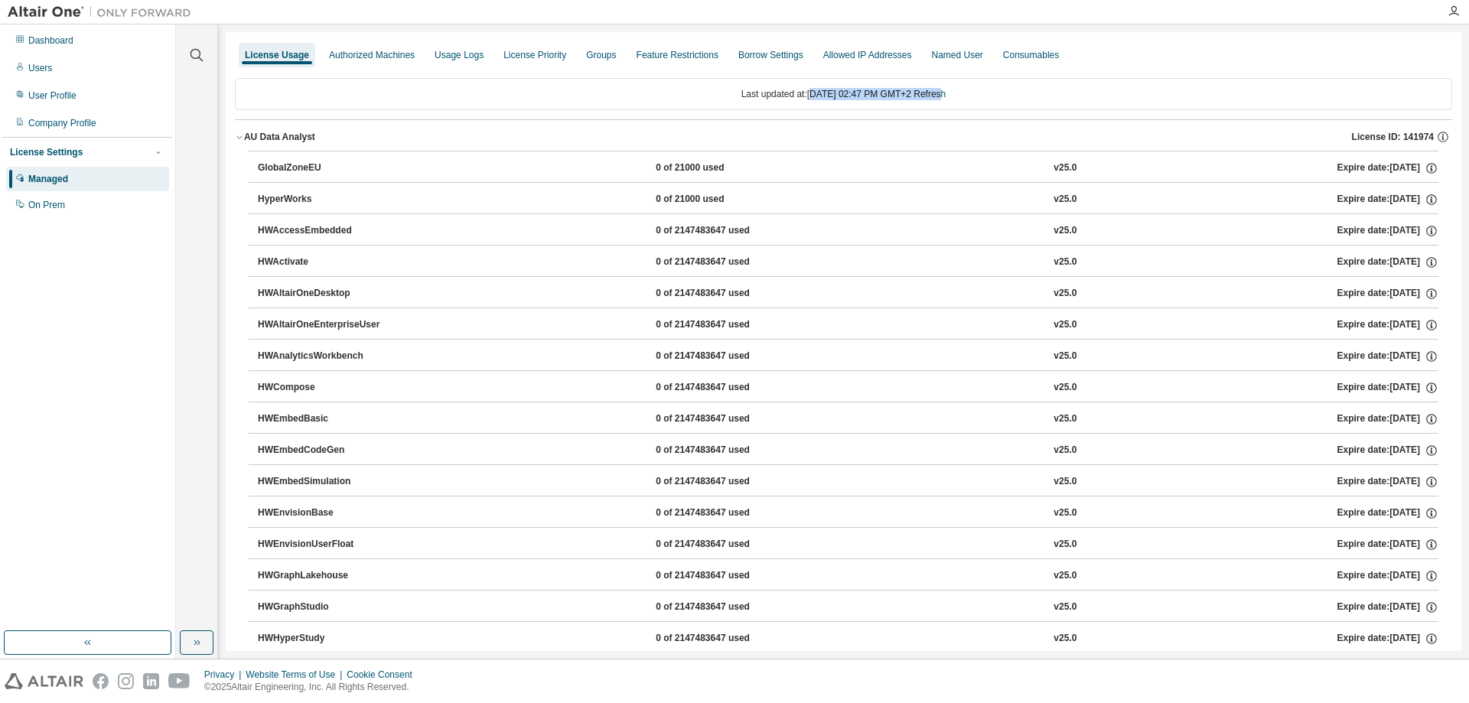
drag, startPoint x: 793, startPoint y: 93, endPoint x: 990, endPoint y: 106, distance: 197.0
click at [979, 106] on div "Last updated at: Mon 2025-08-18 02:47 PM GMT+2 Refresh" at bounding box center [843, 94] width 1217 height 32
click at [1006, 97] on div "Last updated at: Mon 2025-08-18 02:47 PM GMT+2 Refresh" at bounding box center [843, 94] width 1217 height 32
click at [285, 163] on div "GlobalZoneEU" at bounding box center [327, 168] width 138 height 14
click at [197, 646] on icon "button" at bounding box center [197, 643] width 12 height 12
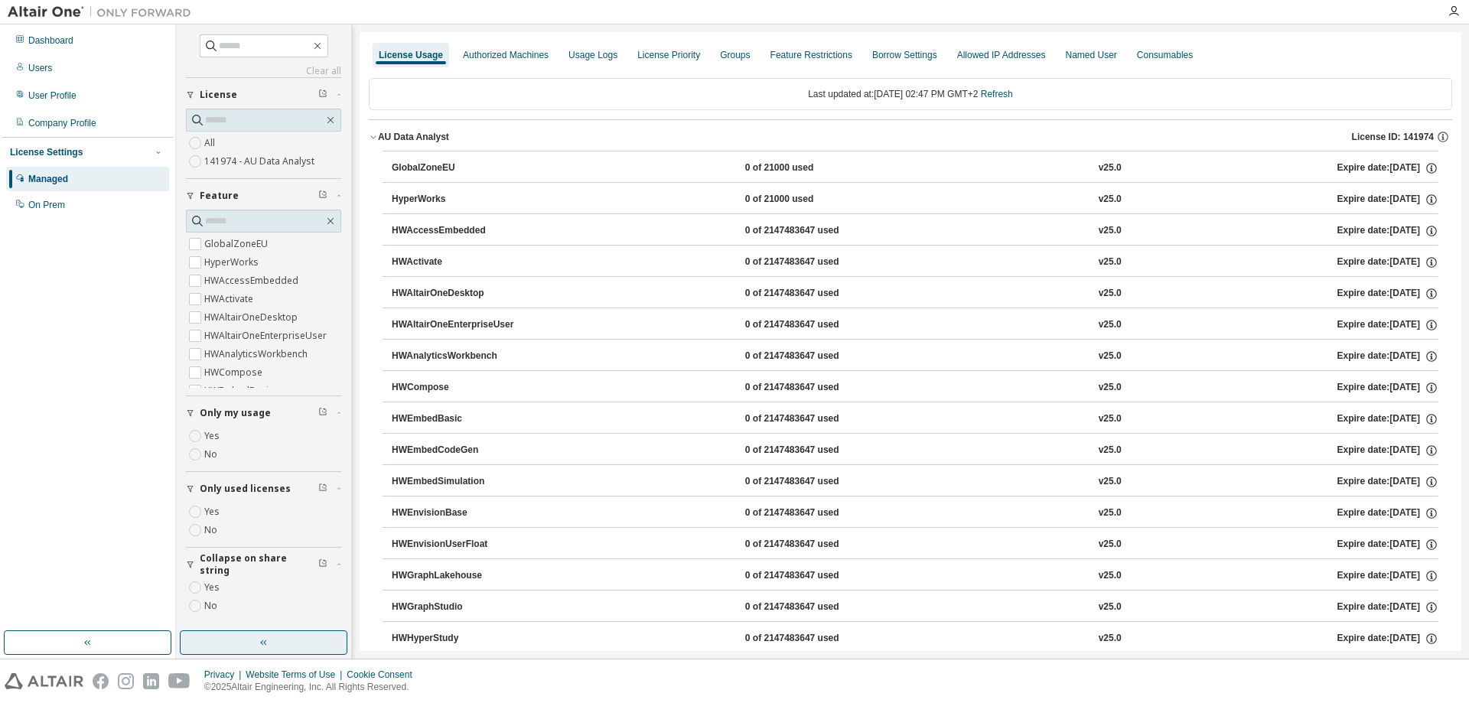
click at [245, 648] on button "button" at bounding box center [264, 642] width 168 height 24
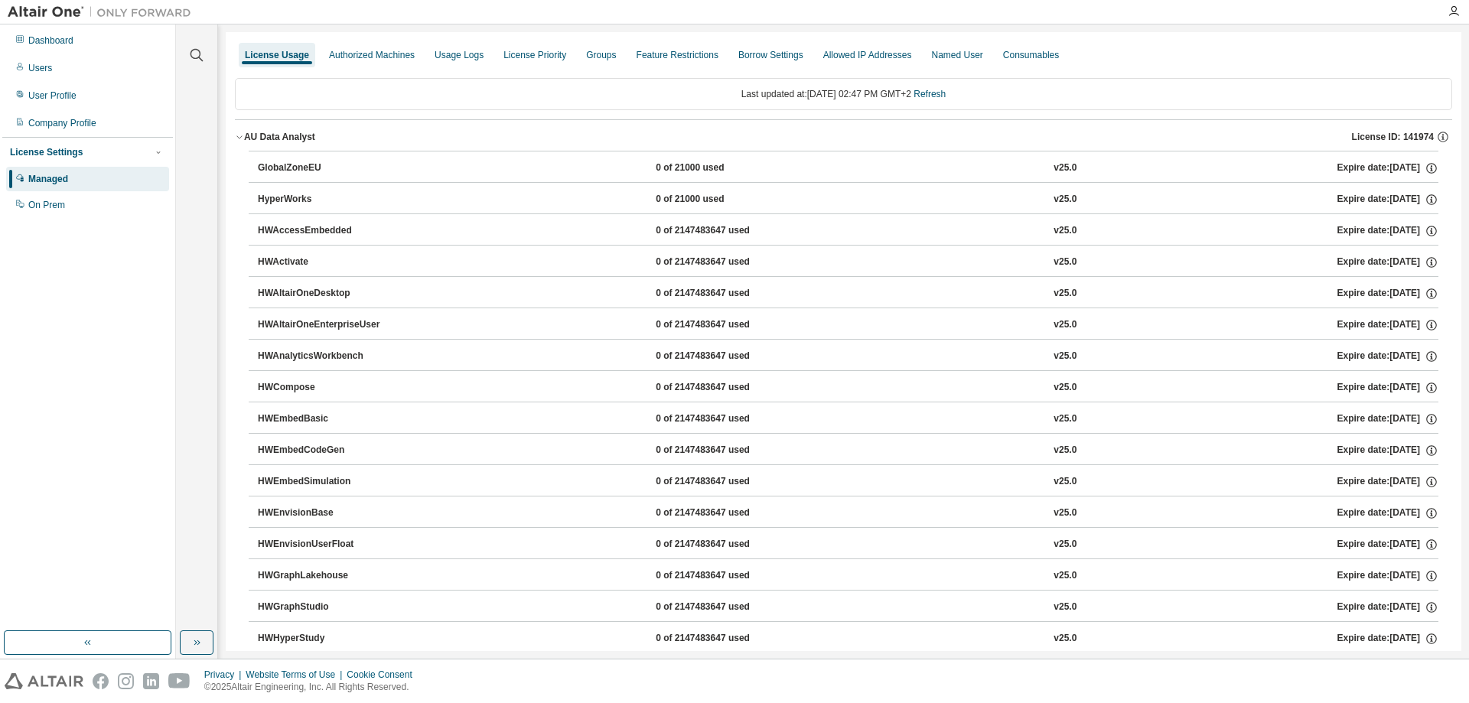
click at [107, 413] on div "Dashboard Users User Profile Company Profile License Settings Managed On Prem" at bounding box center [87, 328] width 171 height 602
click at [56, 200] on div "On Prem" at bounding box center [46, 205] width 37 height 12
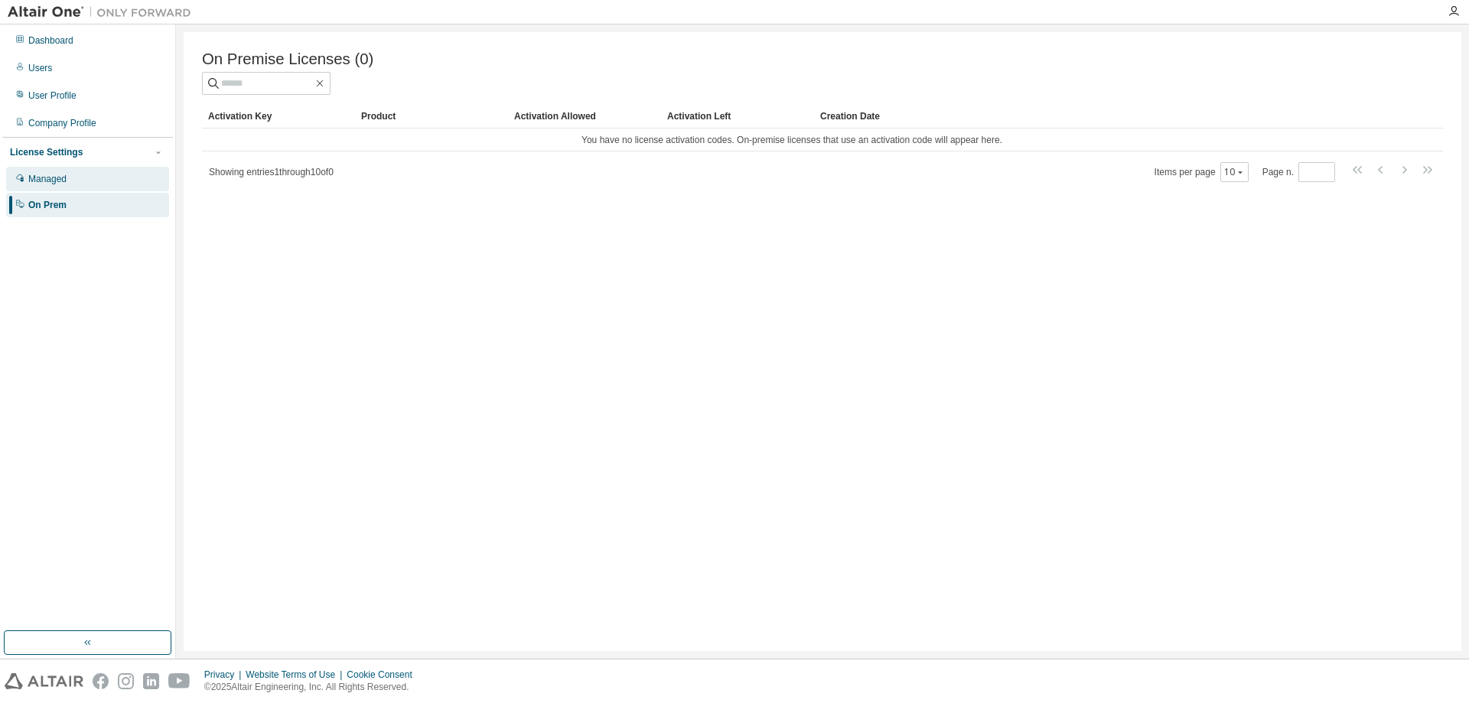
click at [57, 184] on div "Managed" at bounding box center [47, 179] width 38 height 12
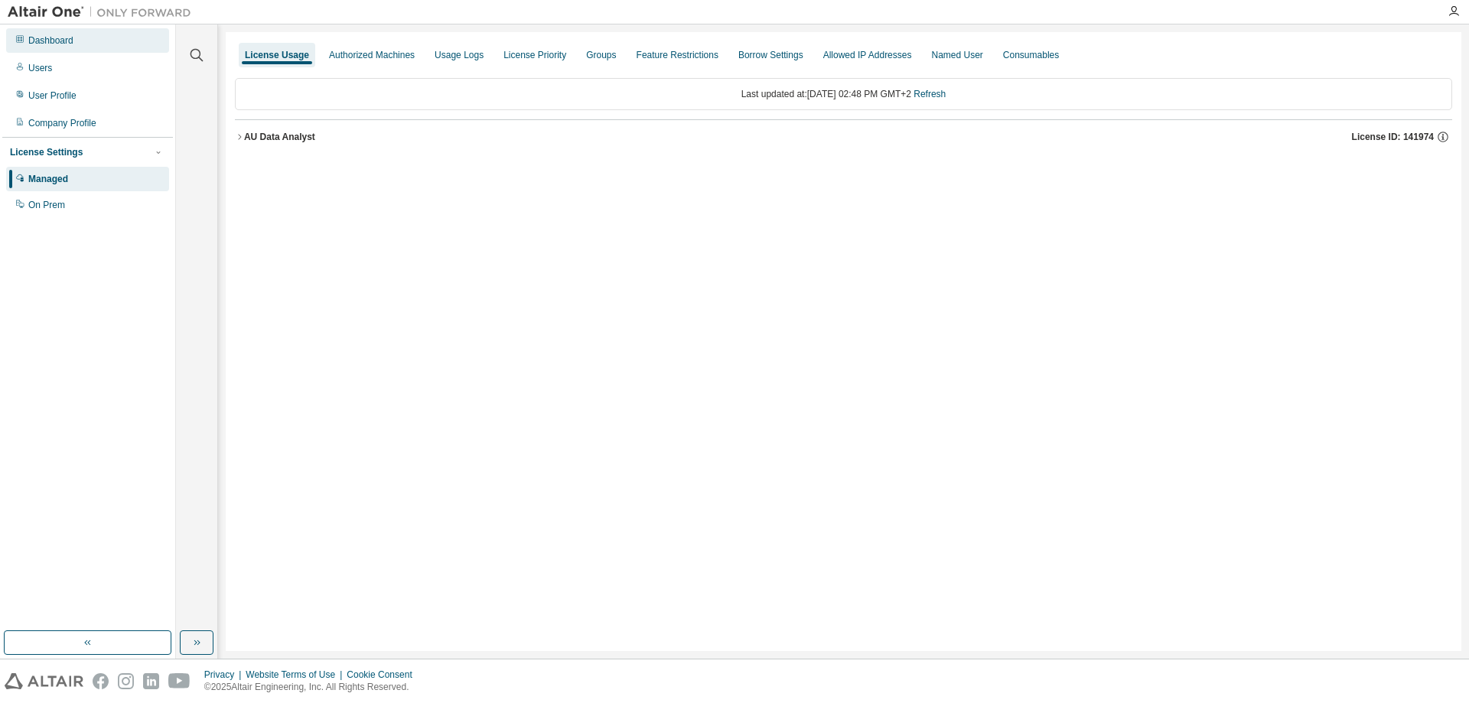
click at [71, 47] on div "Dashboard" at bounding box center [87, 40] width 163 height 24
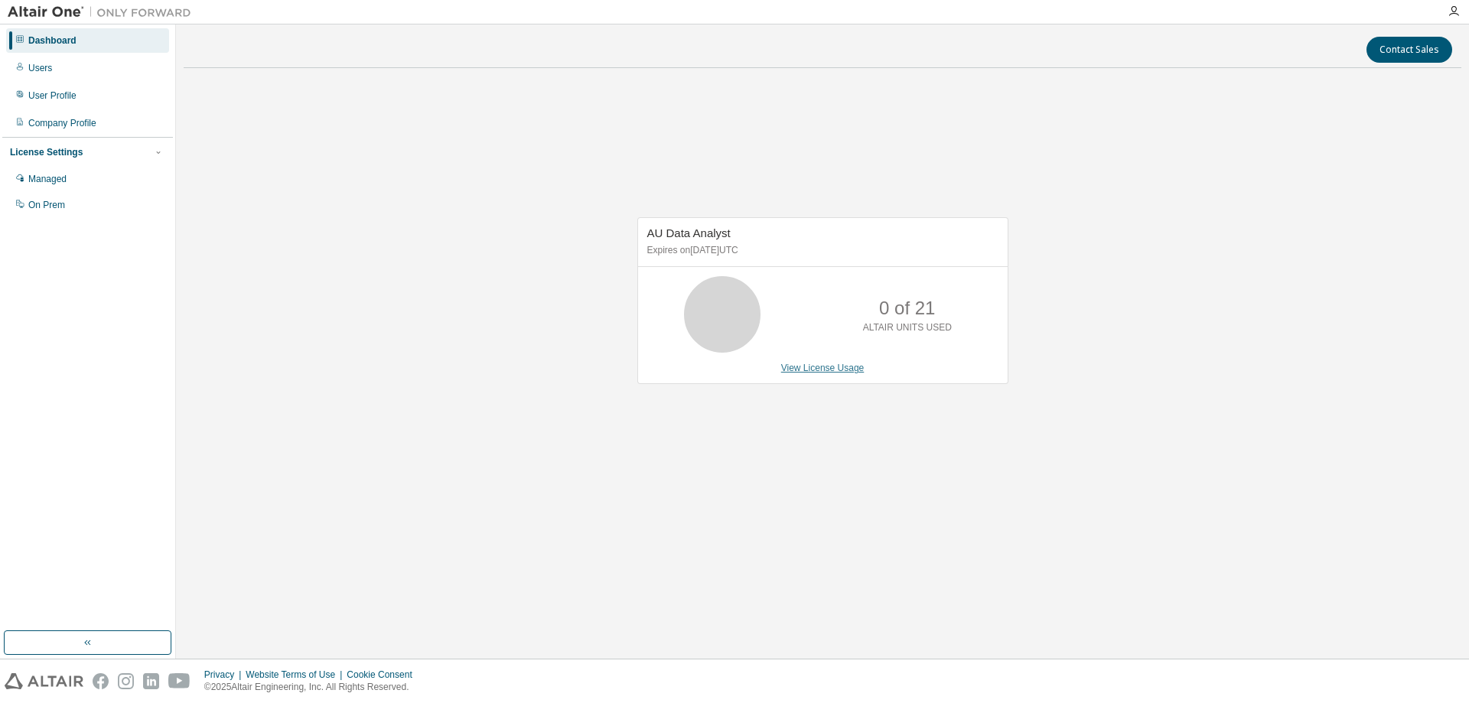
click at [830, 366] on link "View License Usage" at bounding box center [822, 368] width 83 height 11
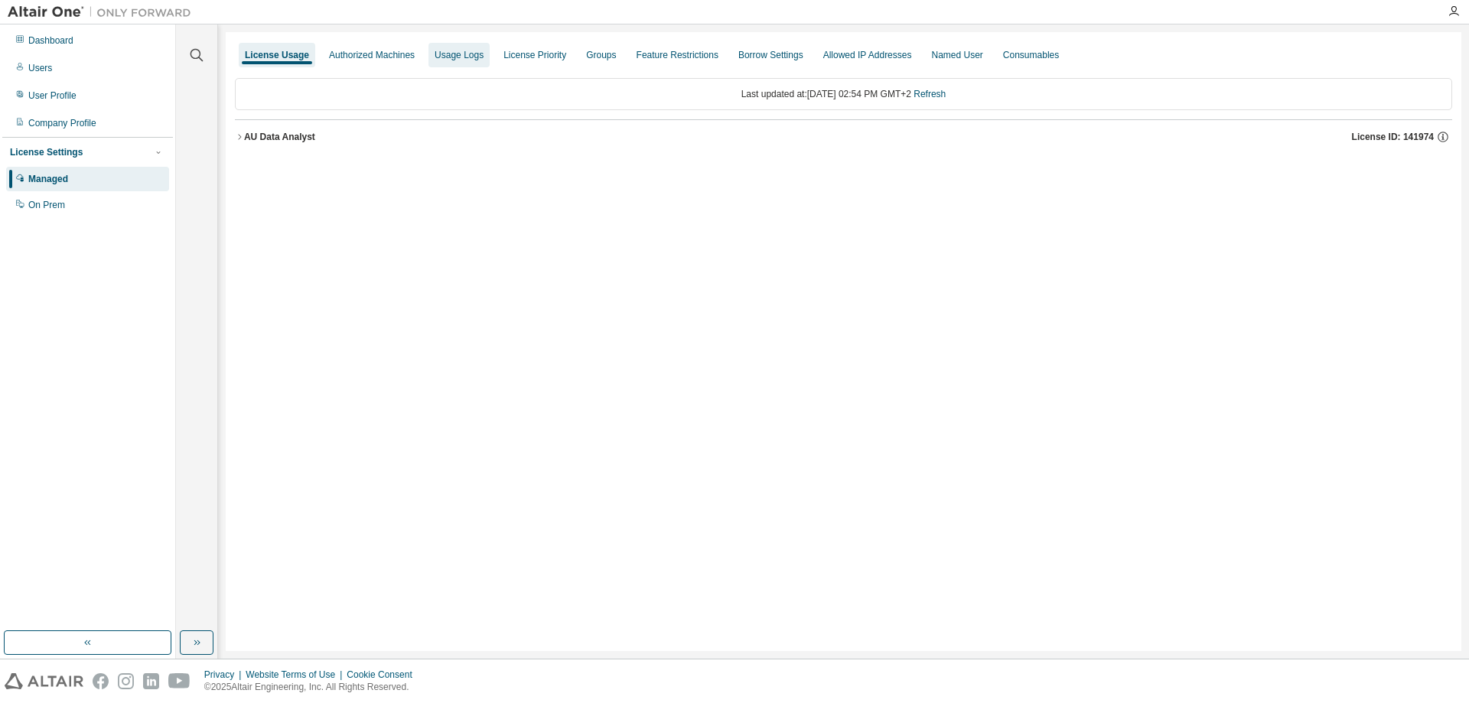
click at [394, 56] on div "Authorized Machines" at bounding box center [372, 55] width 86 height 12
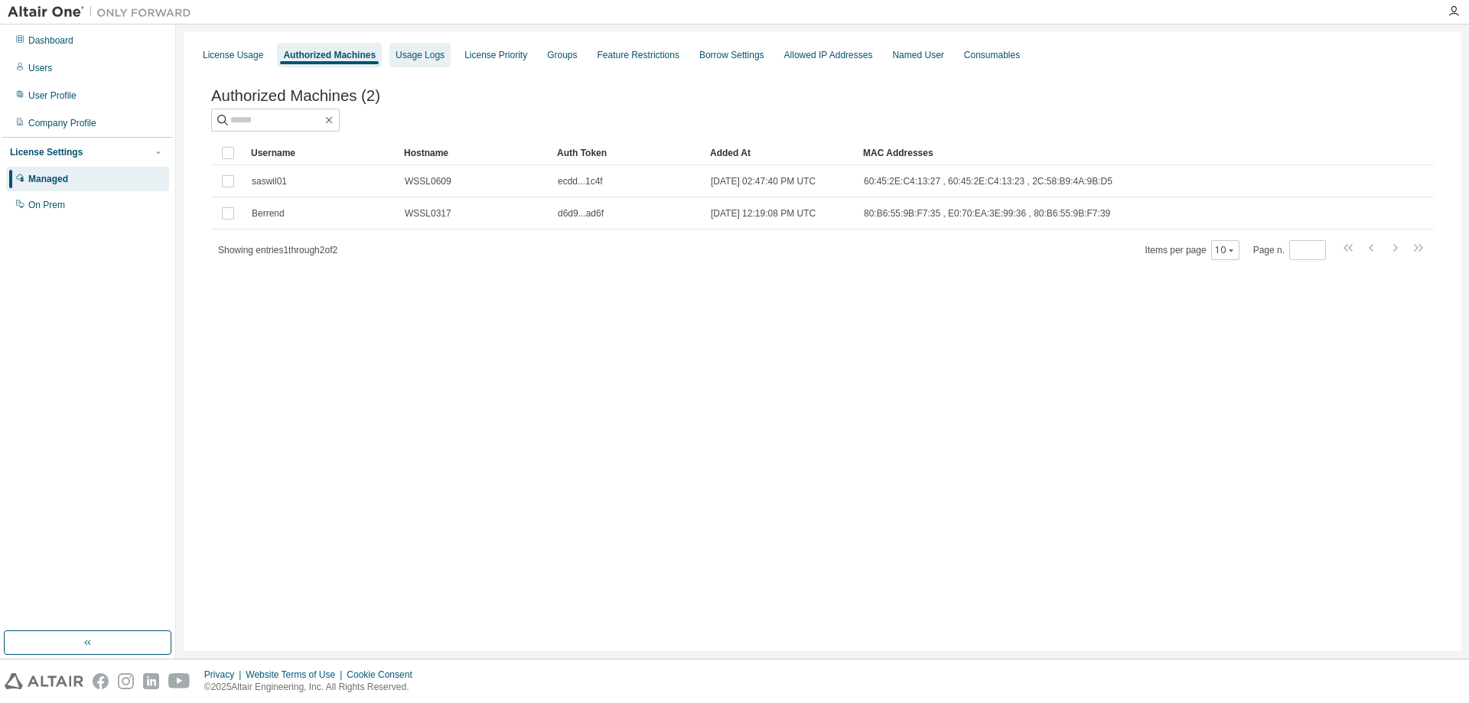
click at [399, 56] on div "Usage Logs" at bounding box center [420, 55] width 49 height 12
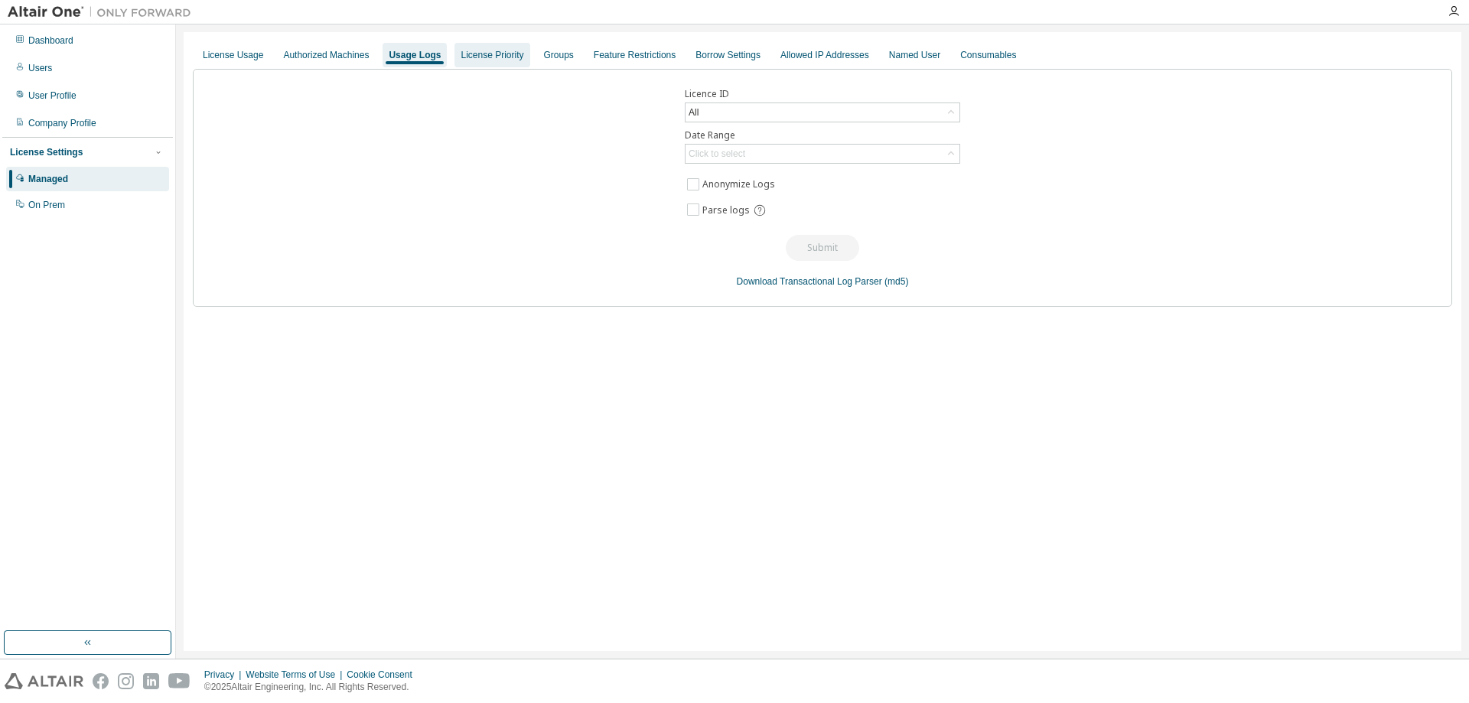
click at [475, 53] on div "License Priority" at bounding box center [492, 55] width 63 height 12
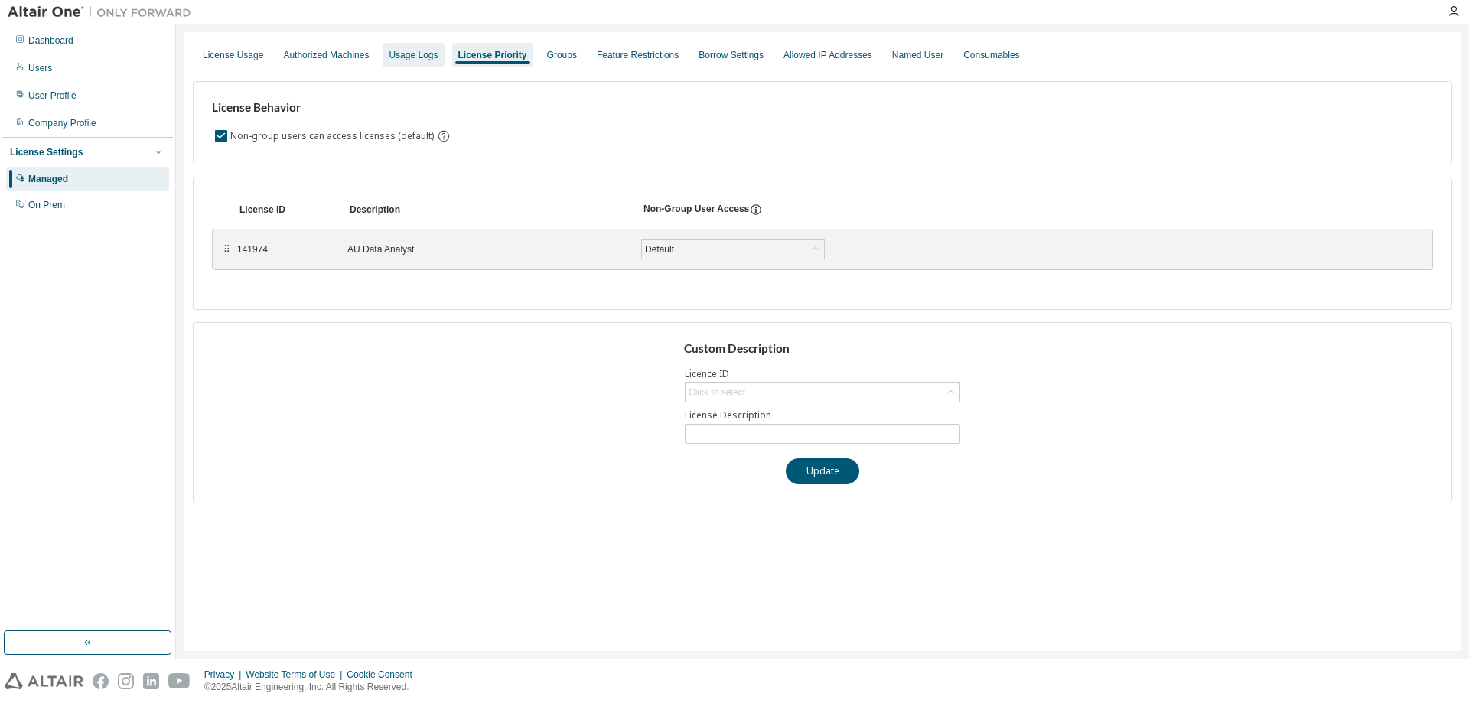
click at [392, 48] on div "Usage Logs" at bounding box center [413, 55] width 61 height 24
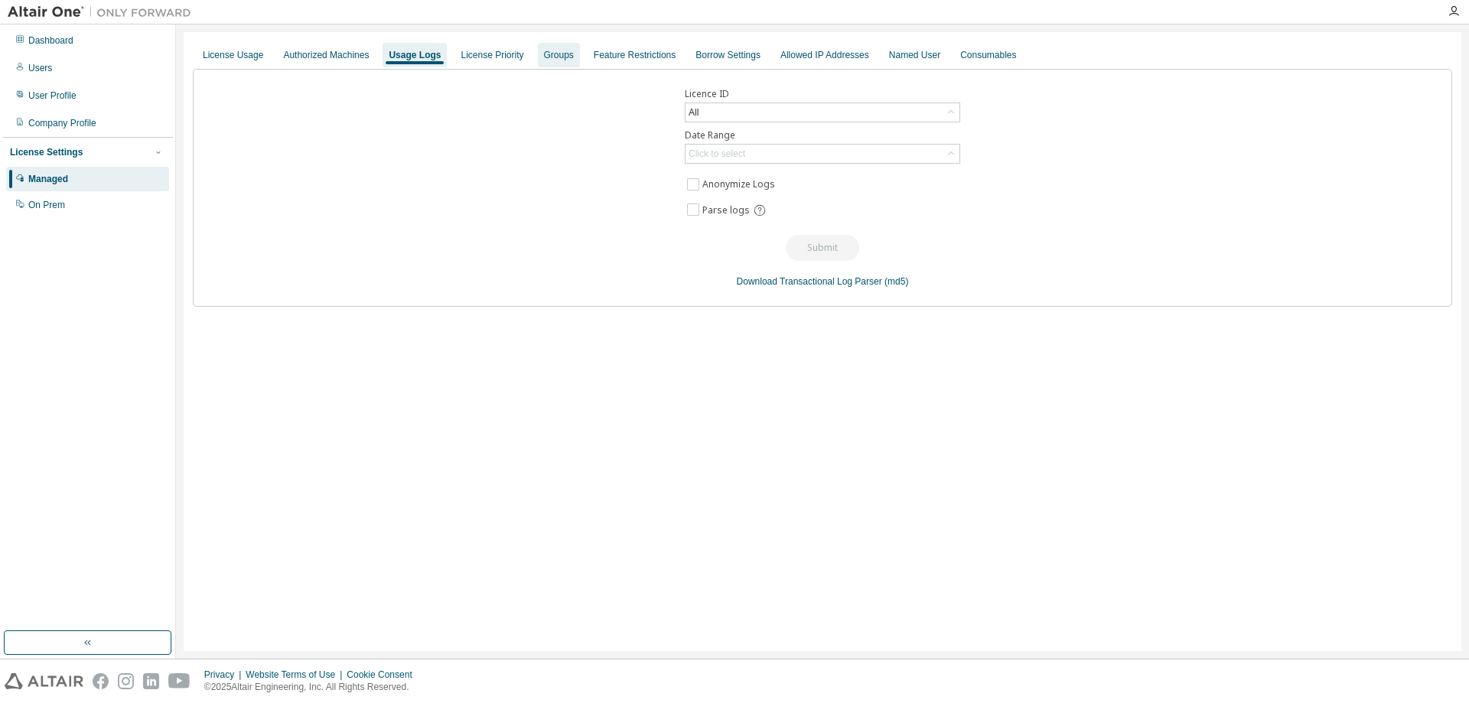
click at [549, 55] on div "Groups" at bounding box center [559, 55] width 30 height 12
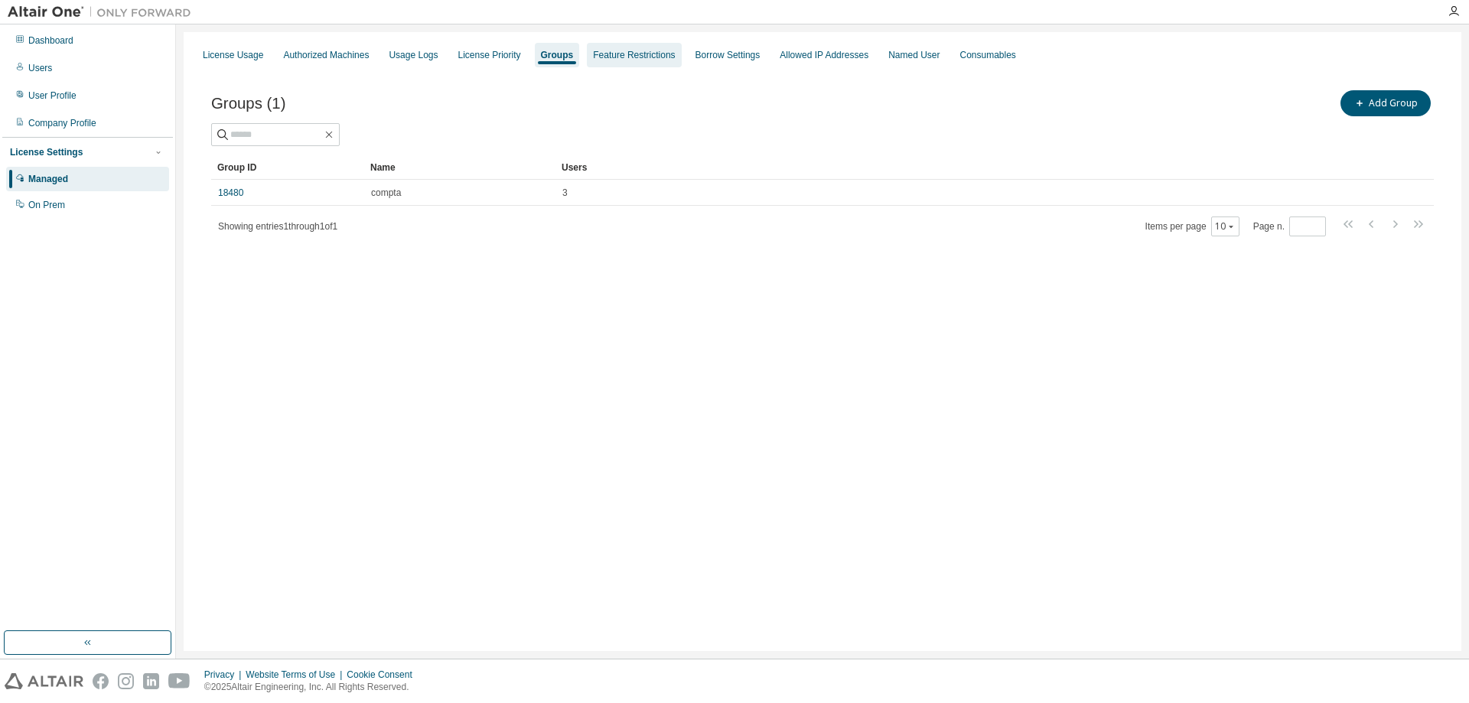
click at [611, 54] on div "Feature Restrictions" at bounding box center [634, 55] width 82 height 12
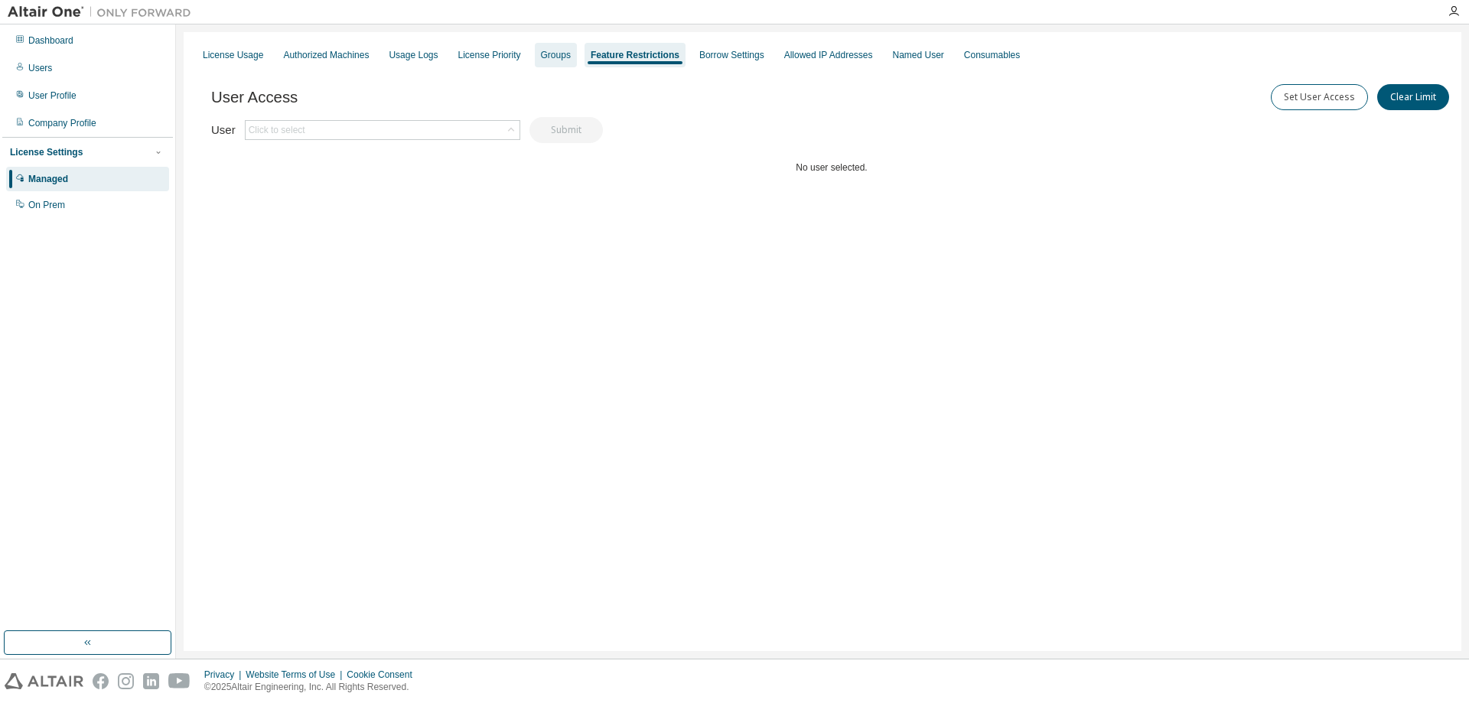
click at [541, 54] on div "Groups" at bounding box center [556, 55] width 30 height 12
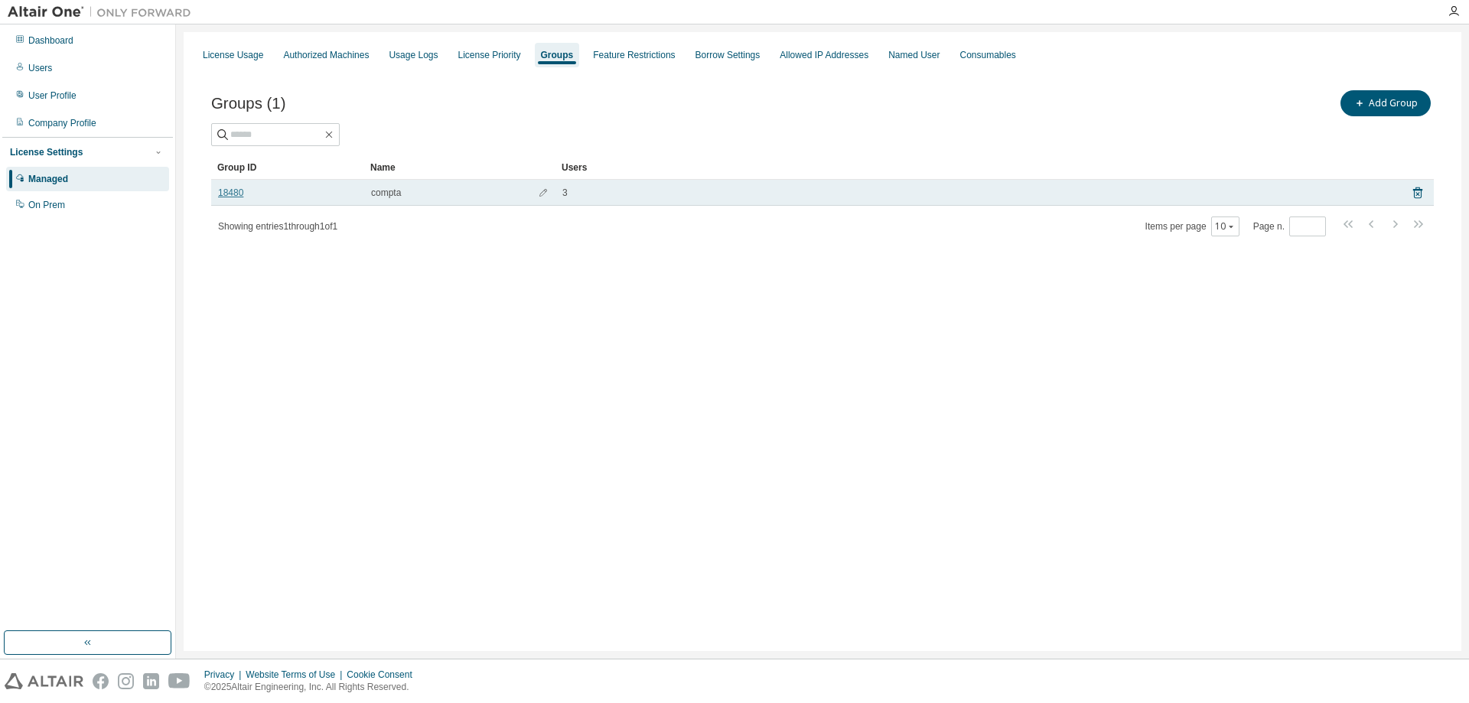
click at [223, 198] on link "18480" at bounding box center [230, 193] width 25 height 12
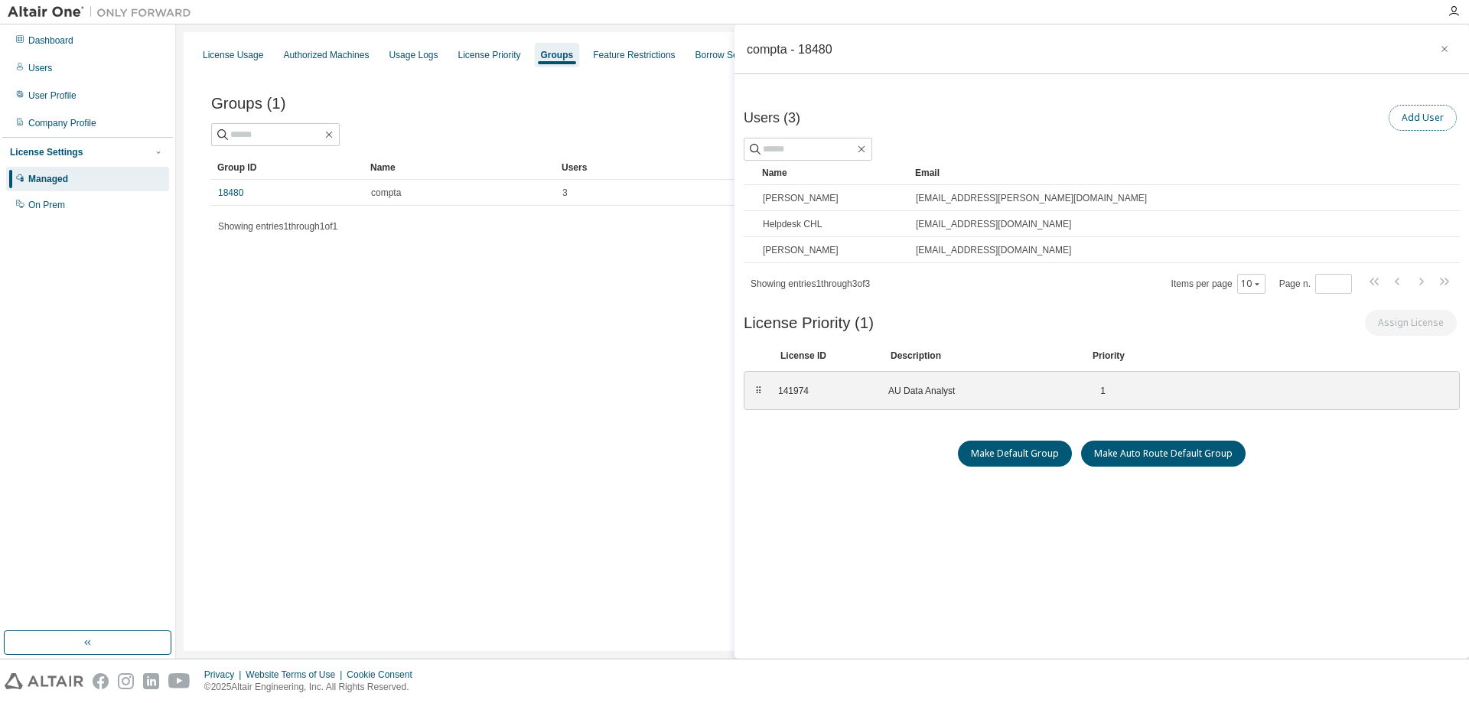
click at [1418, 116] on button "Add User" at bounding box center [1423, 118] width 68 height 26
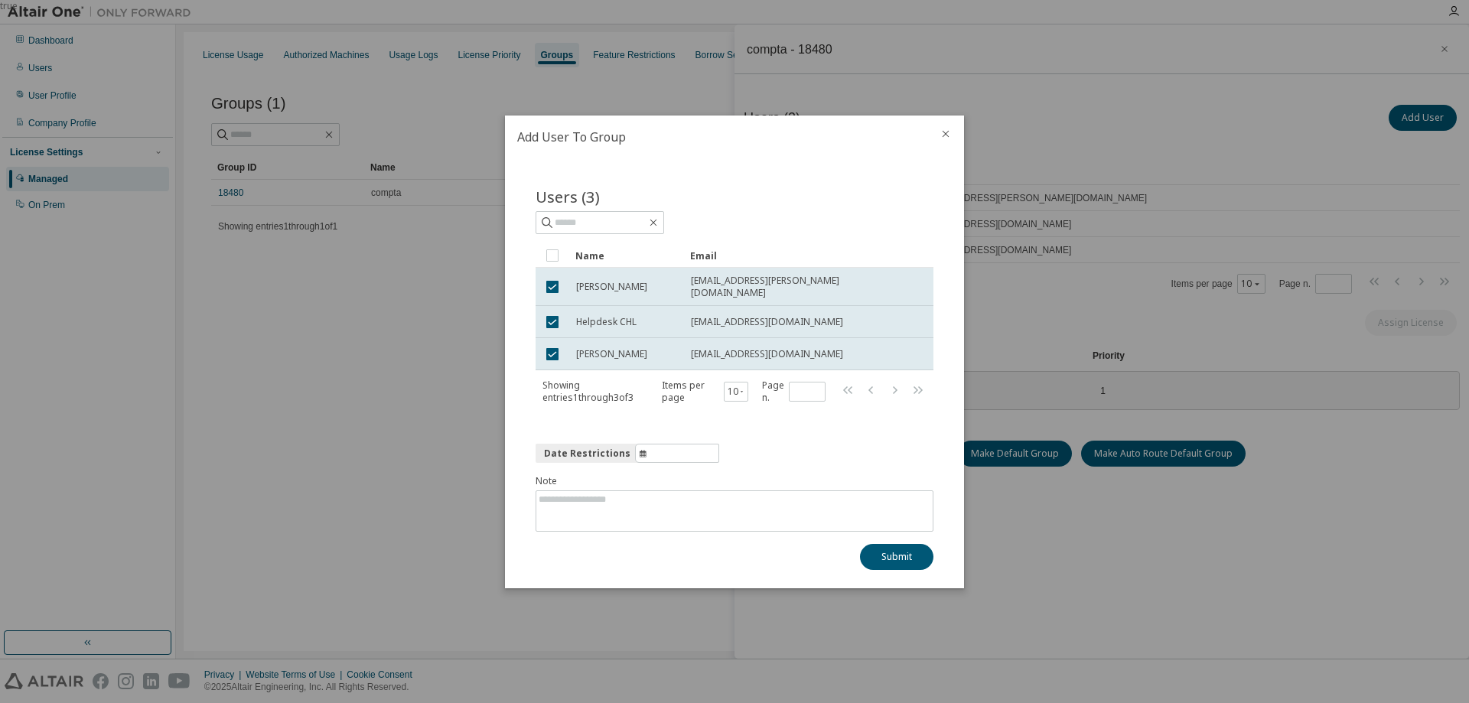
click at [903, 158] on h2 "Add User To Group" at bounding box center [716, 137] width 422 height 43
click at [947, 134] on icon "close" at bounding box center [946, 134] width 12 height 12
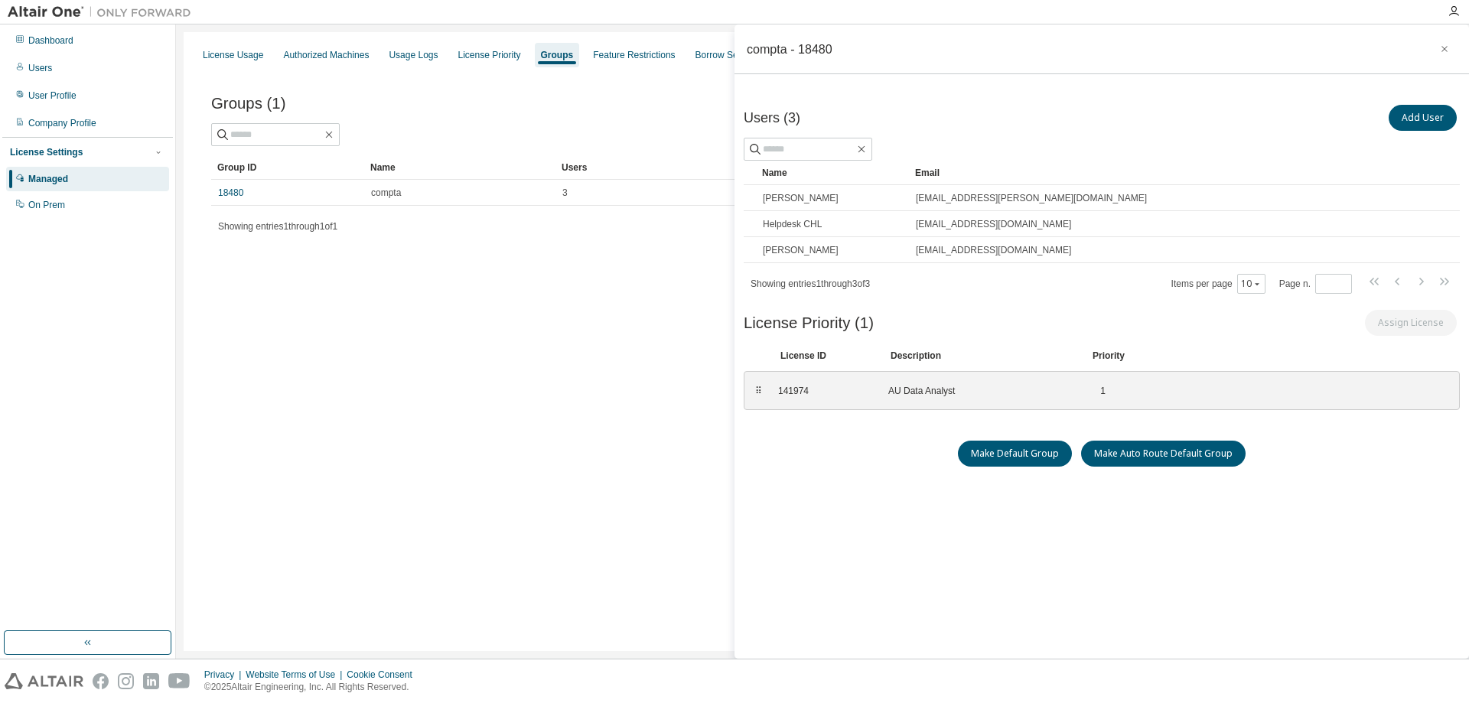
click at [416, 358] on div "License Usage Authorized Machines Usage Logs License Priority Groups Feature Re…" at bounding box center [823, 341] width 1278 height 619
click at [624, 117] on div "Groups (1) Add Group" at bounding box center [822, 103] width 1223 height 32
click at [1440, 44] on icon "button" at bounding box center [1444, 49] width 11 height 12
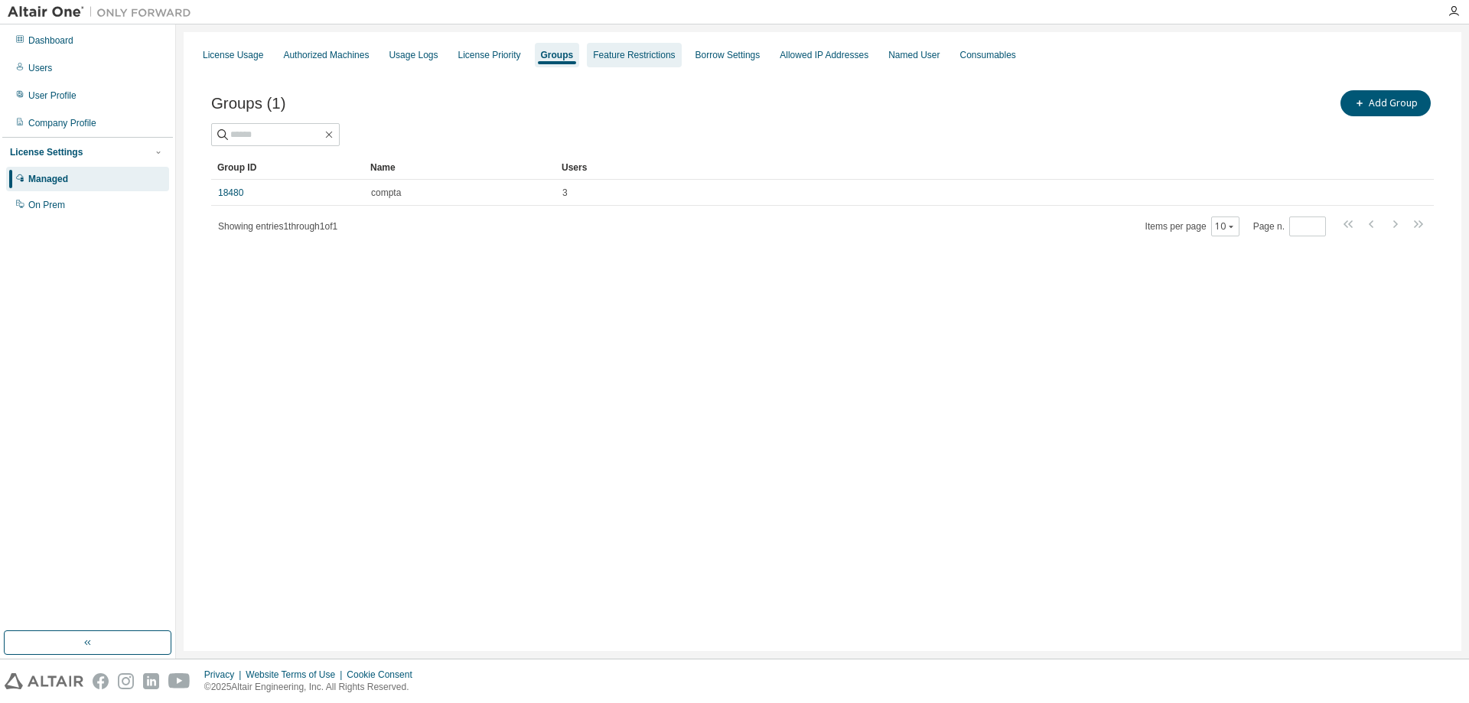
click at [643, 60] on div "Feature Restrictions" at bounding box center [634, 55] width 82 height 12
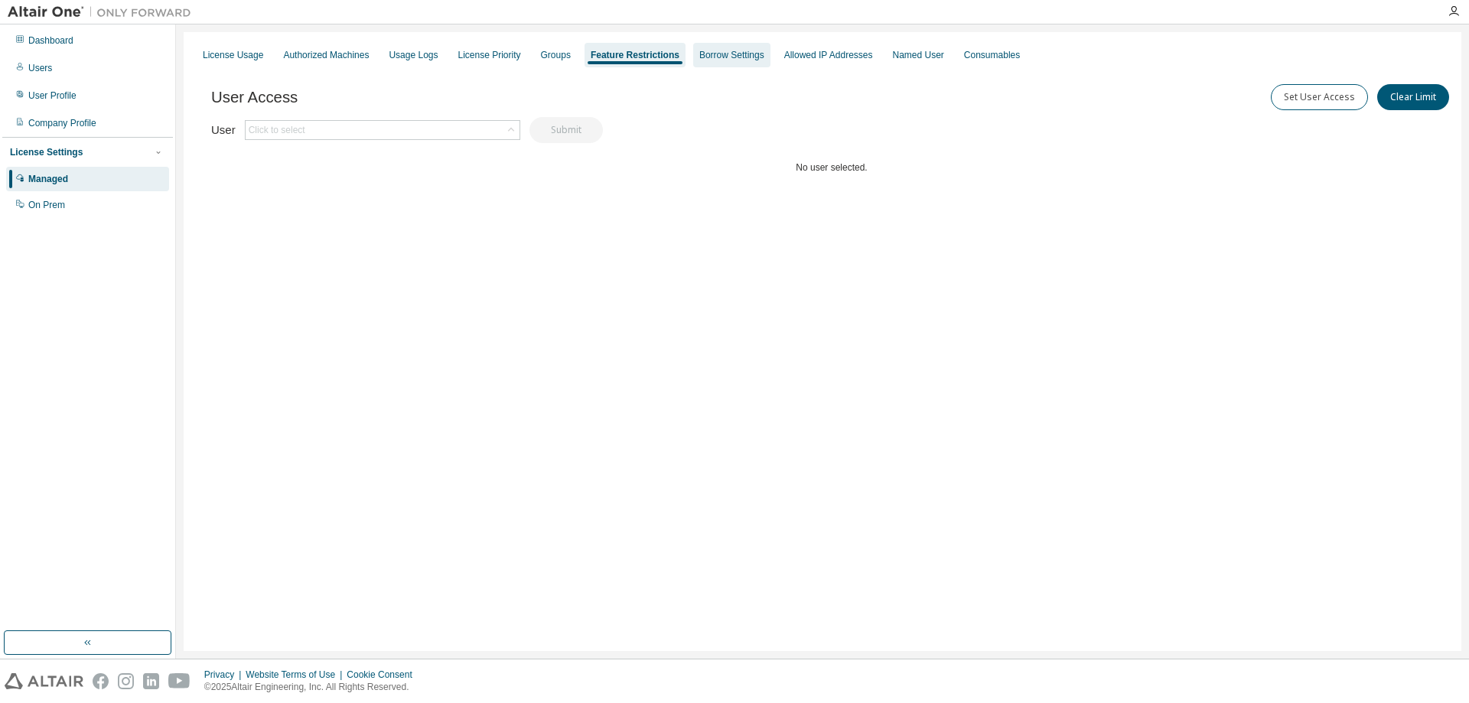
click at [734, 44] on div "Borrow Settings" at bounding box center [731, 55] width 77 height 24
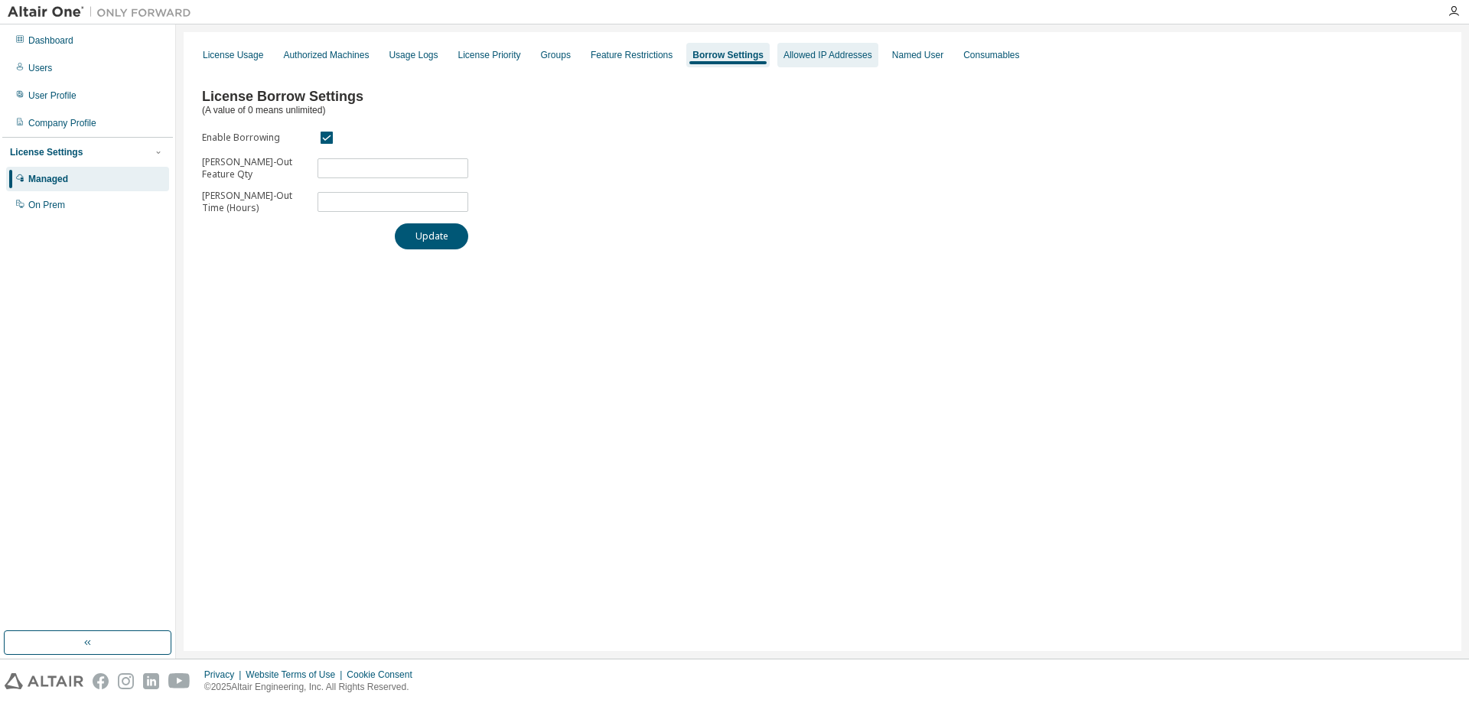
click at [821, 49] on div "Allowed IP Addresses" at bounding box center [827, 55] width 89 height 12
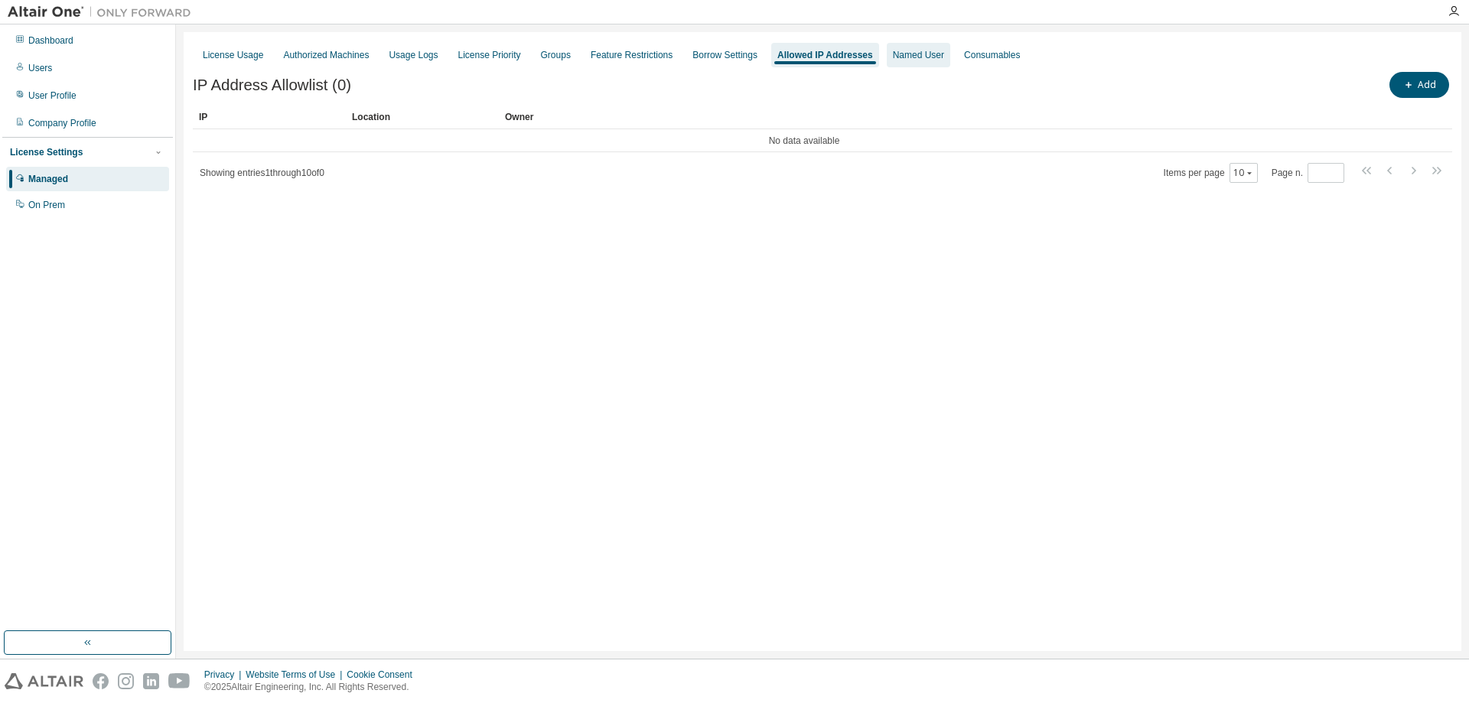
click at [913, 61] on div "Named User" at bounding box center [919, 55] width 64 height 24
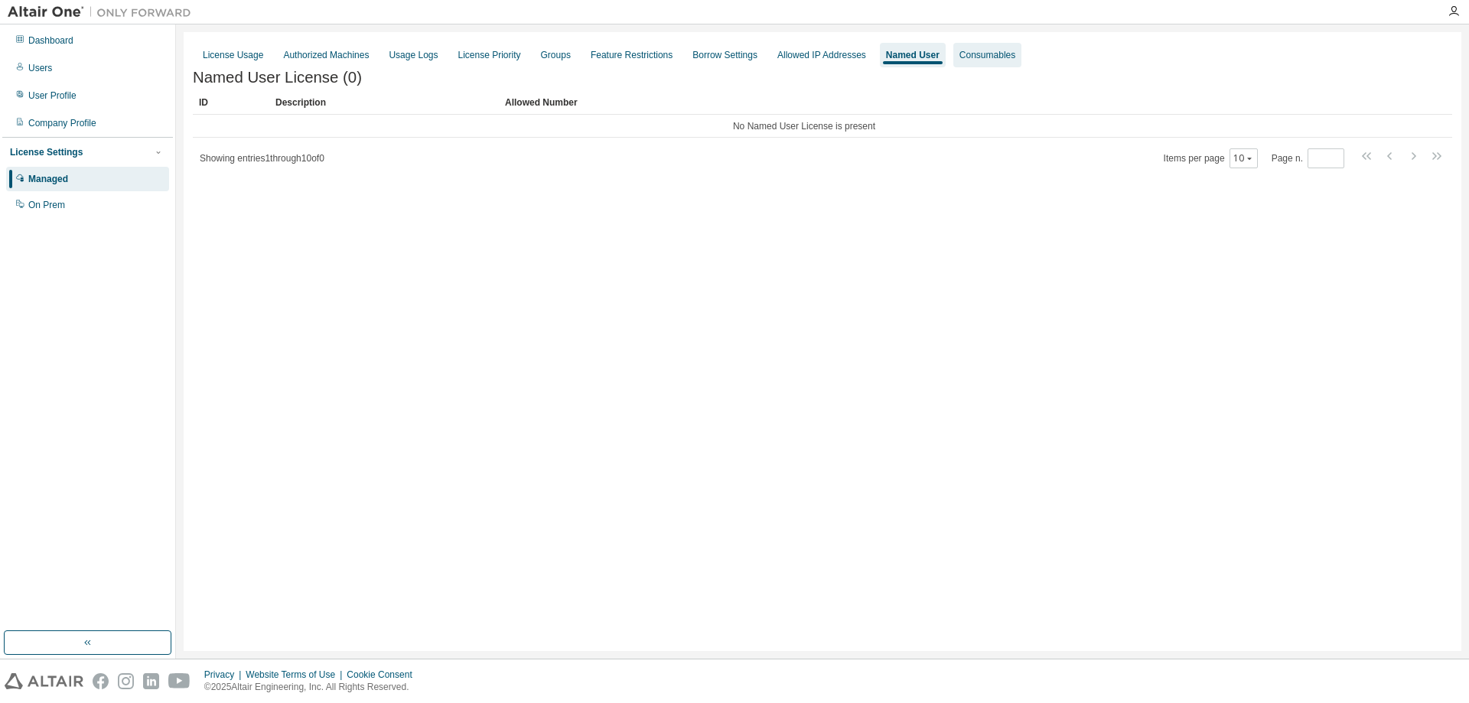
click at [963, 51] on div "Consumables" at bounding box center [987, 55] width 56 height 12
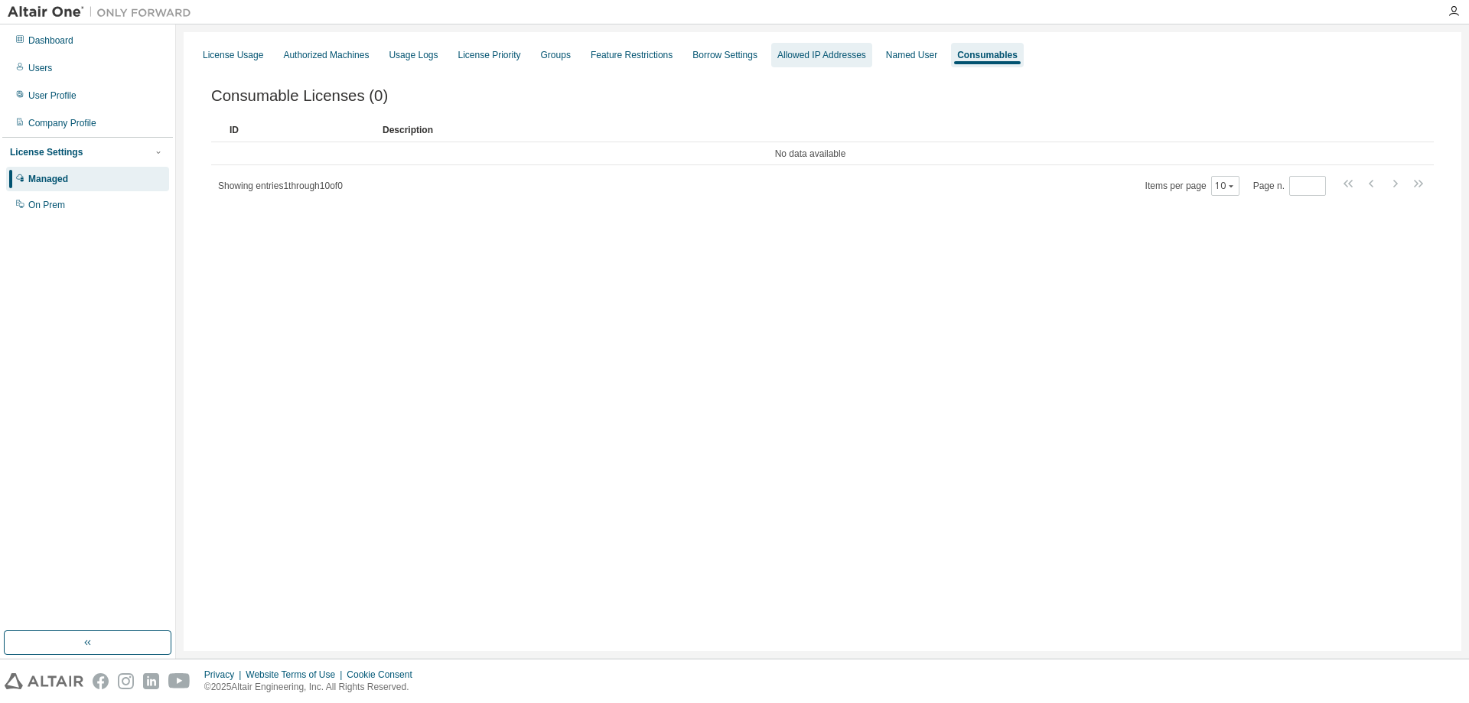
click at [816, 47] on div "Allowed IP Addresses" at bounding box center [821, 55] width 101 height 24
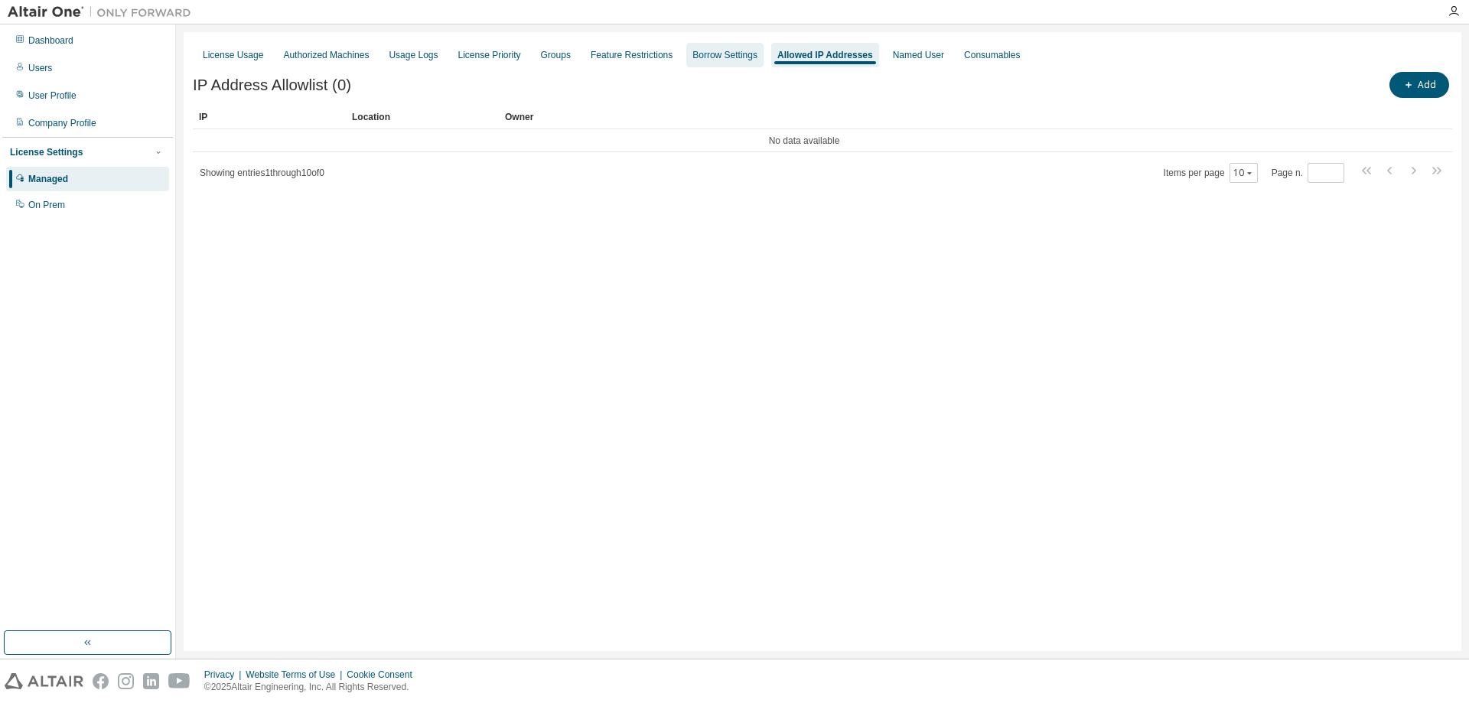
click at [728, 45] on div "Borrow Settings" at bounding box center [724, 55] width 77 height 24
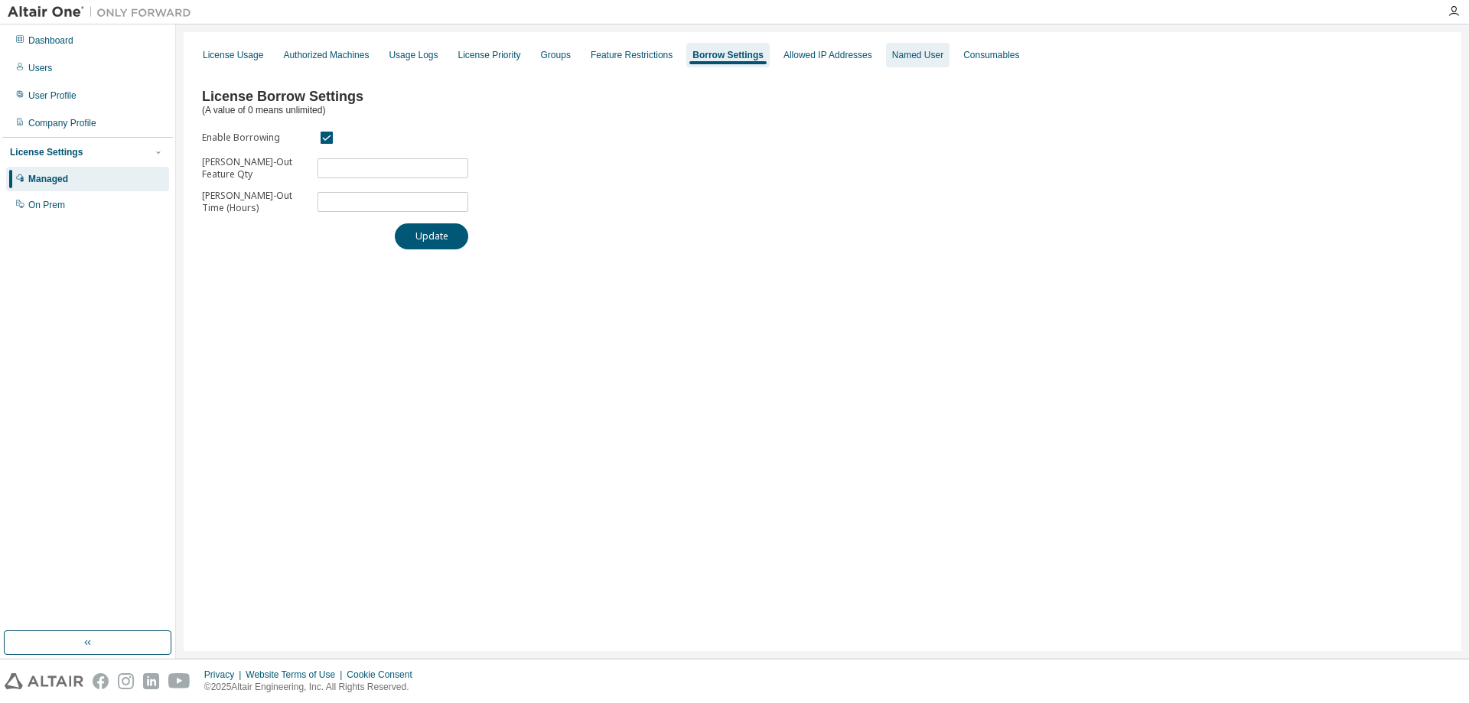
click at [910, 50] on div "Named User" at bounding box center [917, 55] width 51 height 12
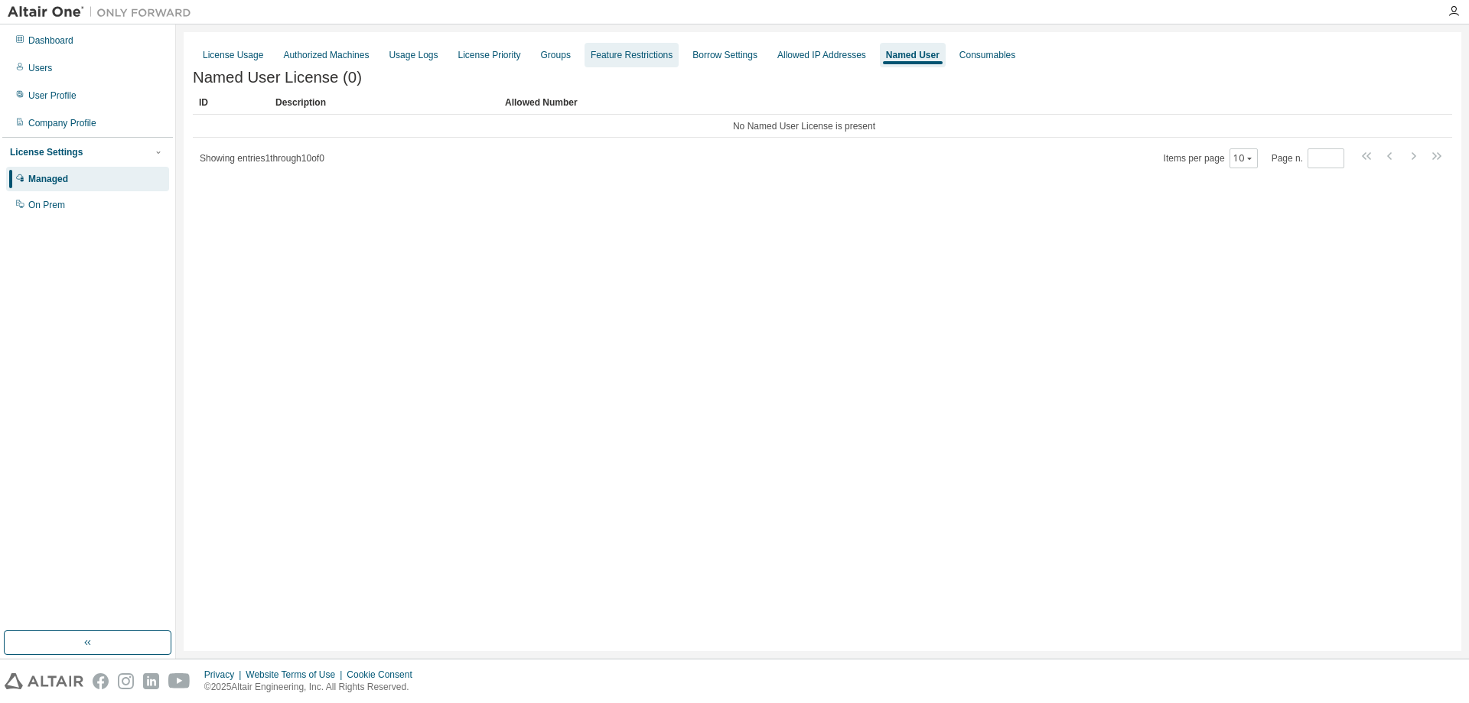
click at [662, 47] on div "Feature Restrictions" at bounding box center [632, 55] width 94 height 24
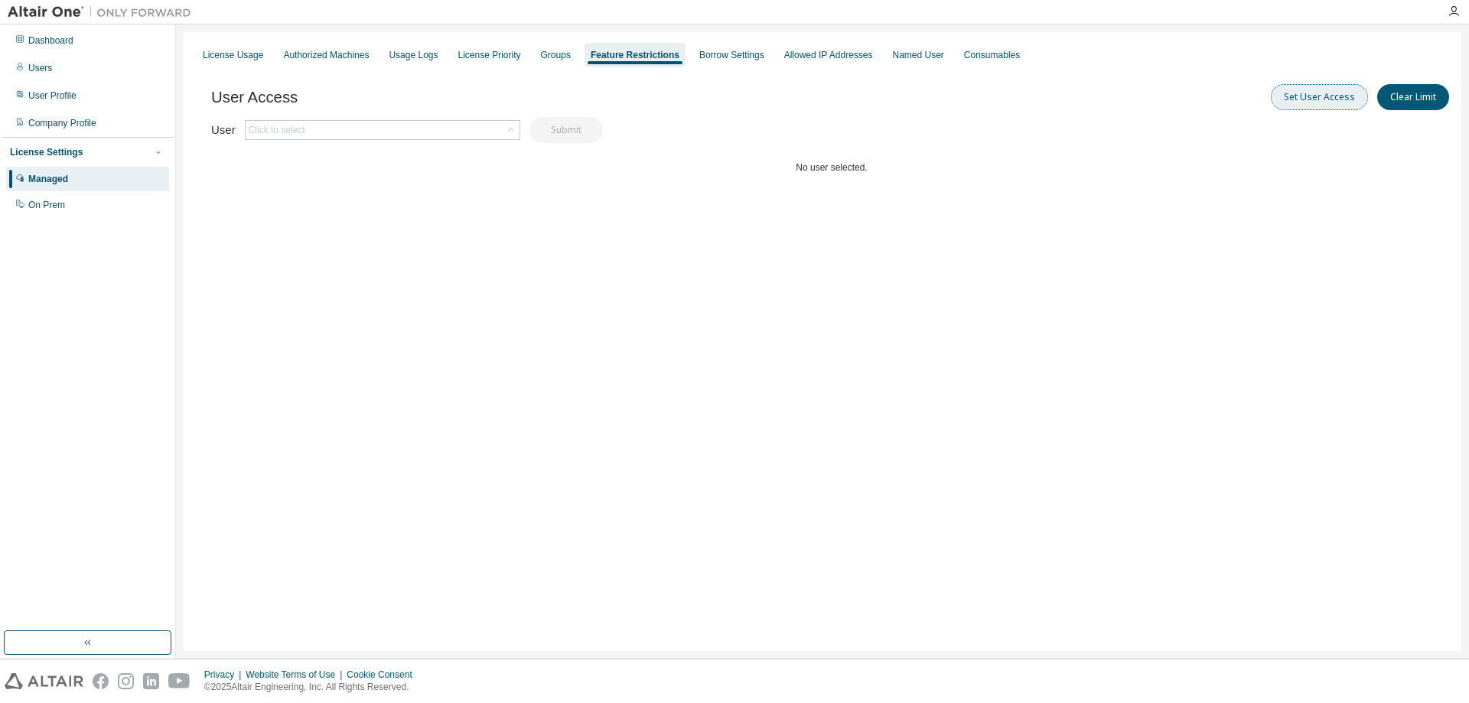
click at [1318, 100] on button "Set User Access" at bounding box center [1319, 97] width 97 height 26
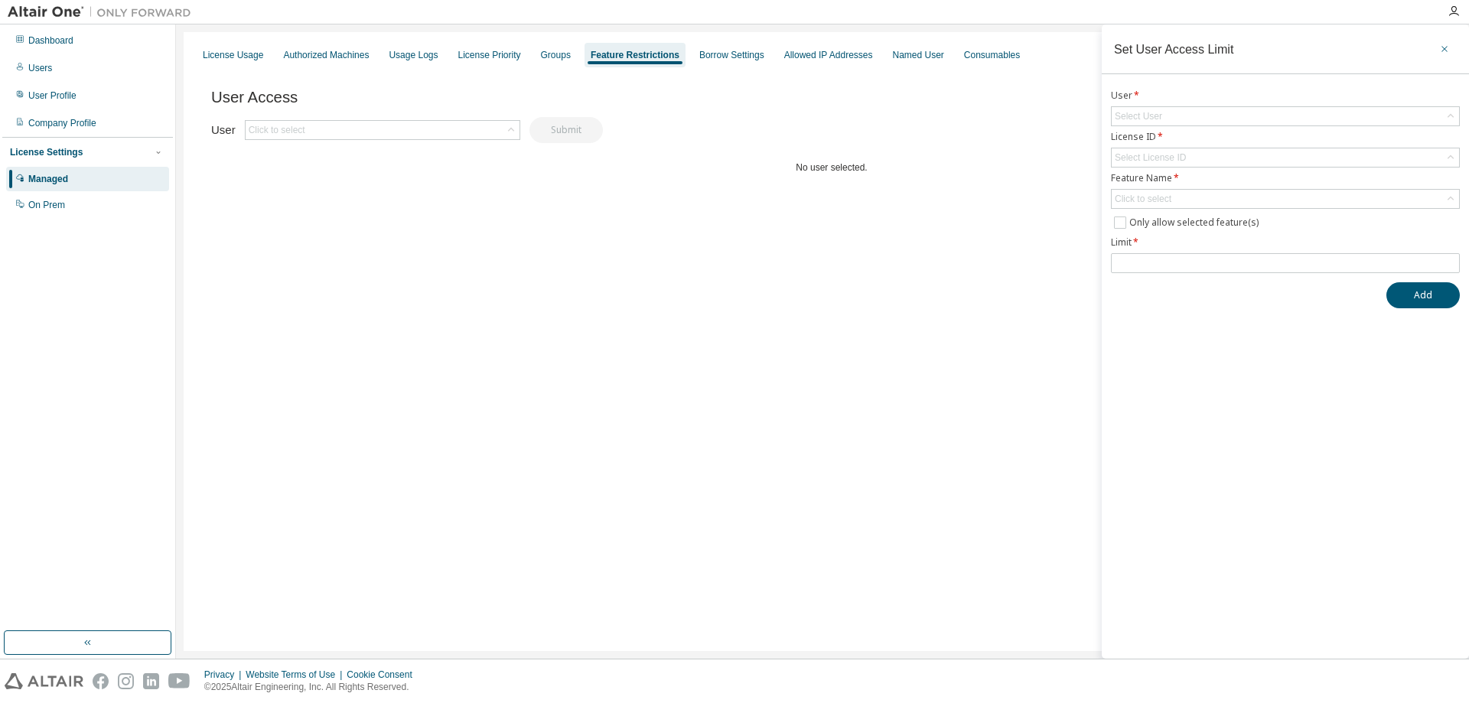
click at [1445, 51] on icon "button" at bounding box center [1444, 49] width 11 height 12
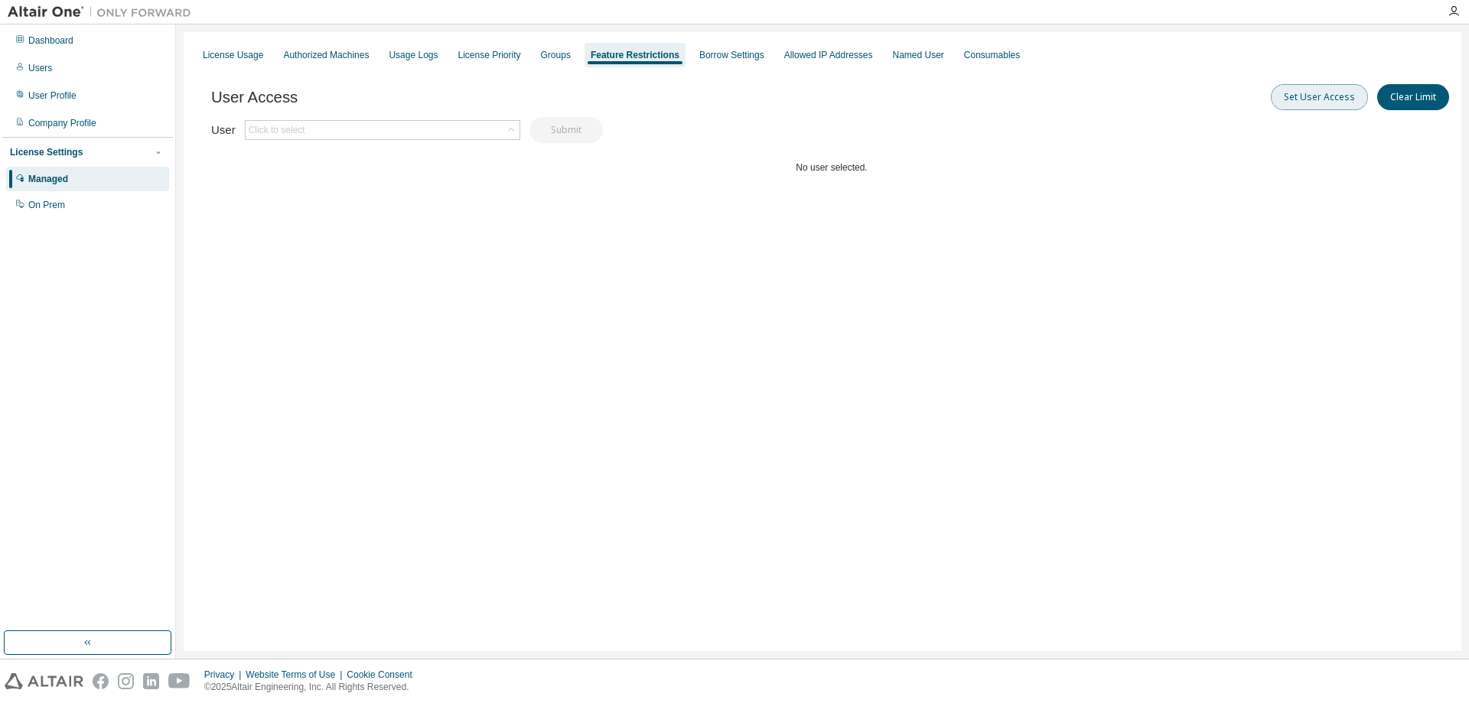
click at [1299, 91] on button "Set User Access" at bounding box center [1319, 97] width 97 height 26
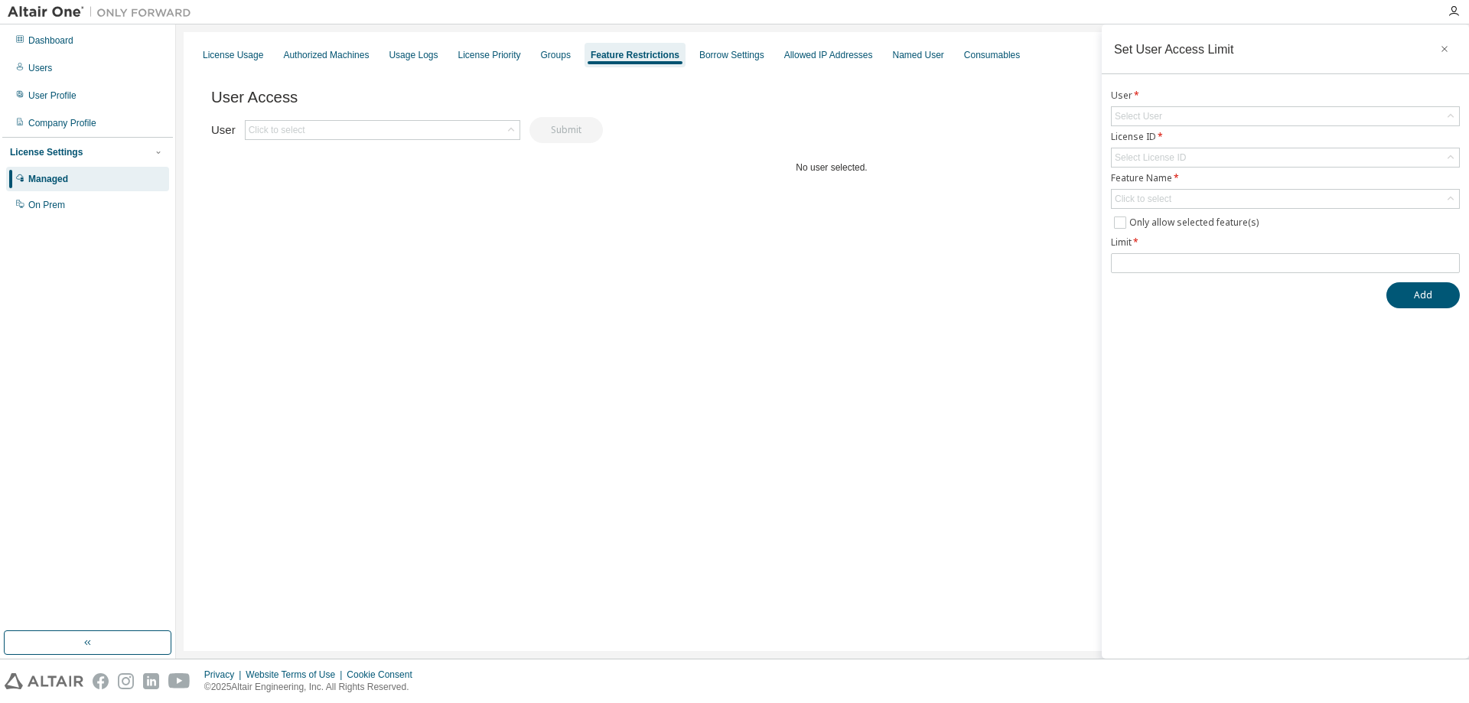
click at [1308, 129] on form "User * Select User License ID * Select License ID Feature Name * Click to selec…" at bounding box center [1285, 182] width 349 height 184
click at [1314, 119] on div "Select User" at bounding box center [1285, 116] width 347 height 18
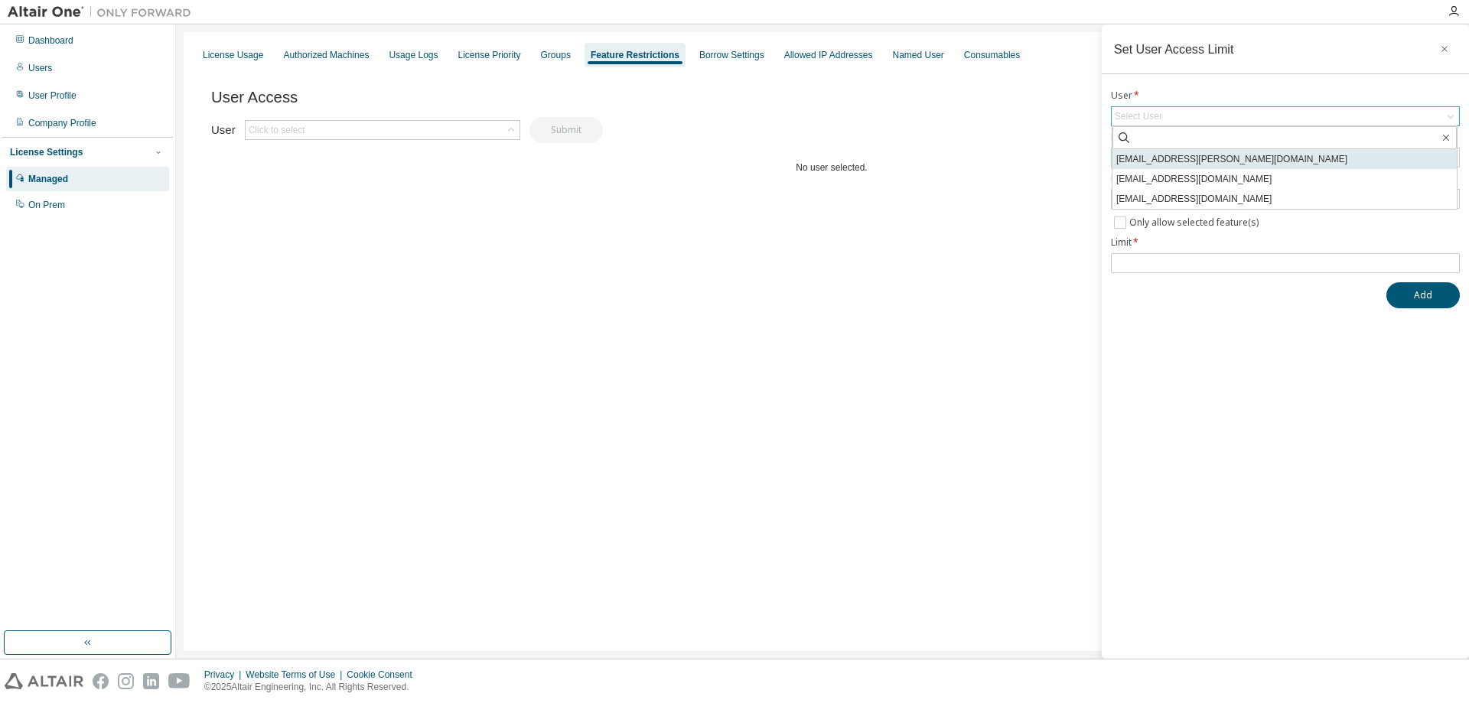
click at [1166, 157] on li "[EMAIL_ADDRESS][PERSON_NAME][DOMAIN_NAME]" at bounding box center [1284, 159] width 344 height 20
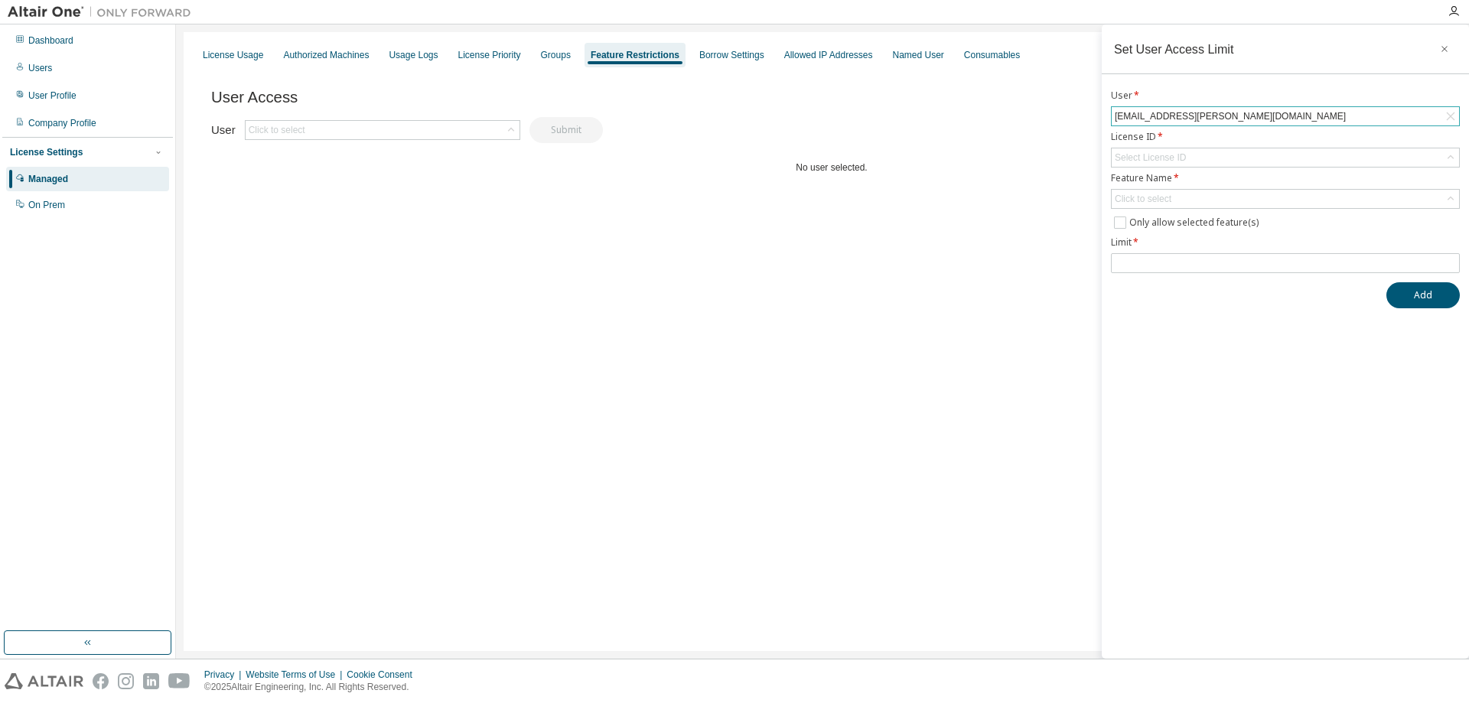
click at [1050, 281] on div "License Usage Authorized Machines Usage Logs License Priority Groups Feature Re…" at bounding box center [823, 341] width 1278 height 619
drag, startPoint x: 1149, startPoint y: 166, endPoint x: 1160, endPoint y: 160, distance: 12.3
click at [1151, 166] on div "Select License ID" at bounding box center [1285, 157] width 347 height 18
click at [1160, 159] on div "Select License ID" at bounding box center [1150, 157] width 71 height 12
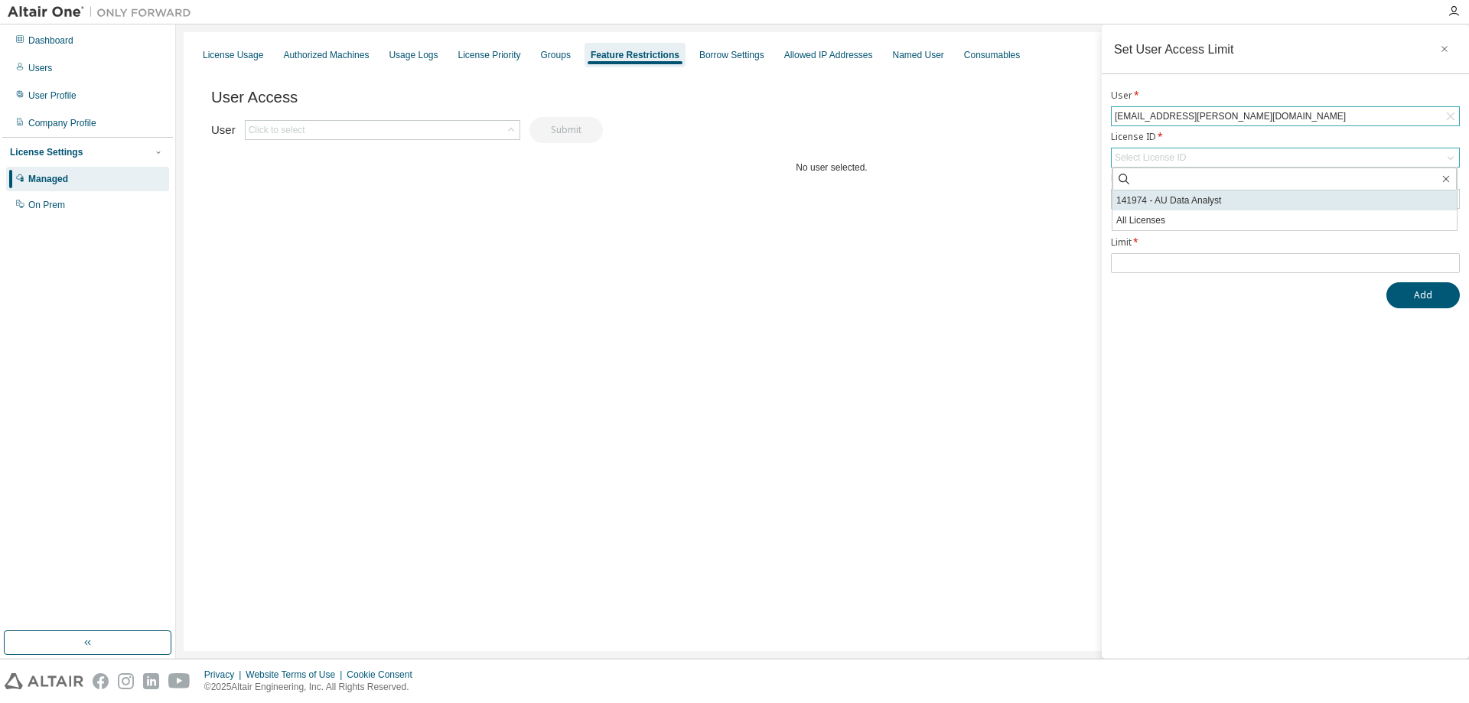
click at [1159, 197] on li "141974 - AU Data Analyst" at bounding box center [1284, 201] width 344 height 20
click at [1148, 198] on div "Click to select" at bounding box center [1143, 199] width 57 height 12
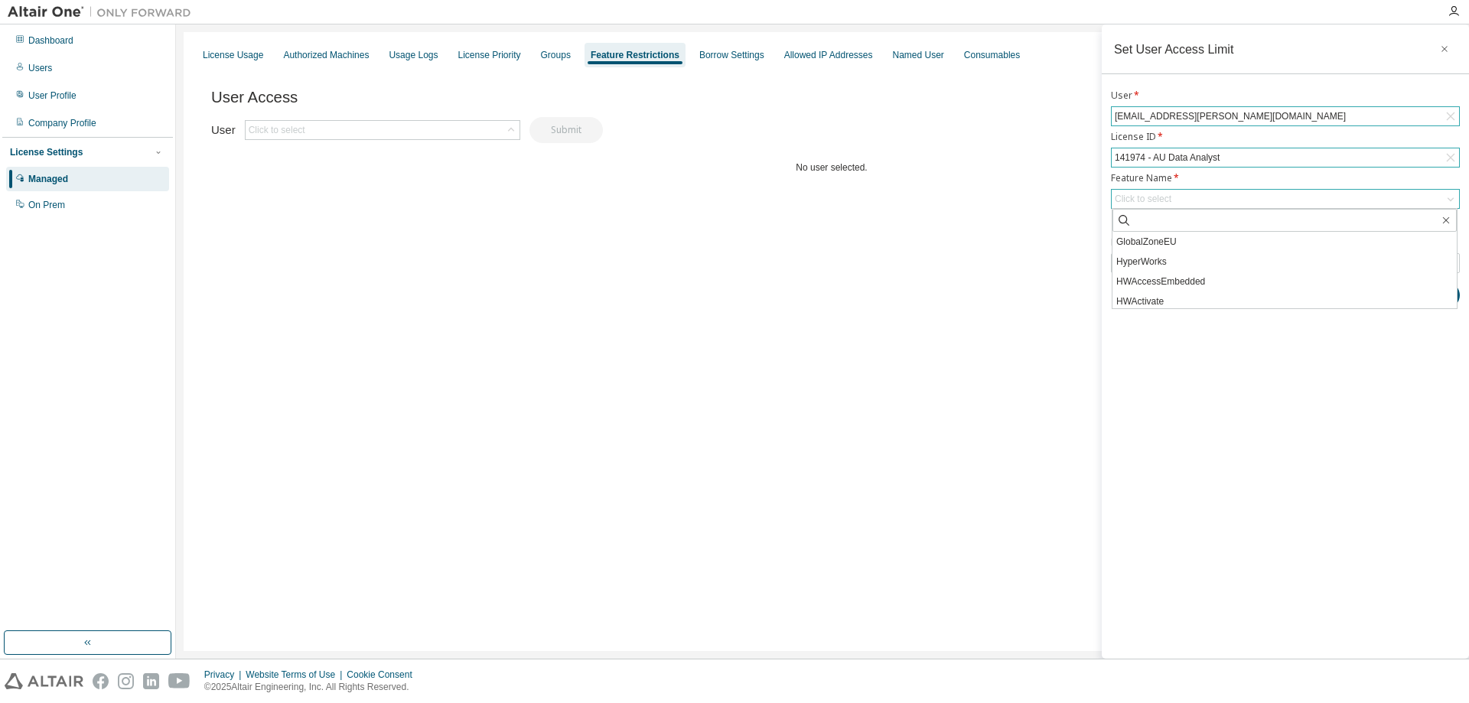
click at [1194, 192] on div "Click to select" at bounding box center [1285, 199] width 347 height 18
click at [1131, 264] on input "number" at bounding box center [1285, 263] width 341 height 12
click at [680, 229] on div "User Access Set User Access Clear Limit Clear Load Save Save As Field Operator …" at bounding box center [831, 161] width 1241 height 184
click at [558, 54] on div "Groups" at bounding box center [556, 55] width 30 height 12
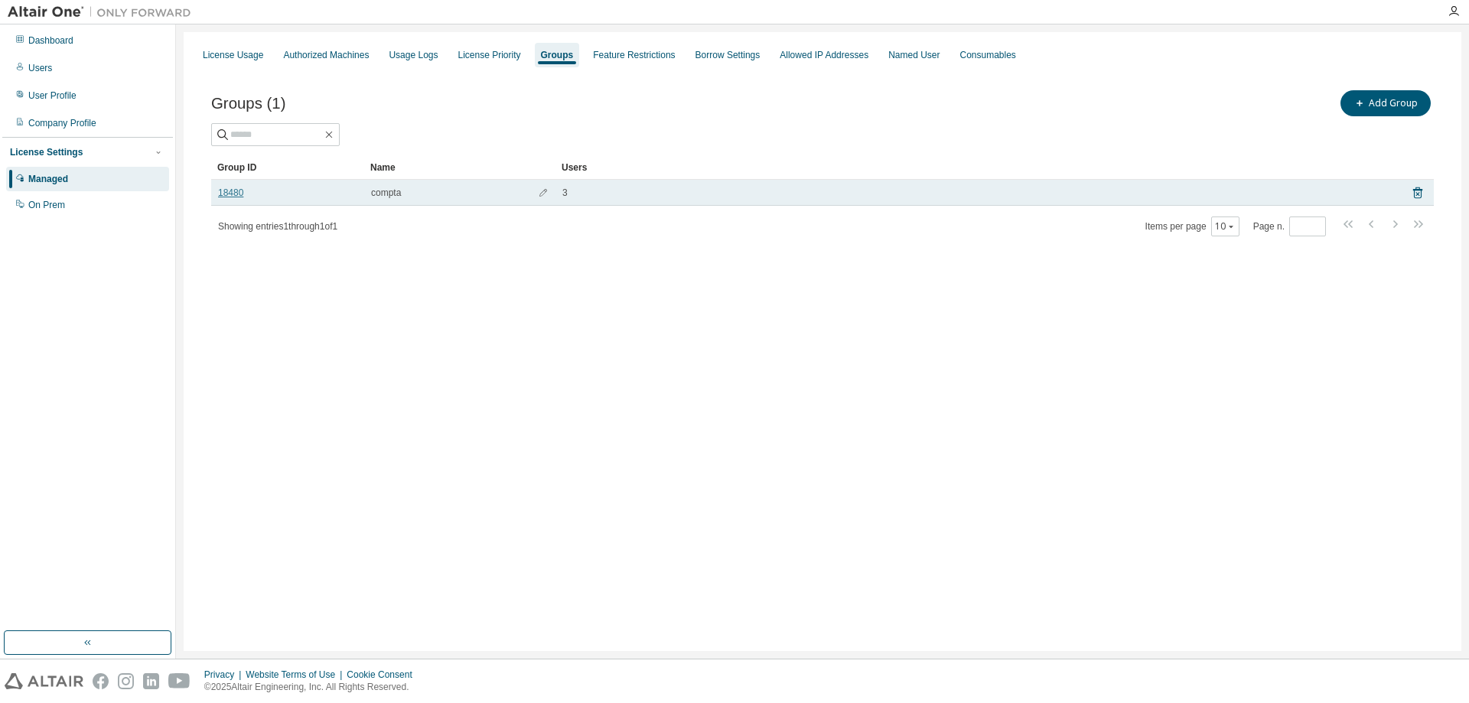
click at [223, 191] on link "18480" at bounding box center [230, 193] width 25 height 12
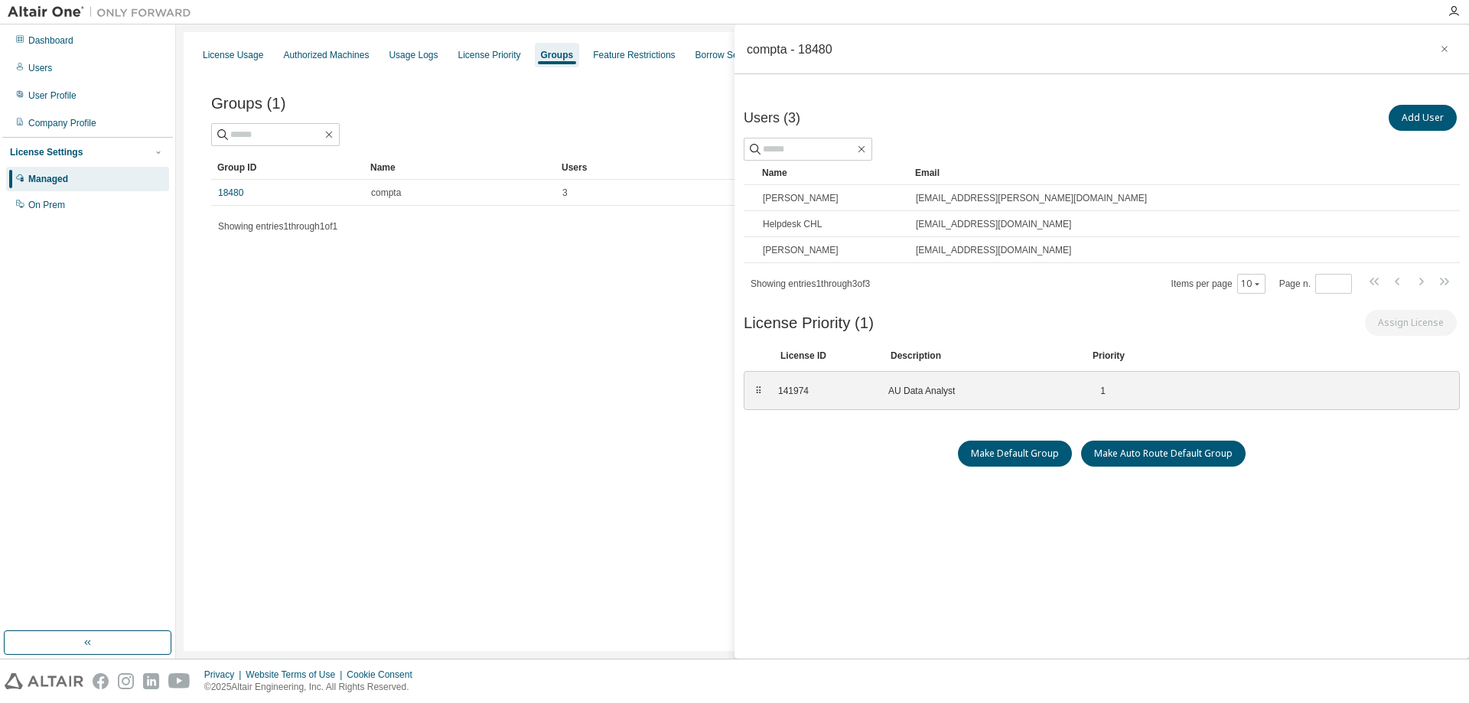
click at [465, 381] on div "License Usage Authorized Machines Usage Logs License Priority Groups Feature Re…" at bounding box center [823, 341] width 1278 height 619
click at [803, 399] on div "141974 AU Data Analyst 1" at bounding box center [971, 390] width 405 height 25
click at [1441, 50] on icon "button" at bounding box center [1444, 49] width 11 height 12
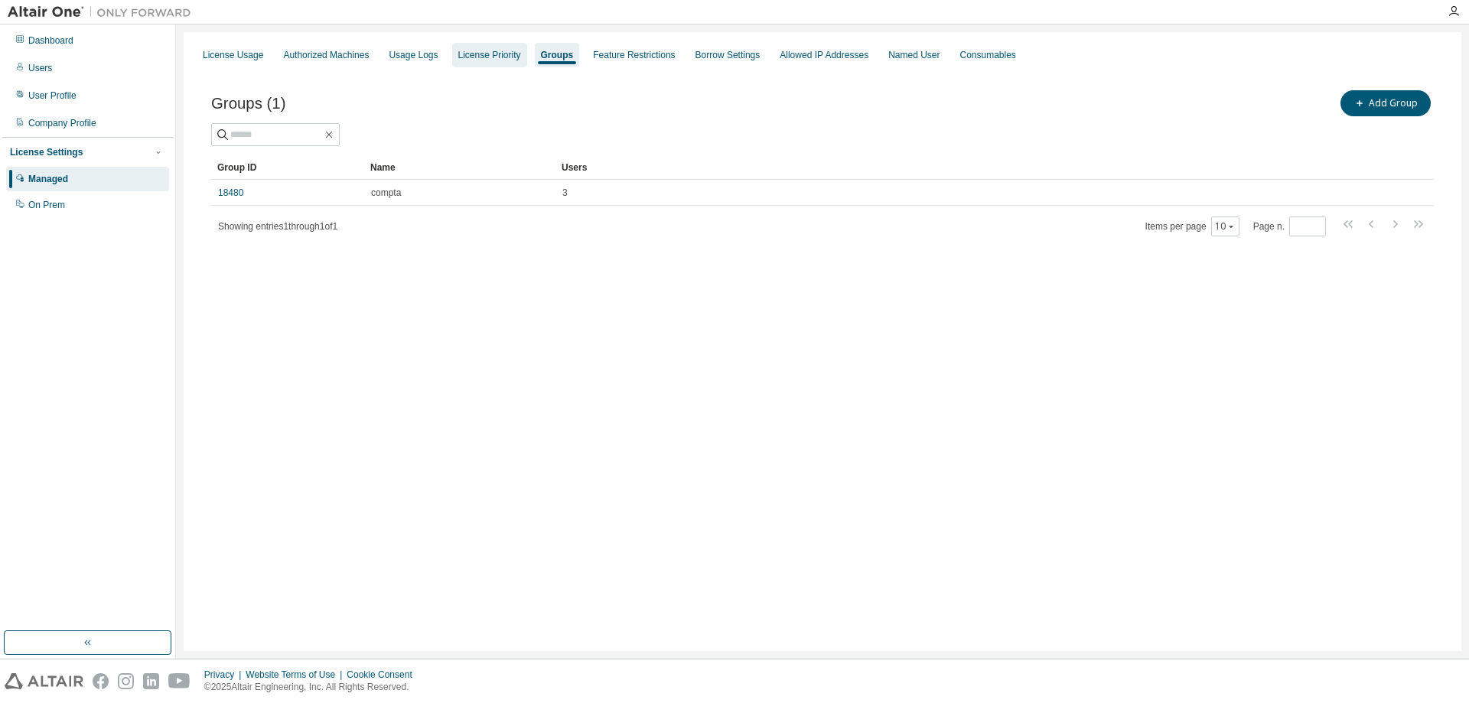
click at [470, 44] on div "License Priority" at bounding box center [489, 55] width 75 height 24
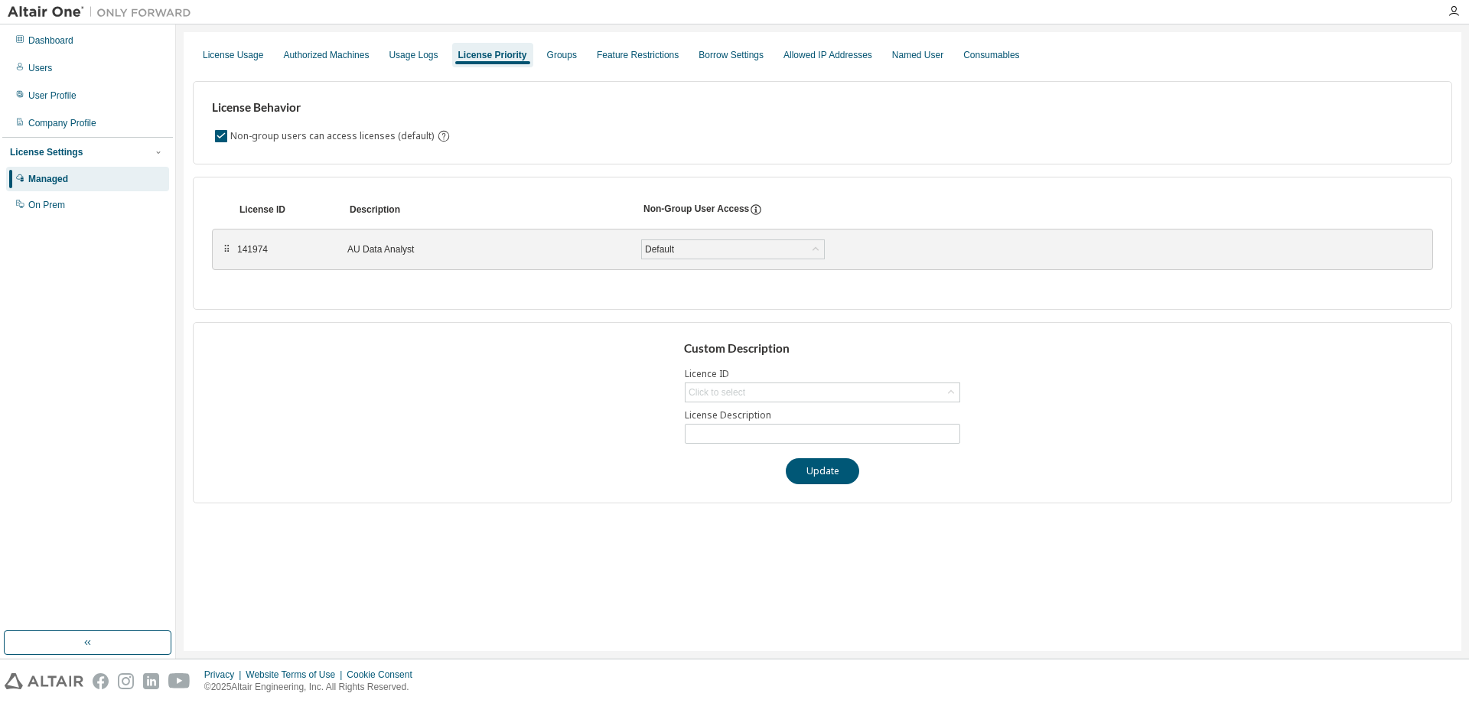
click at [223, 253] on div "⠿" at bounding box center [226, 249] width 9 height 12
click at [804, 256] on div "Default" at bounding box center [733, 249] width 182 height 18
click at [806, 246] on div "Default" at bounding box center [733, 249] width 182 height 18
click at [707, 252] on div "Default" at bounding box center [733, 249] width 182 height 18
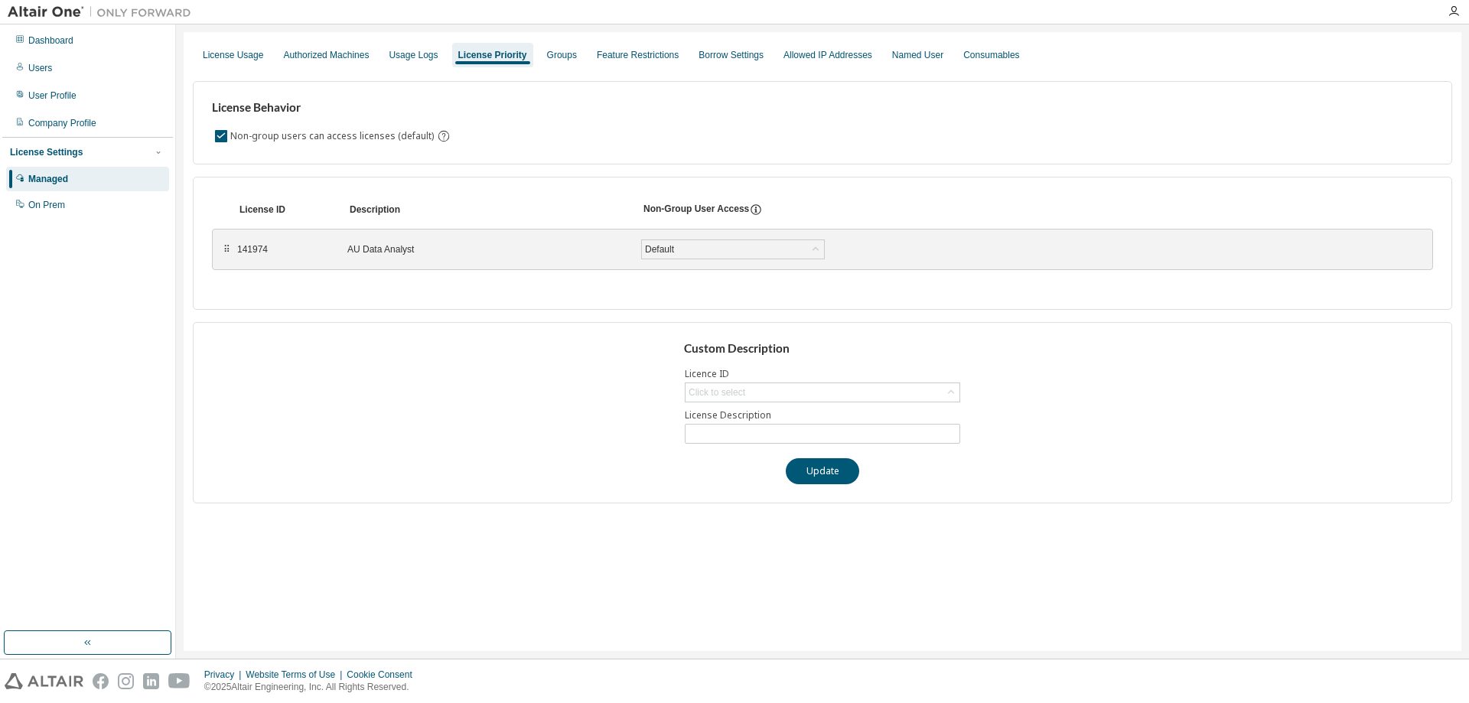
click at [511, 250] on div "AU Data Analyst" at bounding box center [484, 249] width 275 height 12
click at [414, 48] on div "Usage Logs" at bounding box center [413, 55] width 61 height 24
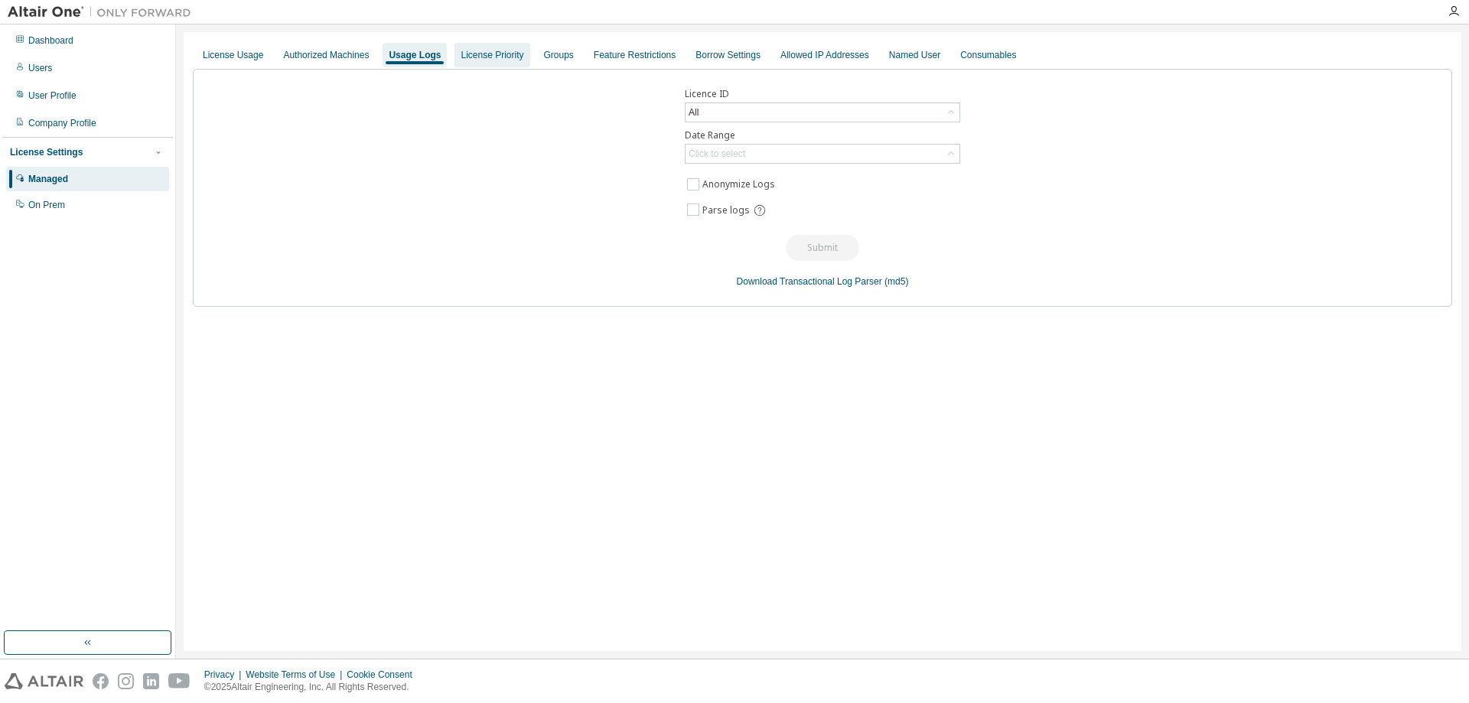
click at [500, 48] on div "License Priority" at bounding box center [491, 55] width 75 height 24
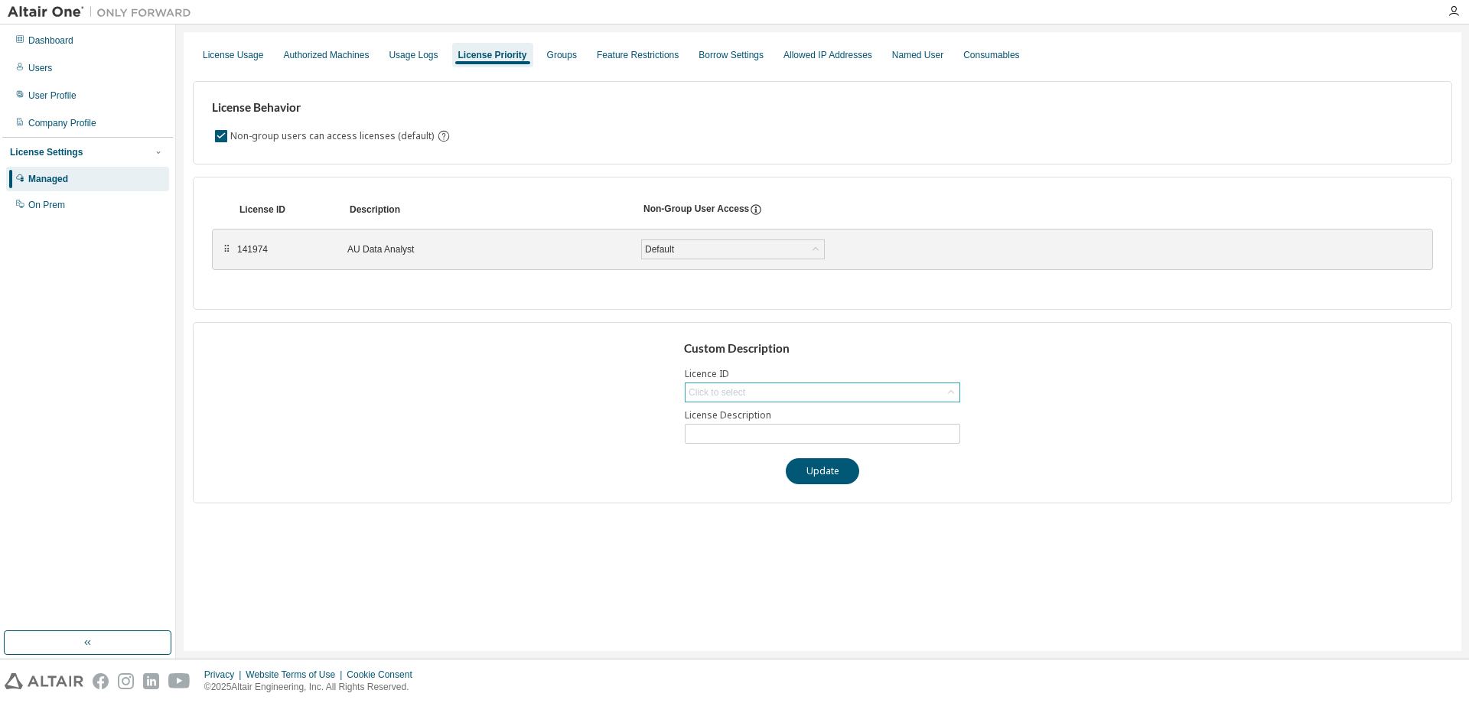
click at [730, 387] on div "Click to select" at bounding box center [717, 392] width 57 height 12
click at [699, 428] on li "141974 - AU Data Analyst" at bounding box center [821, 435] width 271 height 20
type input "**********"
click at [725, 432] on input "**********" at bounding box center [823, 434] width 268 height 12
drag, startPoint x: 718, startPoint y: 466, endPoint x: 726, endPoint y: 471, distance: 10.0
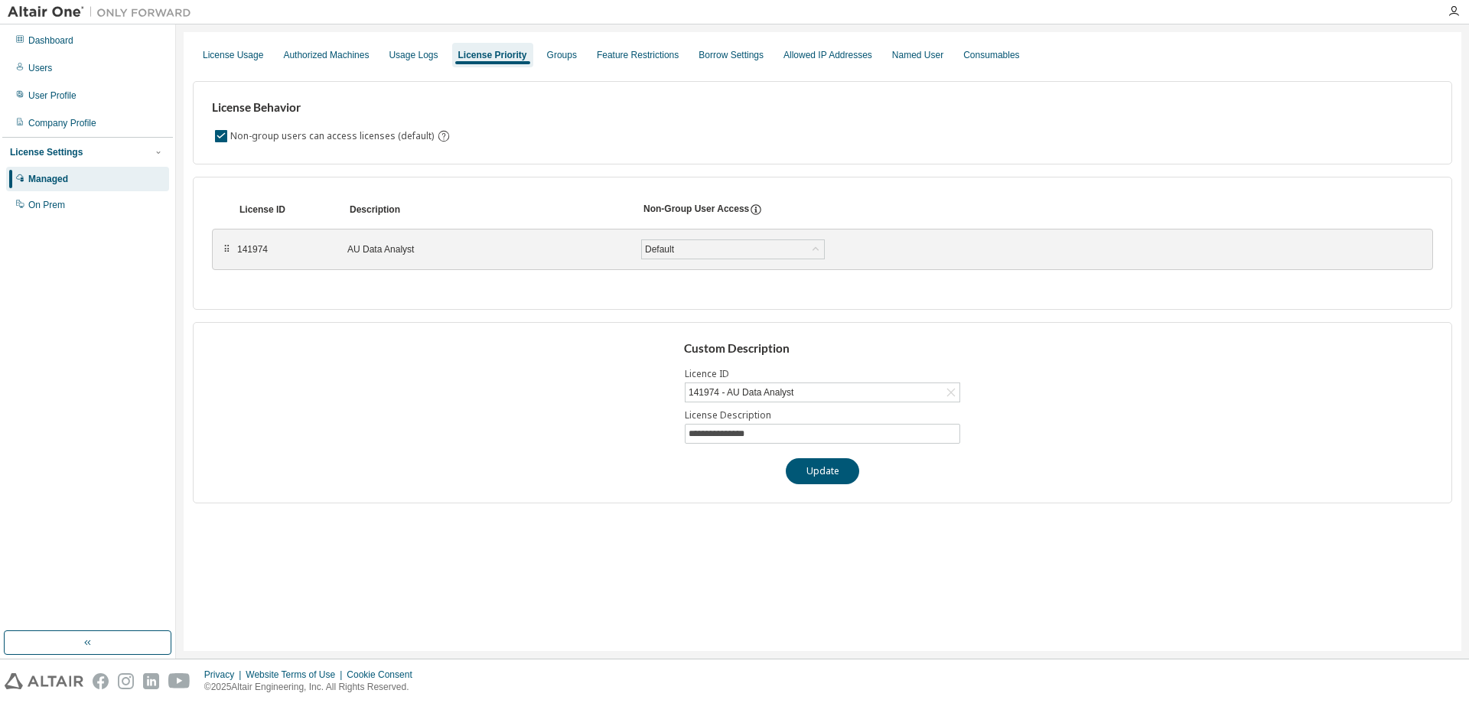
click at [718, 467] on div "**********" at bounding box center [822, 412] width 1259 height 181
click at [822, 478] on button "Update" at bounding box center [822, 471] width 73 height 26
click at [565, 396] on div "**********" at bounding box center [822, 412] width 1259 height 181
click at [239, 51] on div "License Usage" at bounding box center [233, 55] width 60 height 12
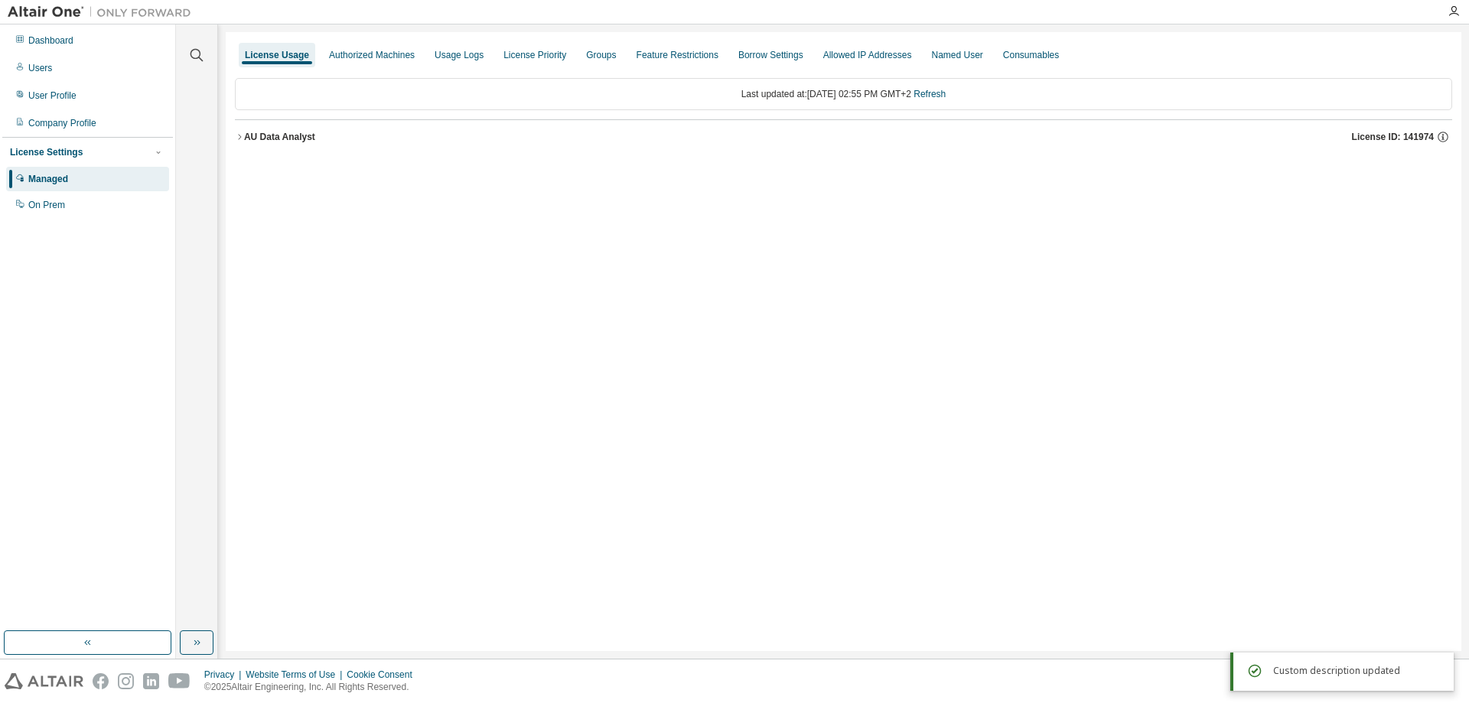
click at [620, 329] on div "License Usage Authorized Machines Usage Logs License Priority Groups Feature Re…" at bounding box center [844, 341] width 1236 height 619
click at [68, 33] on div "Dashboard" at bounding box center [87, 40] width 163 height 24
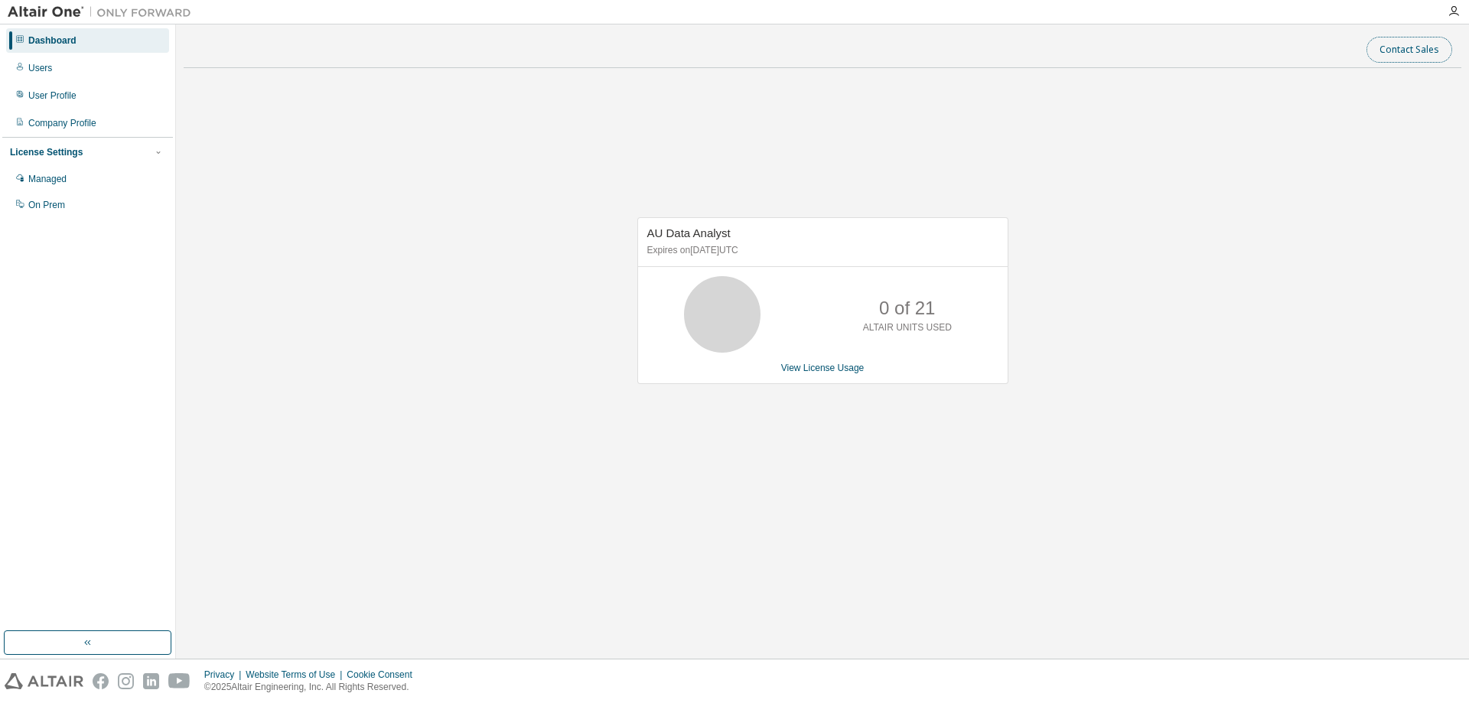
click at [1412, 51] on button "Contact Sales" at bounding box center [1409, 50] width 86 height 26
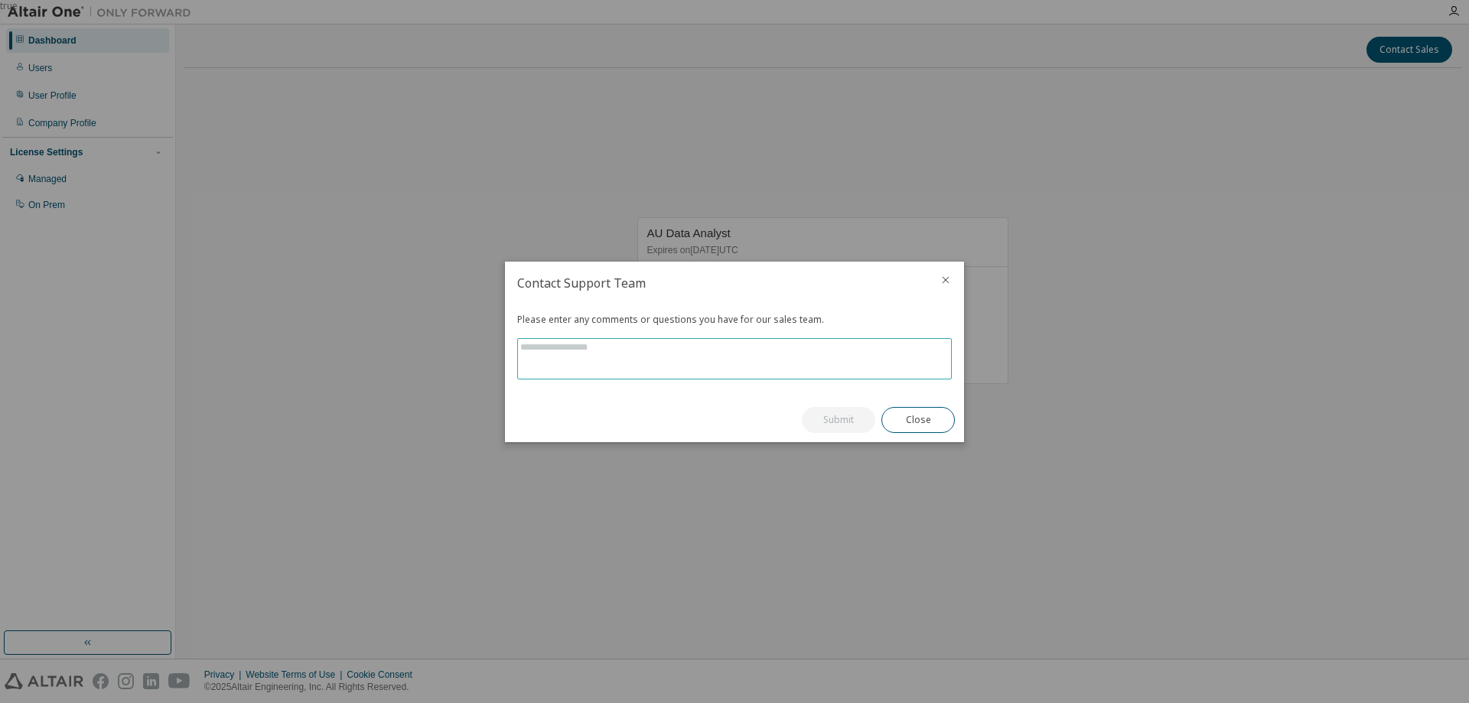
click at [600, 374] on textarea at bounding box center [734, 359] width 433 height 40
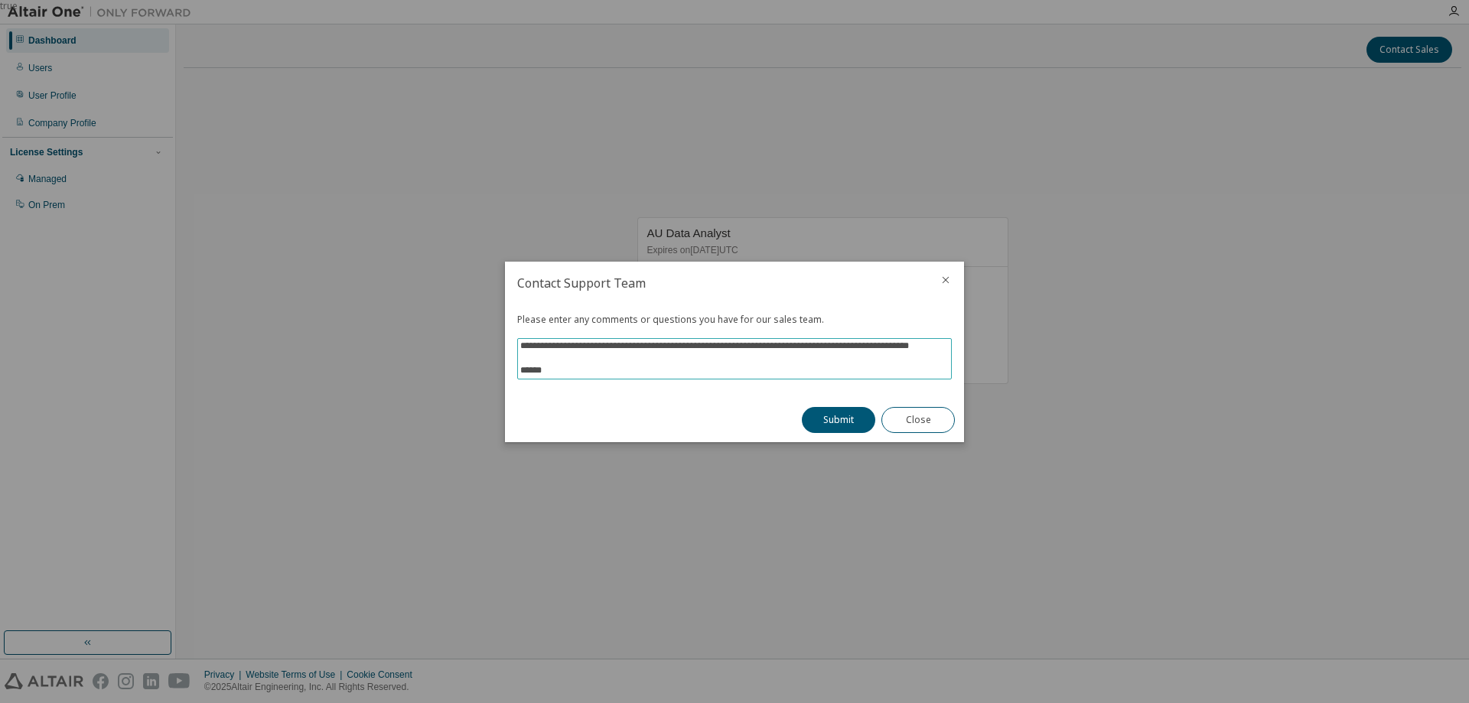
scroll to position [49, 0]
type textarea "**********"
click at [847, 422] on button "Submit" at bounding box center [838, 420] width 73 height 26
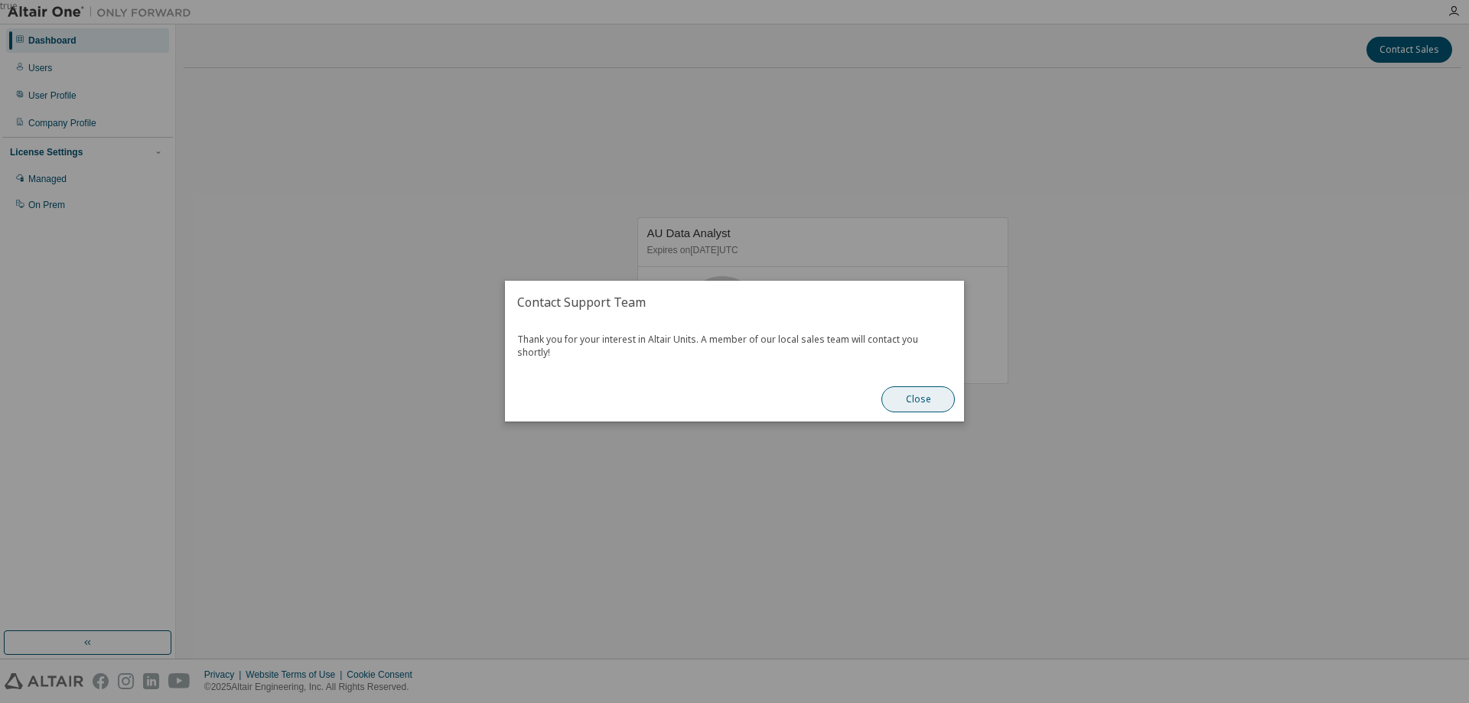
click at [914, 391] on button "Close" at bounding box center [917, 400] width 73 height 26
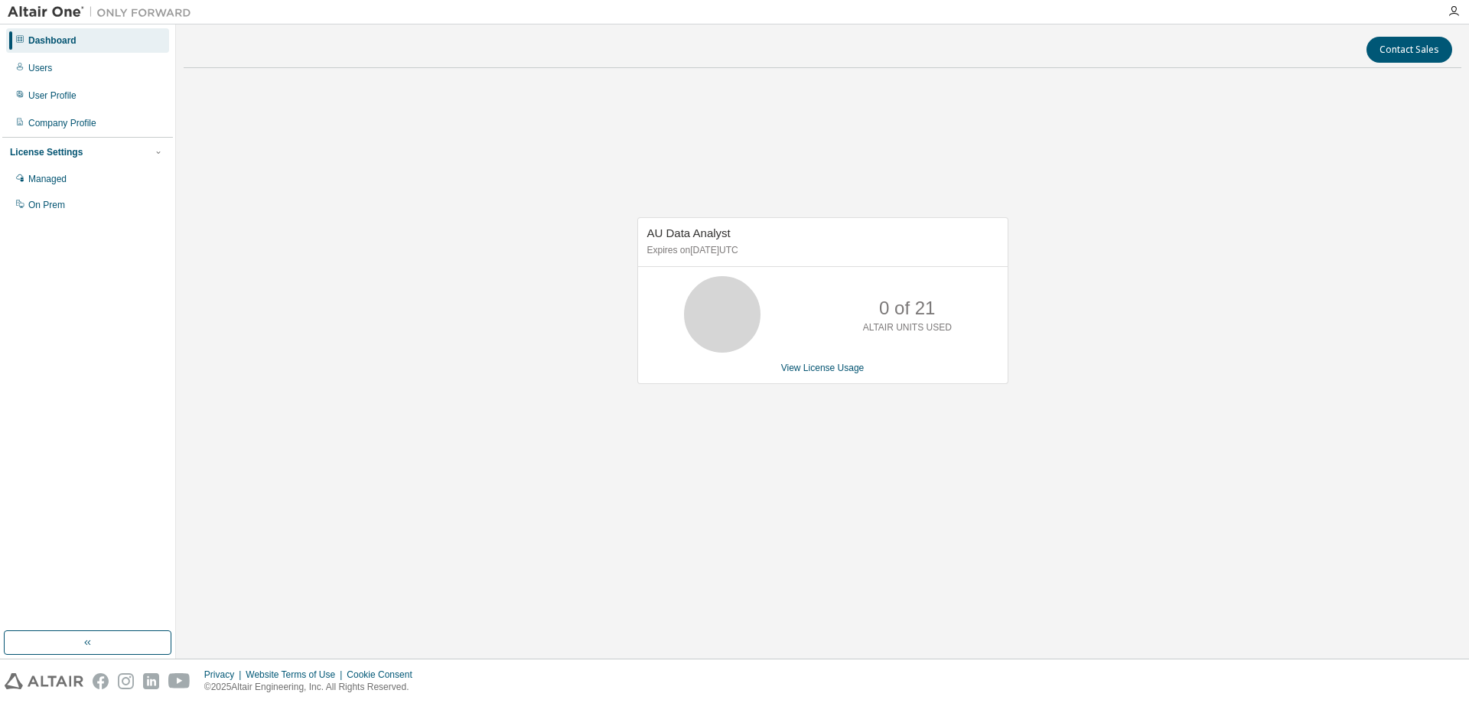
click at [331, 334] on div "AU Data Analyst Expires on [DATE] UTC 0 of 21 ALTAIR UNITS USED View License Us…" at bounding box center [823, 308] width 1278 height 457
click at [315, 455] on div "AU Data Analyst Expires on [DATE] UTC 0 of 21 ALTAIR UNITS USED View License Us…" at bounding box center [823, 308] width 1278 height 457
drag, startPoint x: 158, startPoint y: 278, endPoint x: 99, endPoint y: 192, distance: 104.4
click at [162, 275] on div "Dashboard Users User Profile Company Profile License Settings Managed On Prem" at bounding box center [87, 328] width 171 height 602
click at [57, 46] on div "Dashboard" at bounding box center [52, 40] width 48 height 12
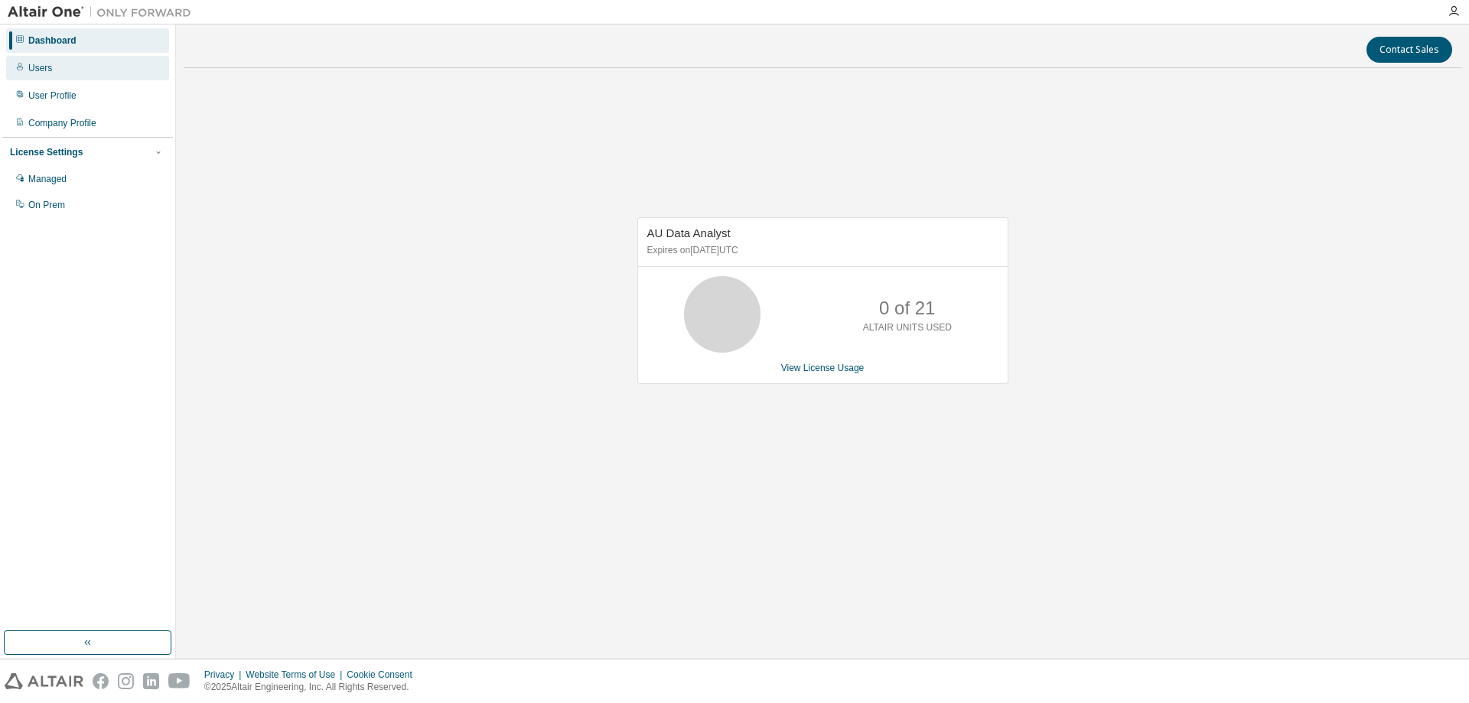
click at [45, 73] on div "Users" at bounding box center [40, 68] width 24 height 12
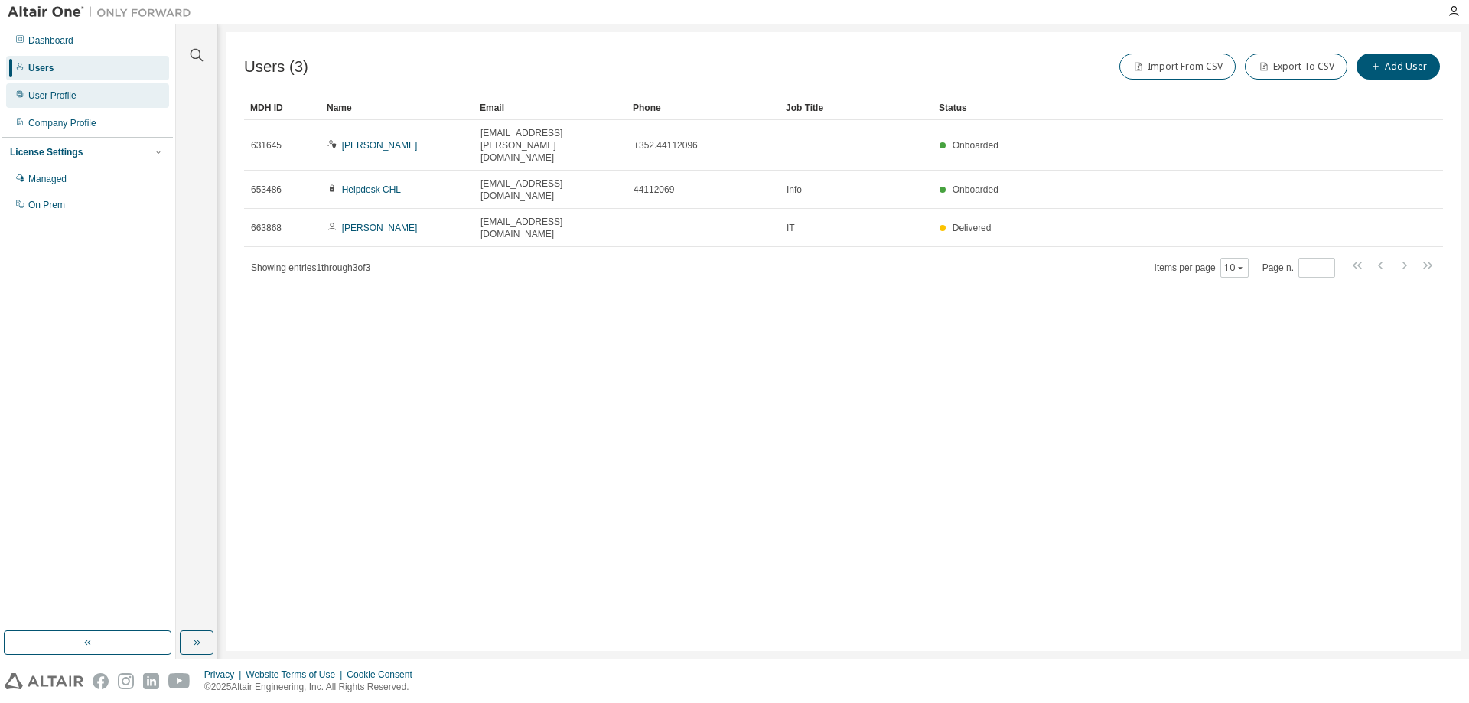
click at [55, 98] on div "User Profile" at bounding box center [52, 96] width 48 height 12
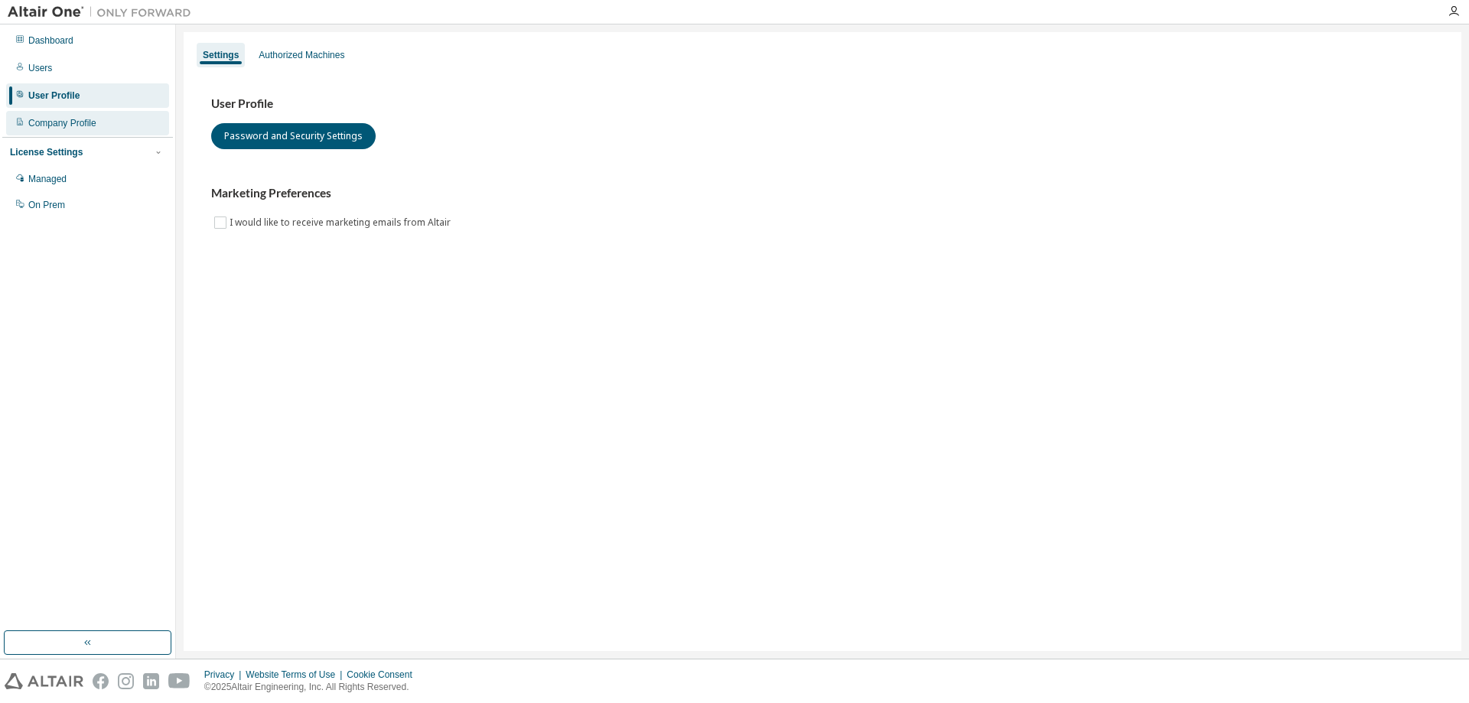
click at [47, 124] on div "Company Profile" at bounding box center [62, 123] width 68 height 12
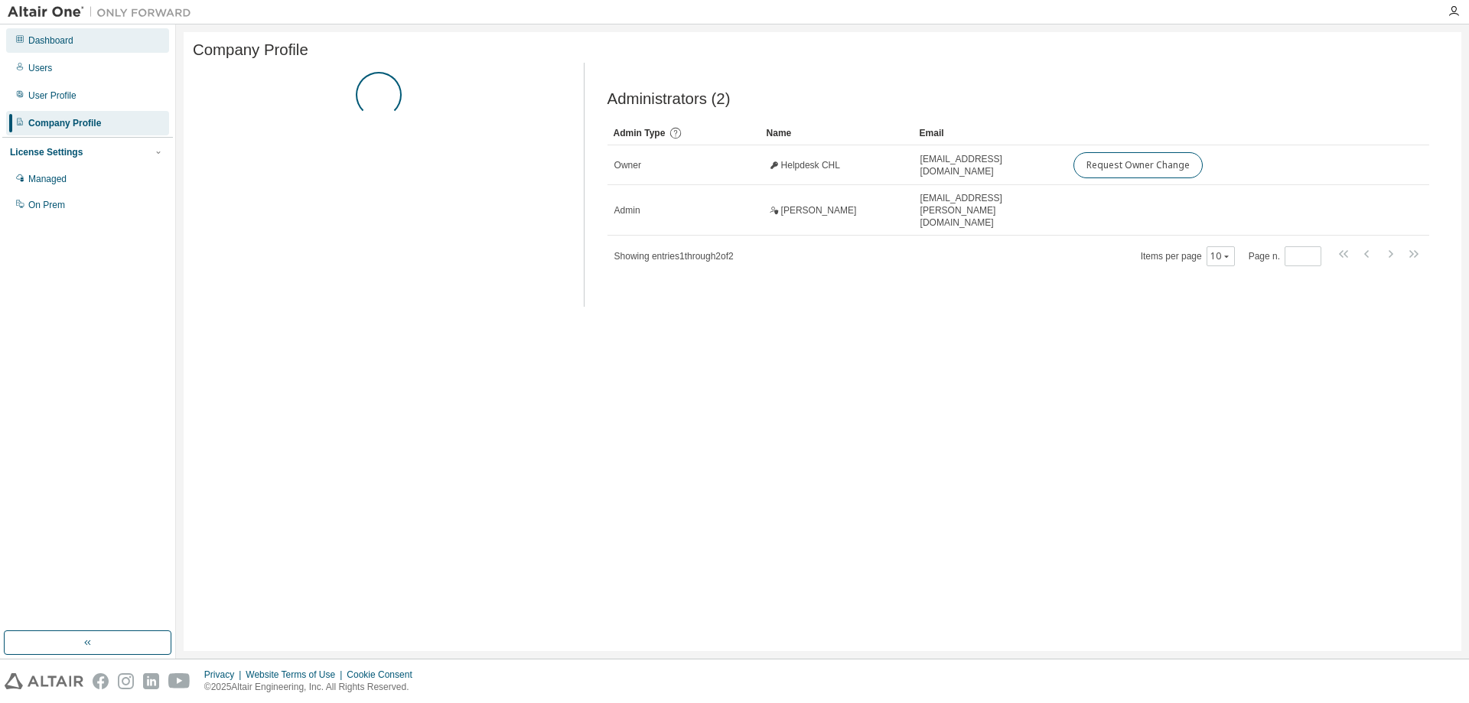
click at [57, 41] on div "Dashboard" at bounding box center [50, 40] width 45 height 12
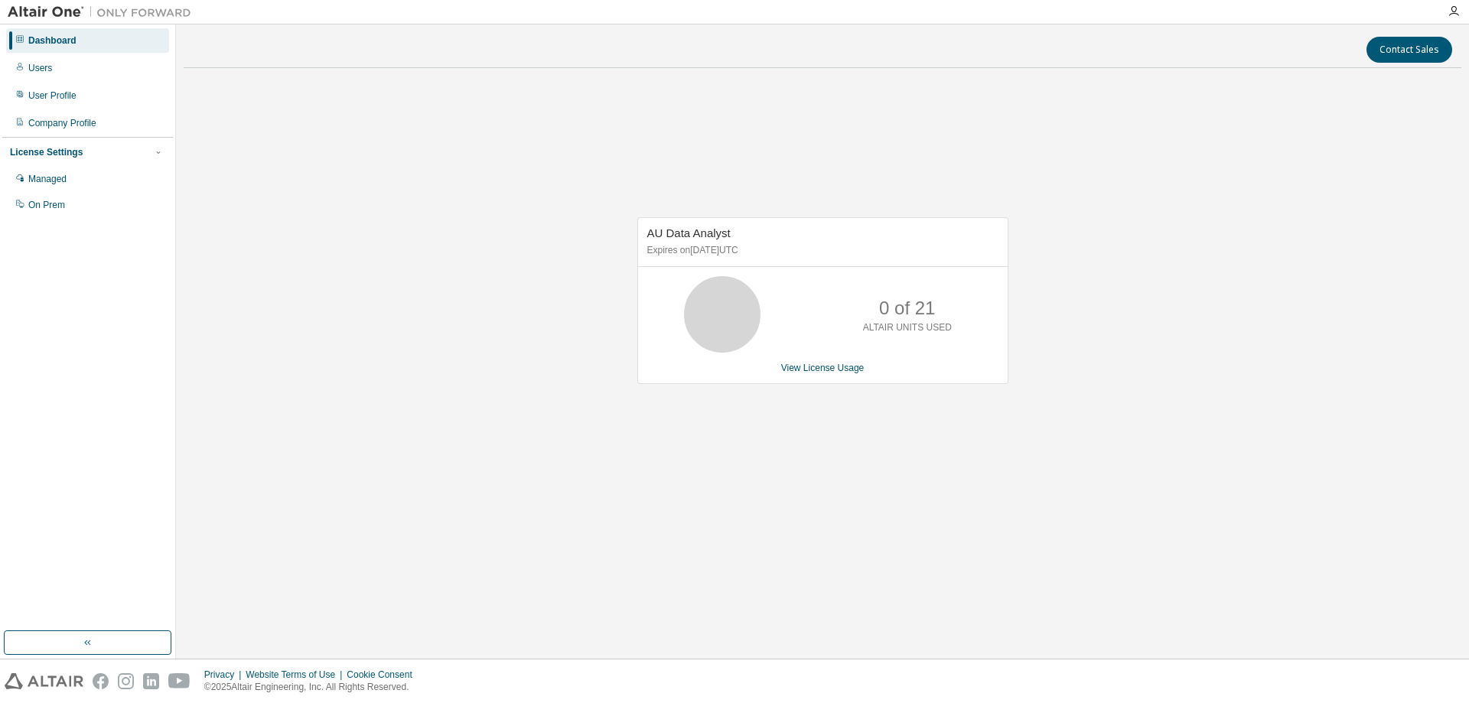
click at [275, 422] on div "AU Data Analyst Expires on [DATE] UTC 0 of 21 ALTAIR UNITS USED View License Us…" at bounding box center [823, 308] width 1278 height 457
click at [308, 445] on div "AU Data Analyst Expires on [DATE] UTC 0 of 21 ALTAIR UNITS USED View License Us…" at bounding box center [823, 308] width 1278 height 457
drag, startPoint x: 409, startPoint y: 478, endPoint x: 376, endPoint y: 477, distance: 32.2
click at [409, 478] on div "AU Data Analyst Expires on [DATE] UTC 0 of 21 ALTAIR UNITS USED View License Us…" at bounding box center [823, 308] width 1278 height 457
click at [45, 72] on div "Users" at bounding box center [40, 68] width 24 height 12
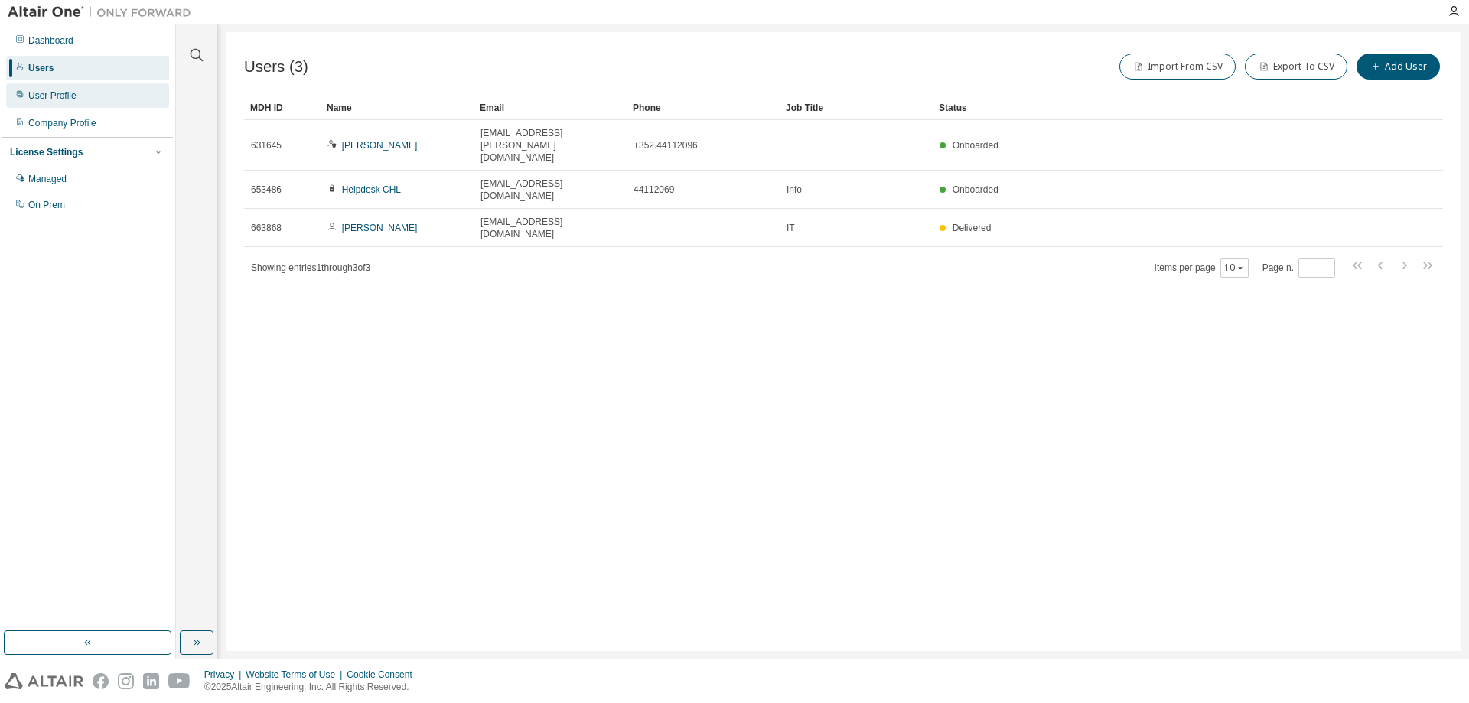
click at [57, 99] on div "User Profile" at bounding box center [52, 96] width 48 height 12
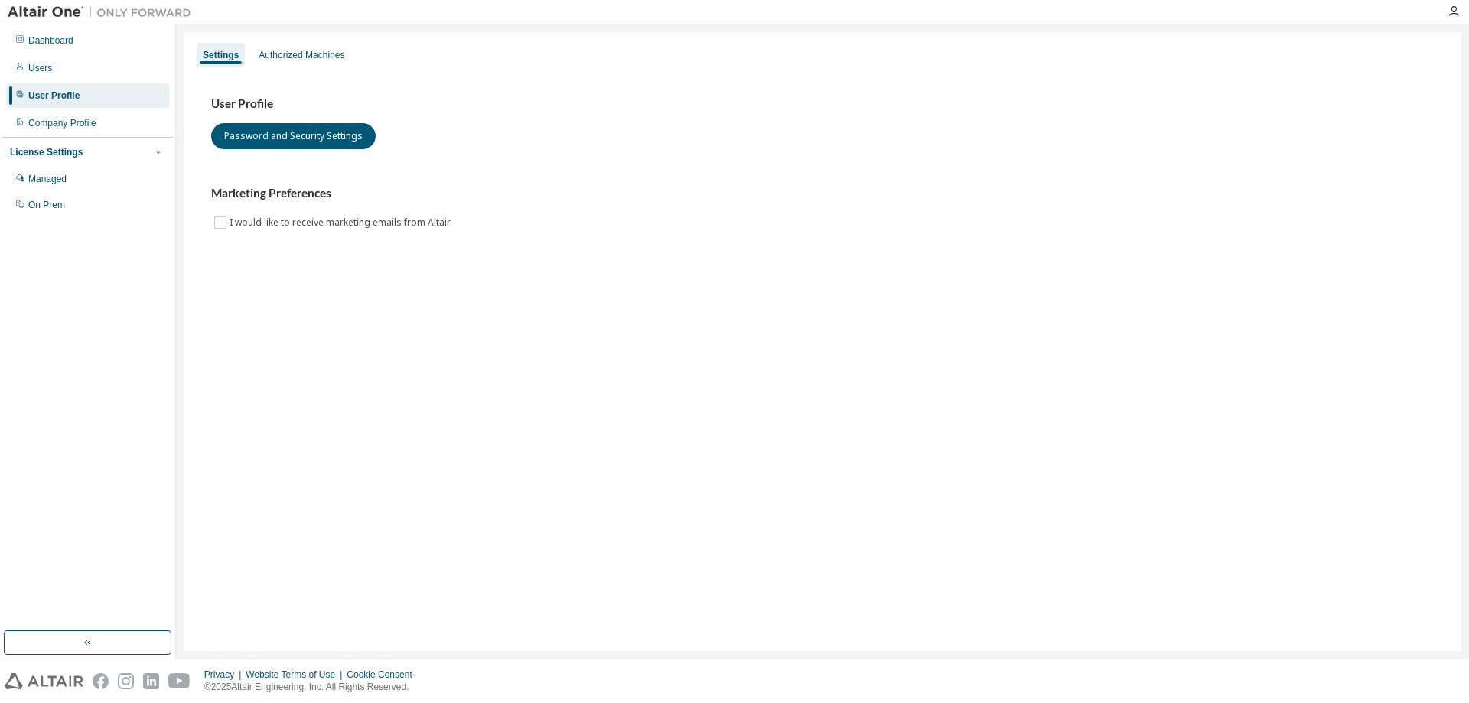
click at [84, 136] on div "Dashboard Users User Profile Company Profile License Settings Managed On Prem" at bounding box center [87, 123] width 171 height 192
click at [86, 134] on div "Company Profile" at bounding box center [87, 123] width 163 height 24
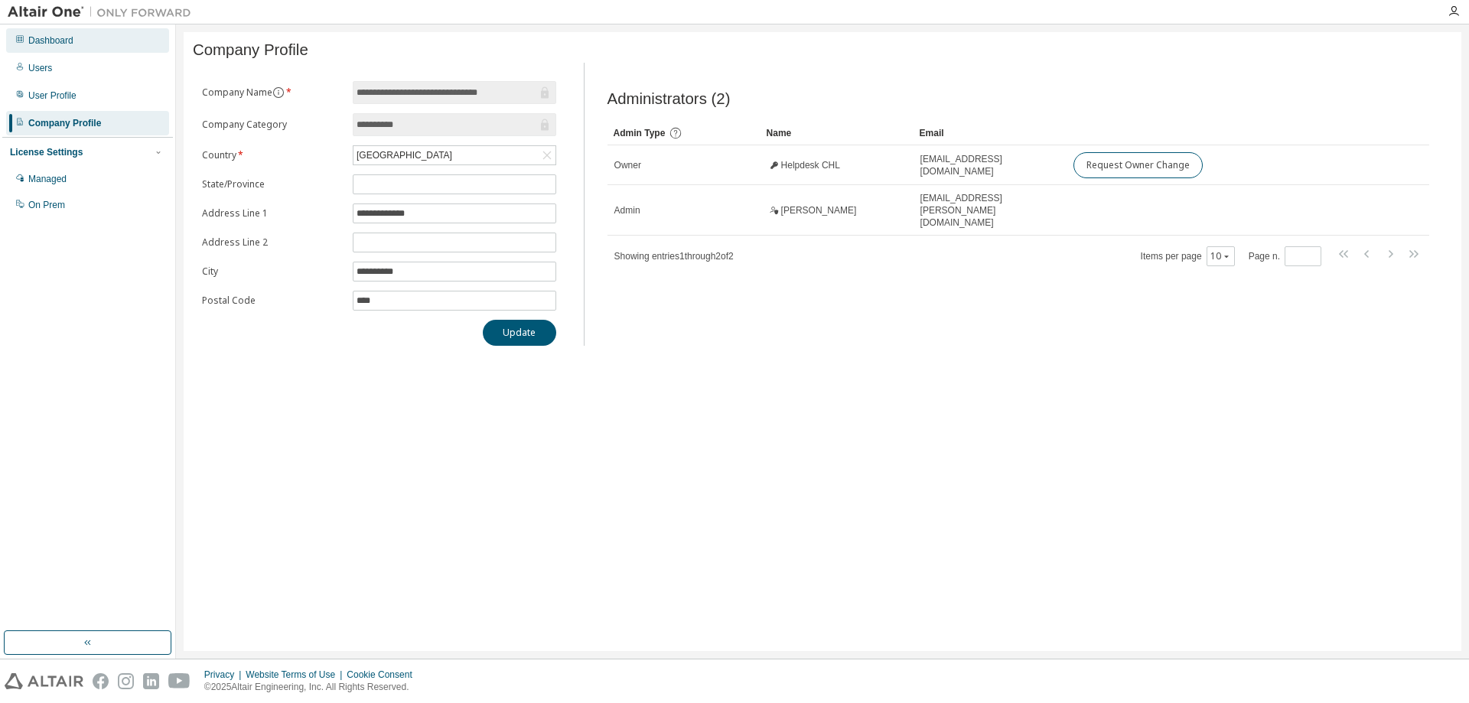
click at [67, 32] on div "Dashboard" at bounding box center [87, 40] width 163 height 24
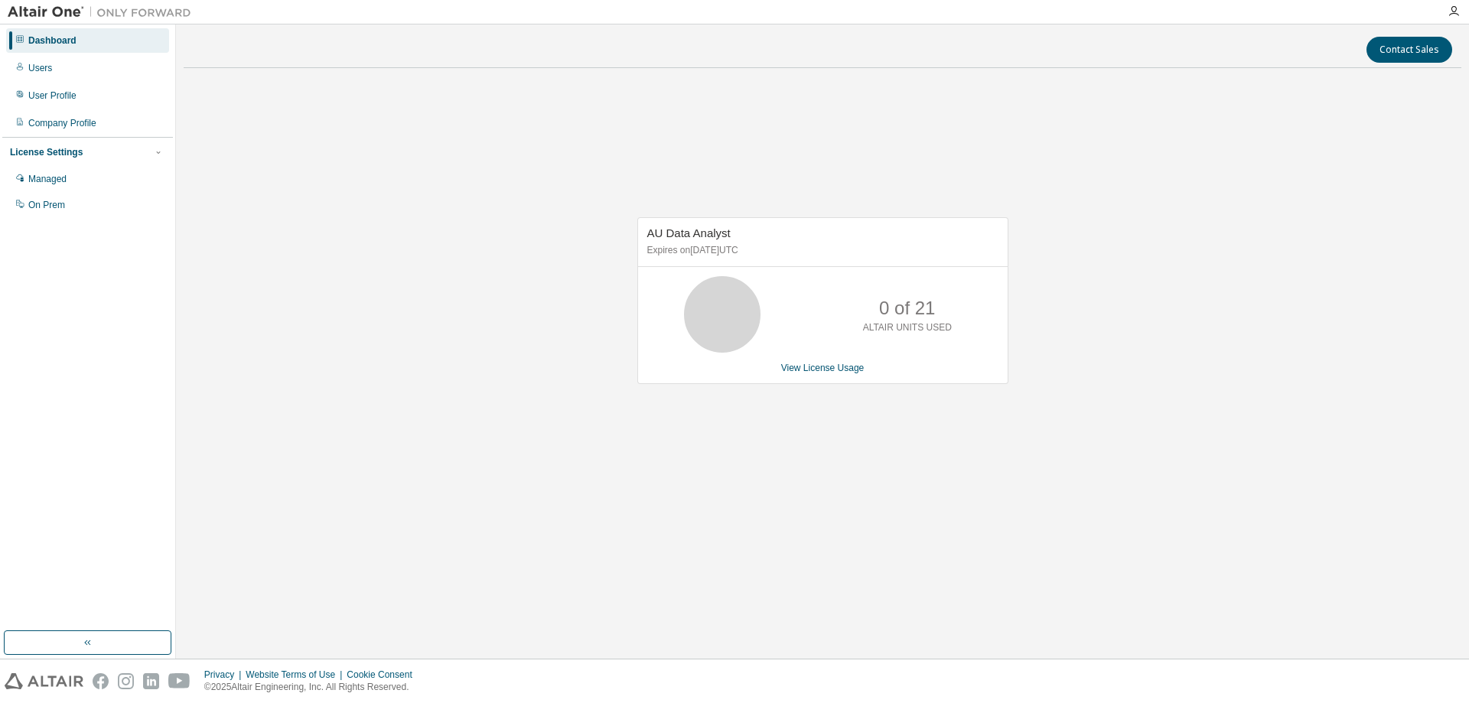
click at [553, 527] on div "AU Data Analyst Expires on [DATE] UTC 0 of 21 ALTAIR UNITS USED View License Us…" at bounding box center [823, 308] width 1278 height 457
click at [467, 386] on div "AU Data Analyst Expires on [DATE] UTC 0 of 21 ALTAIR UNITS USED View License Us…" at bounding box center [823, 308] width 1278 height 457
drag, startPoint x: 246, startPoint y: 185, endPoint x: 132, endPoint y: 96, distance: 144.9
click at [246, 185] on div "AU Data Analyst Expires on [DATE] UTC 0 of 21 ALTAIR UNITS USED View License Us…" at bounding box center [823, 308] width 1278 height 457
click at [86, 71] on div "Users" at bounding box center [87, 68] width 163 height 24
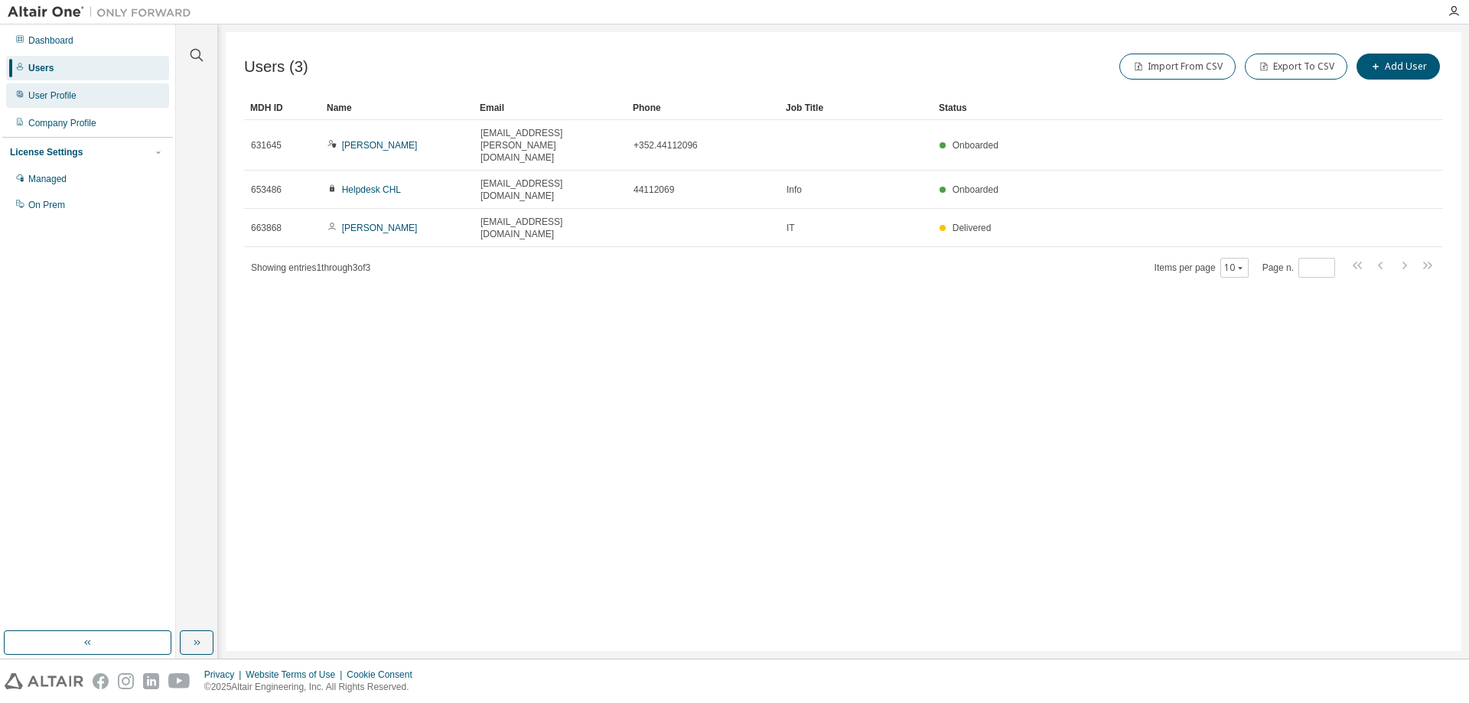
click at [74, 100] on div "User Profile" at bounding box center [52, 96] width 48 height 12
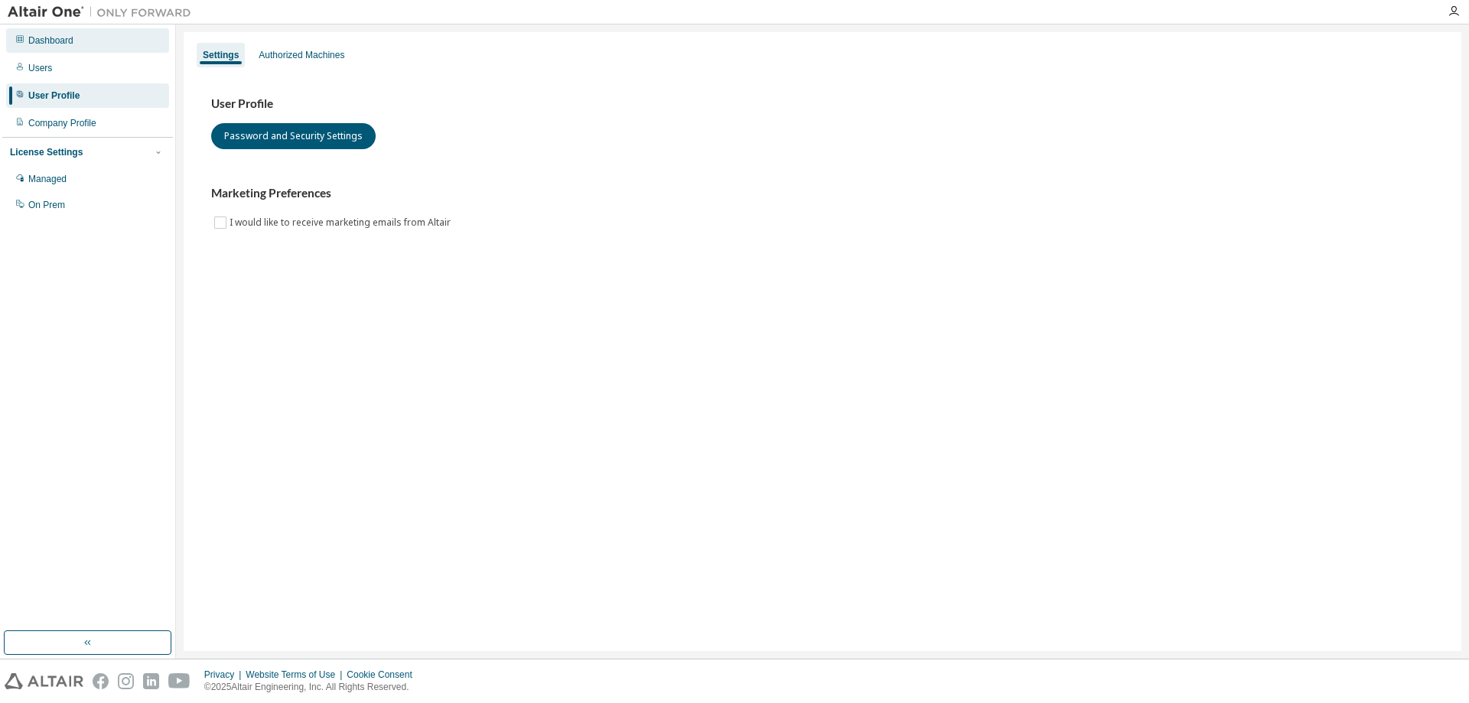
click at [88, 41] on div "Dashboard" at bounding box center [87, 40] width 163 height 24
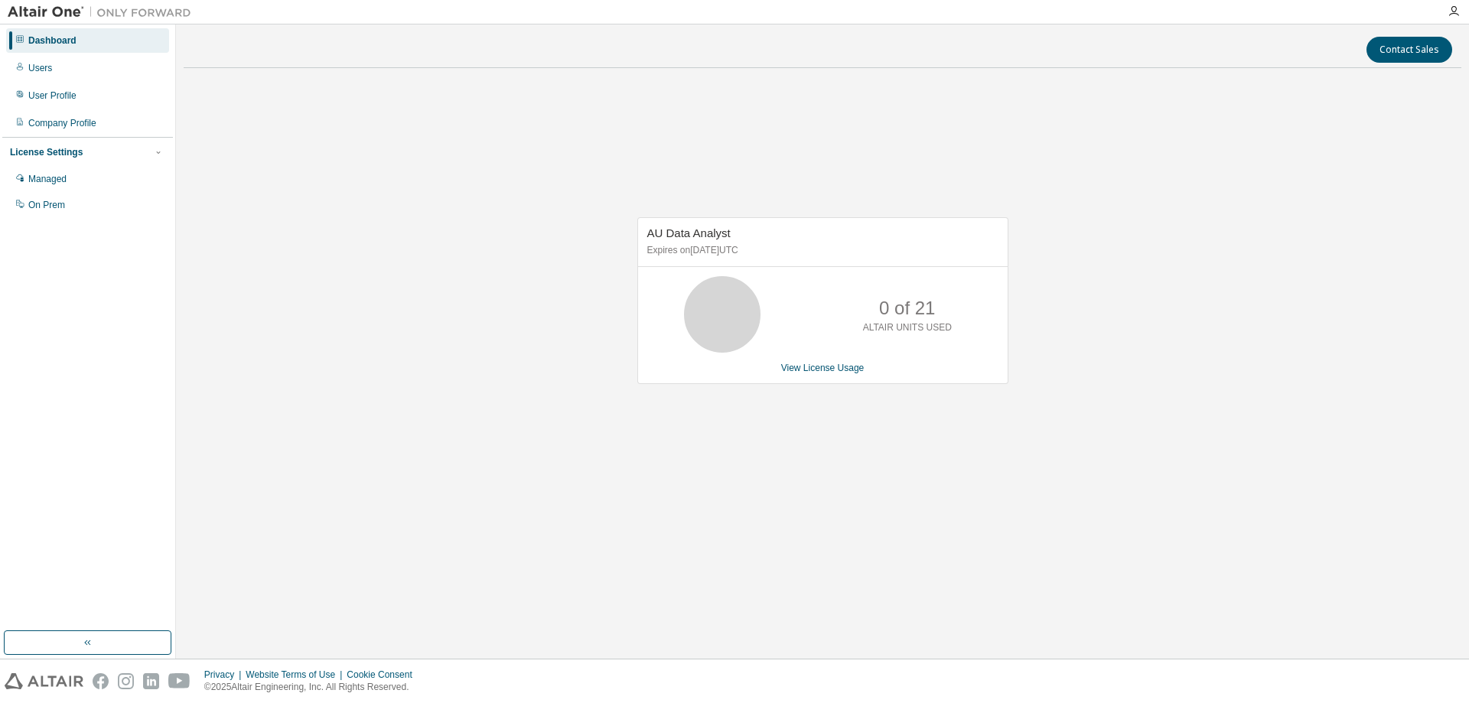
click at [497, 374] on div "AU Data Analyst Expires on [DATE] UTC 0 of 21 ALTAIR UNITS USED View License Us…" at bounding box center [823, 308] width 1278 height 457
click at [488, 133] on div "AU Data Analyst Expires on [DATE] UTC 0 of 21 ALTAIR UNITS USED View License Us…" at bounding box center [823, 308] width 1278 height 457
drag, startPoint x: 1365, startPoint y: 0, endPoint x: 706, endPoint y: 117, distance: 669.0
click at [706, 117] on div "AU Data Analyst Expires on [DATE] UTC 0 of 21 ALTAIR UNITS USED View License Us…" at bounding box center [823, 308] width 1278 height 457
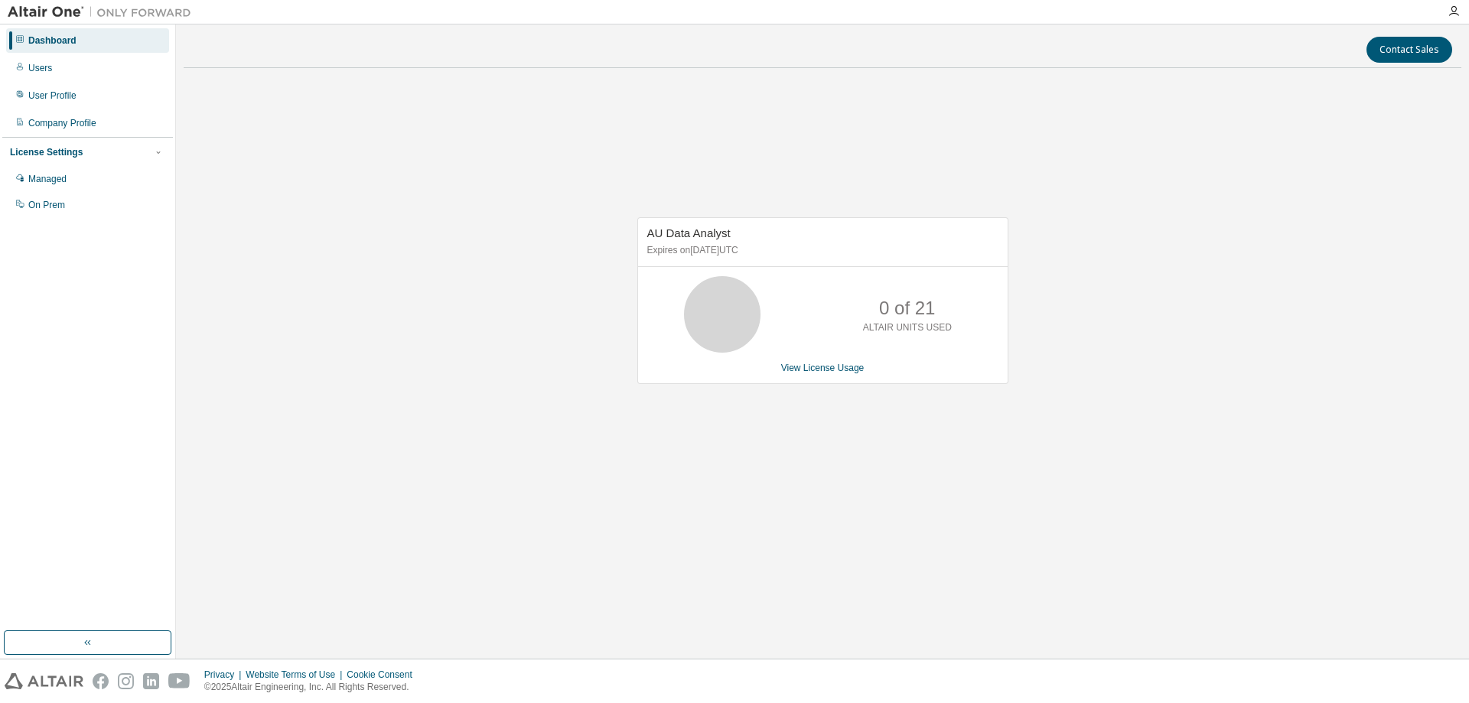
click at [451, 280] on div "AU Data Analyst Expires on [DATE] UTC 0 of 21 ALTAIR UNITS USED View License Us…" at bounding box center [823, 308] width 1278 height 457
